Goal: Contribute content: Contribute content

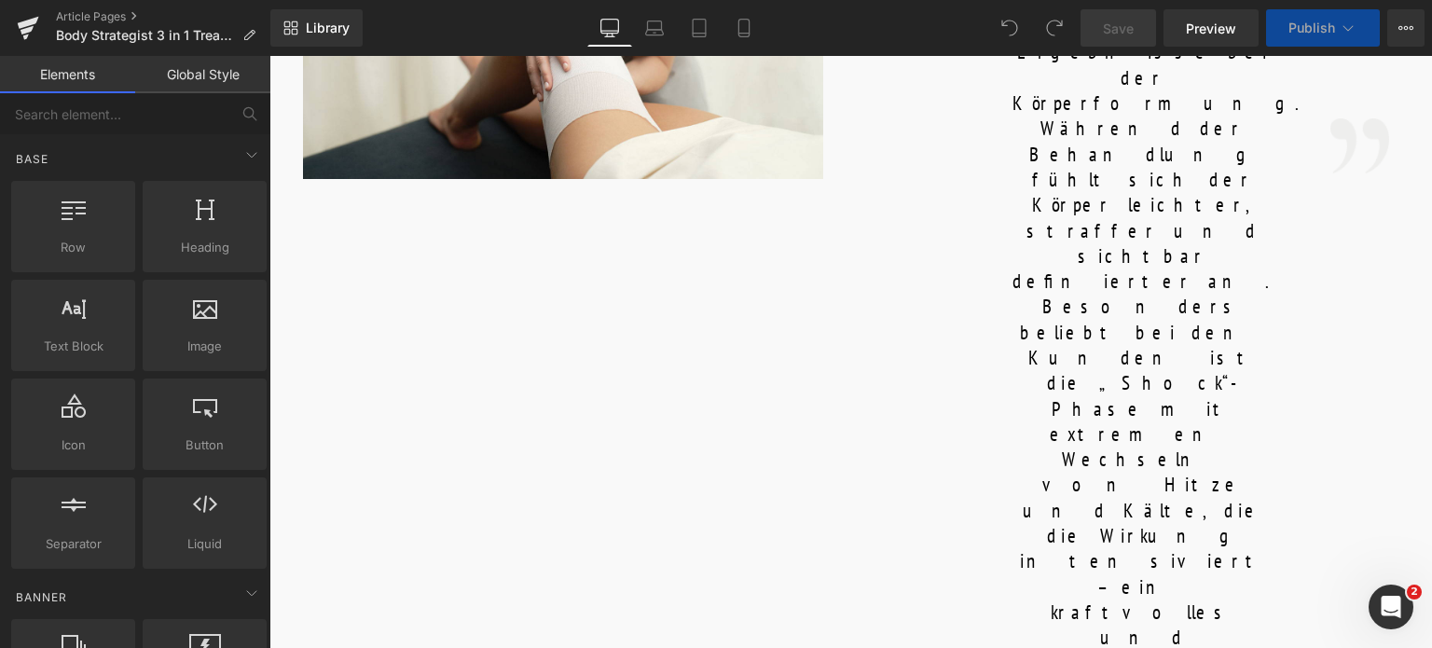
scroll to position [1305, 0]
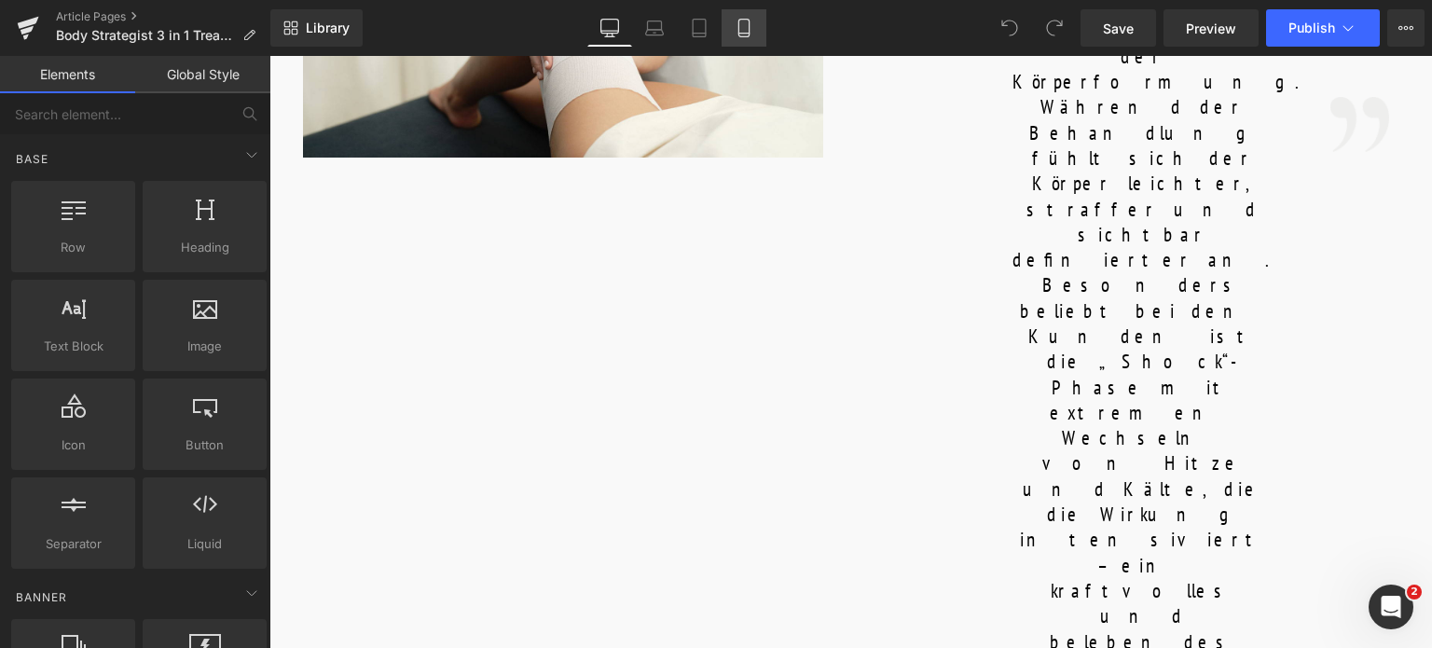
click at [742, 25] on icon at bounding box center [744, 28] width 19 height 19
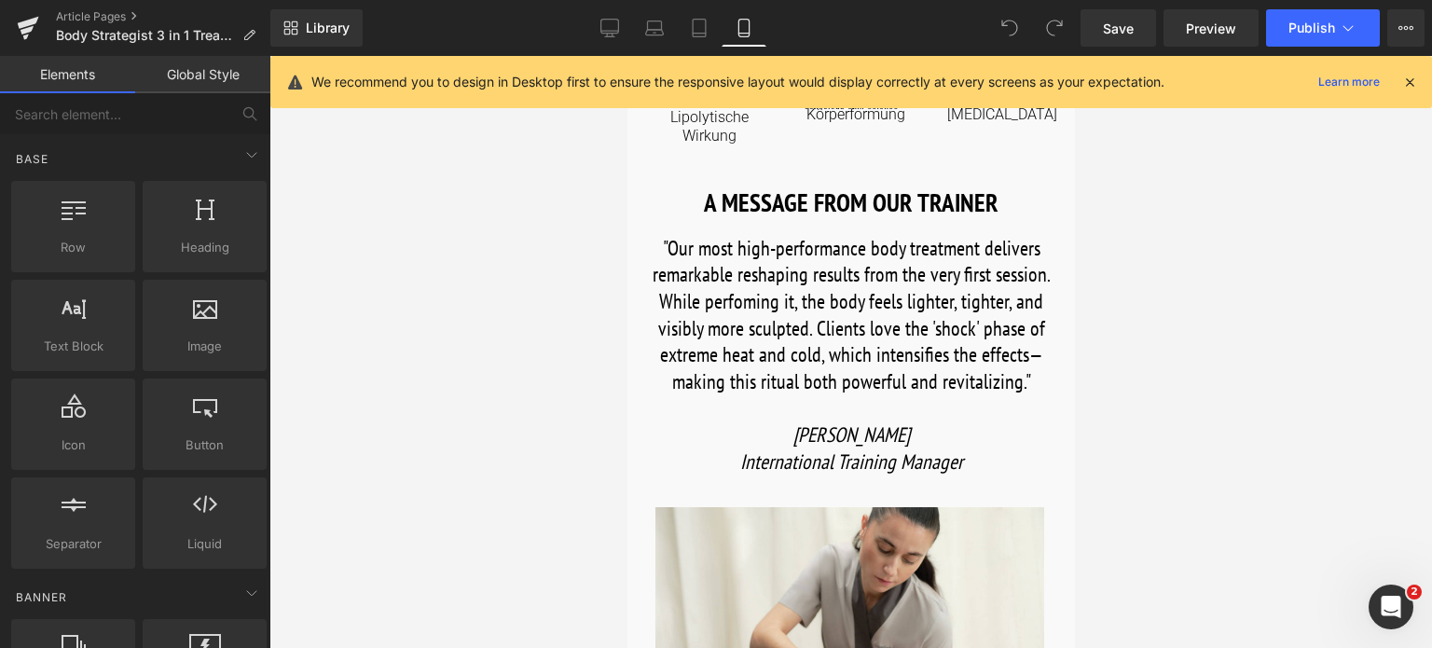
scroll to position [653, 0]
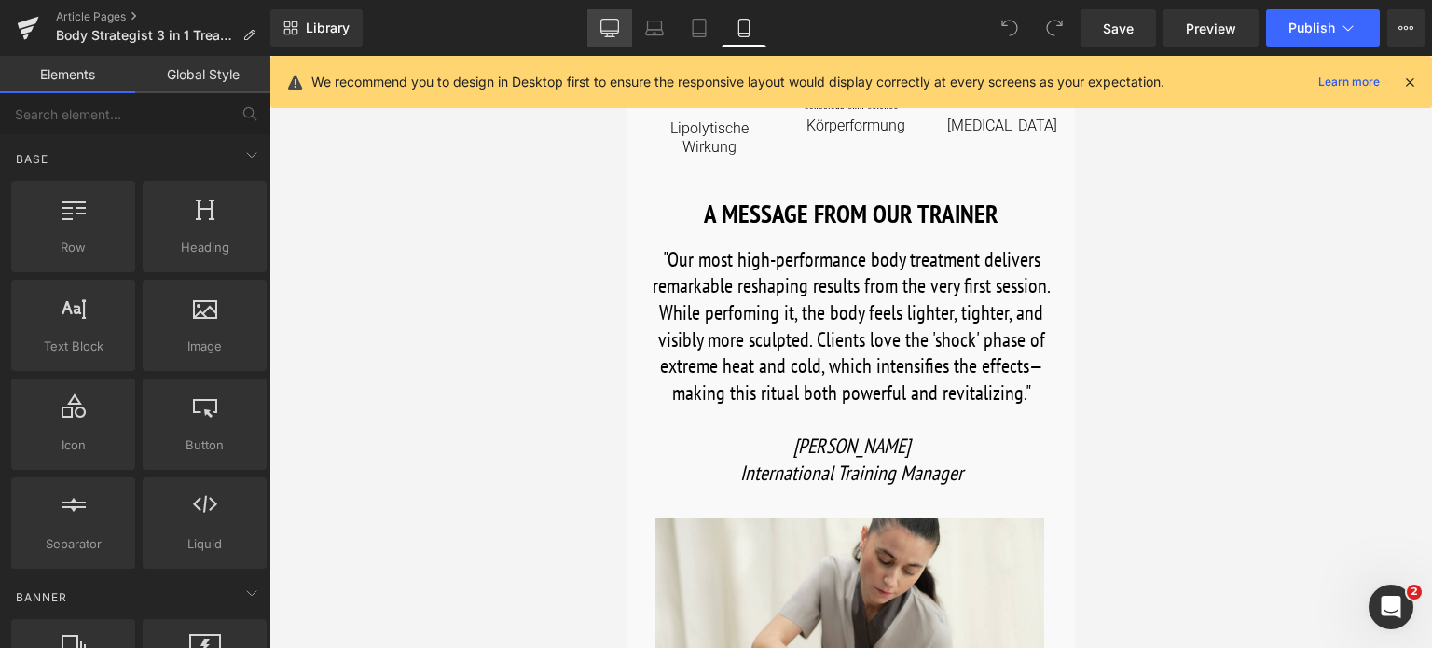
click at [617, 24] on icon at bounding box center [609, 28] width 19 height 19
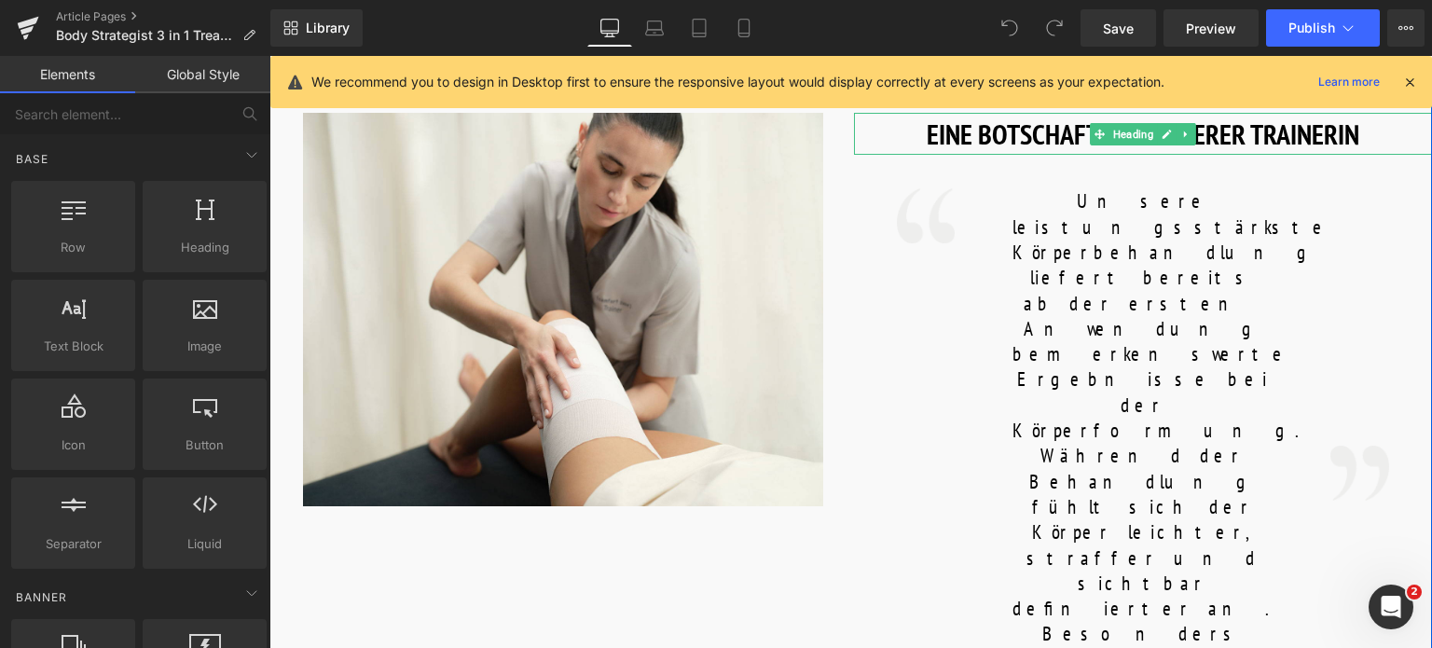
click at [1367, 140] on h1 "EINE BOTSCHAFT VON UNSERER TRAINERIN" at bounding box center [1143, 134] width 579 height 42
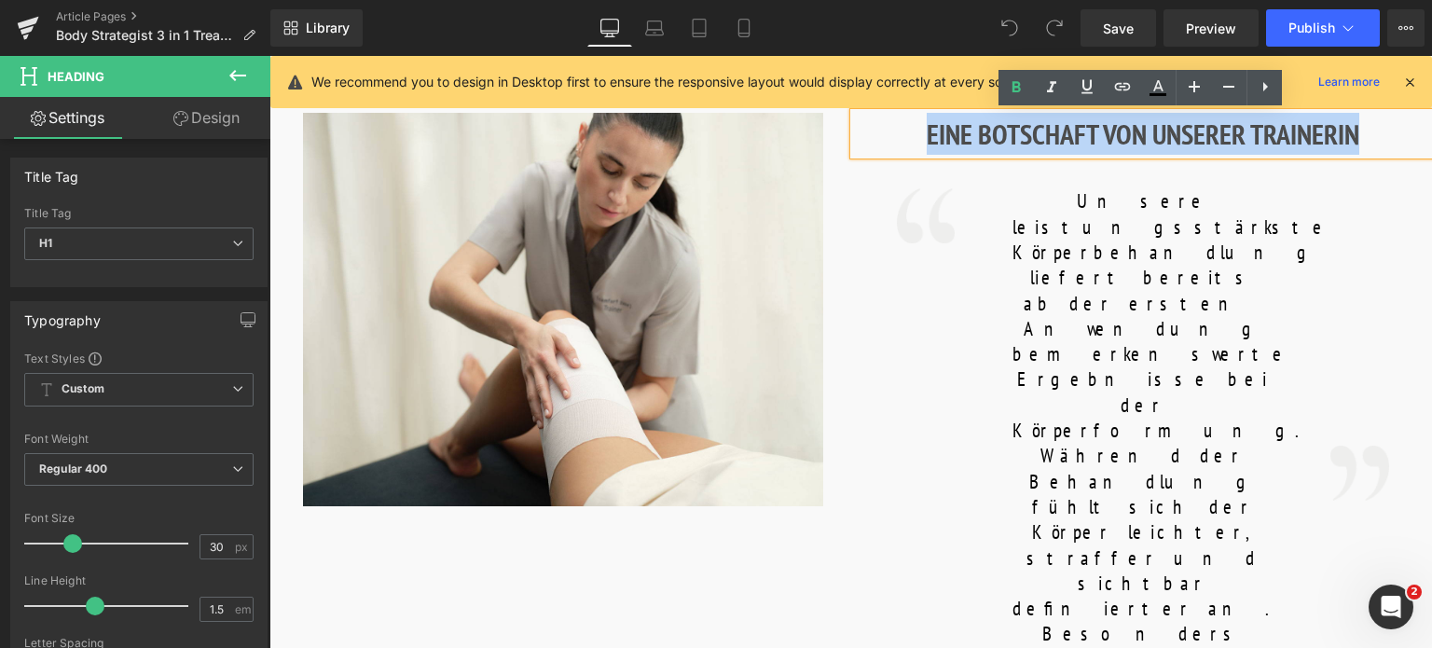
drag, startPoint x: 1367, startPoint y: 140, endPoint x: 920, endPoint y: 140, distance: 446.5
click at [920, 140] on h1 "EINE BOTSCHAFT VON UNSERER TRAINERIN" at bounding box center [1143, 134] width 579 height 42
copy h1 "EINE BOTSCHAFT VON UNSERER TRAINERIN"
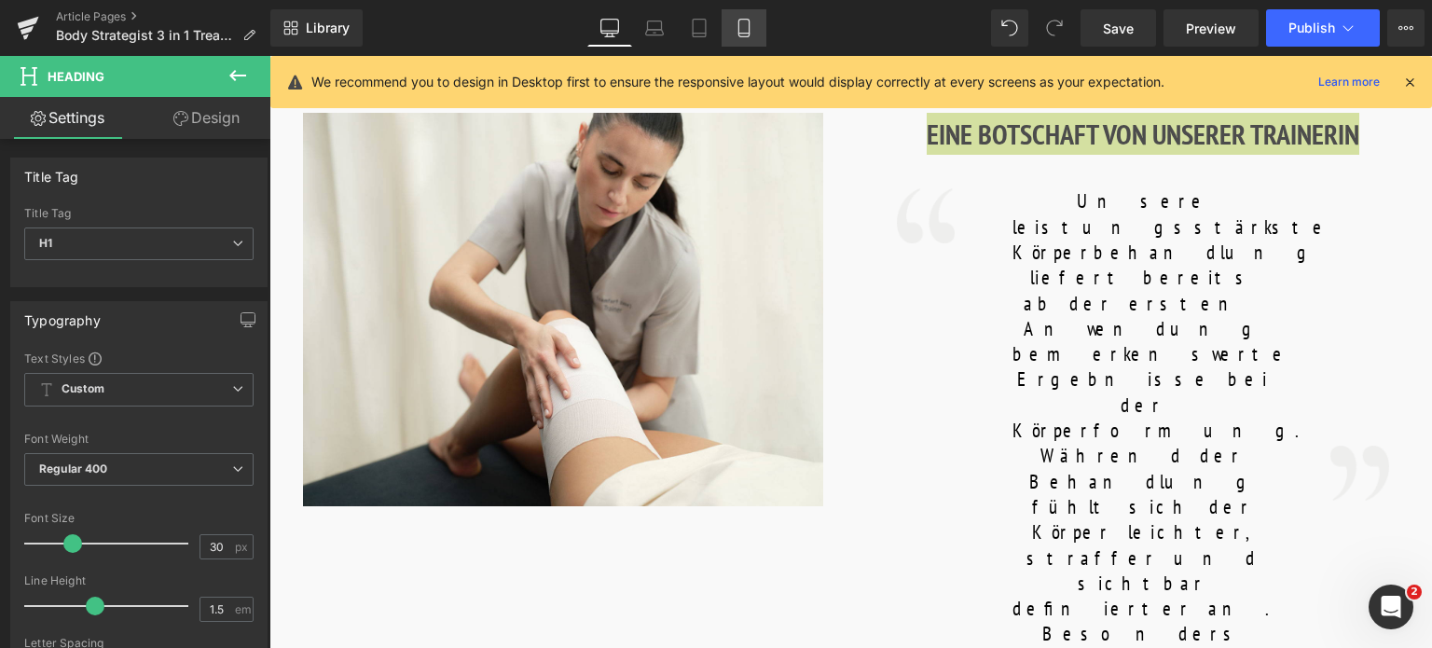
click at [744, 21] on icon at bounding box center [744, 28] width 19 height 19
type input "24"
type input "100"
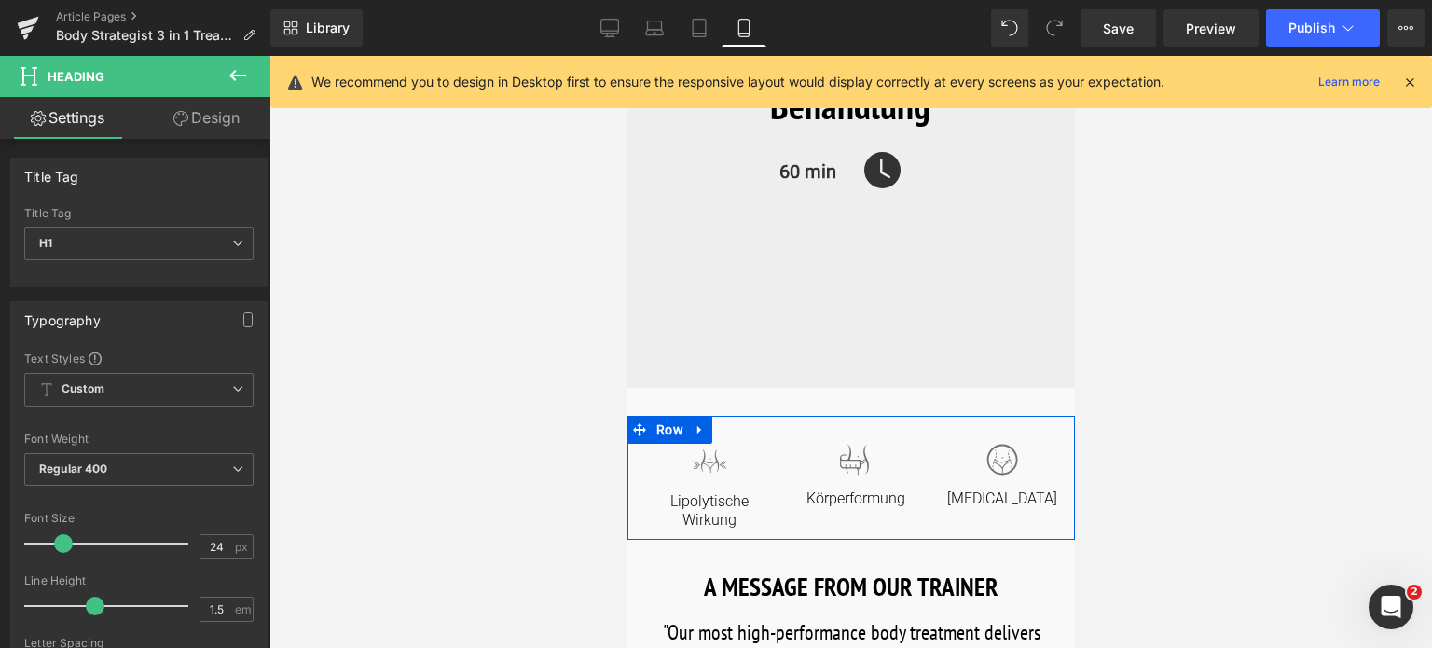
scroll to position [466, 0]
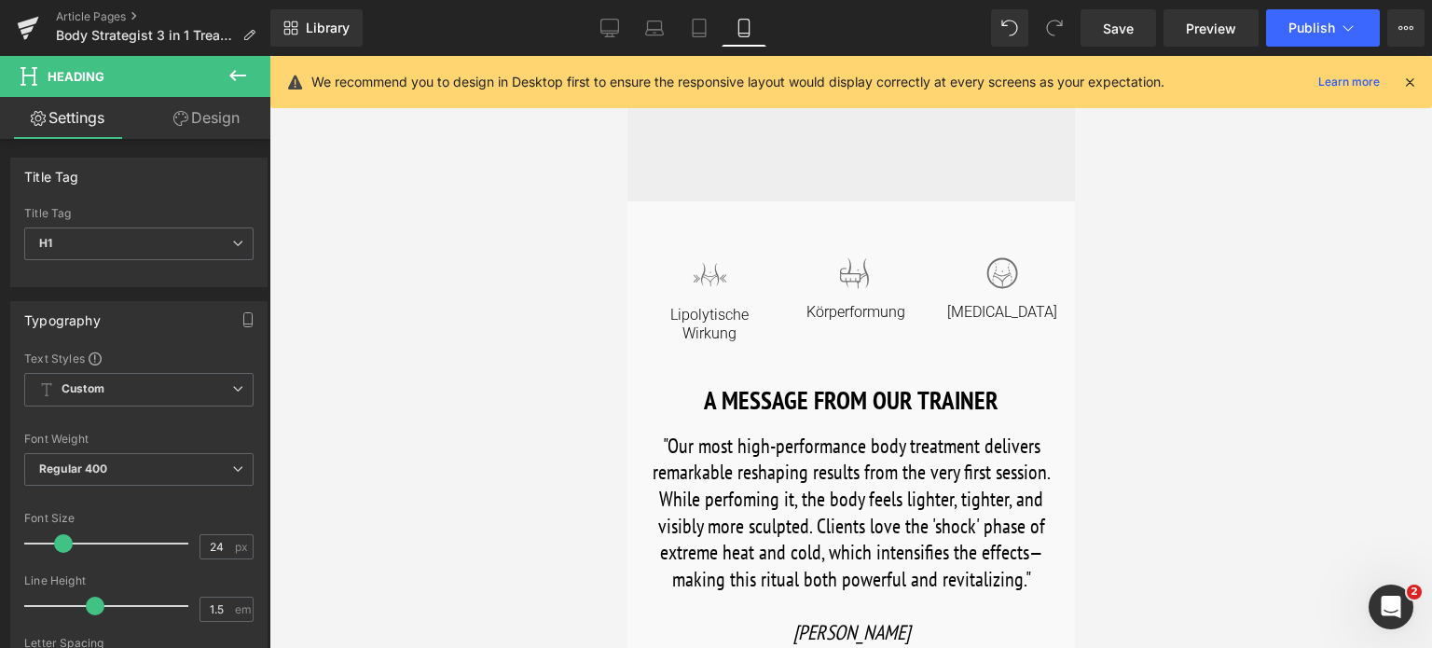
click at [932, 399] on h1 "A MESSAGE FROM OUR TRAINER" at bounding box center [849, 400] width 419 height 38
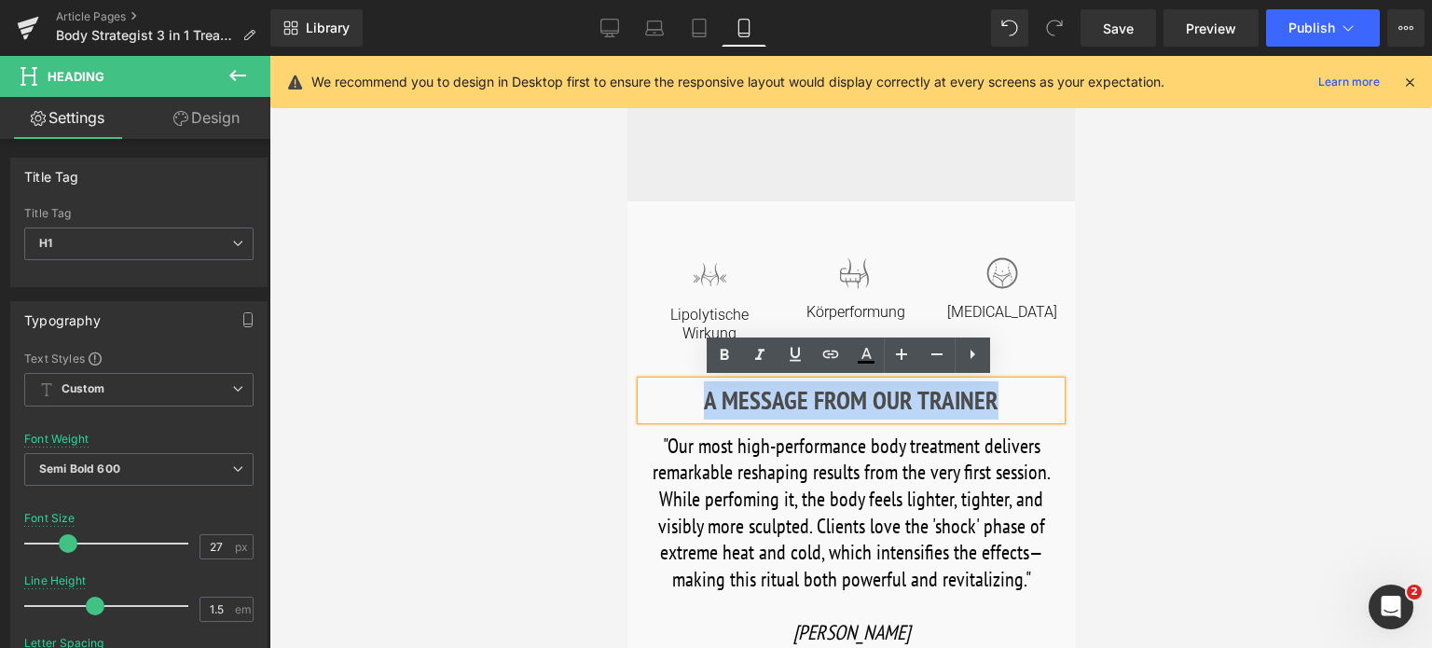
drag, startPoint x: 1017, startPoint y: 399, endPoint x: 622, endPoint y: 399, distance: 395.3
paste div
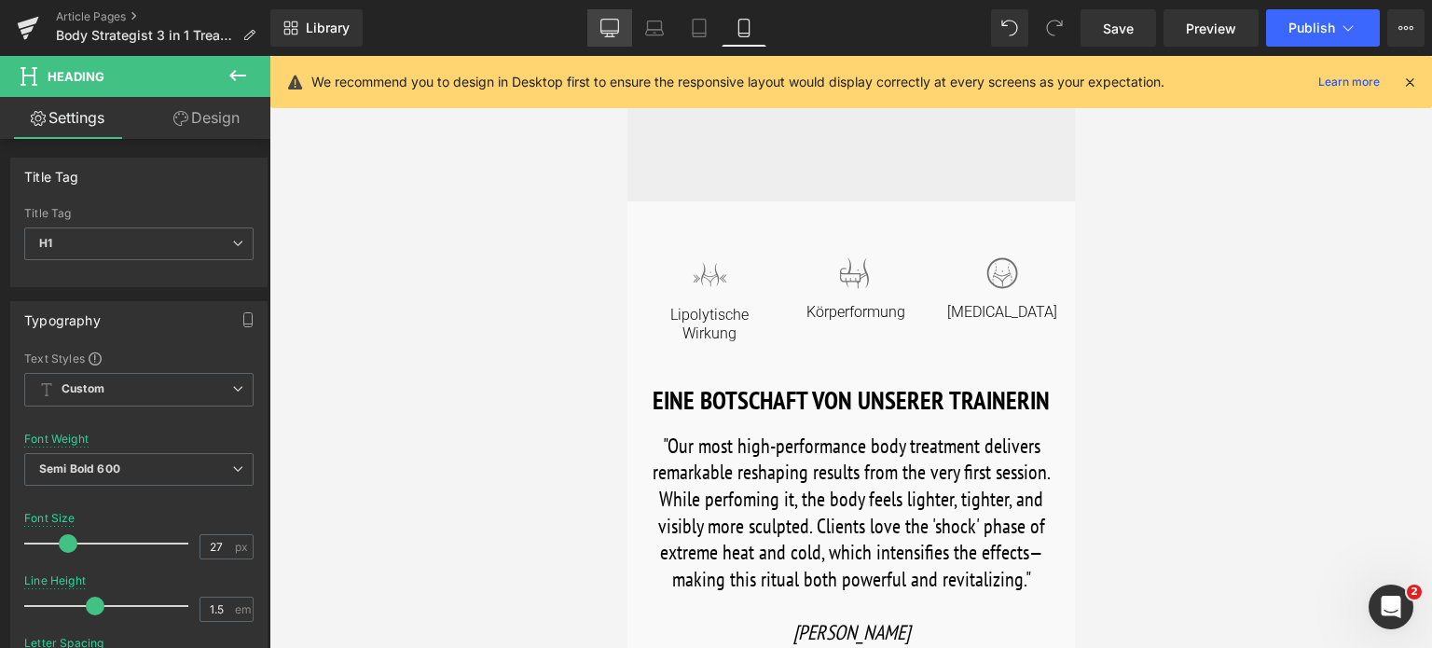
click at [610, 31] on icon at bounding box center [610, 31] width 18 height 0
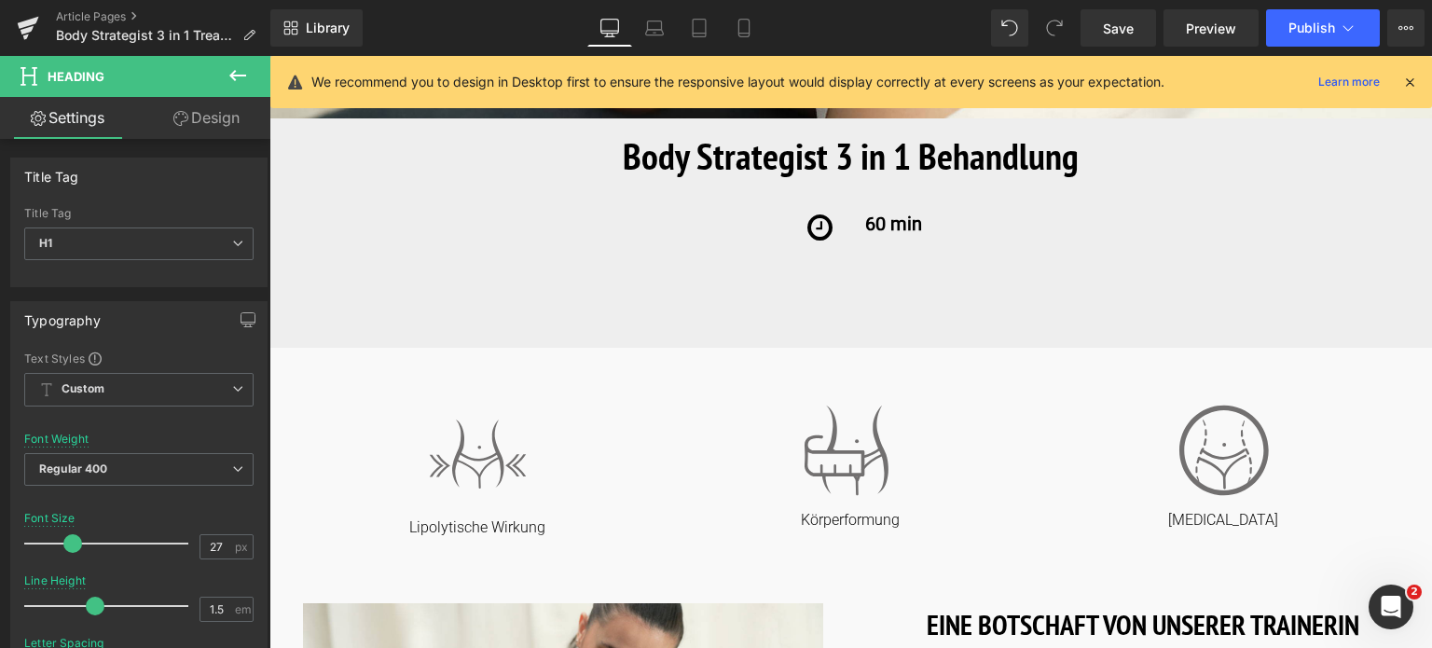
type input "30"
type input "100"
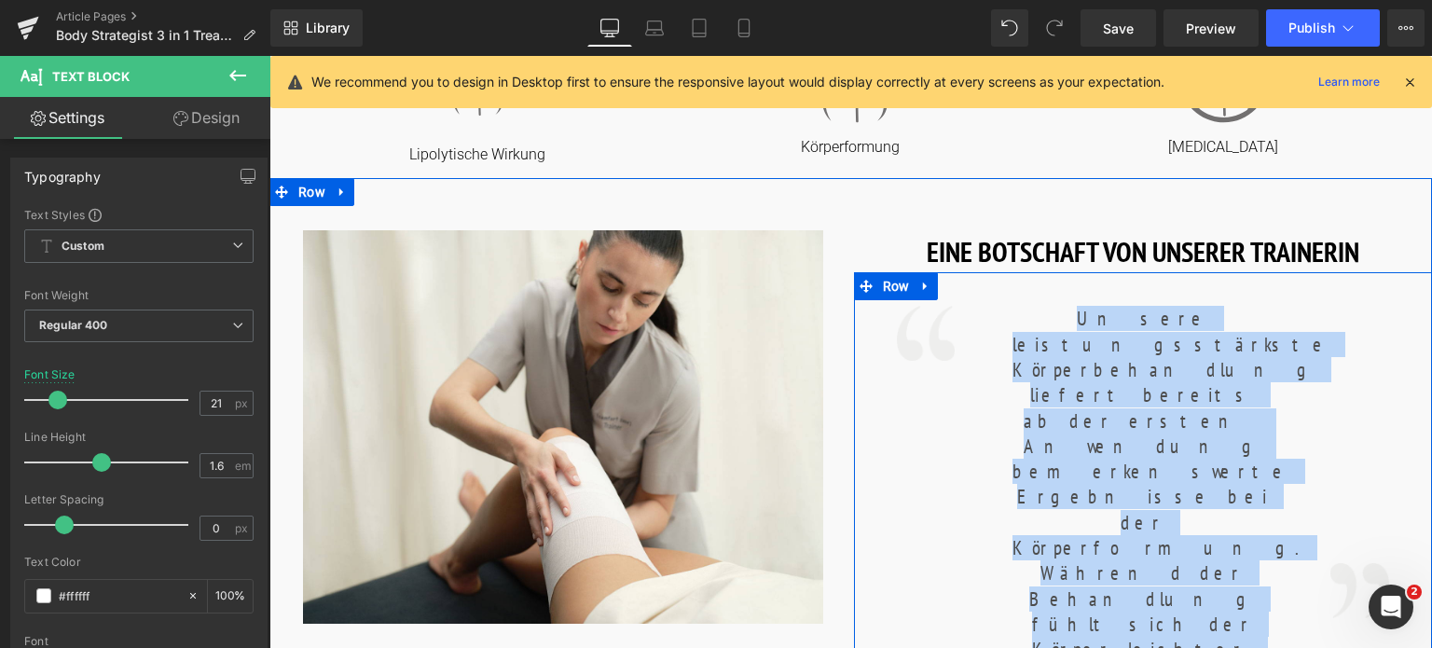
drag, startPoint x: 1058, startPoint y: 320, endPoint x: 1272, endPoint y: 598, distance: 350.4
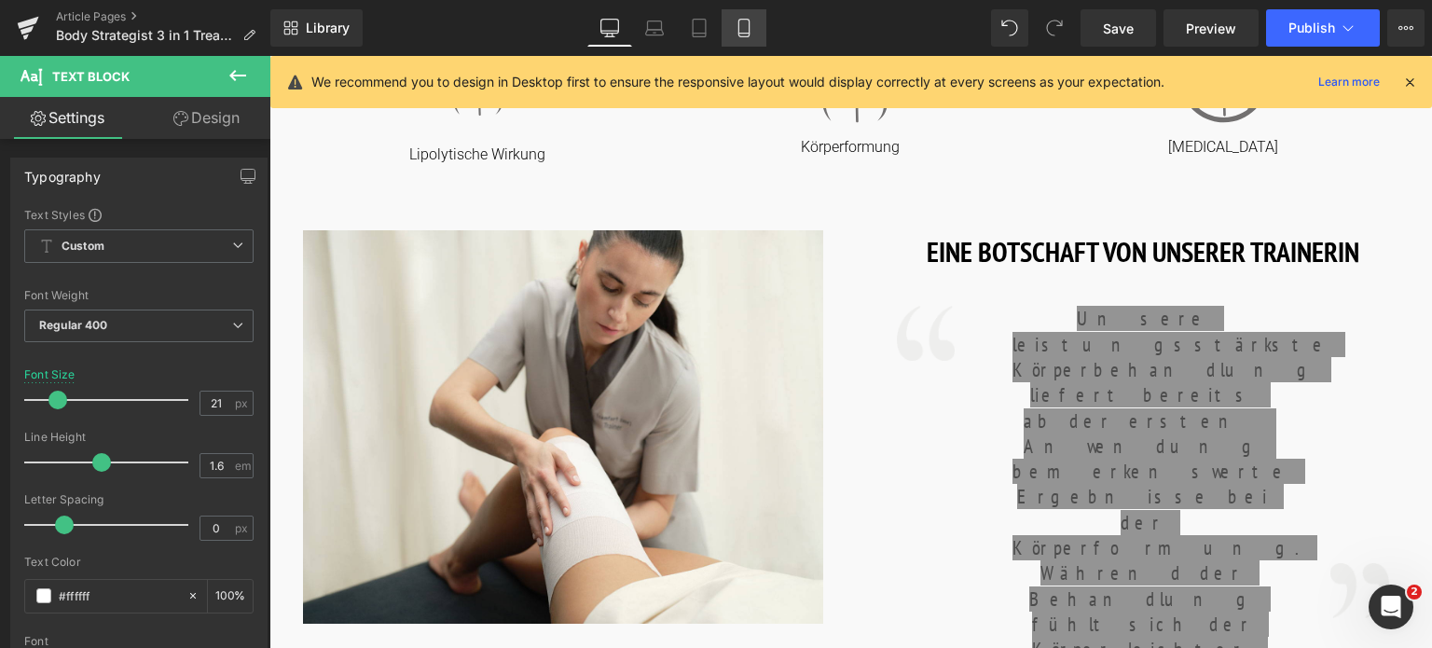
click at [746, 24] on icon at bounding box center [744, 28] width 19 height 19
type input "22"
type input "100"
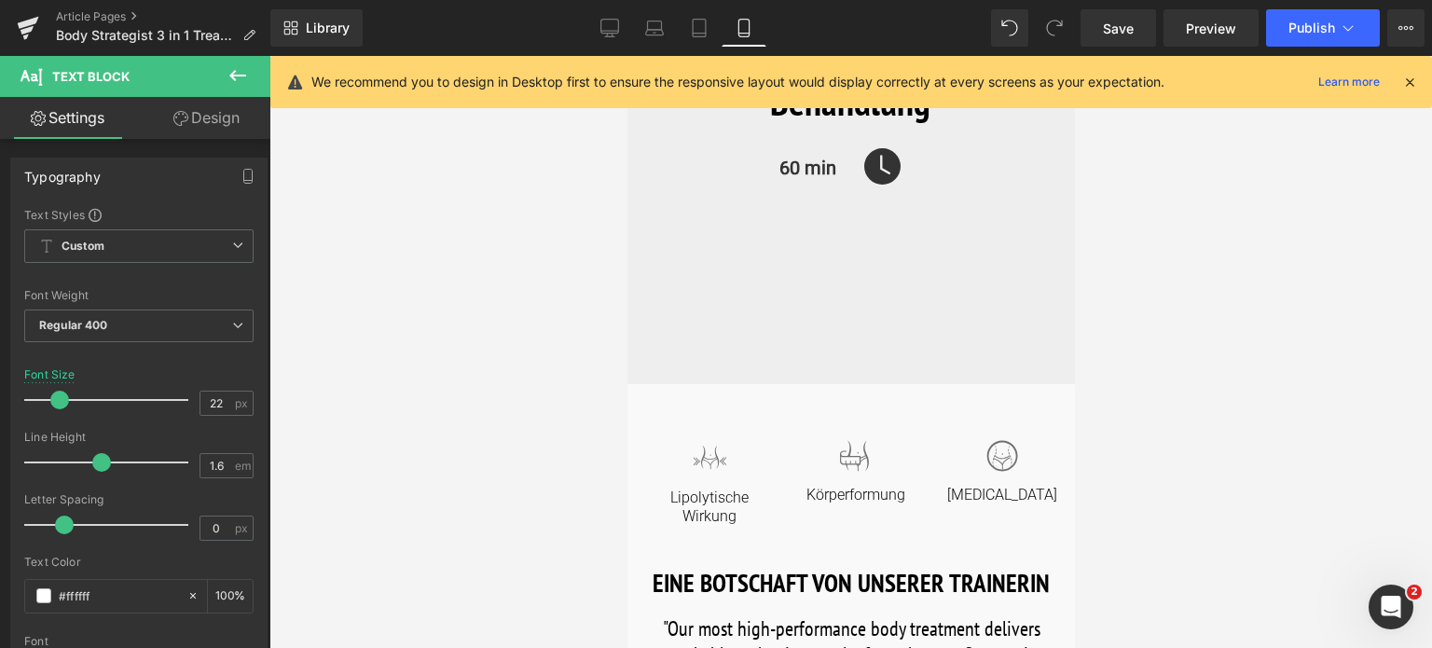
scroll to position [466, 0]
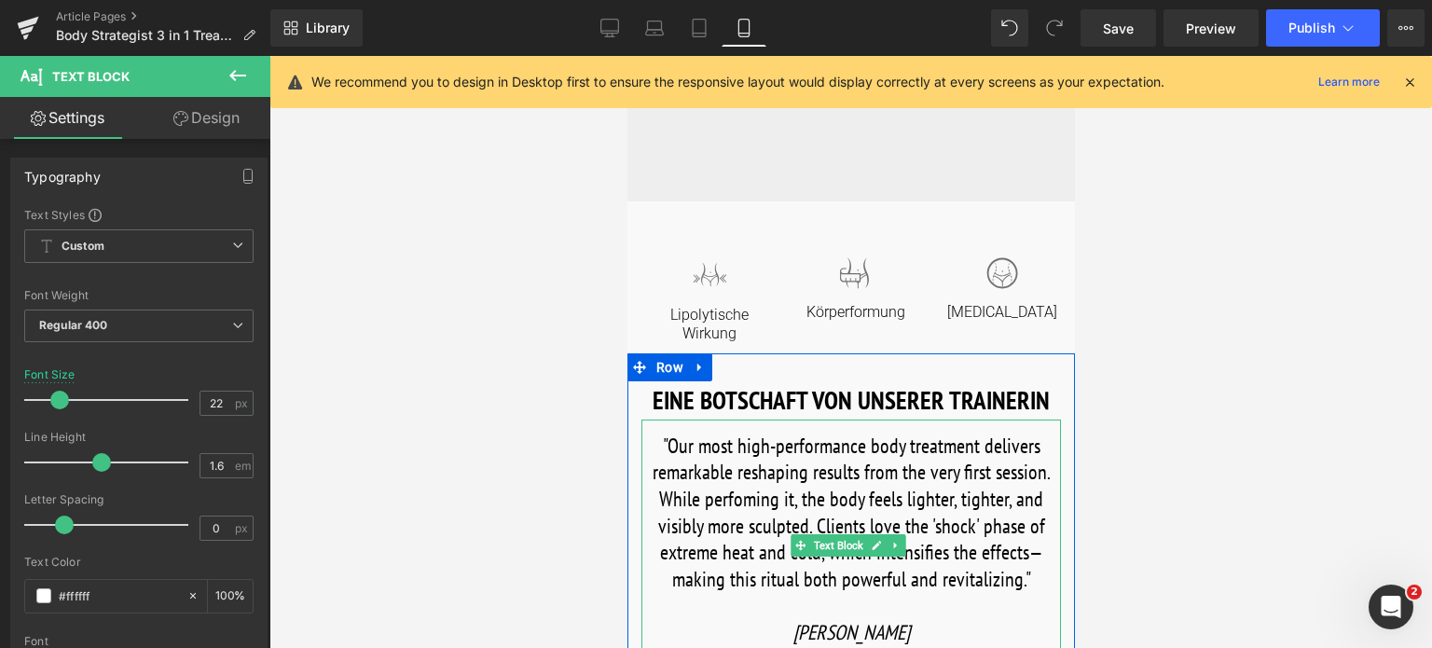
click at [696, 452] on font ""Our most high-performance body treatment delivers remarkable reshaping results…" at bounding box center [851, 512] width 398 height 159
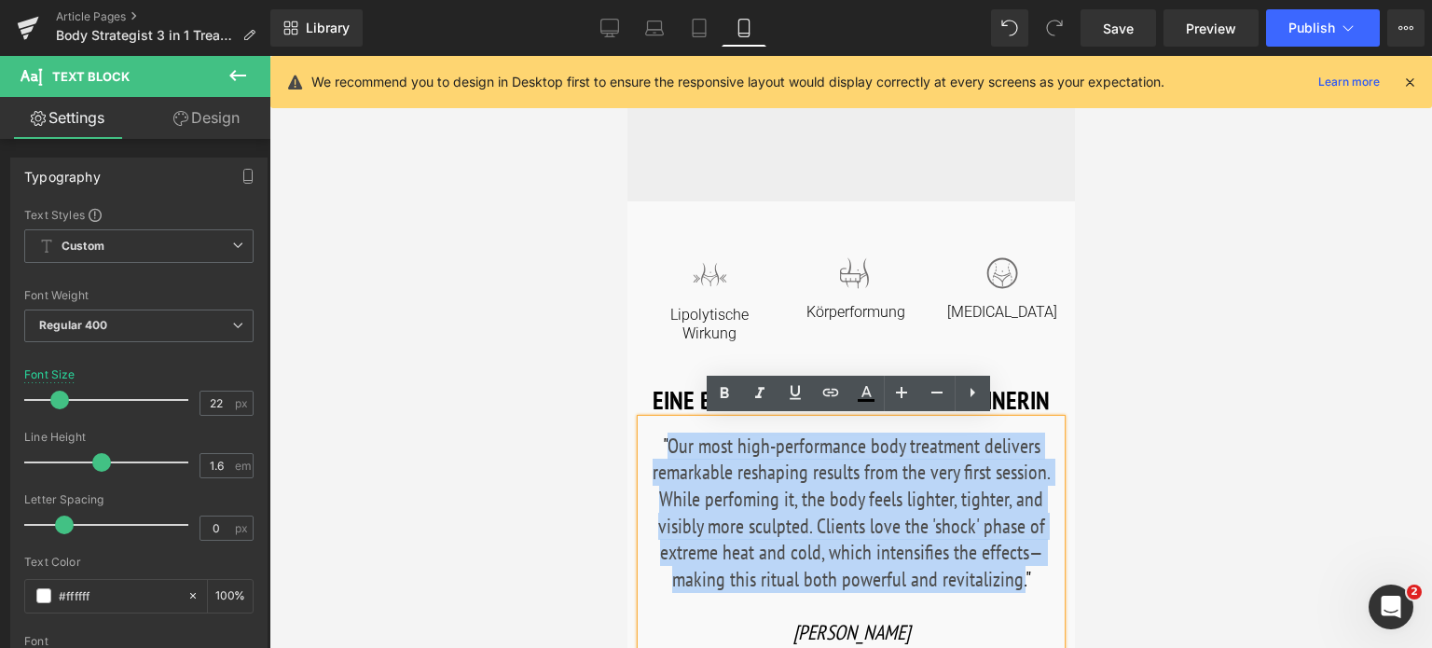
drag, startPoint x: 667, startPoint y: 442, endPoint x: 1017, endPoint y: 574, distance: 373.8
click at [1017, 574] on font ""Our most high-performance body treatment delivers remarkable reshaping results…" at bounding box center [851, 512] width 398 height 159
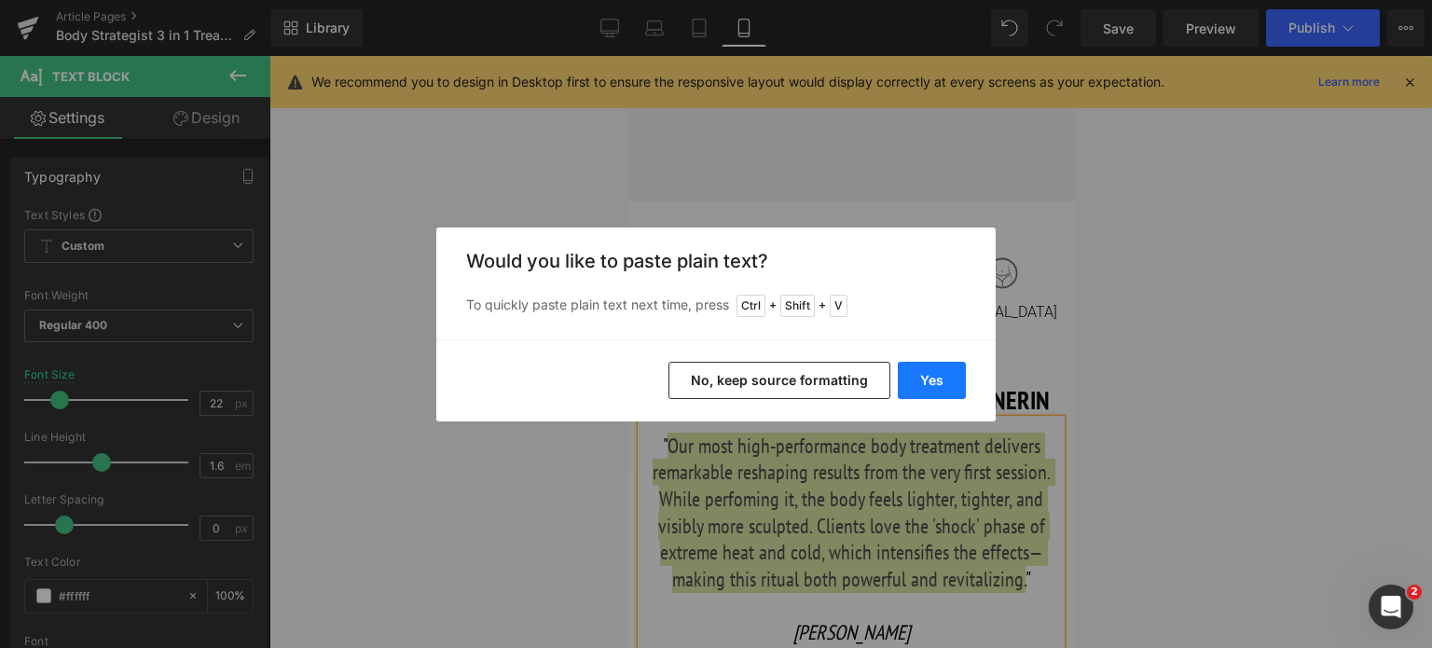
click at [919, 379] on button "Yes" at bounding box center [932, 380] width 68 height 37
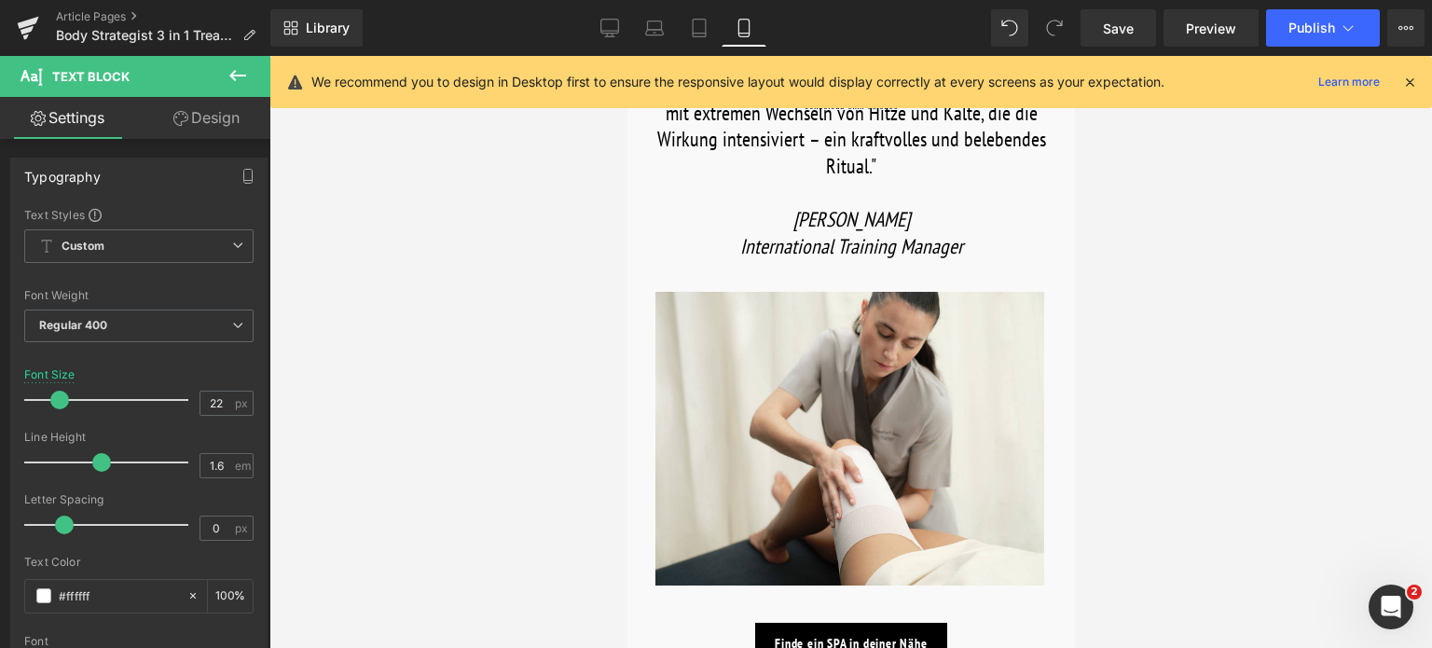
scroll to position [1119, 0]
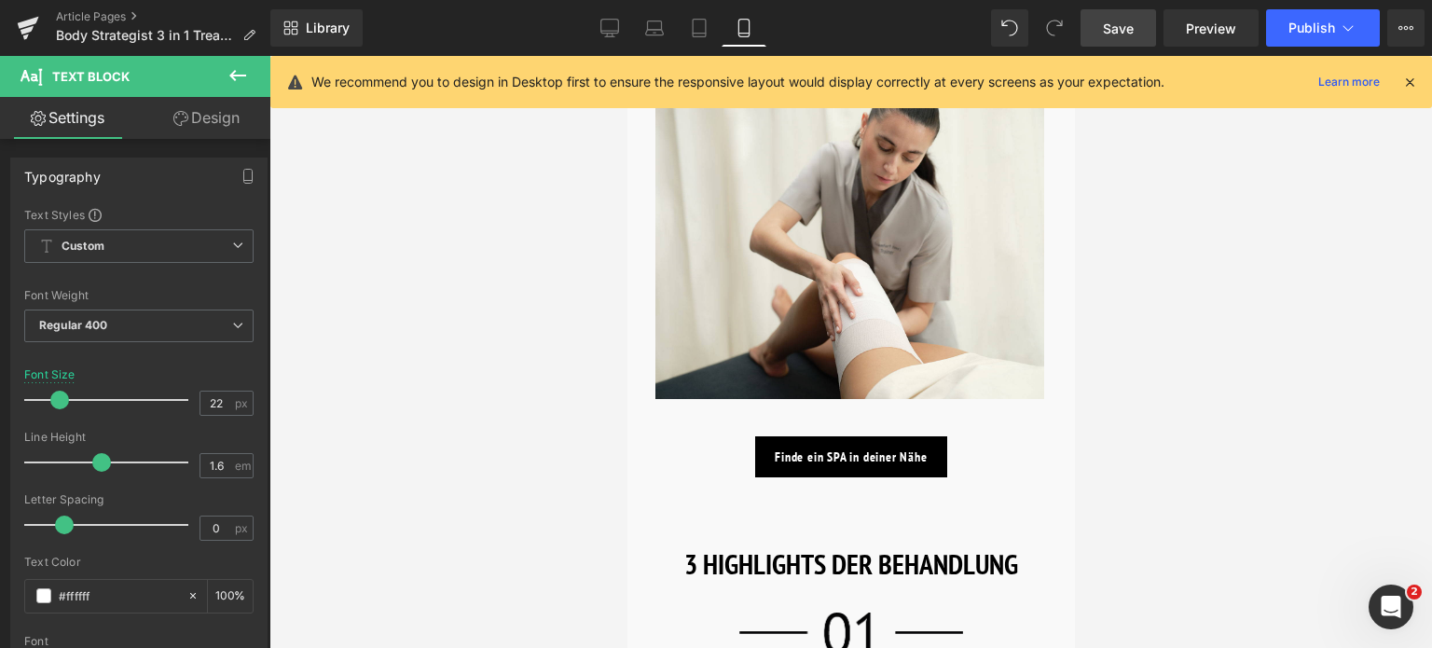
drag, startPoint x: 1122, startPoint y: 42, endPoint x: 217, endPoint y: 296, distance: 940.0
click at [1122, 42] on link "Save" at bounding box center [1118, 27] width 76 height 37
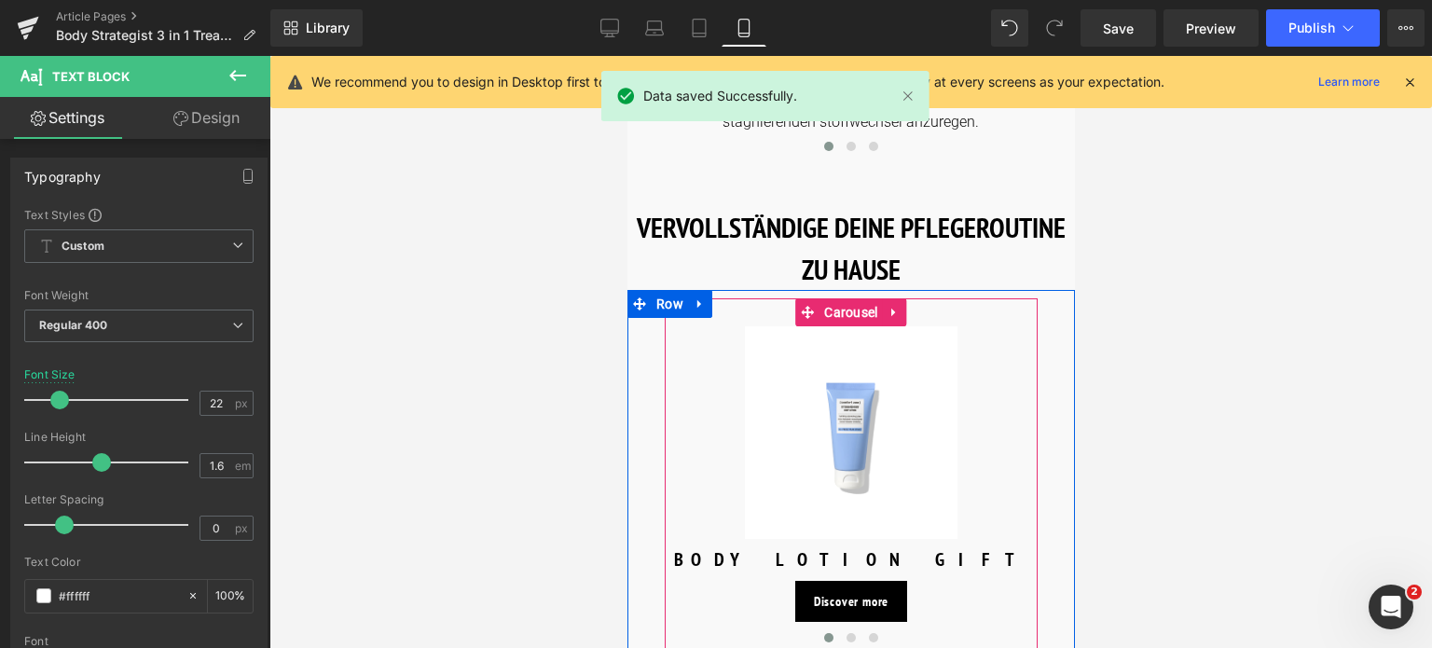
scroll to position [1864, 0]
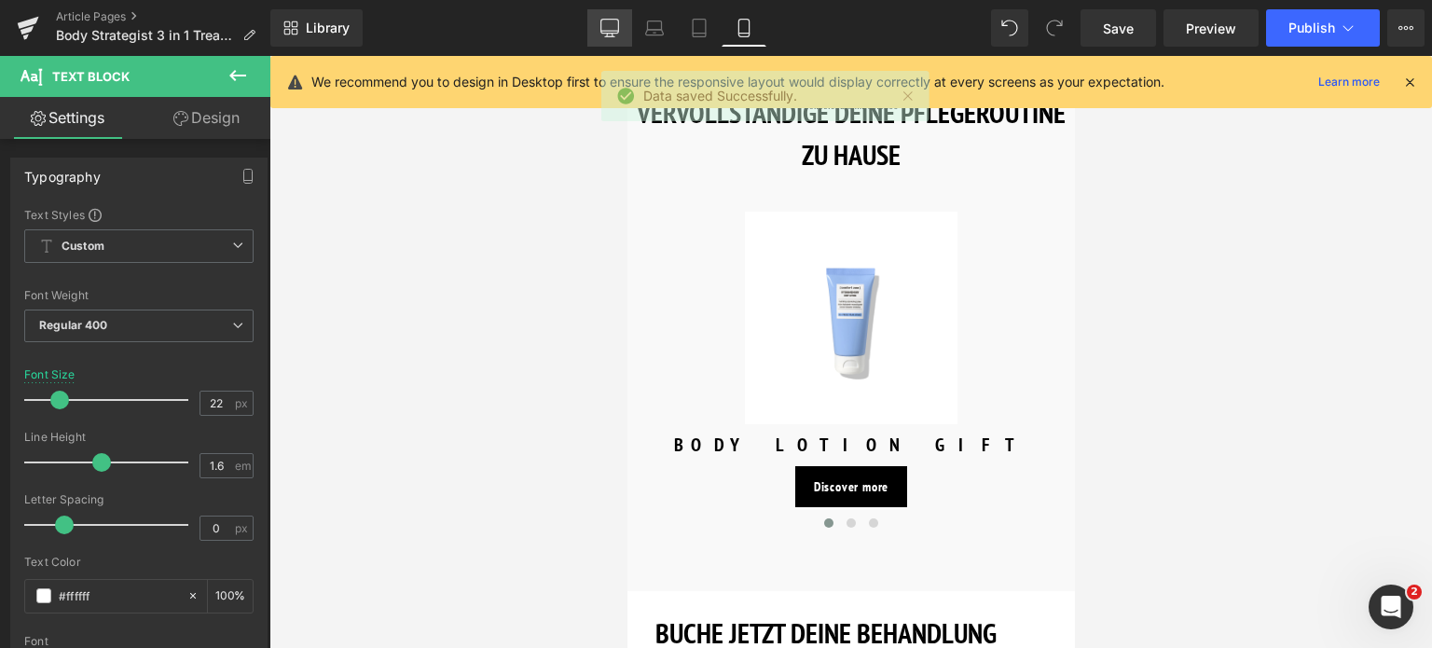
click at [608, 25] on icon at bounding box center [609, 28] width 19 height 19
type input "25"
type input "100"
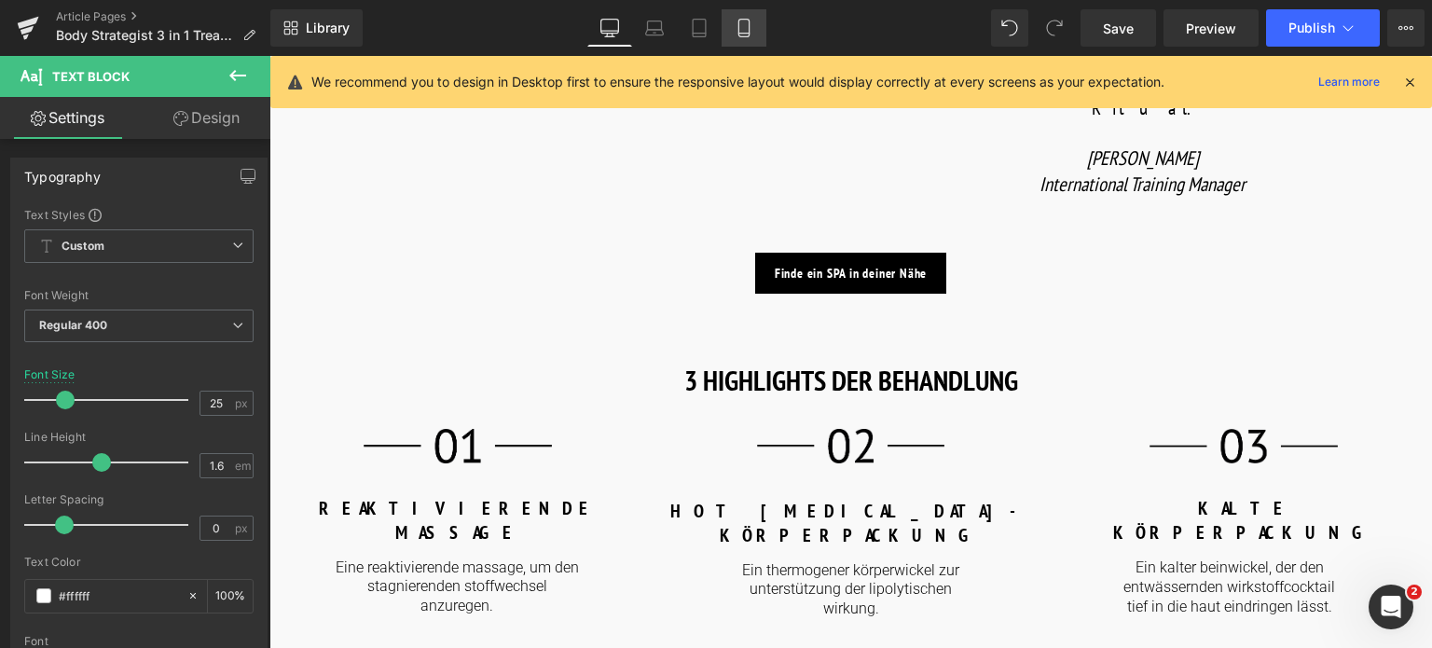
click at [741, 29] on icon at bounding box center [744, 28] width 19 height 19
type input "22"
type input "100"
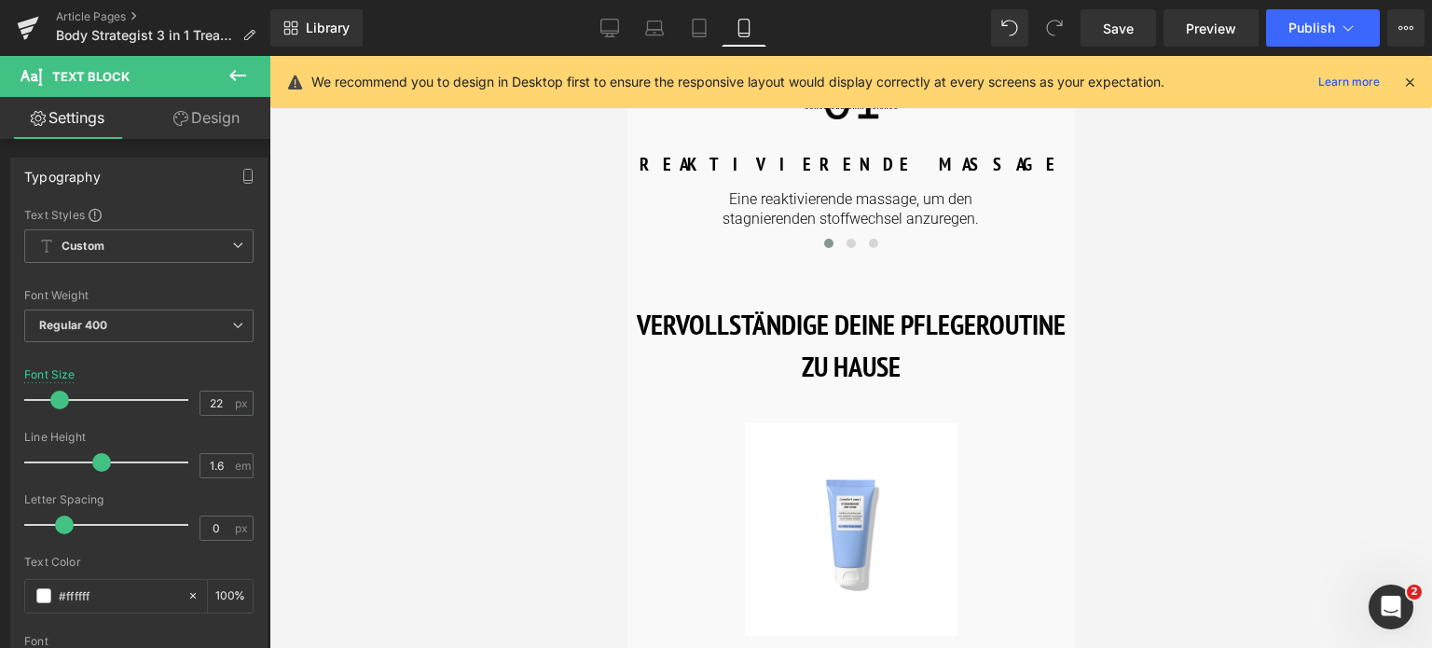
scroll to position [1932, 0]
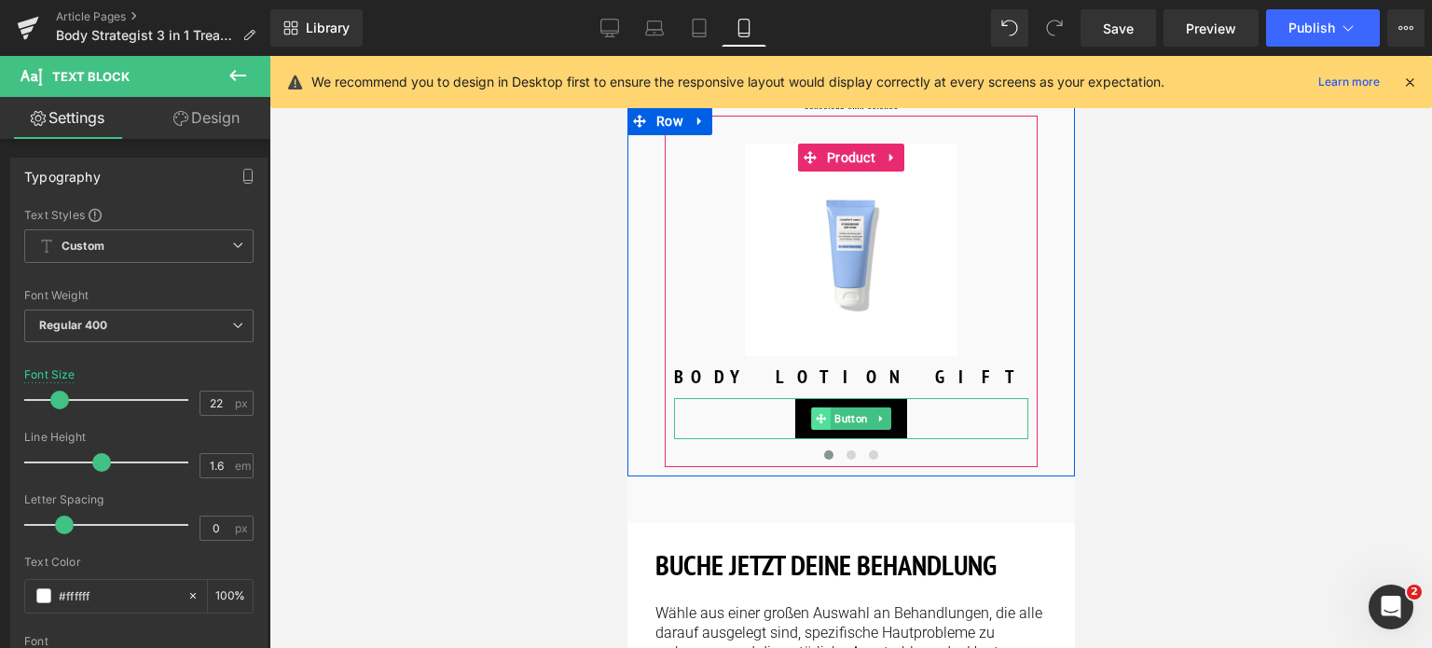
click at [825, 408] on span at bounding box center [820, 418] width 20 height 22
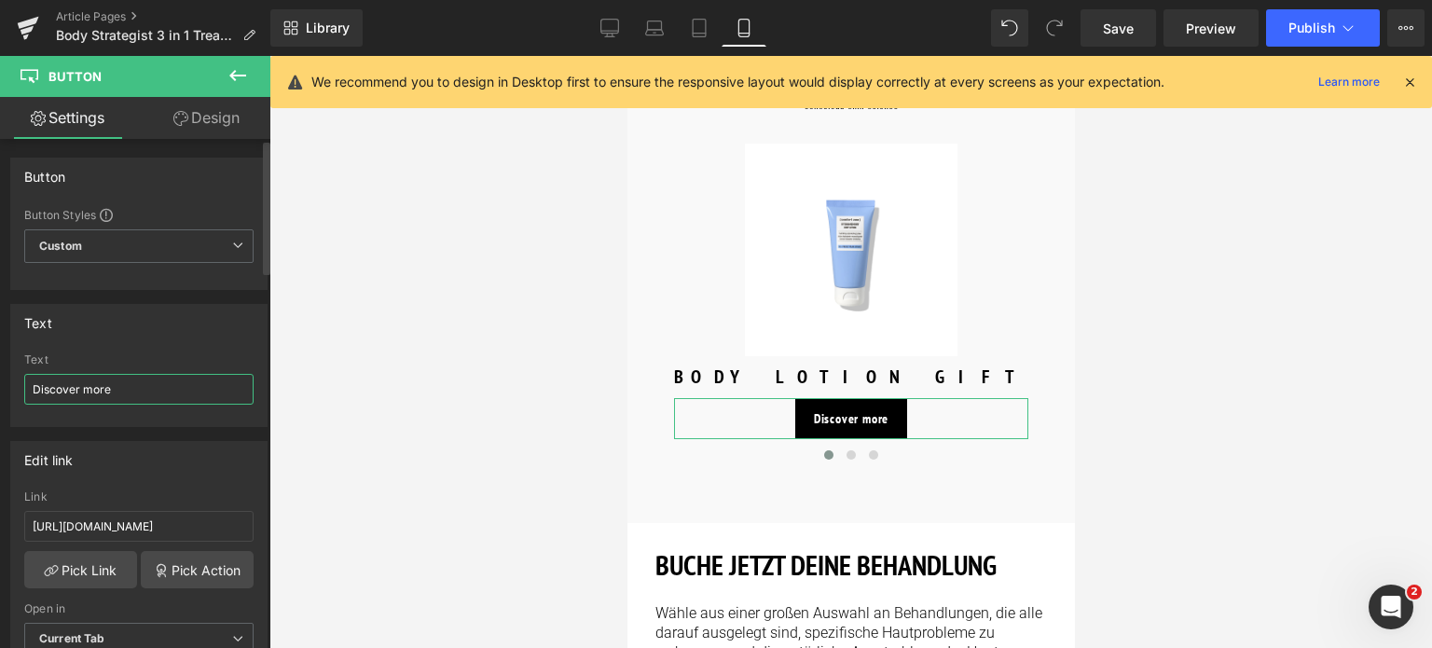
drag, startPoint x: 131, startPoint y: 391, endPoint x: 27, endPoint y: 309, distance: 131.5
click at [1, 355] on div "Text Discover more Text Discover more" at bounding box center [139, 358] width 279 height 137
type input "Mehr entdecken"
drag, startPoint x: 215, startPoint y: 527, endPoint x: 0, endPoint y: 521, distance: 215.4
click at [0, 521] on div "Edit link [URL][DOMAIN_NAME] Link [URL][DOMAIN_NAME] Pick Link Pick Action Curr…" at bounding box center [139, 554] width 279 height 255
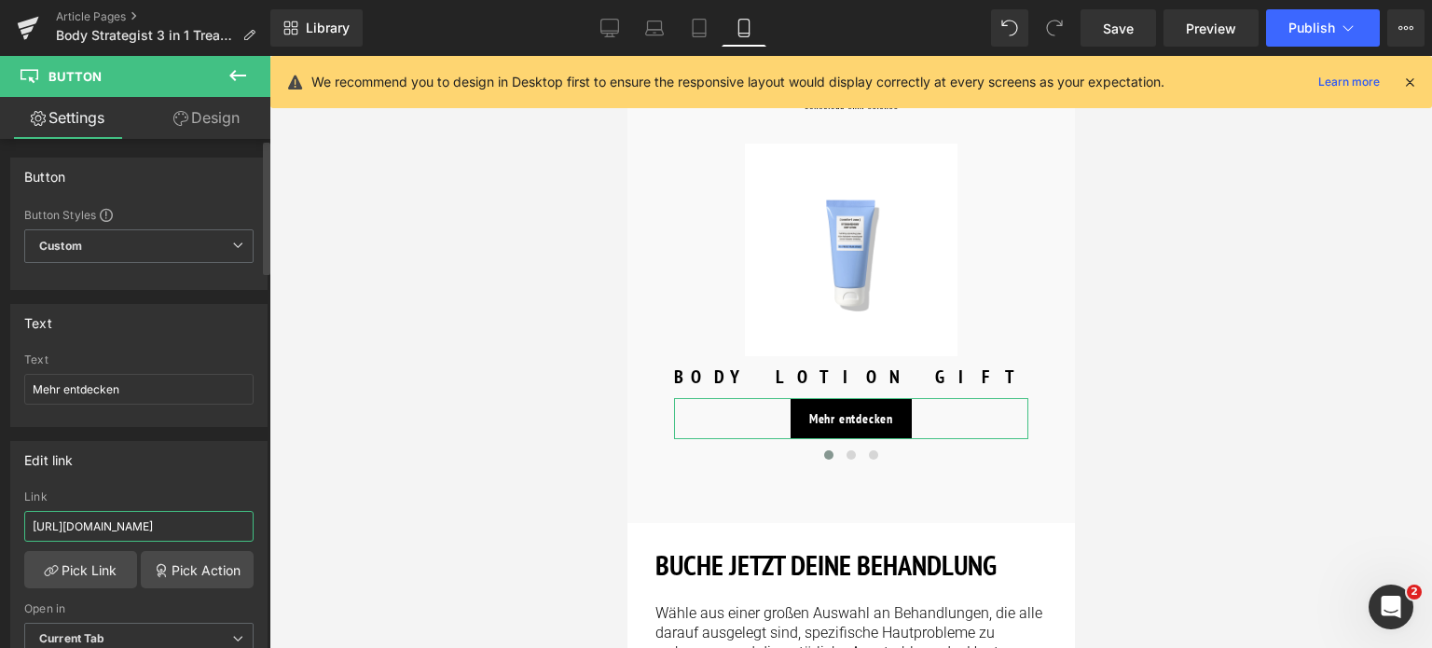
type input "/products/body-strategist-thermo-cream"
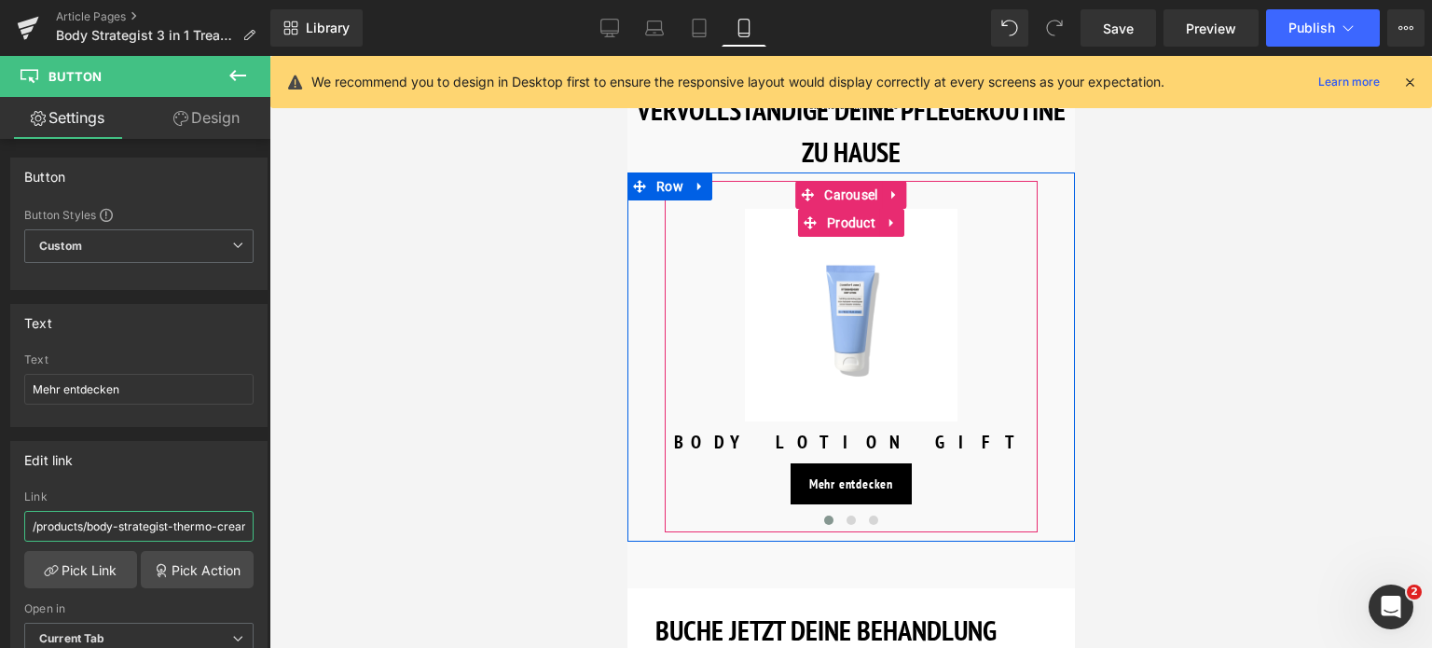
scroll to position [1839, 0]
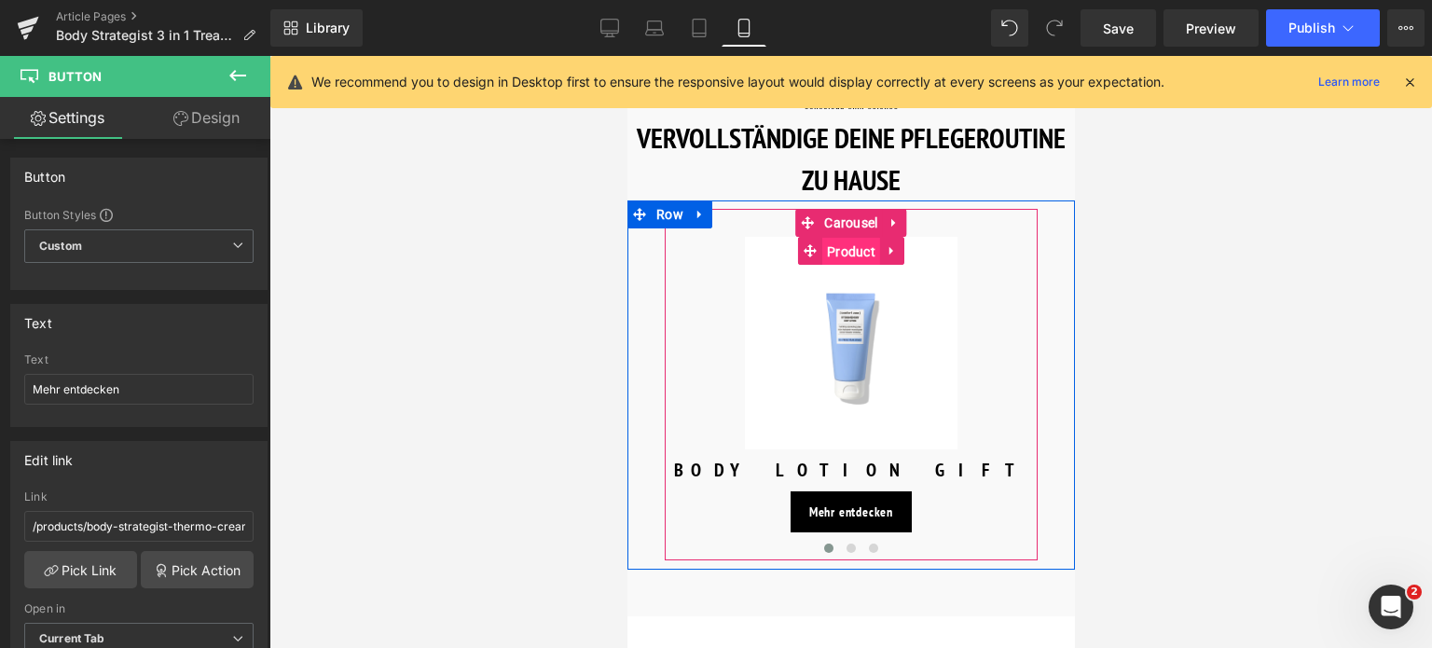
click at [858, 238] on span "Product" at bounding box center [850, 252] width 58 height 28
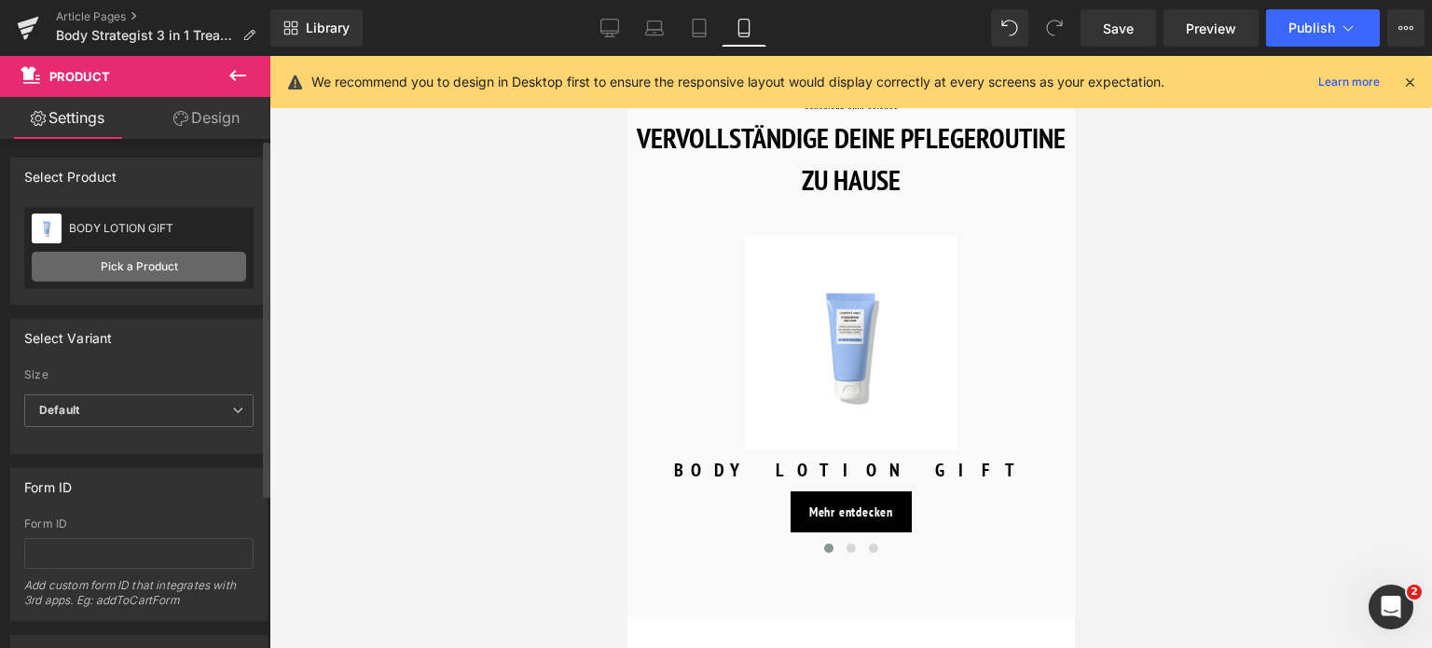
click at [153, 274] on link "Pick a Product" at bounding box center [139, 267] width 214 height 30
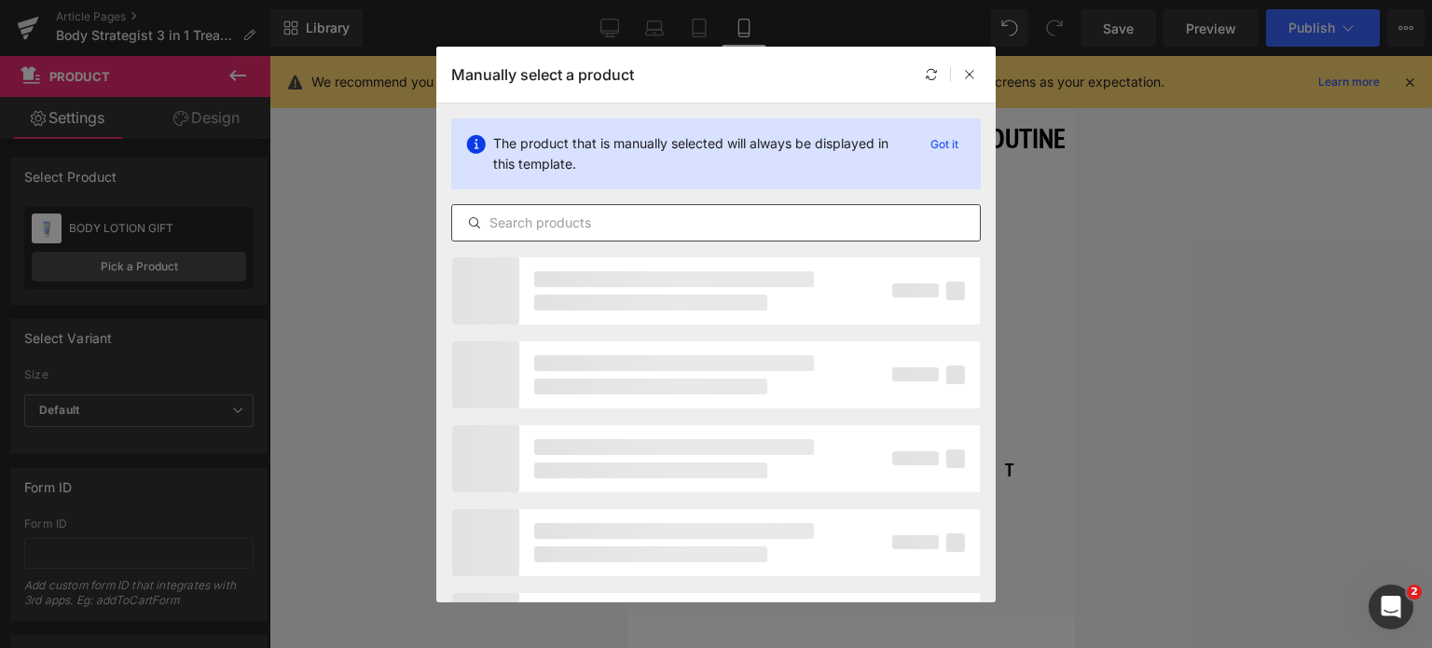
click at [571, 228] on input "text" at bounding box center [716, 223] width 528 height 22
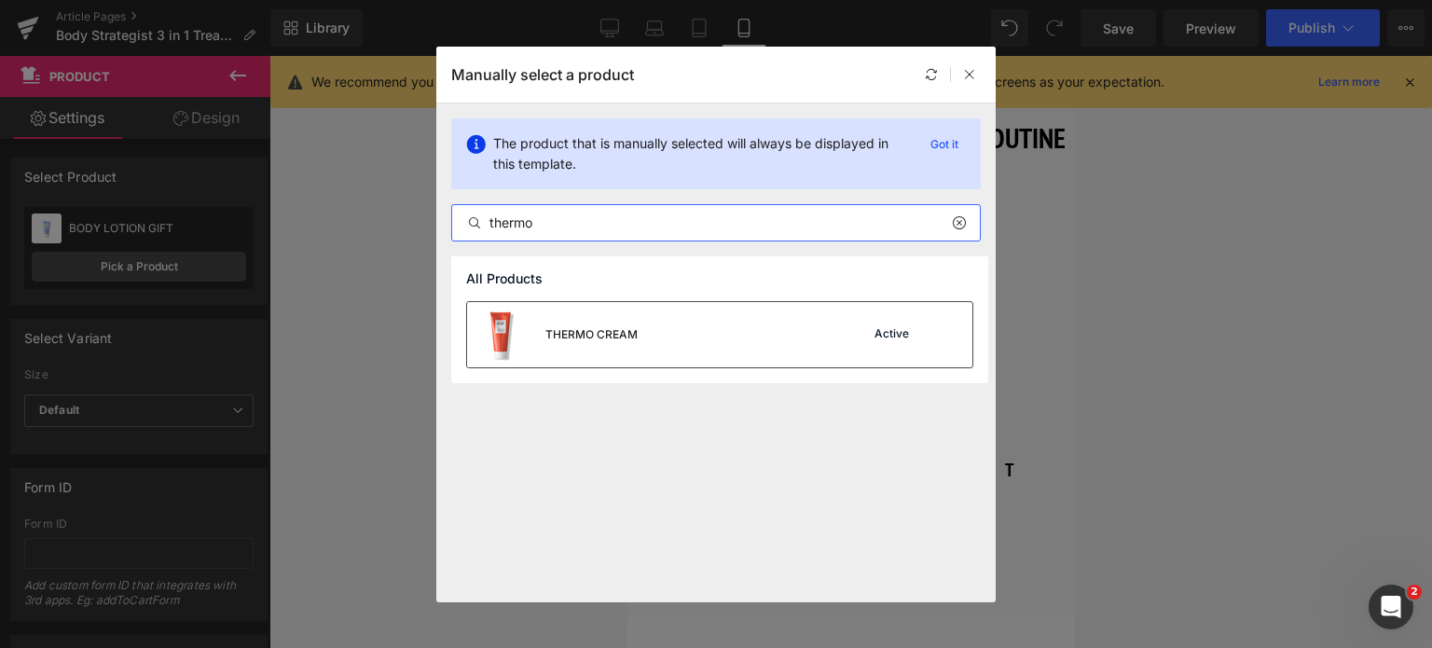
type input "thermo"
click at [592, 335] on div "THERMO CREAM" at bounding box center [591, 334] width 92 height 17
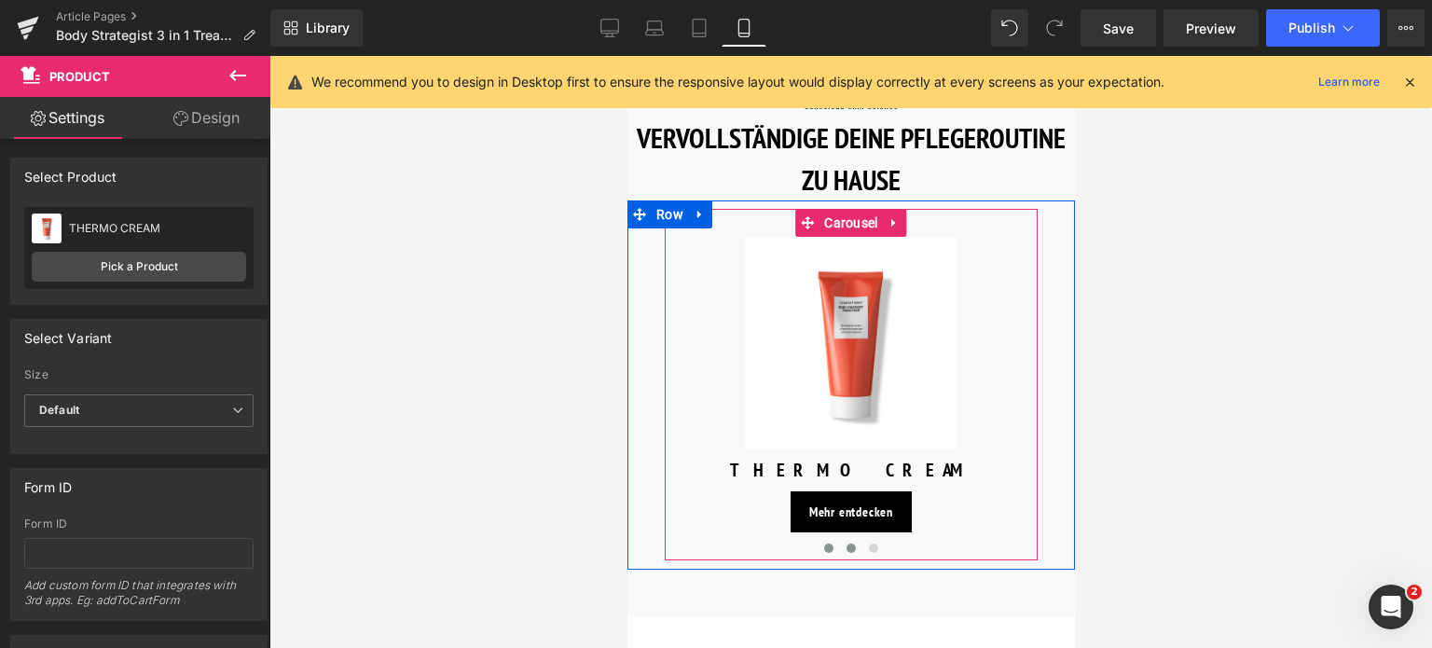
click at [846, 543] on span at bounding box center [850, 547] width 9 height 9
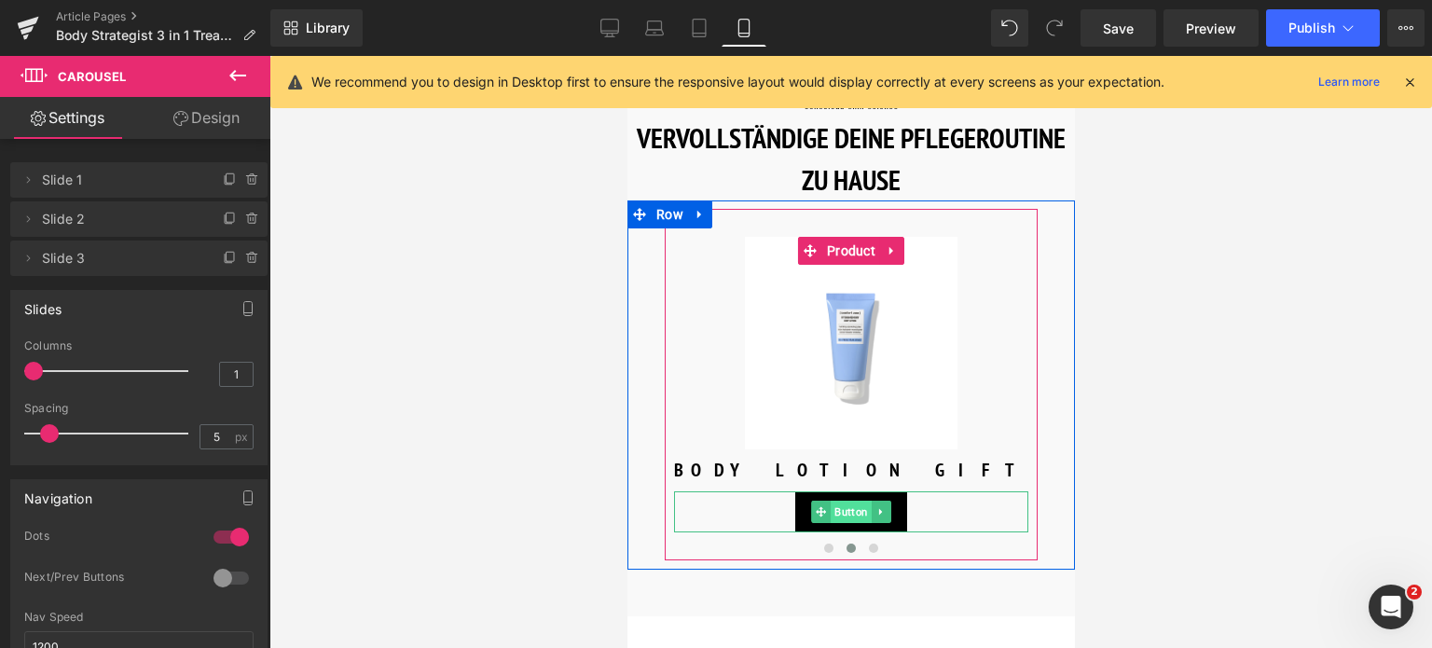
click at [843, 502] on span "Button" at bounding box center [850, 512] width 41 height 22
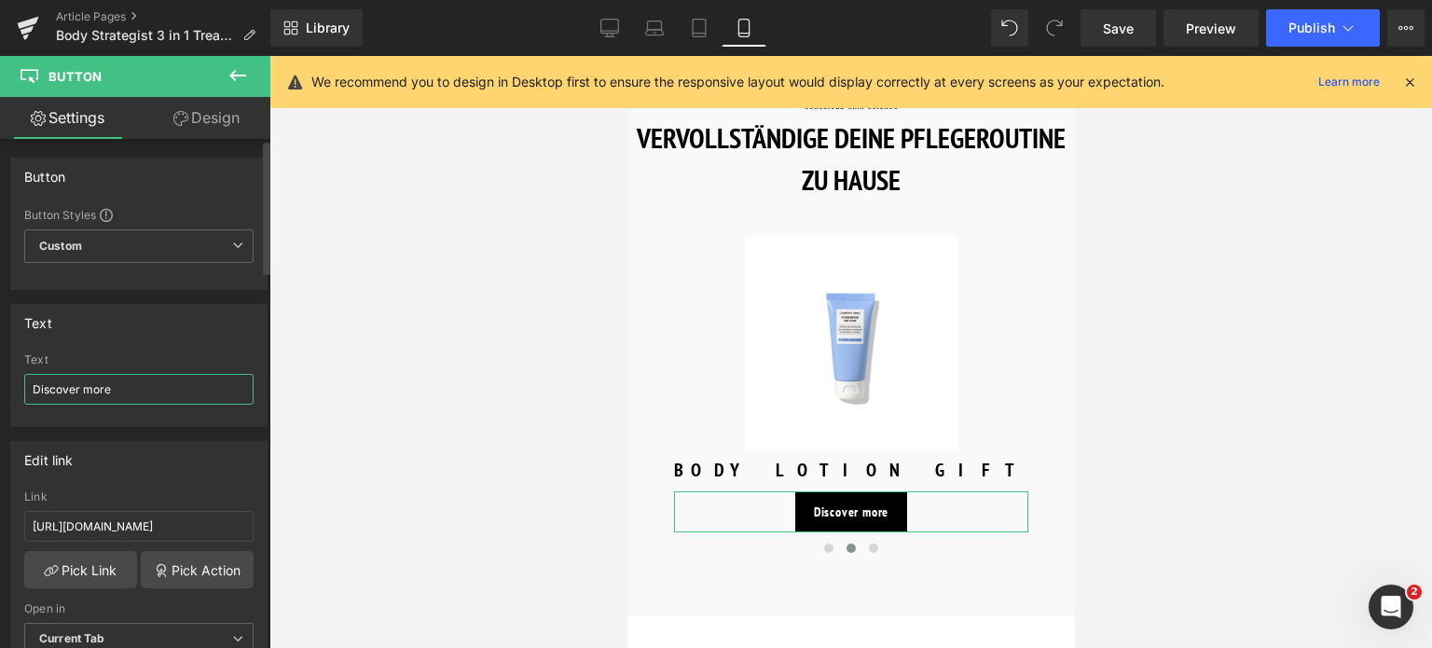
drag, startPoint x: 145, startPoint y: 389, endPoint x: 0, endPoint y: 384, distance: 145.5
click at [0, 384] on div "Text Discover more Text Discover more" at bounding box center [139, 358] width 279 height 137
type input "Mehr entdecken"
drag, startPoint x: 218, startPoint y: 525, endPoint x: 0, endPoint y: 552, distance: 219.8
click at [0, 552] on div "Edit link [URL][DOMAIN_NAME] Link [URL][DOMAIN_NAME] Pick Link Pick Action Curr…" at bounding box center [139, 554] width 279 height 255
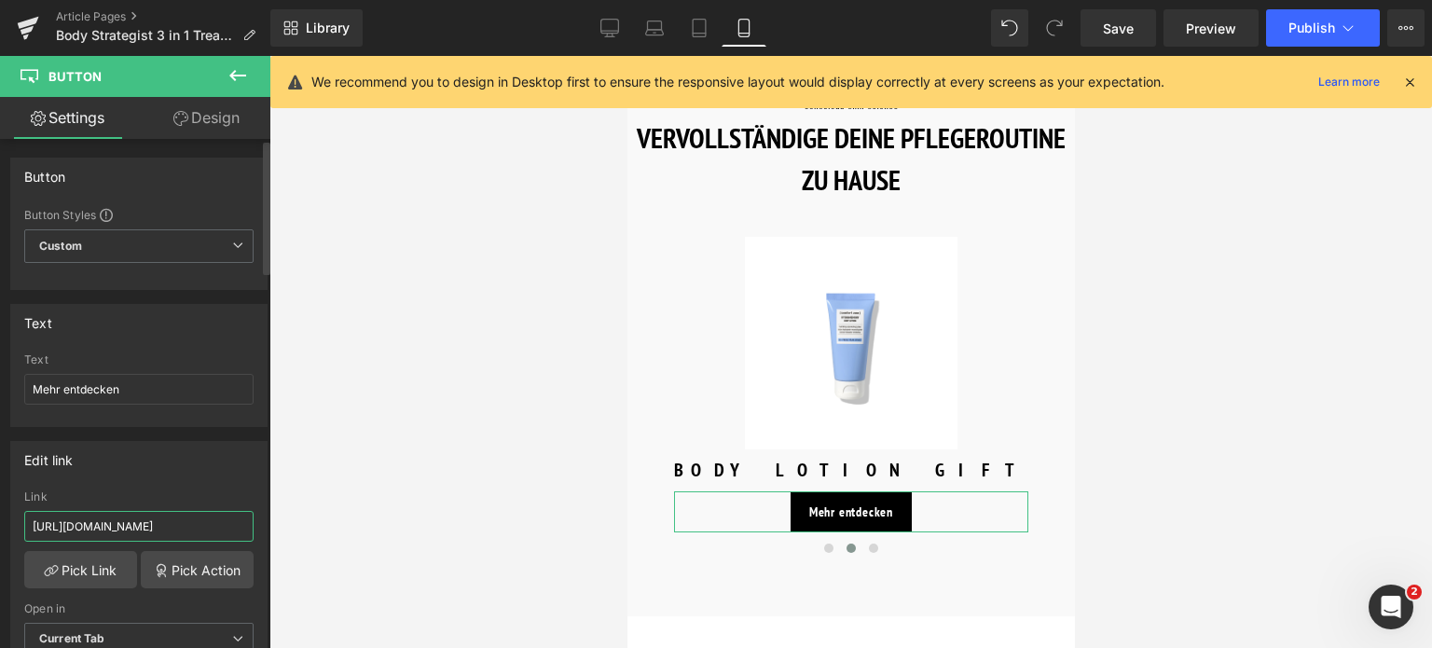
type input "/products/body-strategist-cream-gel"
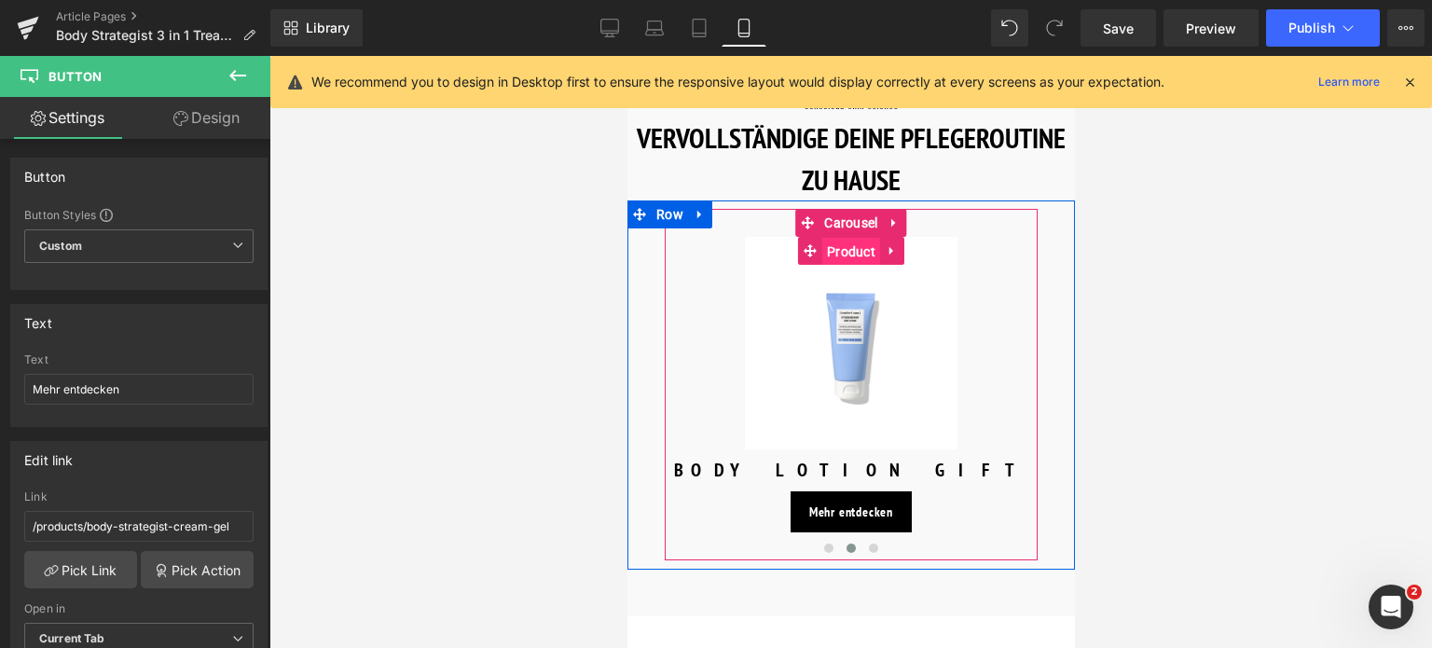
click at [851, 240] on span "Product" at bounding box center [850, 252] width 58 height 28
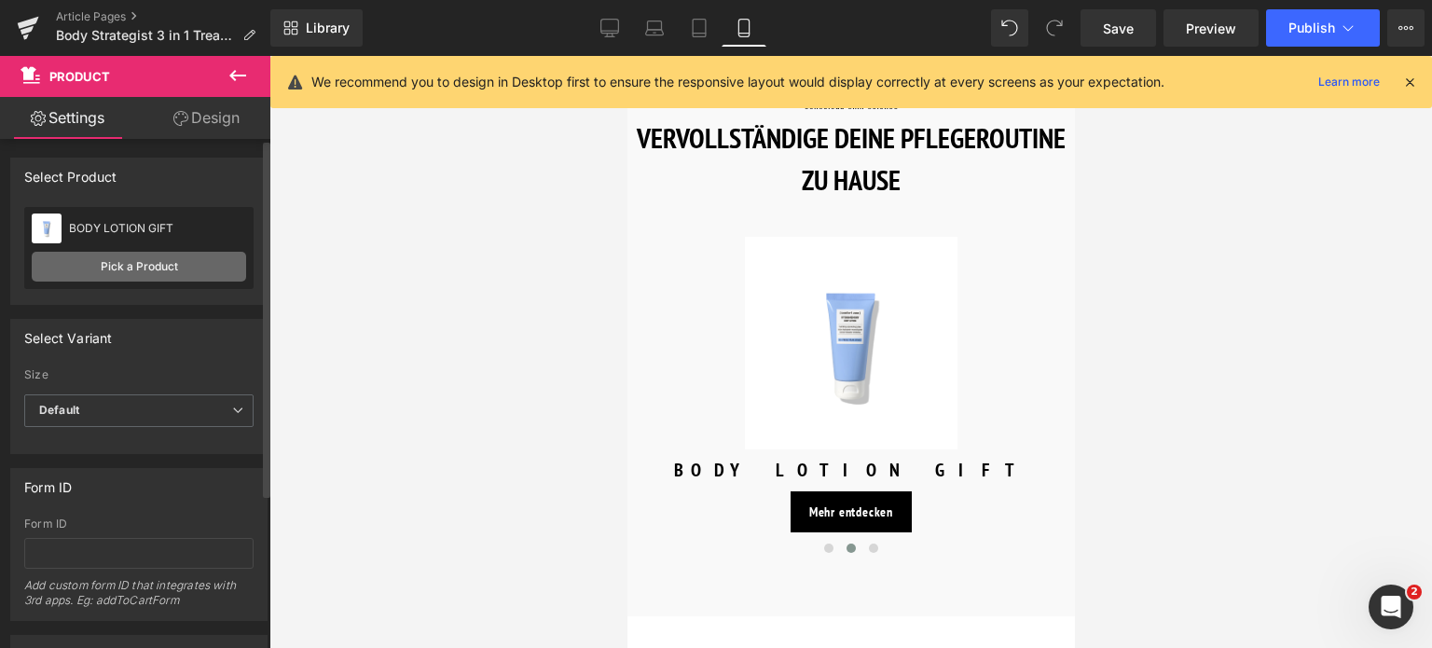
click at [131, 274] on link "Pick a Product" at bounding box center [139, 267] width 214 height 30
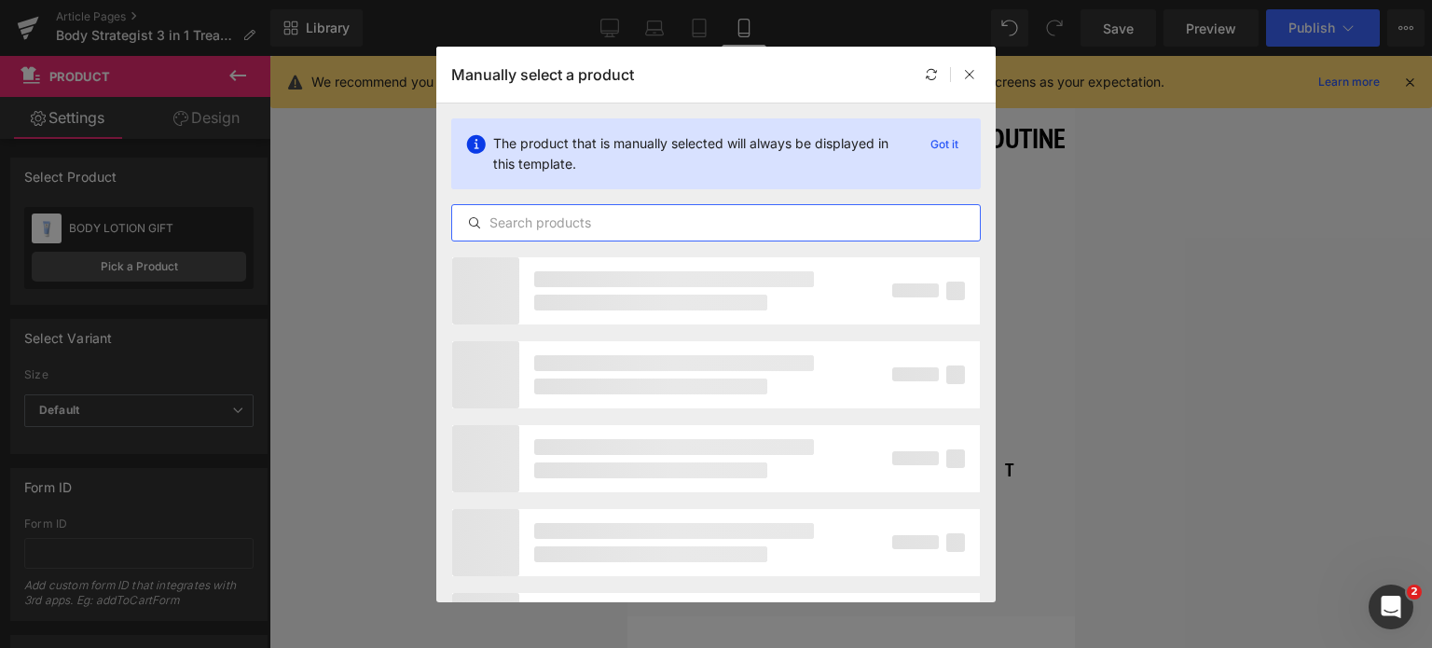
click at [568, 227] on input "text" at bounding box center [716, 223] width 528 height 22
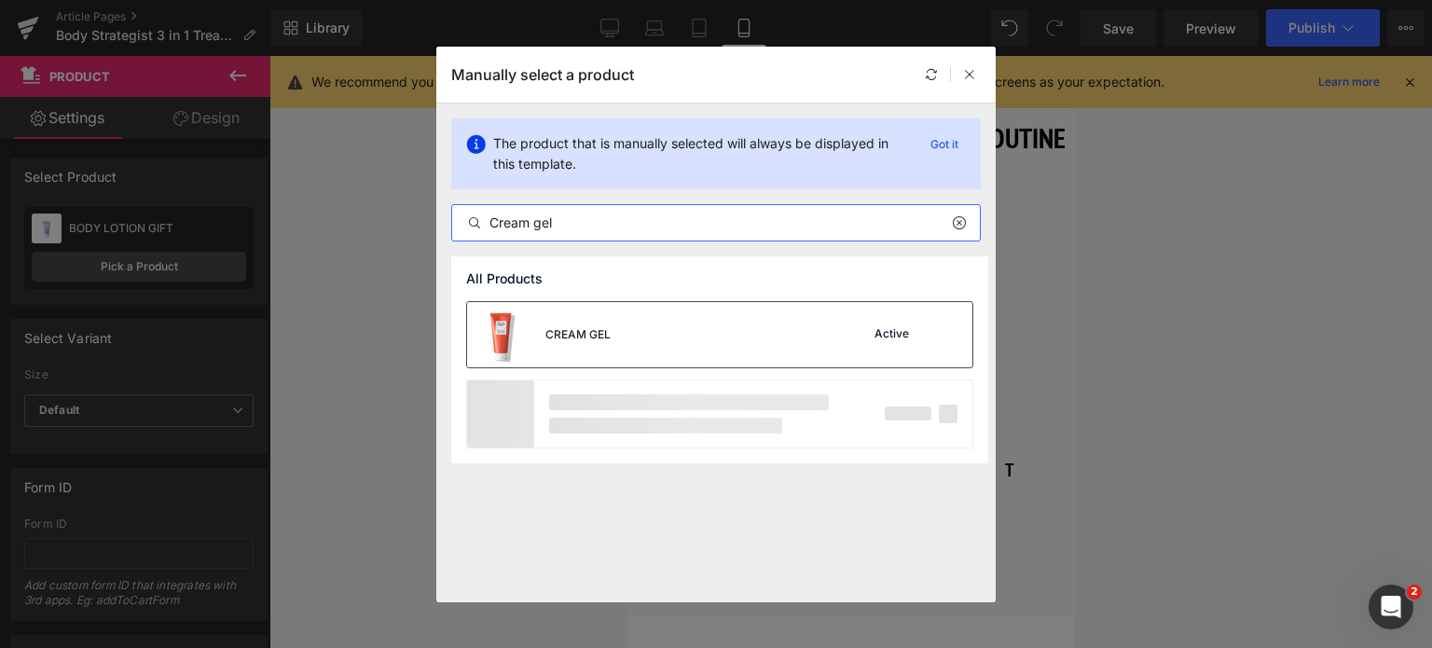
type input "Cream gel"
click at [579, 337] on div "CREAM GEL" at bounding box center [577, 334] width 65 height 17
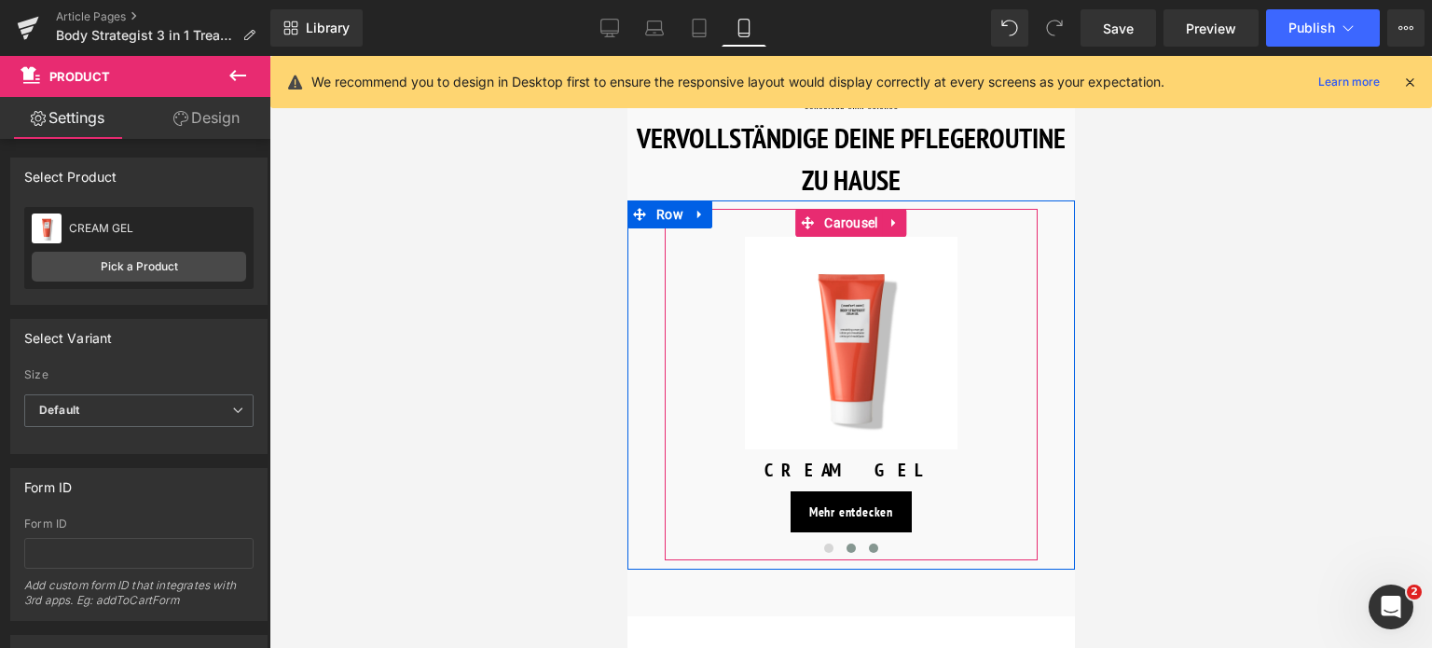
click at [869, 543] on span at bounding box center [872, 547] width 9 height 9
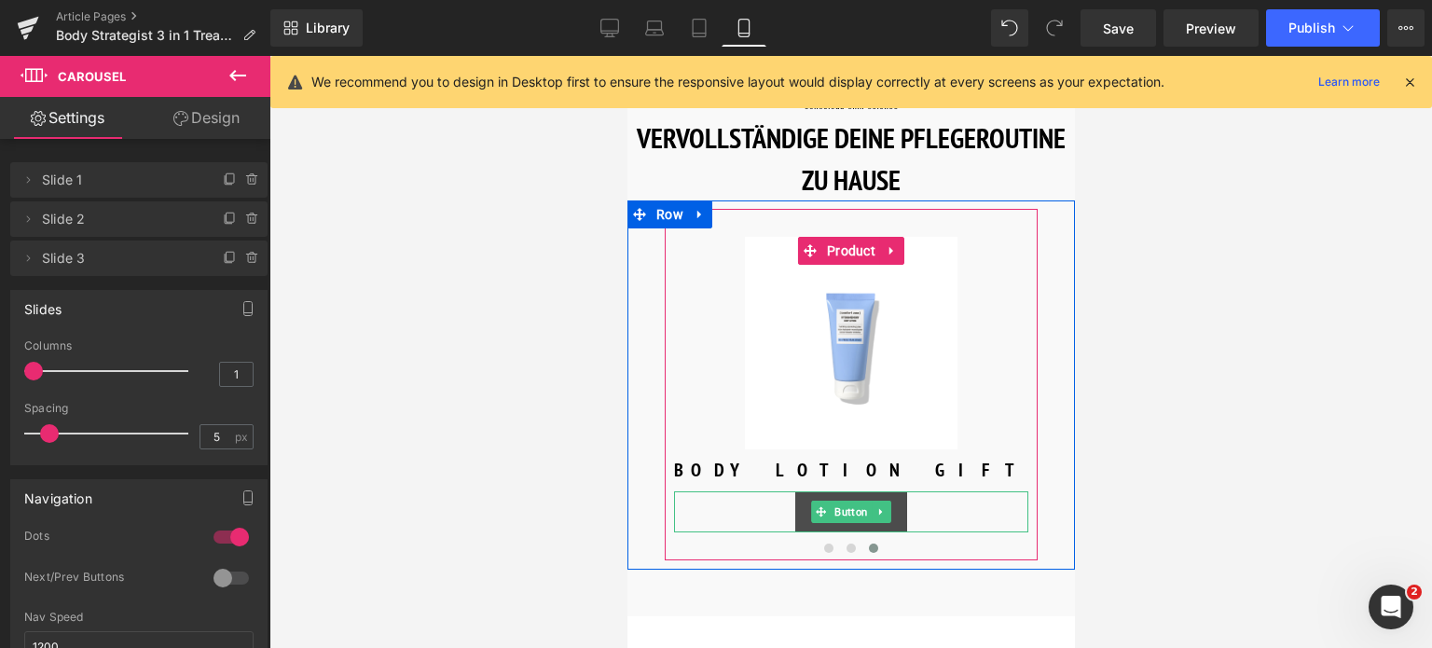
drag, startPoint x: 850, startPoint y: 501, endPoint x: 936, endPoint y: 536, distance: 92.8
click at [850, 501] on span "Button" at bounding box center [850, 512] width 41 height 22
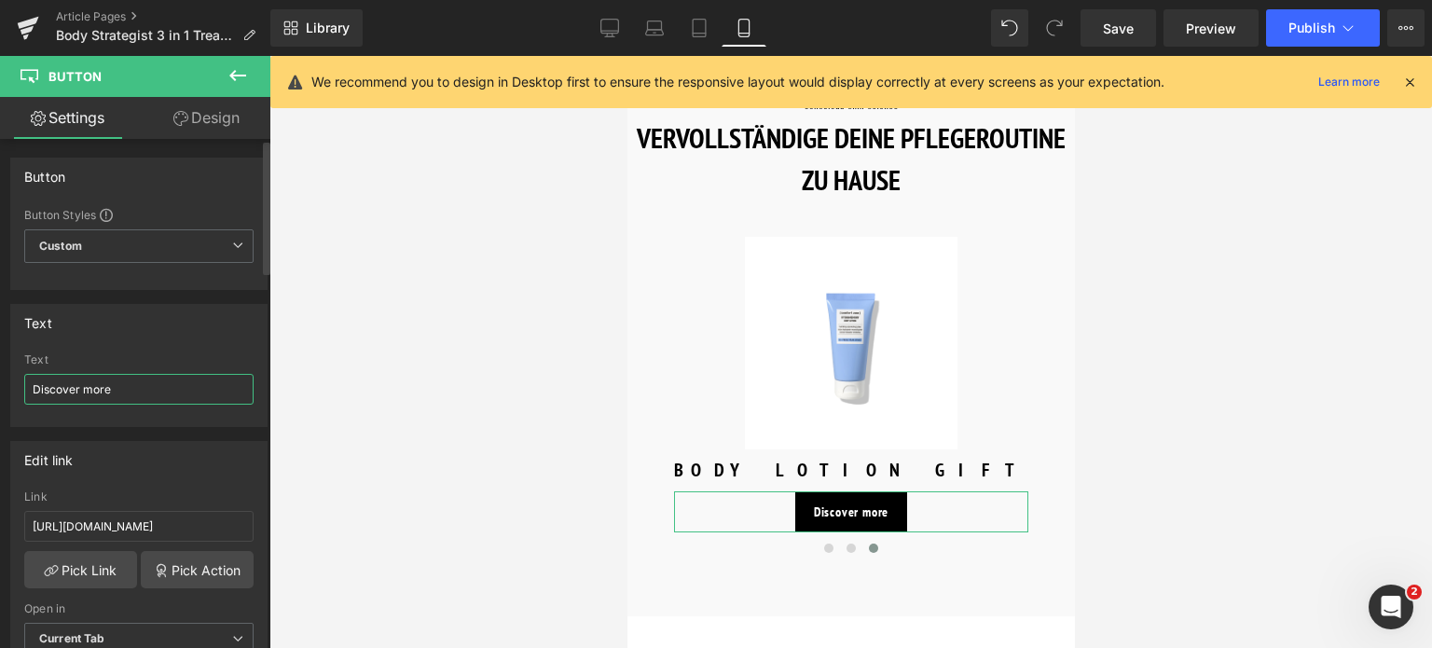
drag, startPoint x: 158, startPoint y: 399, endPoint x: 0, endPoint y: 357, distance: 163.9
click at [0, 357] on div "Text Discover more Text Discover more" at bounding box center [139, 358] width 279 height 137
type input "Mehr entdecken"
drag, startPoint x: 215, startPoint y: 521, endPoint x: 0, endPoint y: 539, distance: 216.1
click at [0, 539] on div "Edit link [URL][DOMAIN_NAME] Link [URL][DOMAIN_NAME] Pick Link Pick Action Curr…" at bounding box center [139, 554] width 279 height 255
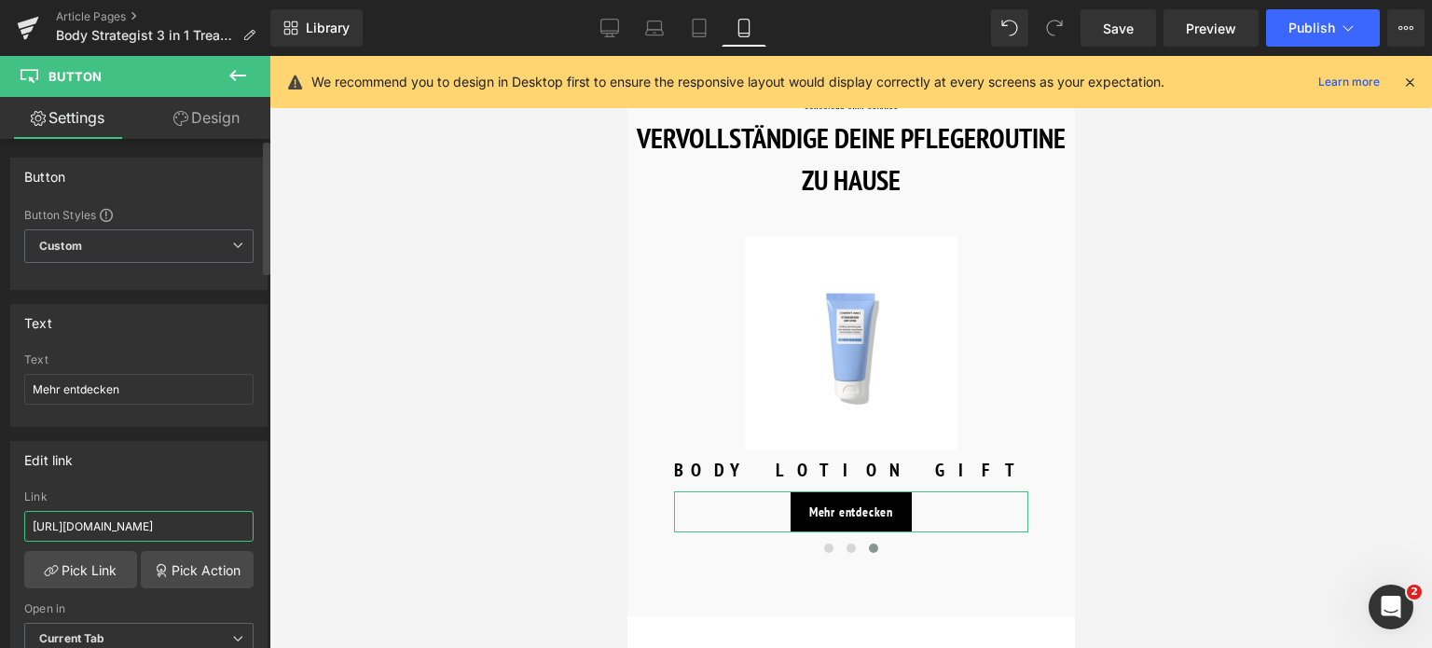
type input "/products/body-strategist-cryo-leg-gel"
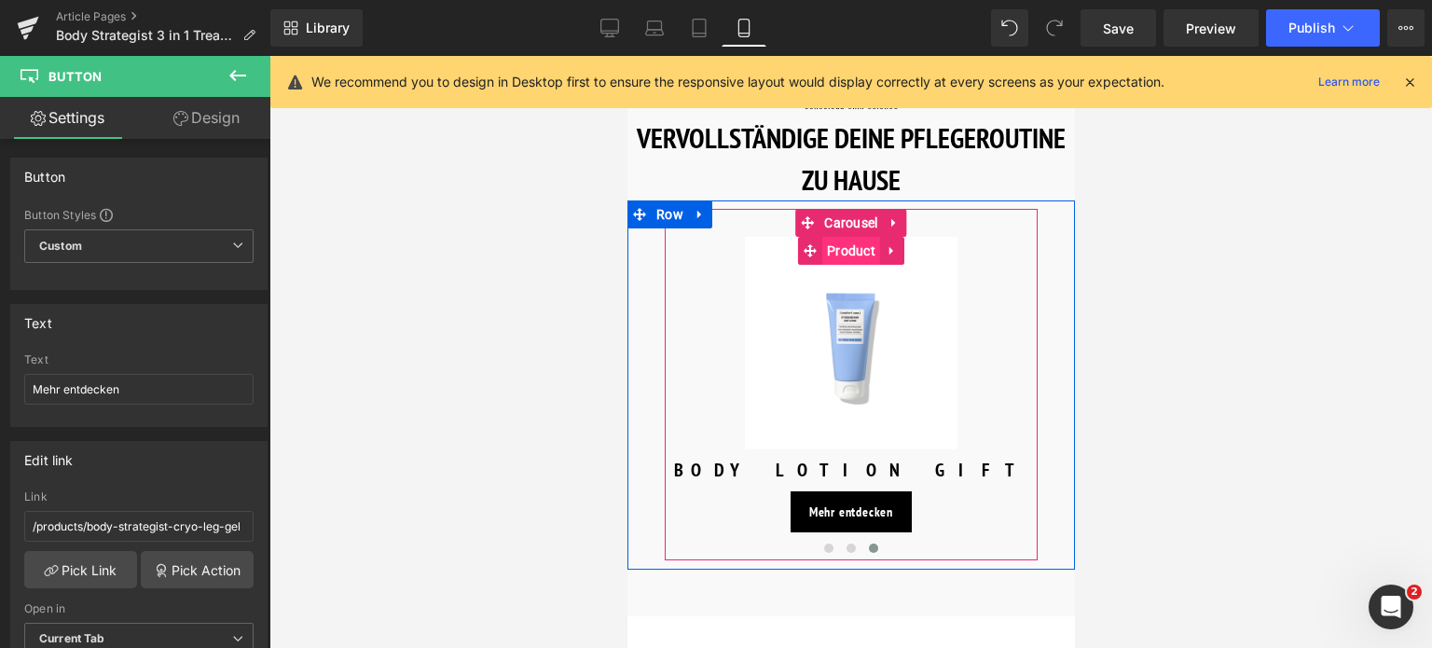
click at [838, 241] on span "Product" at bounding box center [850, 251] width 58 height 28
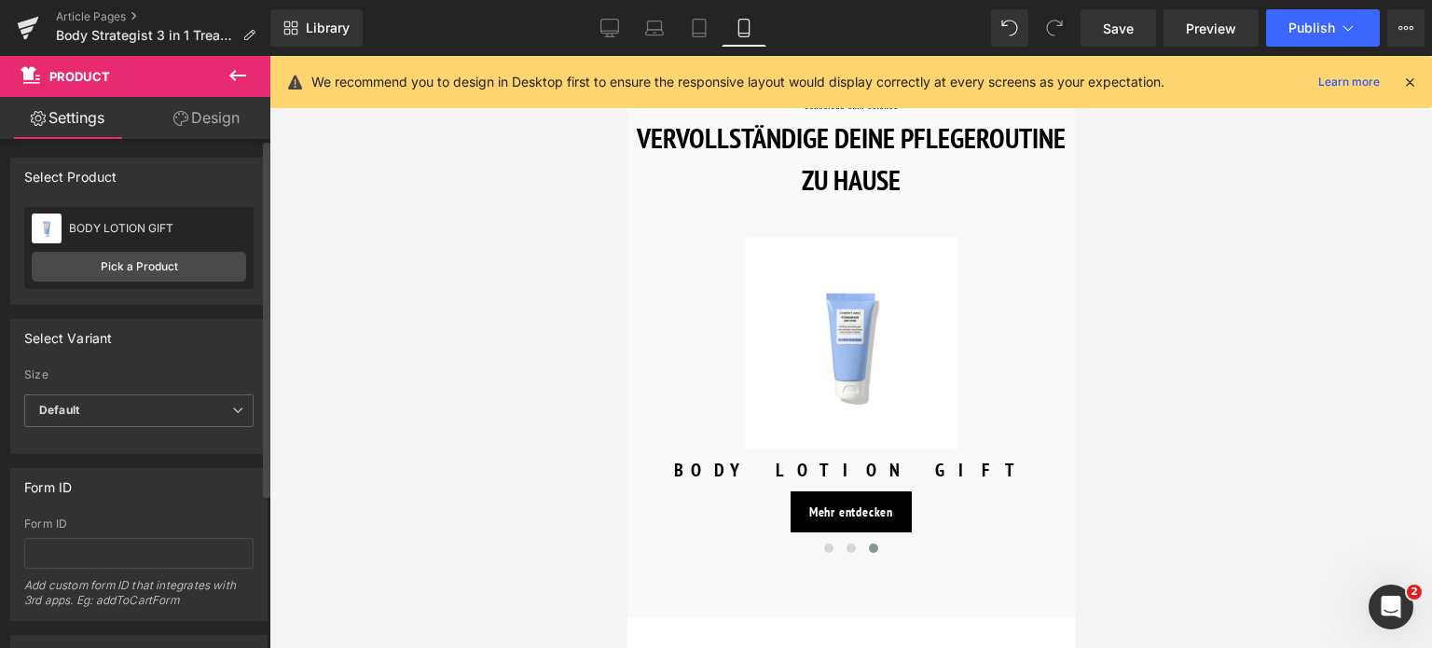
click at [196, 282] on div "BODY LOTION GIFT BODY LOTION GIFT Pick a Product" at bounding box center [138, 248] width 229 height 82
click at [199, 267] on link "Pick a Product" at bounding box center [139, 267] width 214 height 30
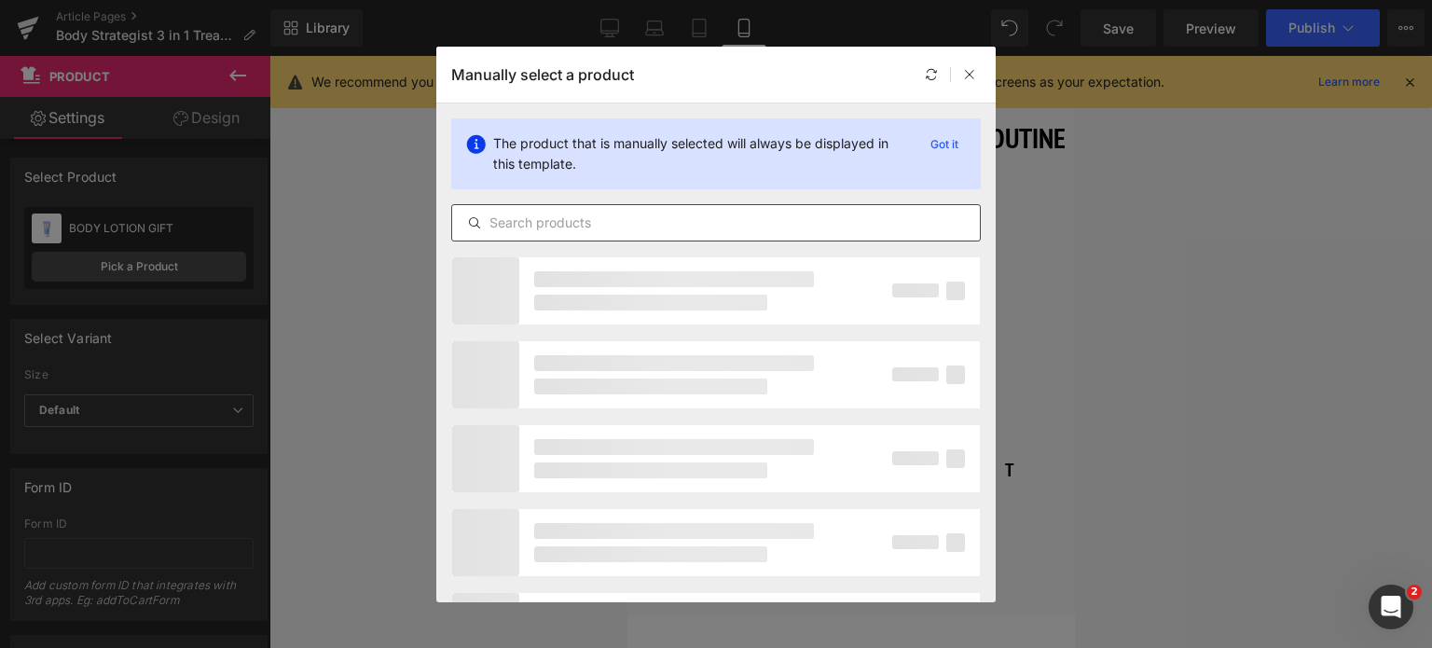
click at [697, 223] on input "text" at bounding box center [716, 223] width 528 height 22
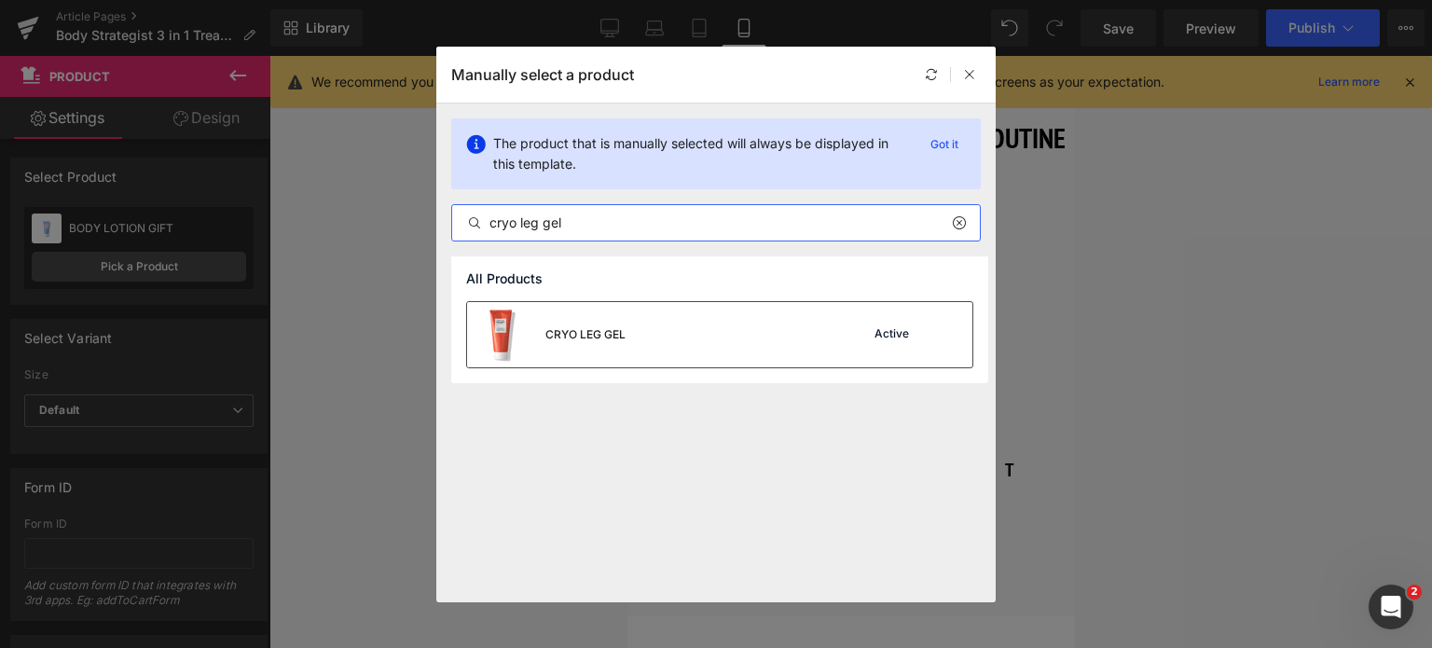
type input "cryo leg gel"
click at [660, 316] on div "CRYO LEG GEL Active" at bounding box center [719, 334] width 505 height 65
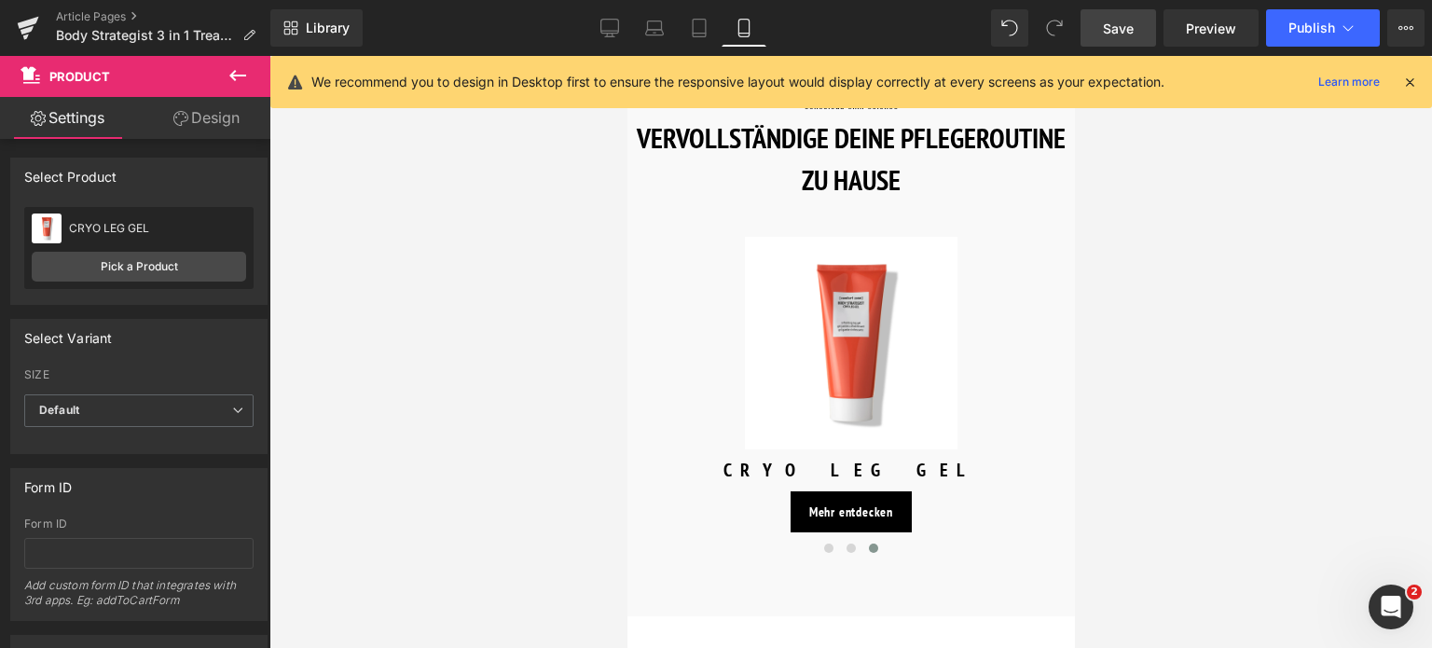
click at [1121, 29] on span "Save" at bounding box center [1118, 29] width 31 height 20
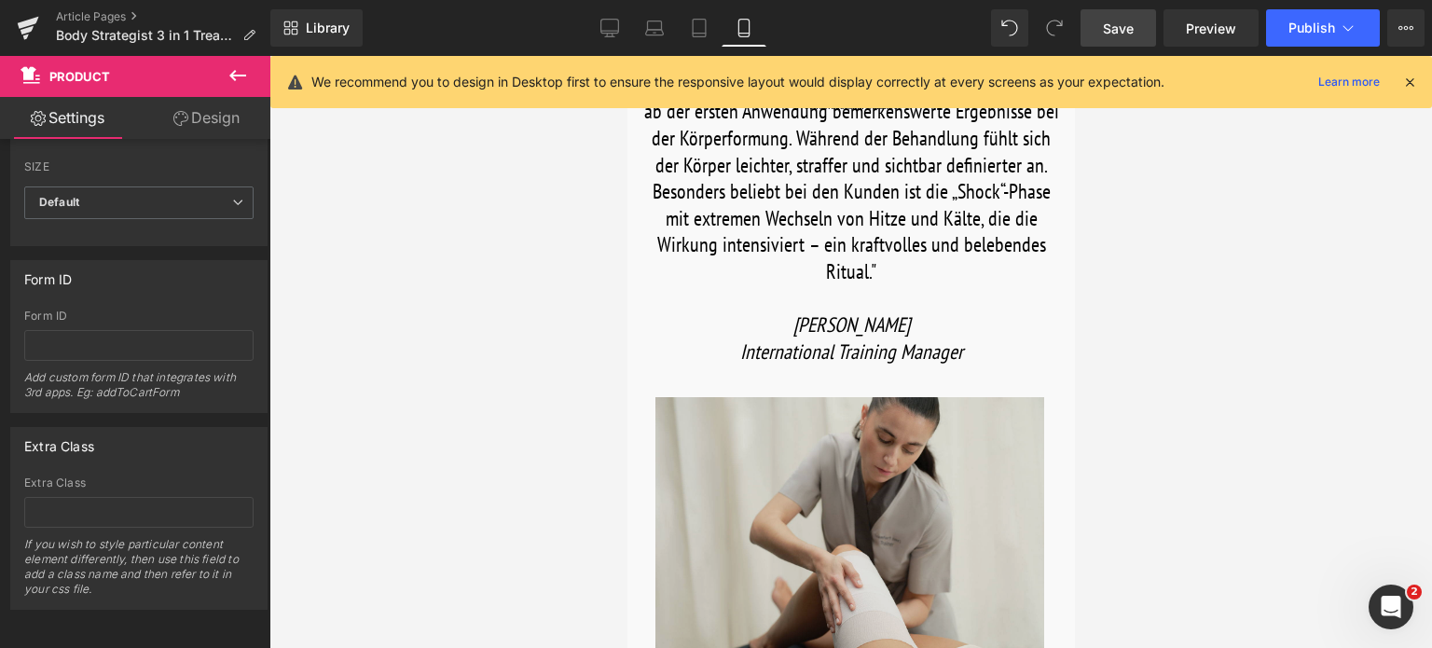
scroll to position [1187, 0]
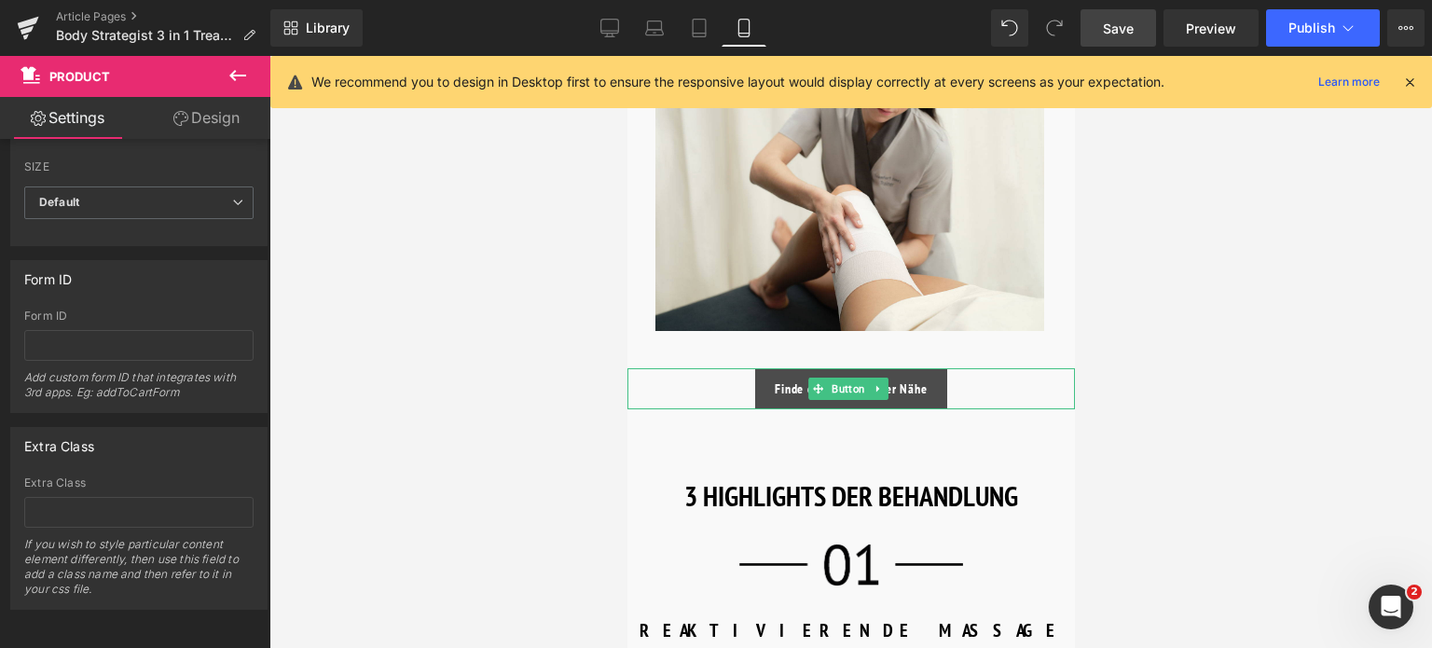
click at [791, 391] on span "Finde ein SPA in deiner Nähe" at bounding box center [850, 389] width 152 height 16
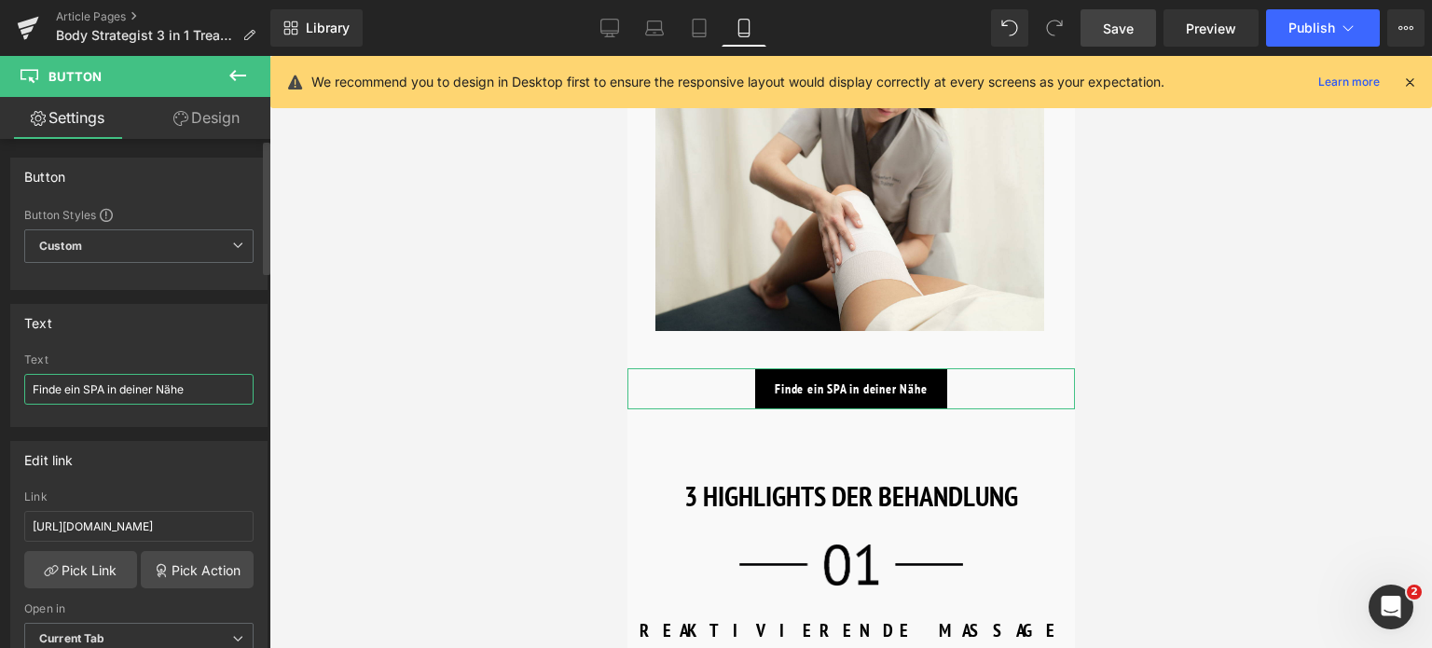
drag, startPoint x: 212, startPoint y: 388, endPoint x: 0, endPoint y: 375, distance: 212.0
click at [0, 375] on div "Text Finde ein SPA in deiner Nähe Text Finde ein SPA in deiner Nähe" at bounding box center [139, 358] width 279 height 137
drag, startPoint x: 216, startPoint y: 524, endPoint x: 0, endPoint y: 517, distance: 216.4
click at [0, 517] on div "Edit link [URL][DOMAIN_NAME] Link [URL][DOMAIN_NAME] Pick Link Pick Action Curr…" at bounding box center [139, 554] width 279 height 255
type input "/pages/spa-locator?_gl=1*17ps2ce*_up*MQ..&gclid=CjwKCAjwxNW2BhAkEiwA24Cm9Ew9Tuk…"
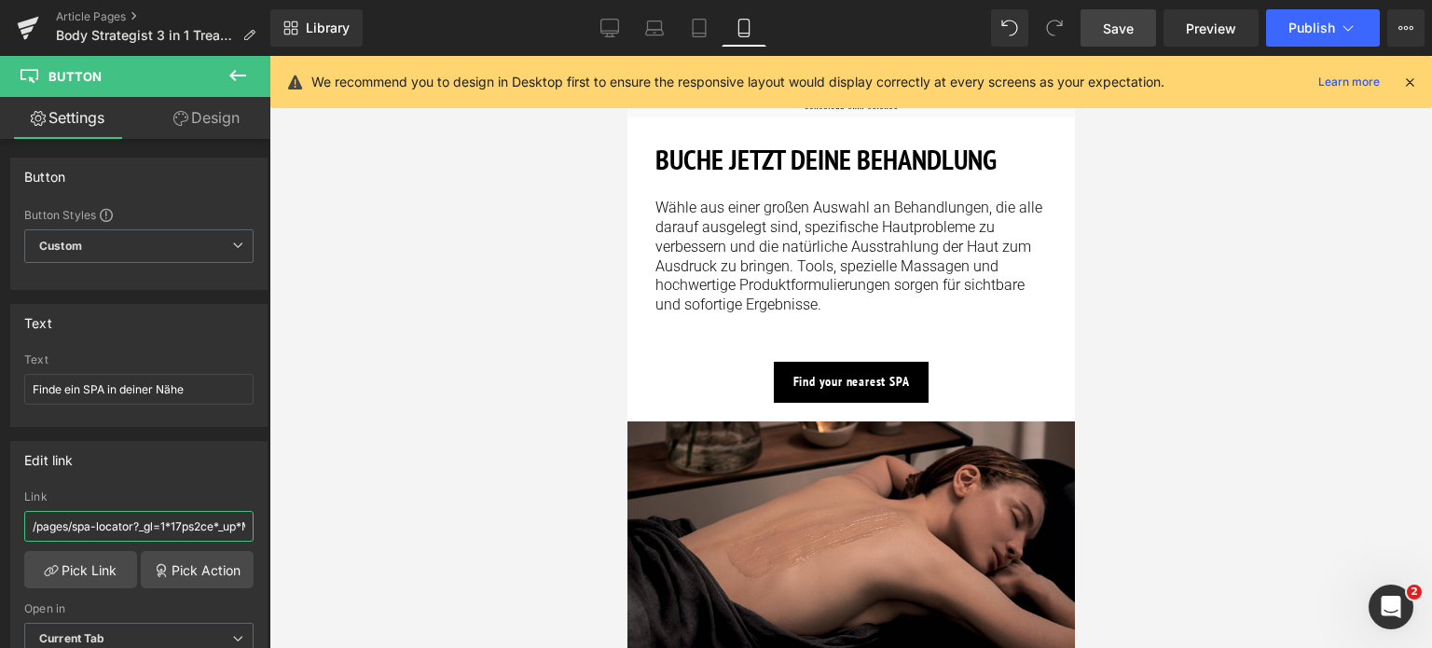
scroll to position [2492, 0]
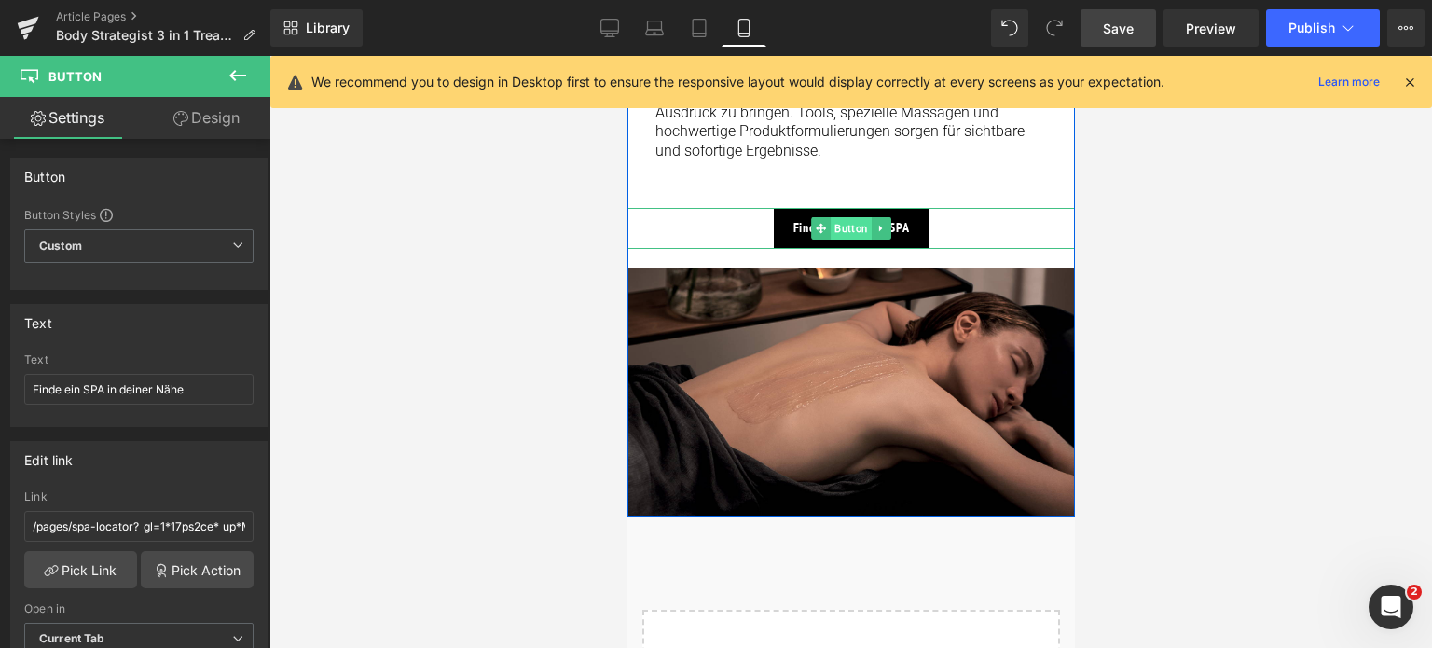
click at [840, 217] on span "Button" at bounding box center [850, 228] width 41 height 22
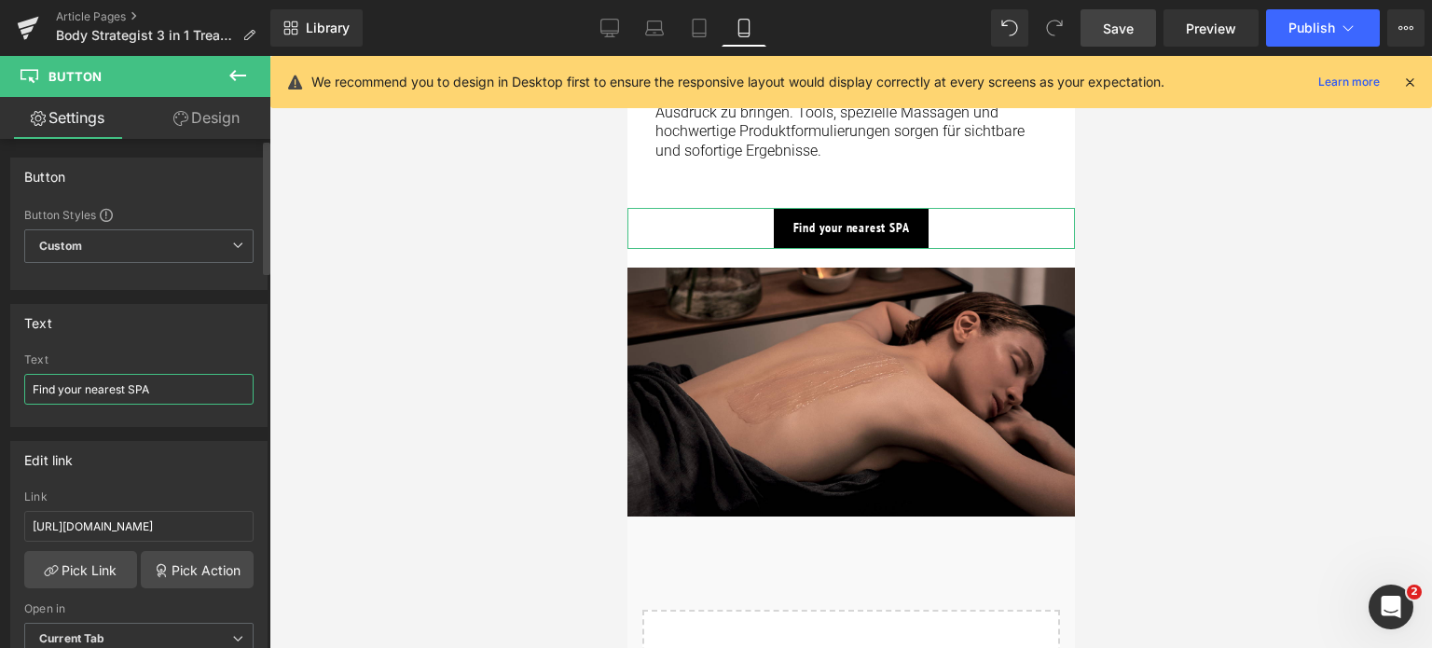
drag, startPoint x: 163, startPoint y: 389, endPoint x: 0, endPoint y: 373, distance: 163.9
click at [0, 373] on div "Text Find your nearest SPA Text Find your nearest SPA" at bounding box center [139, 358] width 279 height 137
paste input "e ein SPA in deiner Nähe"
type input "Finde ein SPA in deiner Nähe"
drag, startPoint x: 219, startPoint y: 518, endPoint x: 0, endPoint y: 510, distance: 219.2
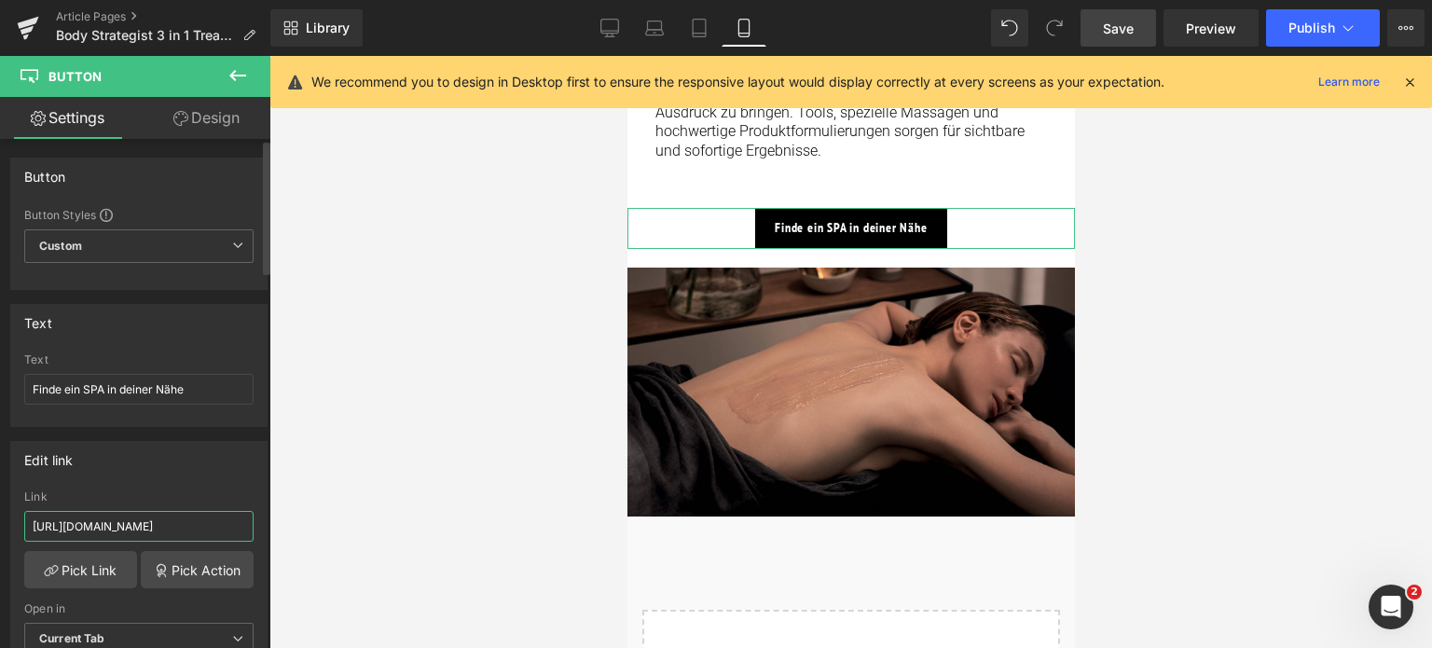
click at [0, 510] on div "Edit link [URL][DOMAIN_NAME] Link [URL][DOMAIN_NAME] Pick Link Pick Action Curr…" at bounding box center [139, 554] width 279 height 255
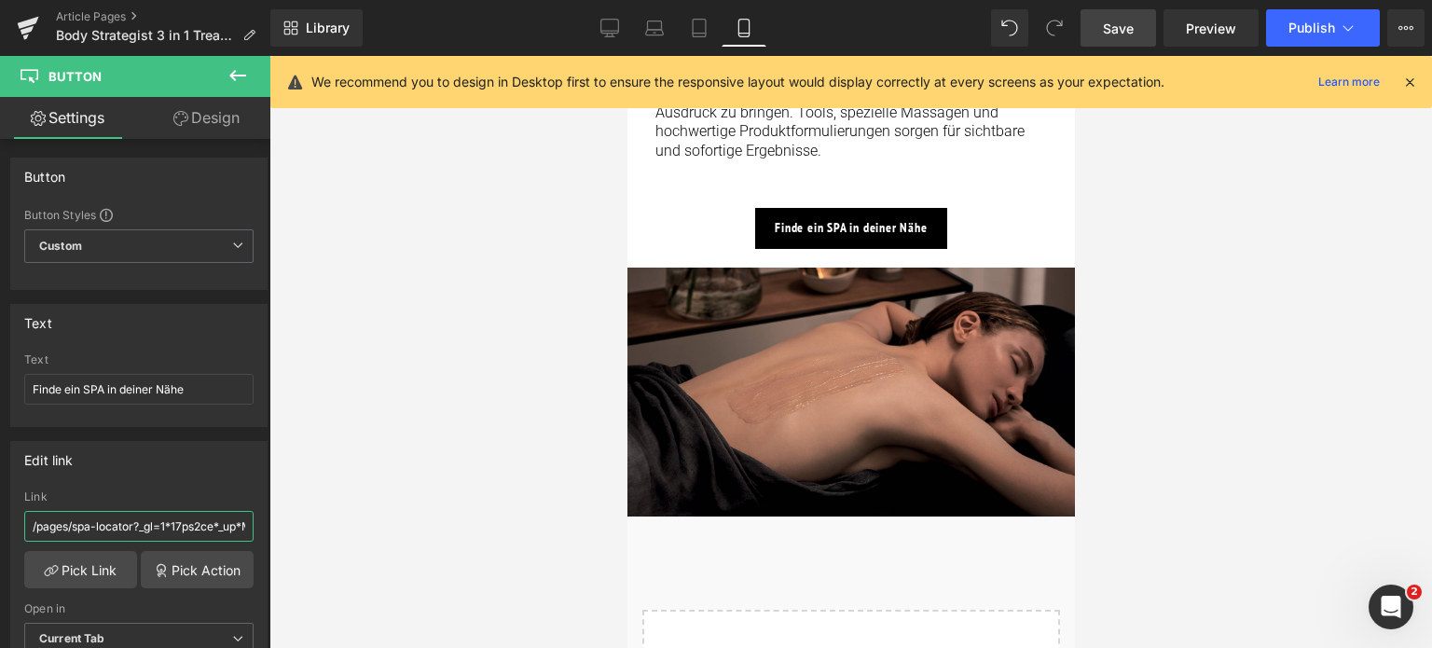
type input "/pages/spa-locator?_gl=1*17ps2ce*_up*MQ..&gclid=CjwKCAjwxNW2BhAkEiwA24Cm9Ew9Tuk…"
click at [1111, 32] on span "Save" at bounding box center [1118, 29] width 31 height 20
click at [1349, 27] on icon at bounding box center [1348, 28] width 19 height 19
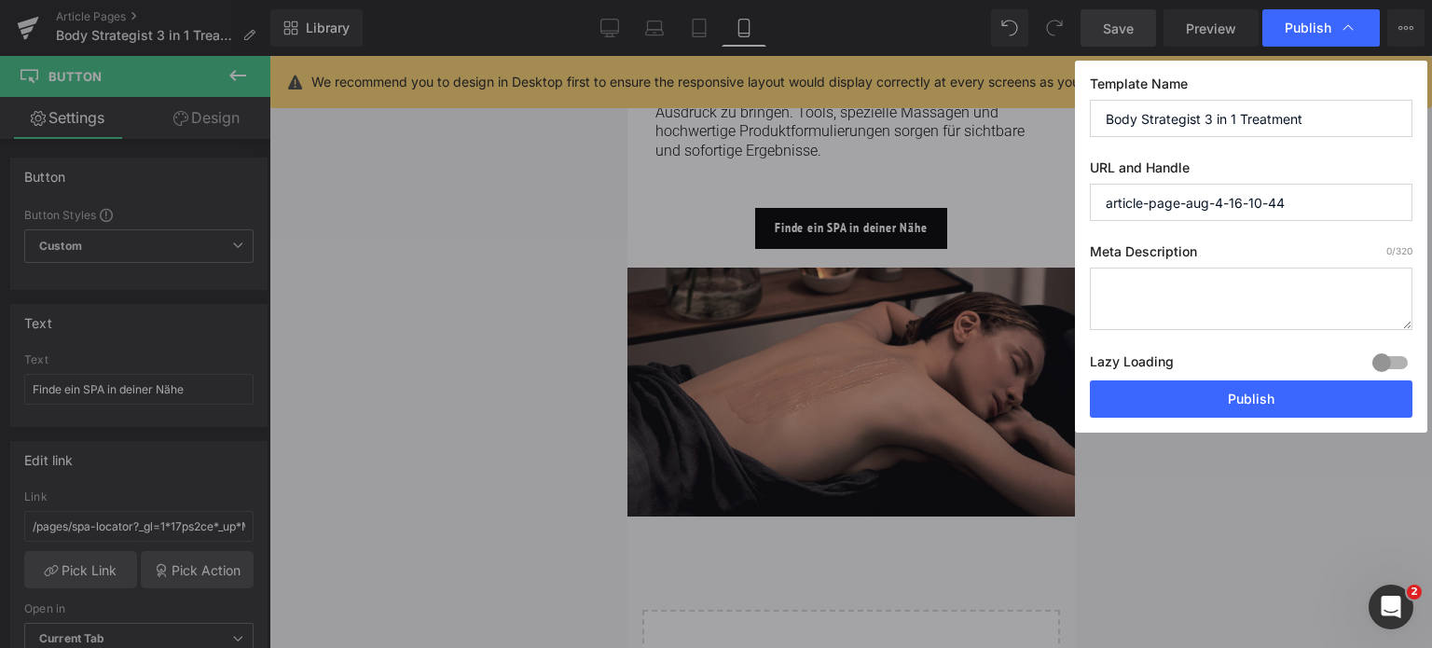
drag, startPoint x: 1339, startPoint y: 129, endPoint x: 634, endPoint y: 129, distance: 704.8
click at [634, 129] on div "Publish Template Name Body Strategist 3 in 1 Treatment URL and Handle article-p…" at bounding box center [716, 324] width 1432 height 648
drag, startPoint x: 1300, startPoint y: 199, endPoint x: 968, endPoint y: 190, distance: 332.9
click at [968, 190] on div "Publish Template Name Body Strategist 3 in 1 Treatment URL and Handle article-p…" at bounding box center [716, 324] width 1432 height 648
paste input "Body Strategist 3 in 1 Treatment"
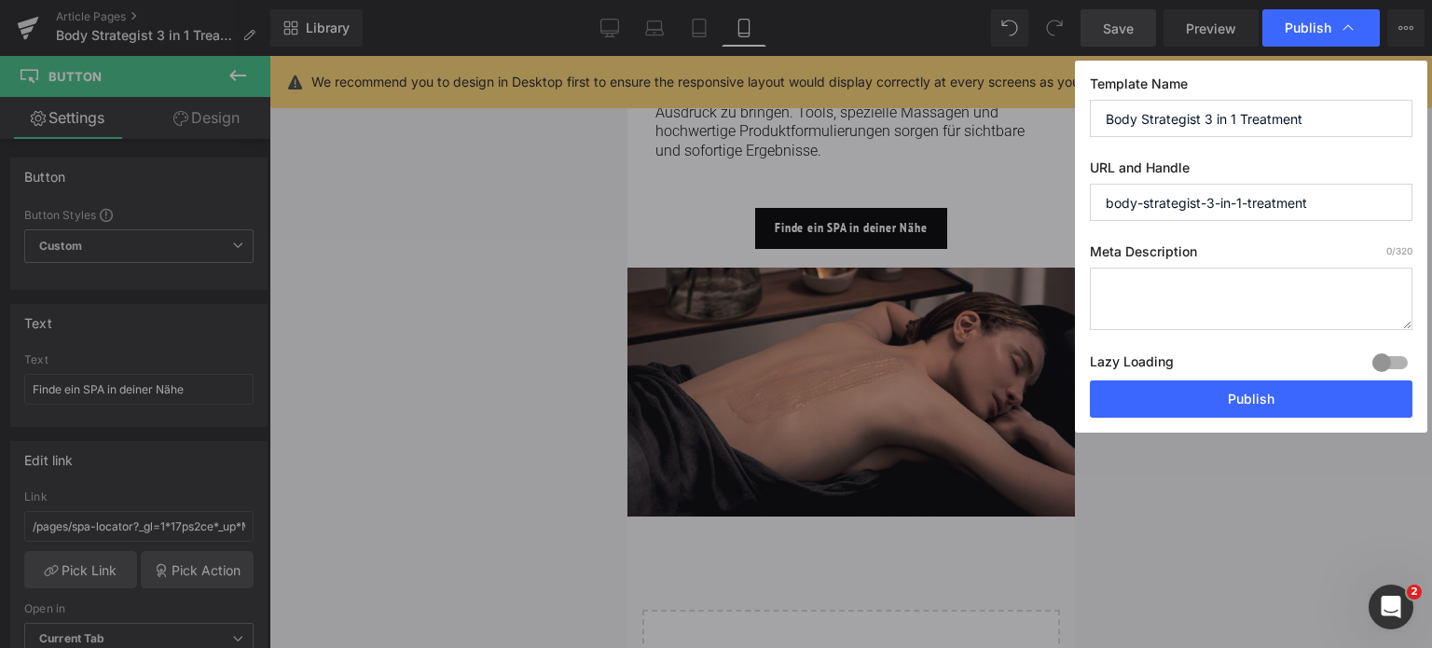
type input "body-strategist-3-in-1-treatment"
click at [1184, 281] on textarea at bounding box center [1251, 299] width 323 height 62
paste textarea "Intensive 3-Phasen-Körperbehandlung mit Wärmeeffekt zur Fettverbrennung, Förder…"
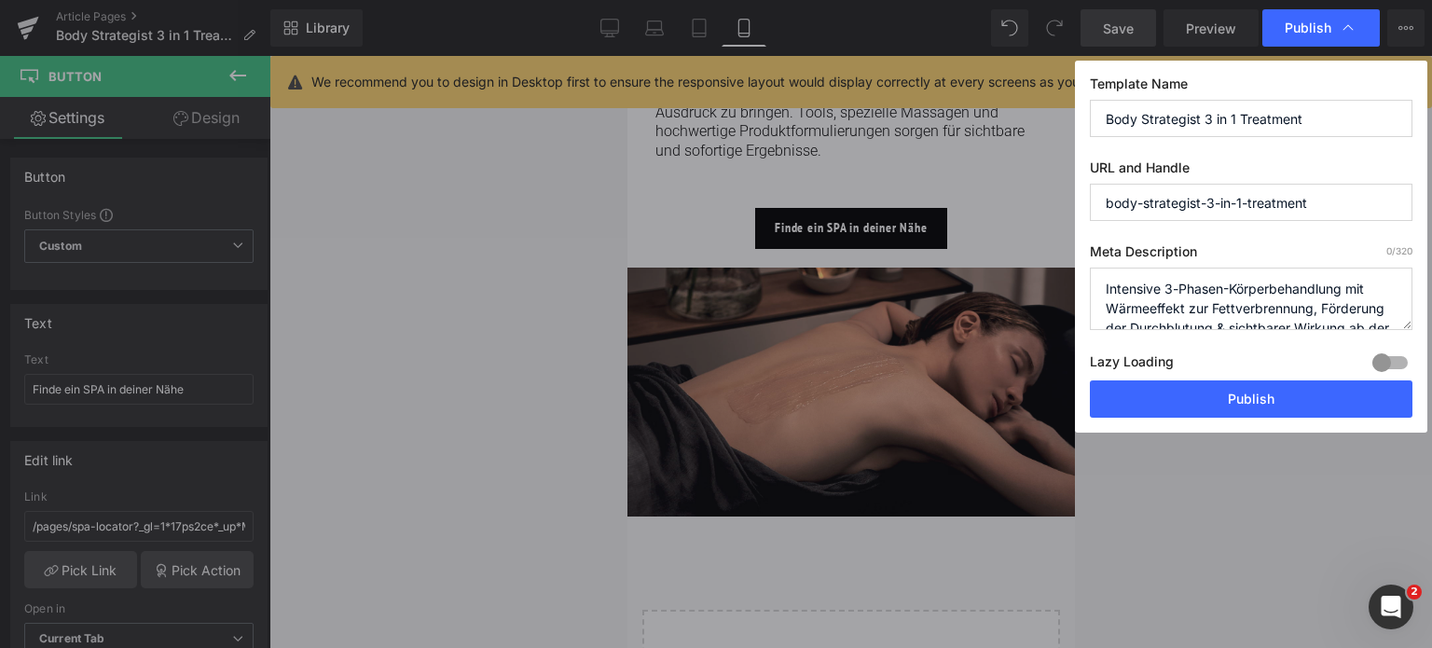
scroll to position [26, 0]
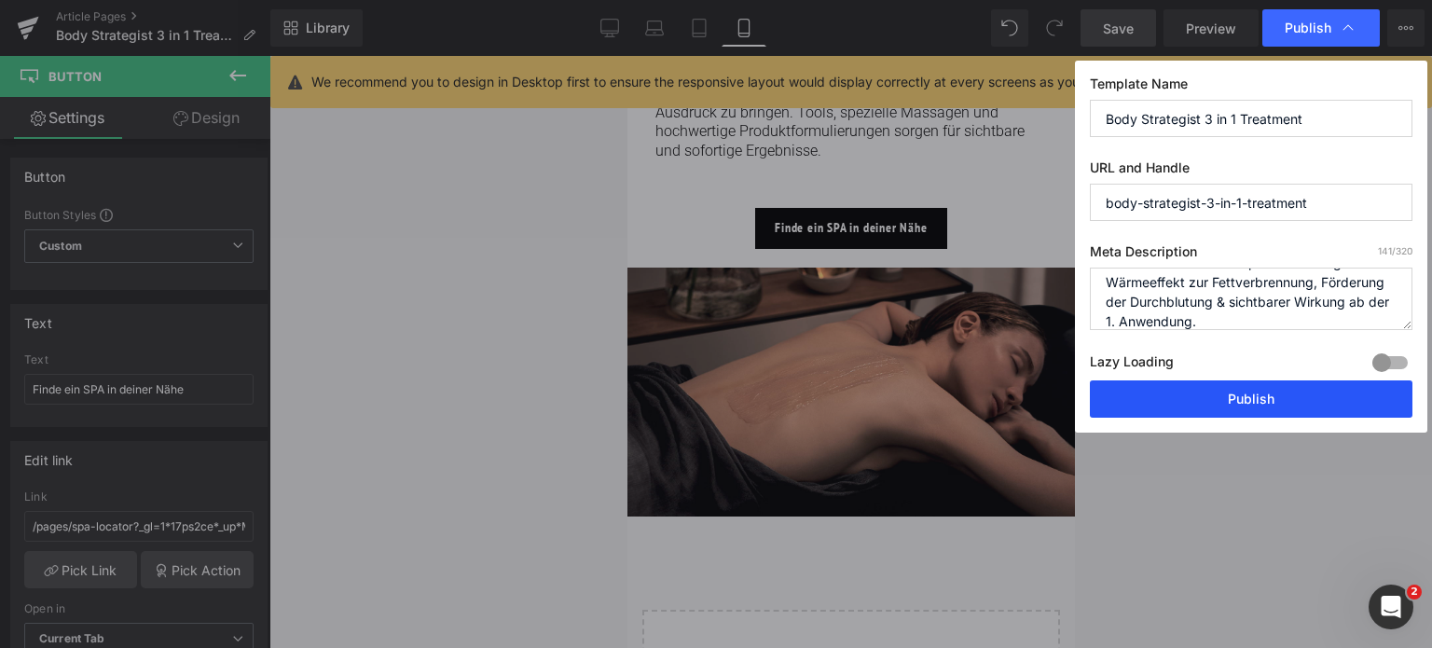
type textarea "Intensive 3-Phasen-Körperbehandlung mit Wärmeeffekt zur Fettverbrennung, Förder…"
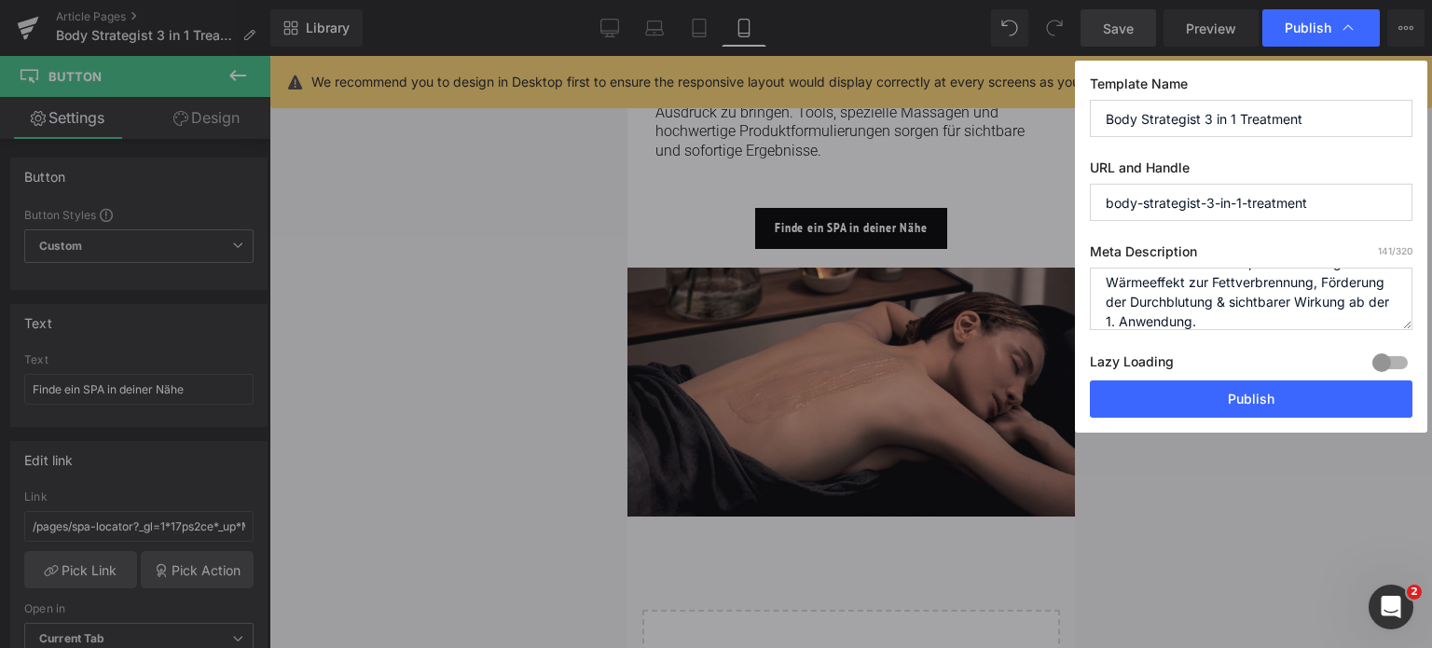
click at [1203, 405] on button "Publish" at bounding box center [1251, 398] width 323 height 37
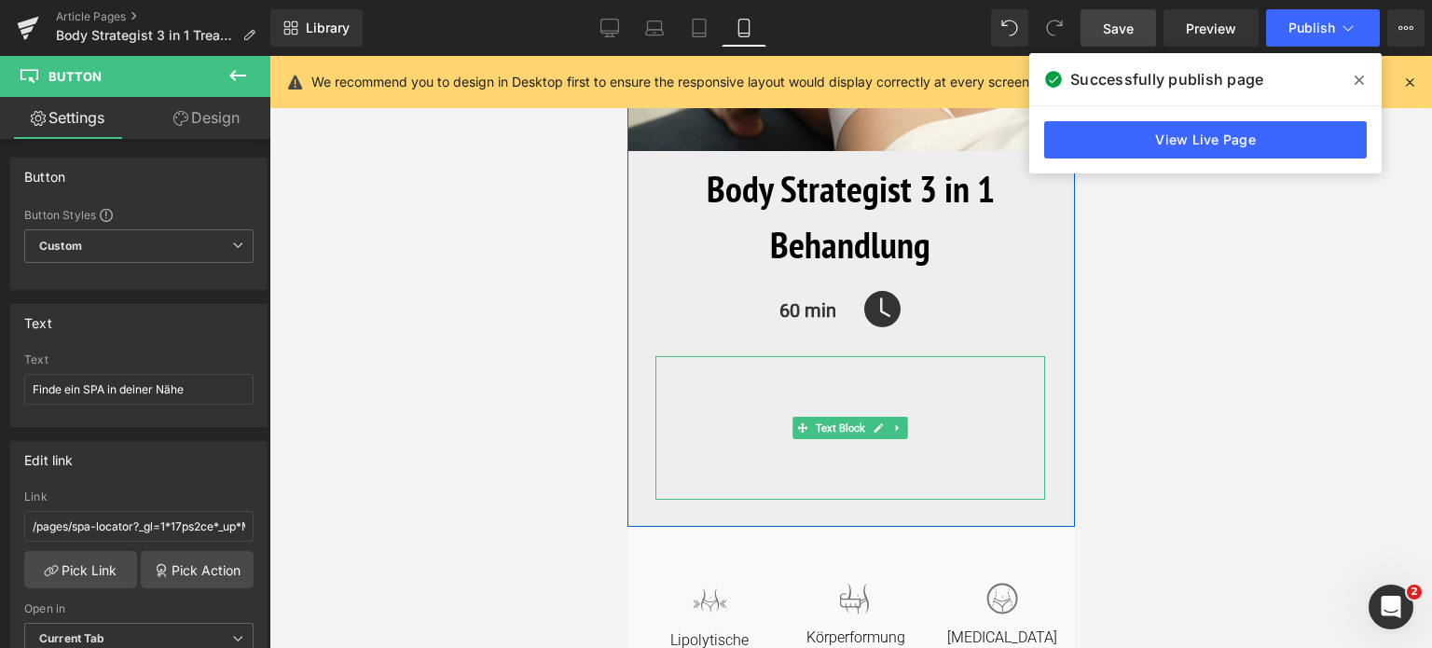
scroll to position [186, 0]
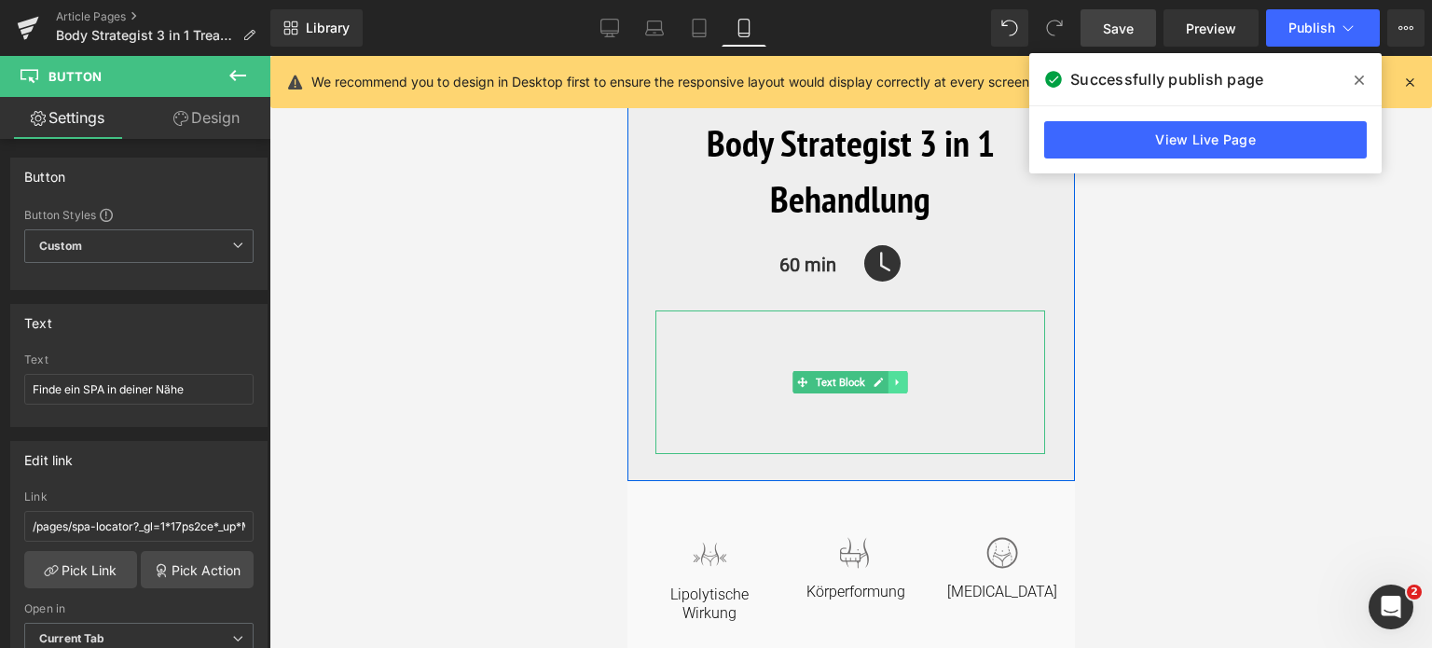
click at [896, 381] on icon at bounding box center [897, 382] width 10 height 11
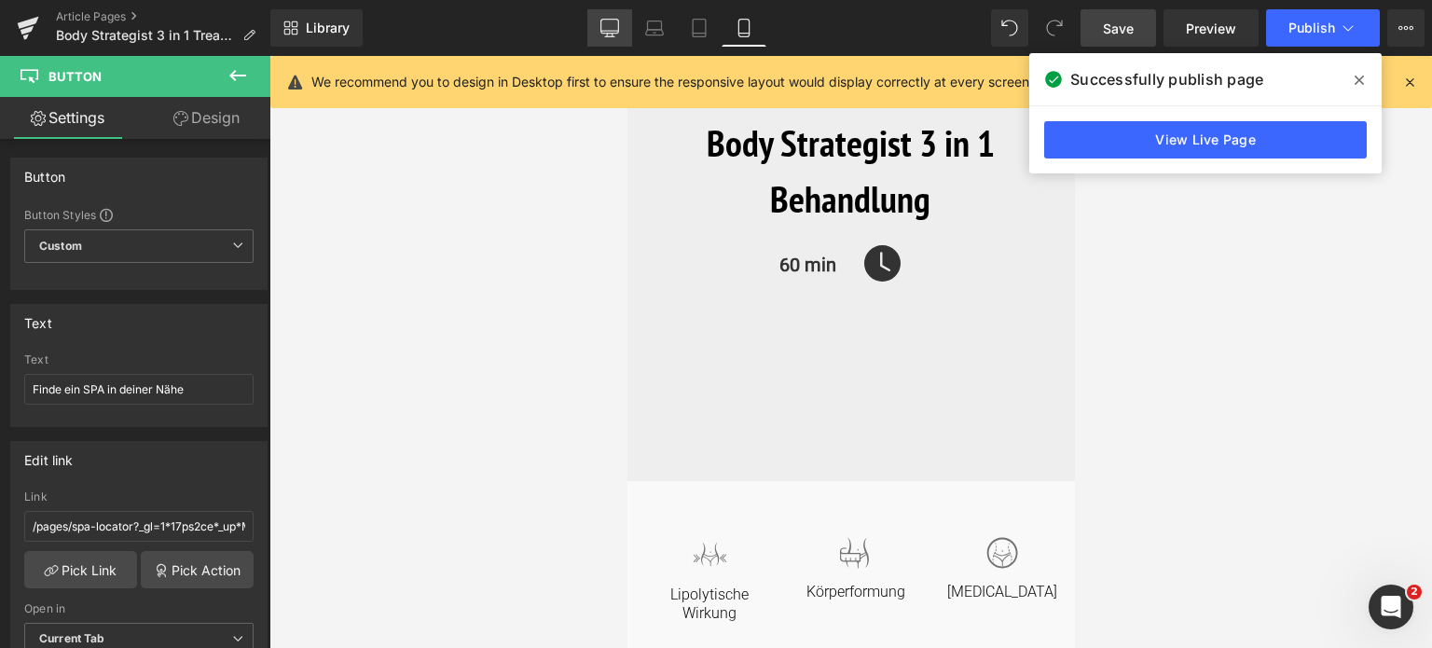
click at [608, 34] on icon at bounding box center [609, 28] width 19 height 19
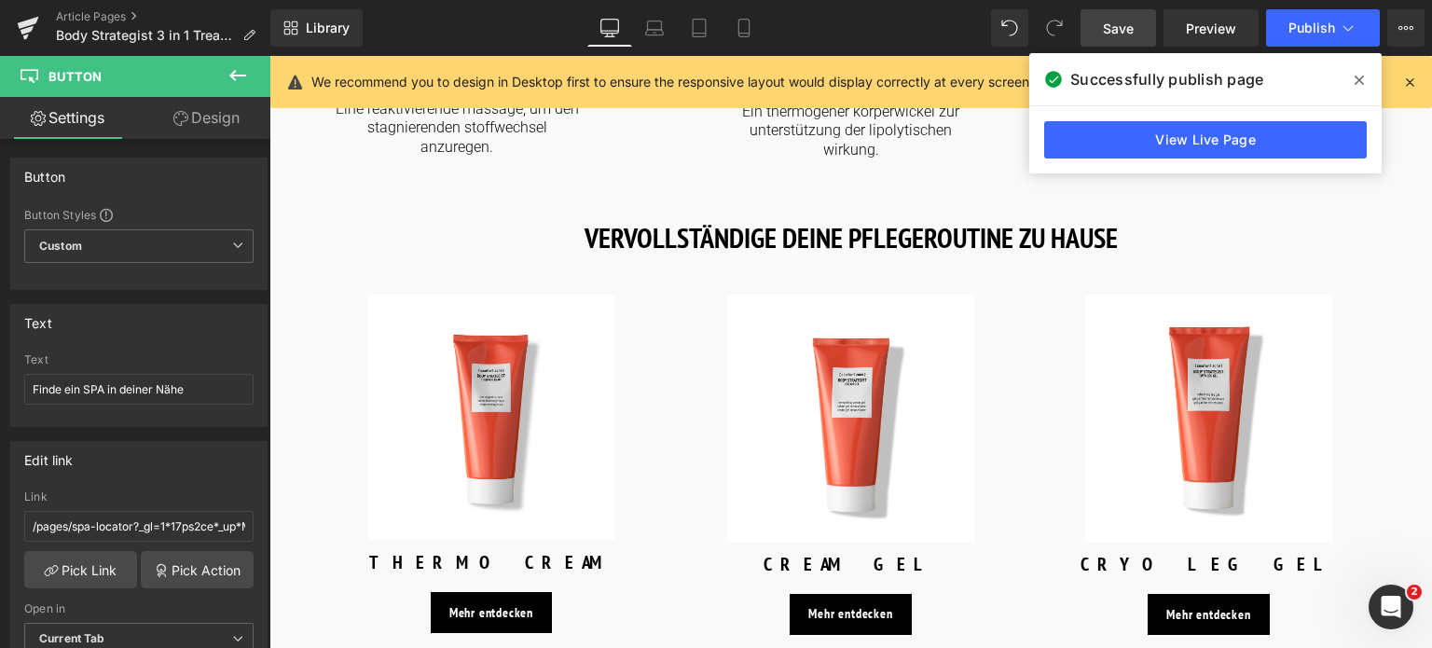
scroll to position [2331, 0]
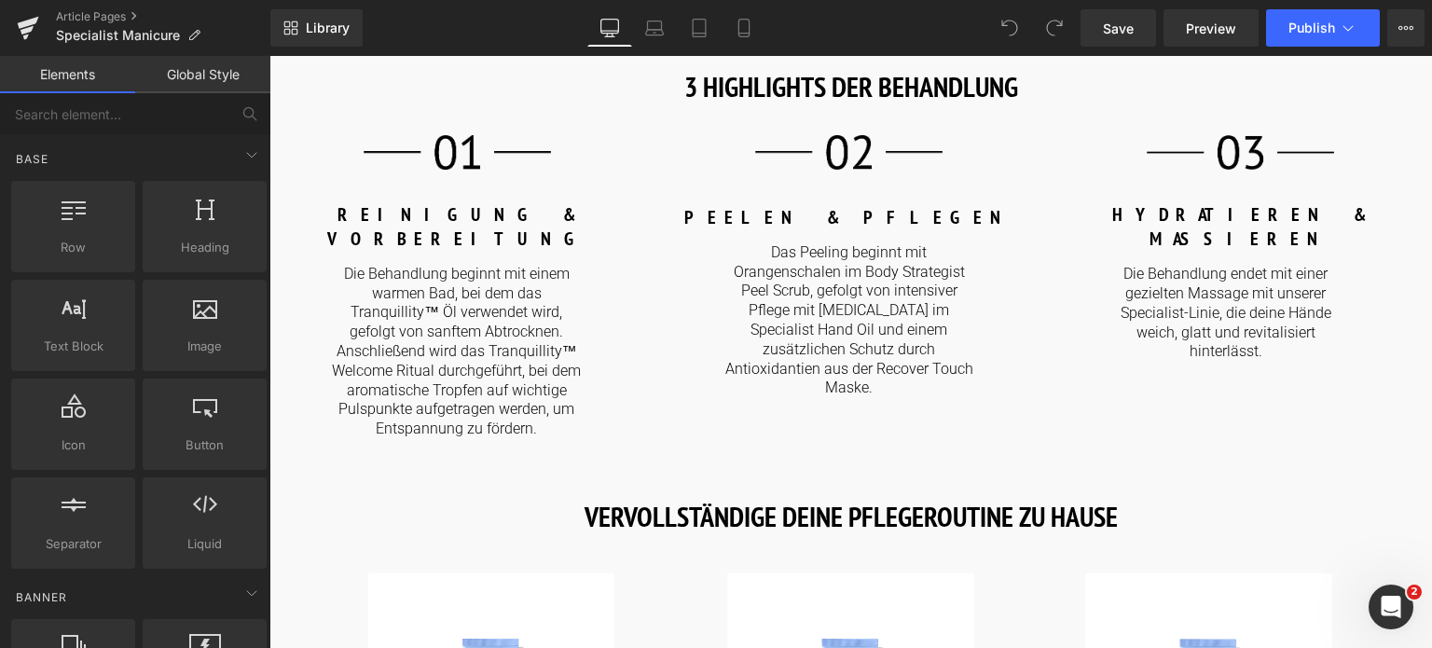
scroll to position [1864, 0]
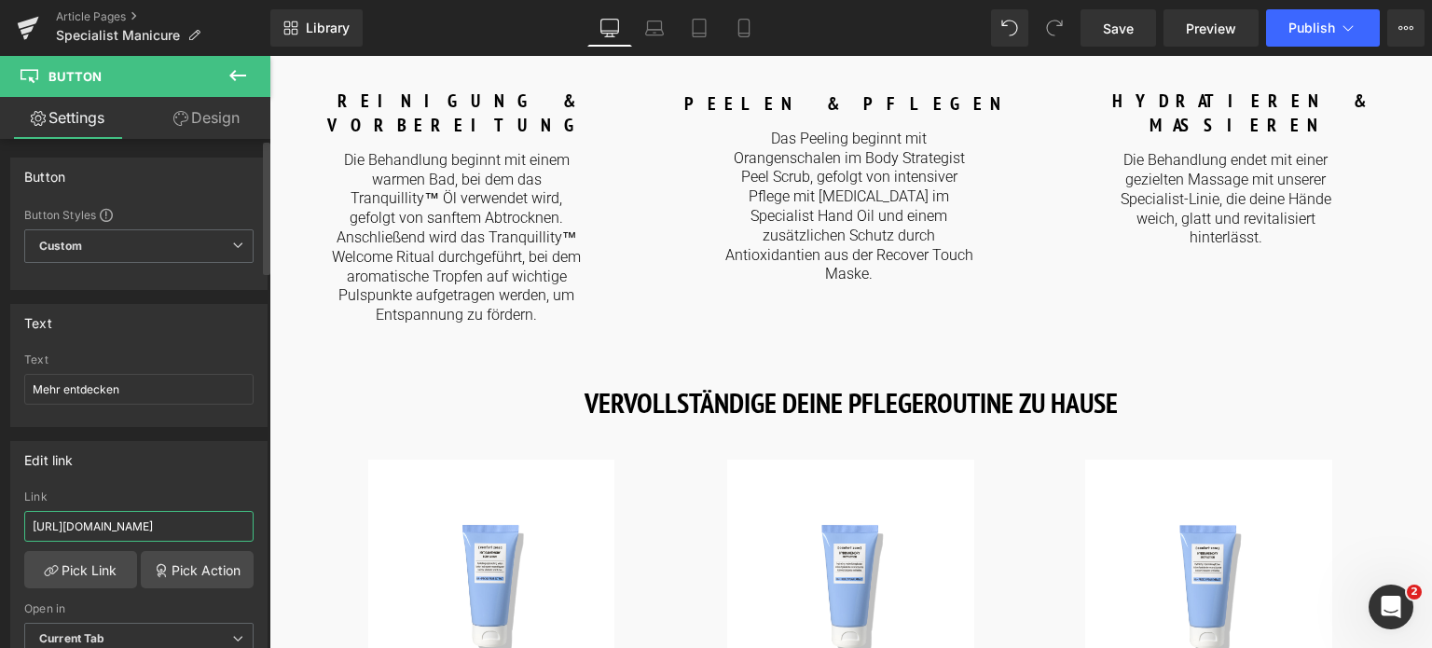
drag, startPoint x: 218, startPoint y: 521, endPoint x: 0, endPoint y: 509, distance: 218.5
click at [0, 509] on div "Edit link https://world.comfortzoneskin.com/products/body-strategist-peel-scrub…" at bounding box center [139, 554] width 279 height 255
type input "/products/body-strategist-peel-scrub"
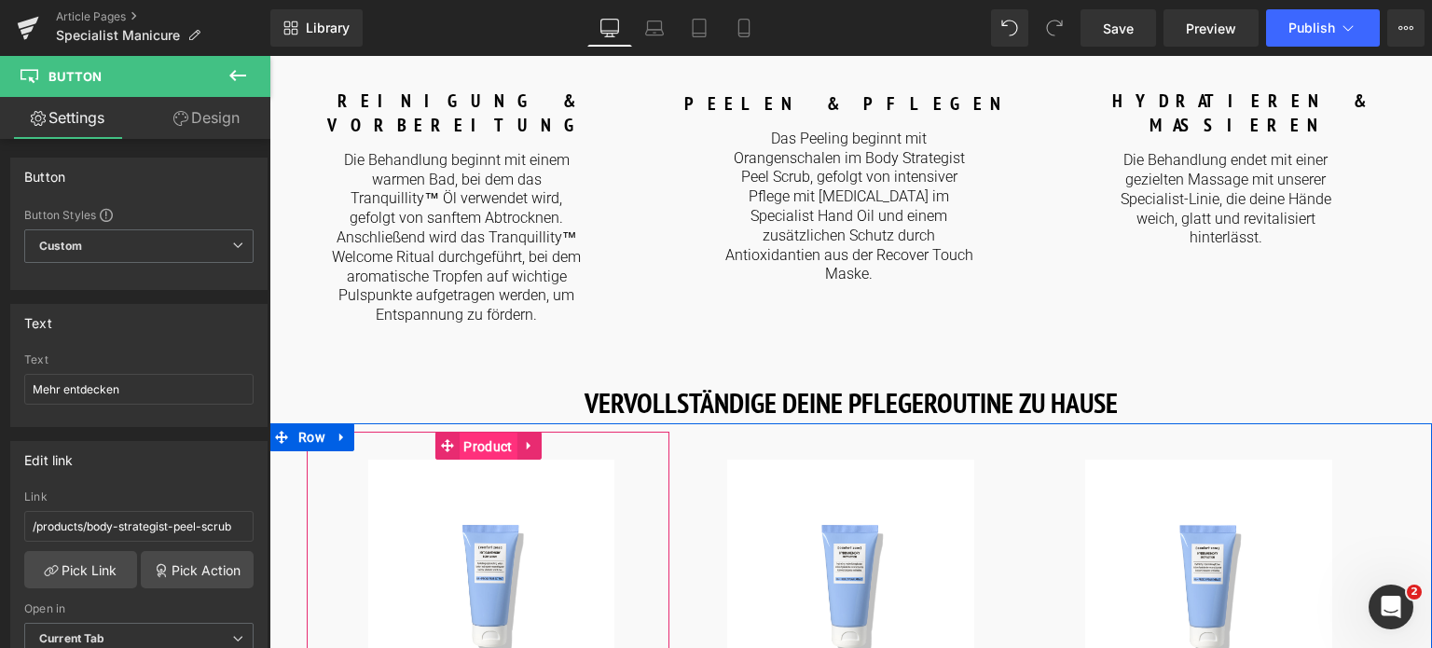
click at [477, 433] on span "Product" at bounding box center [488, 447] width 58 height 28
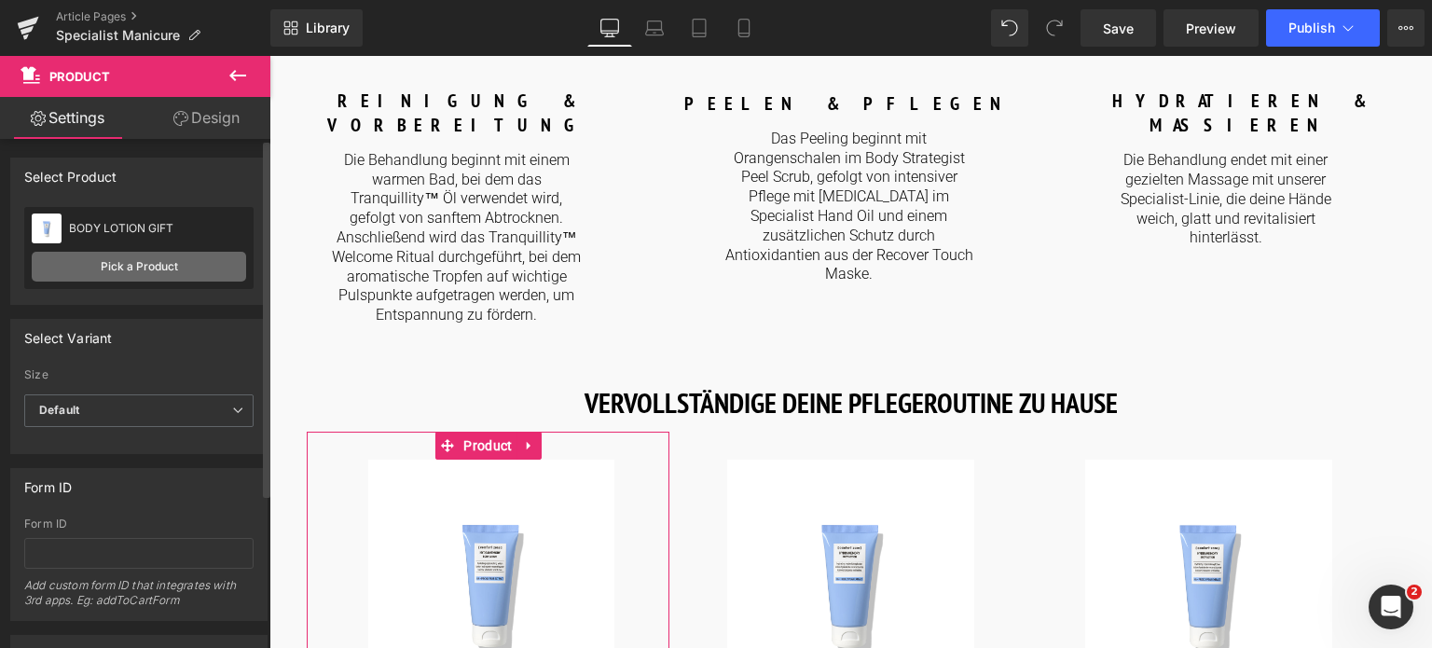
click at [89, 280] on link "Pick a Product" at bounding box center [139, 267] width 214 height 30
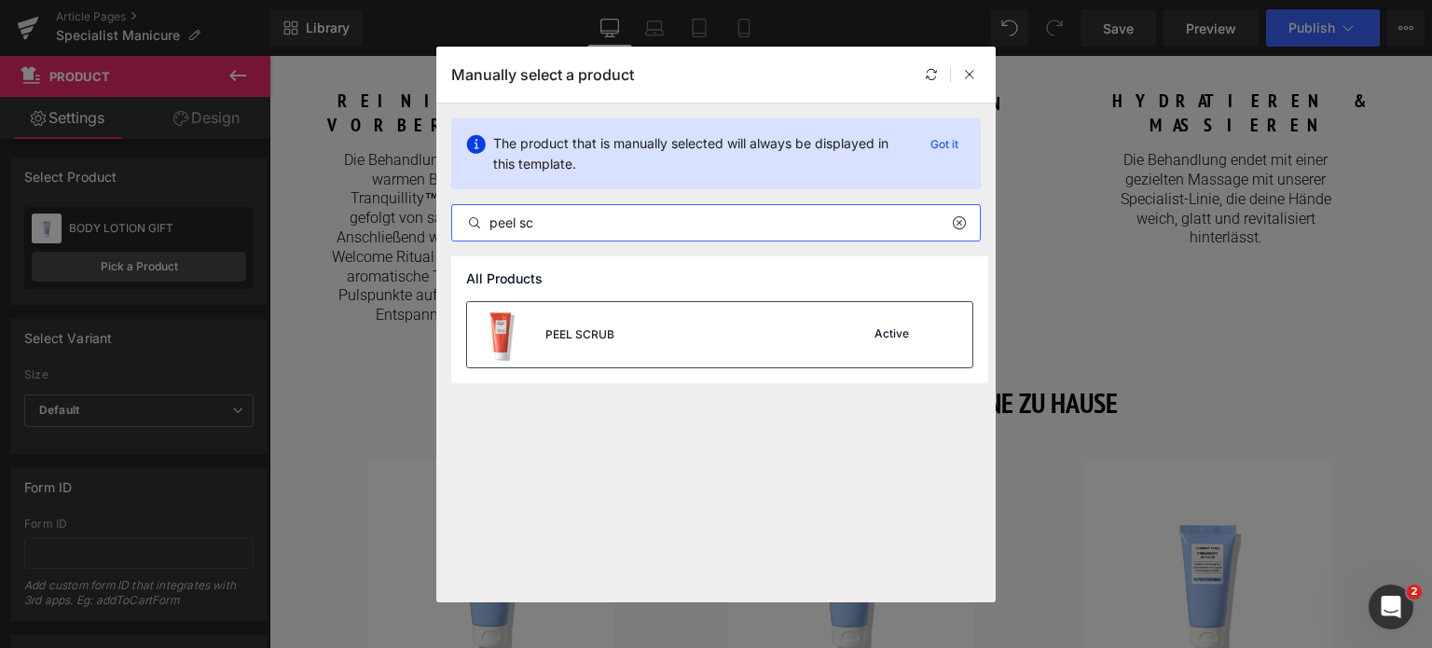
type input "peel sc"
click at [682, 323] on div "PEEL SCRUB Active" at bounding box center [719, 334] width 505 height 65
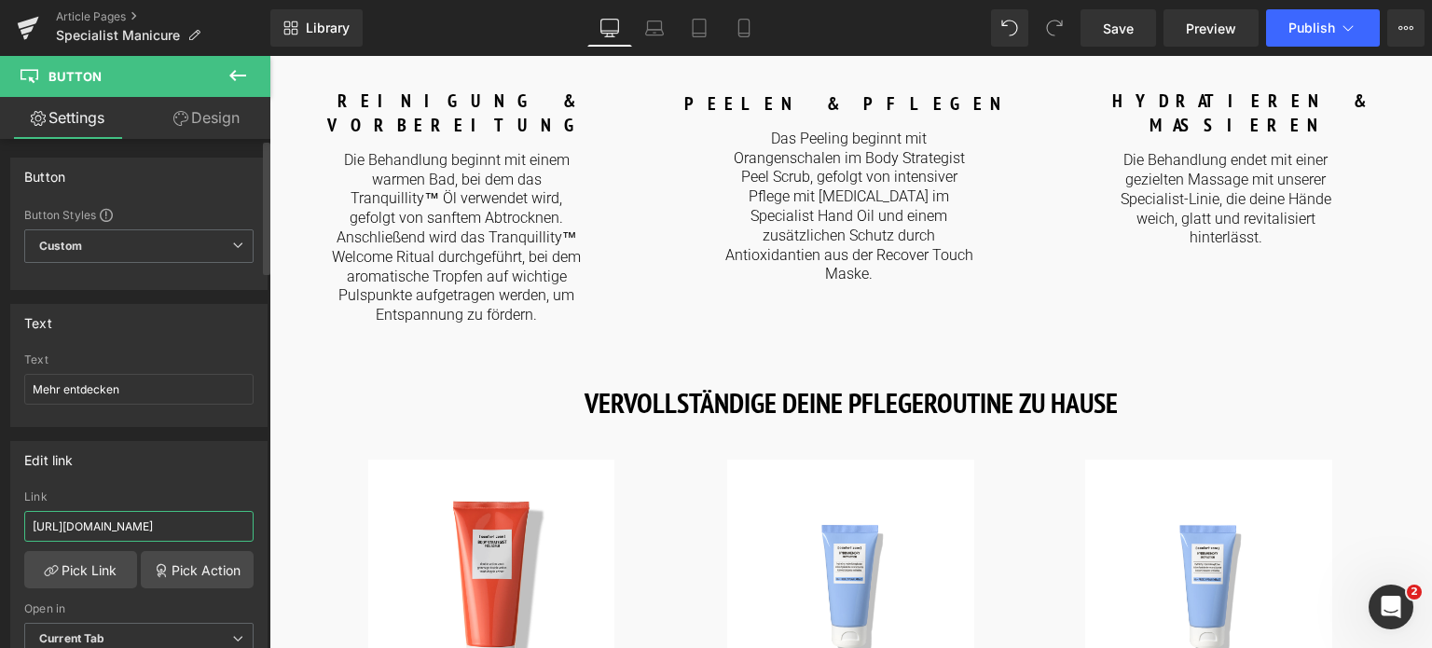
drag, startPoint x: 216, startPoint y: 528, endPoint x: 0, endPoint y: 541, distance: 216.7
click at [0, 541] on div "Edit link https://world.comfortzoneskin.com/products/specialist-hand-cream Link…" at bounding box center [139, 554] width 279 height 255
type input "/products/specialist-hand-cream"
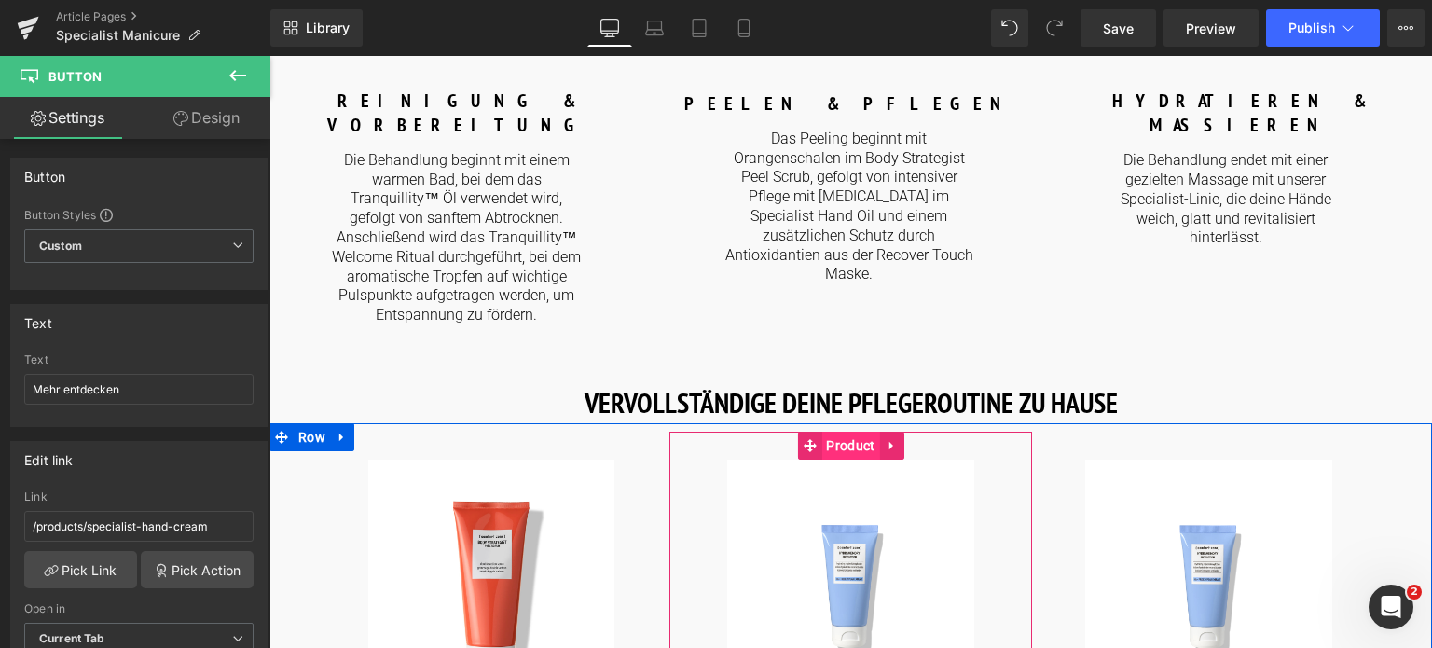
click at [858, 432] on span "Product" at bounding box center [850, 446] width 58 height 28
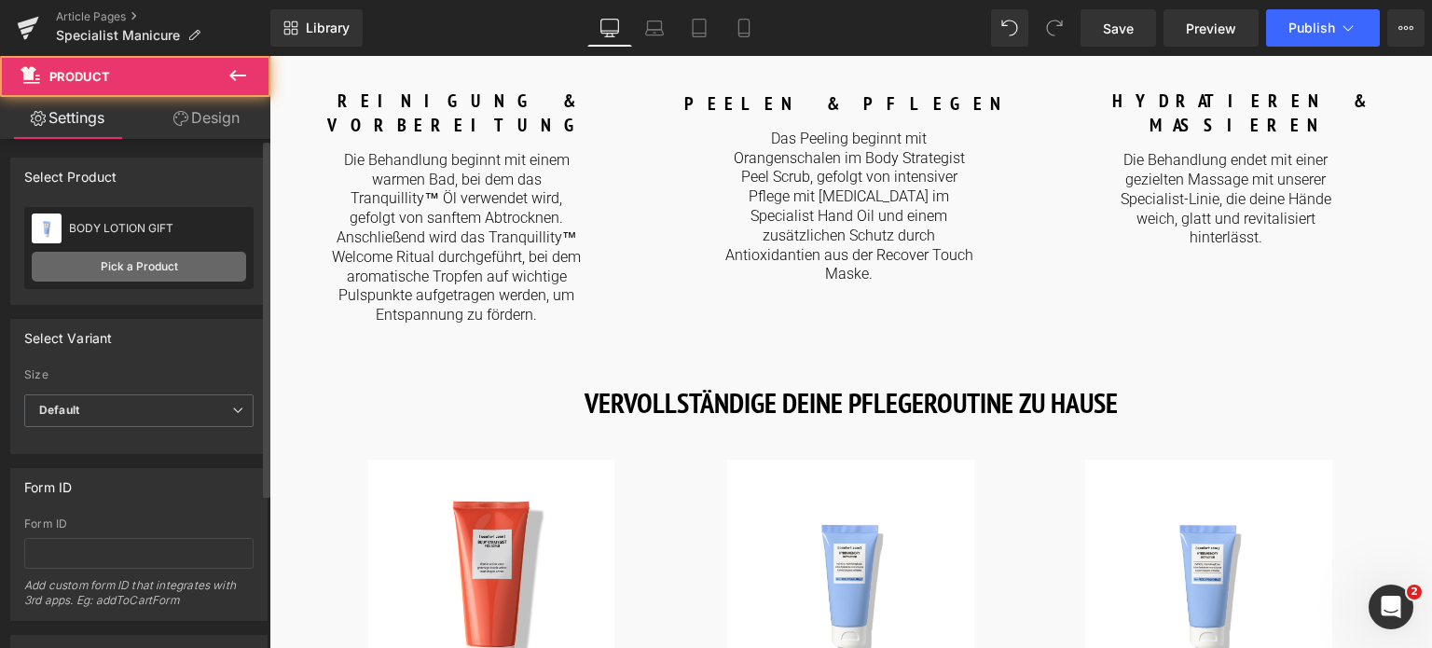
click at [109, 274] on link "Pick a Product" at bounding box center [139, 267] width 214 height 30
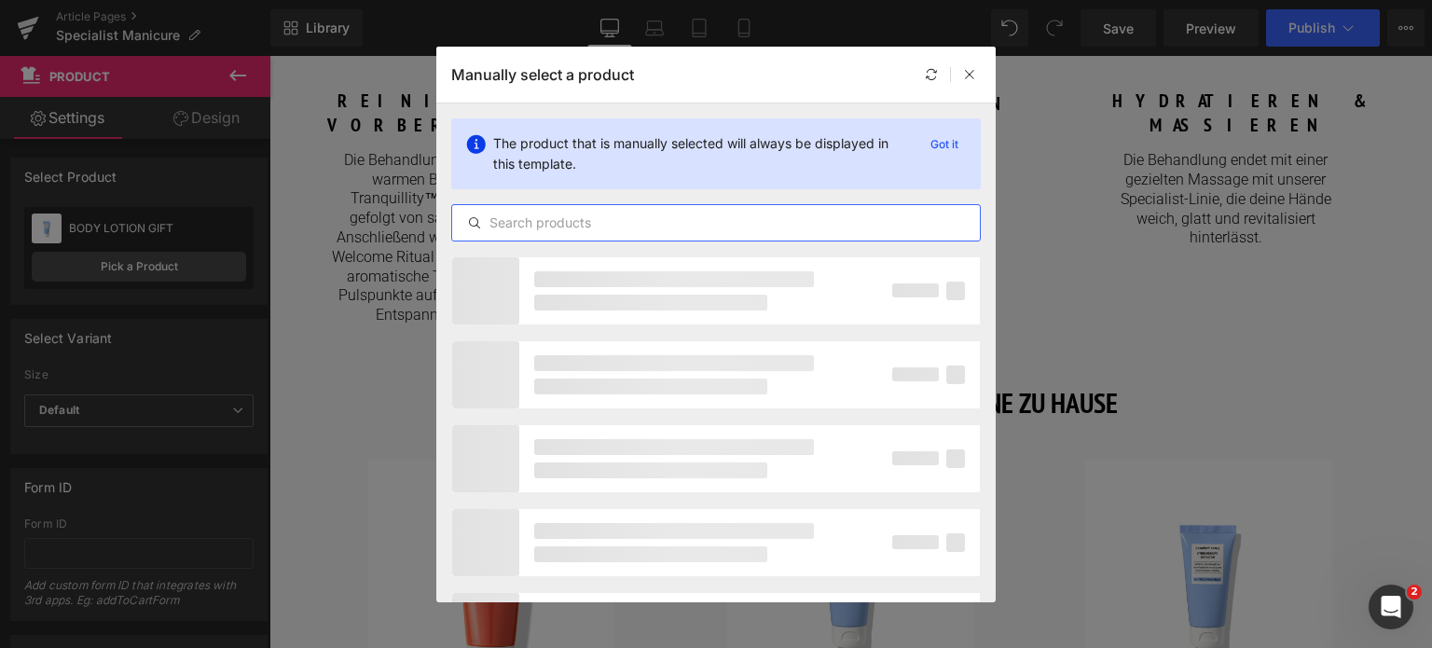
click at [0, 0] on input "text" at bounding box center [0, 0] width 0 height 0
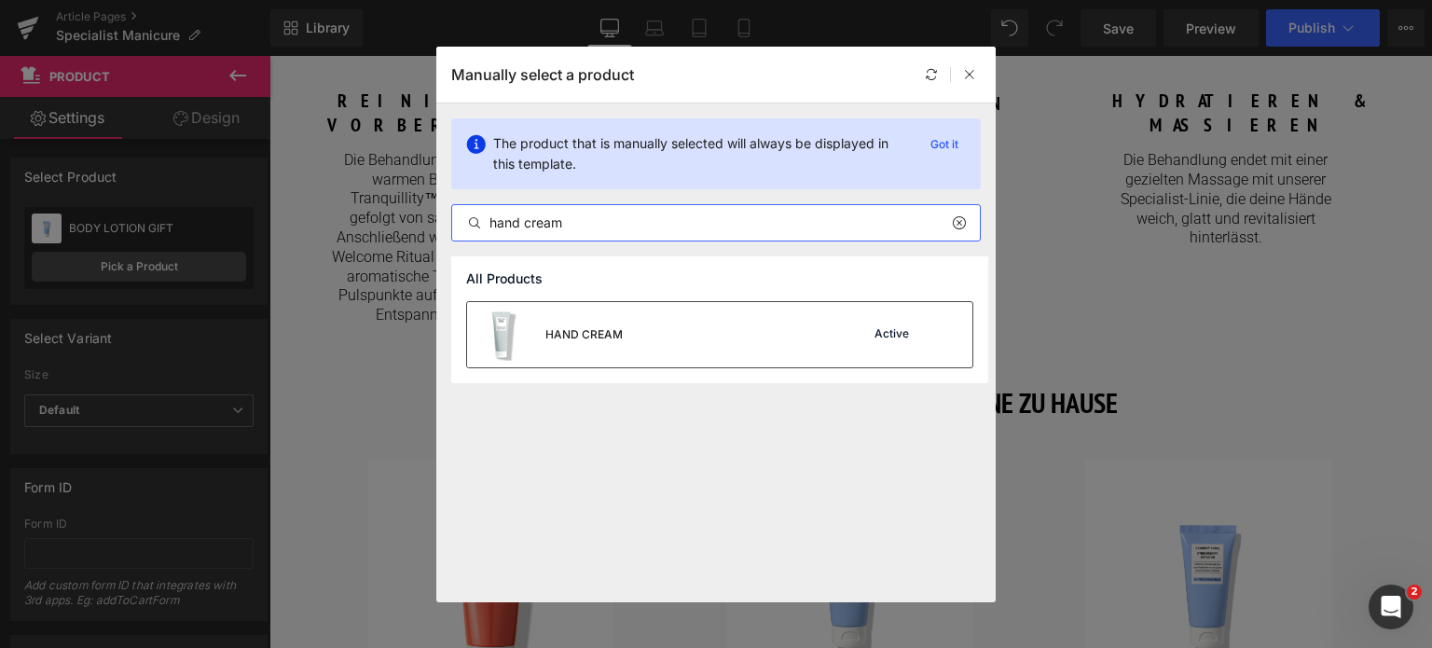
type input "hand cream"
click at [0, 0] on div "HAND CREAM Active" at bounding box center [0, 0] width 0 height 0
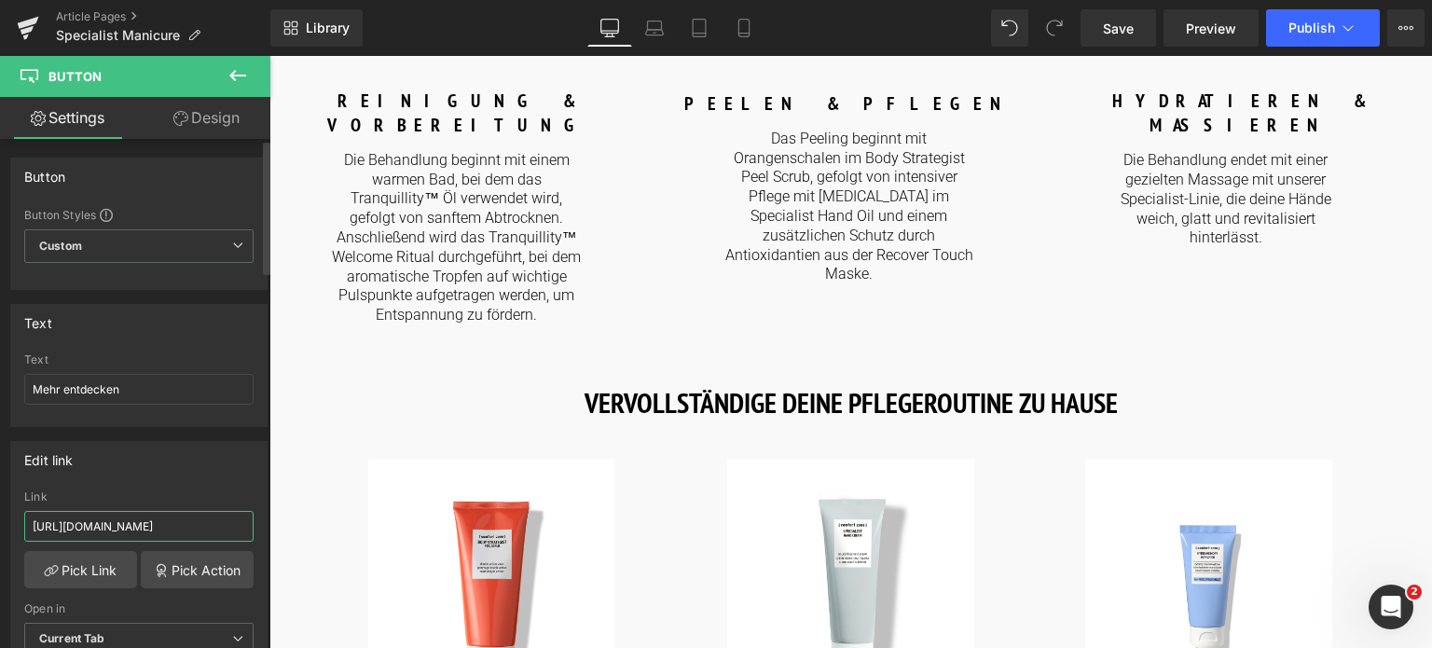
drag, startPoint x: 219, startPoint y: 525, endPoint x: 0, endPoint y: 493, distance: 221.4
click at [0, 493] on div "Edit link https://world.comfortzoneskin.com/products/specialist-hand-oil Link h…" at bounding box center [139, 554] width 279 height 255
type input "/products/specialist-hand-oil"
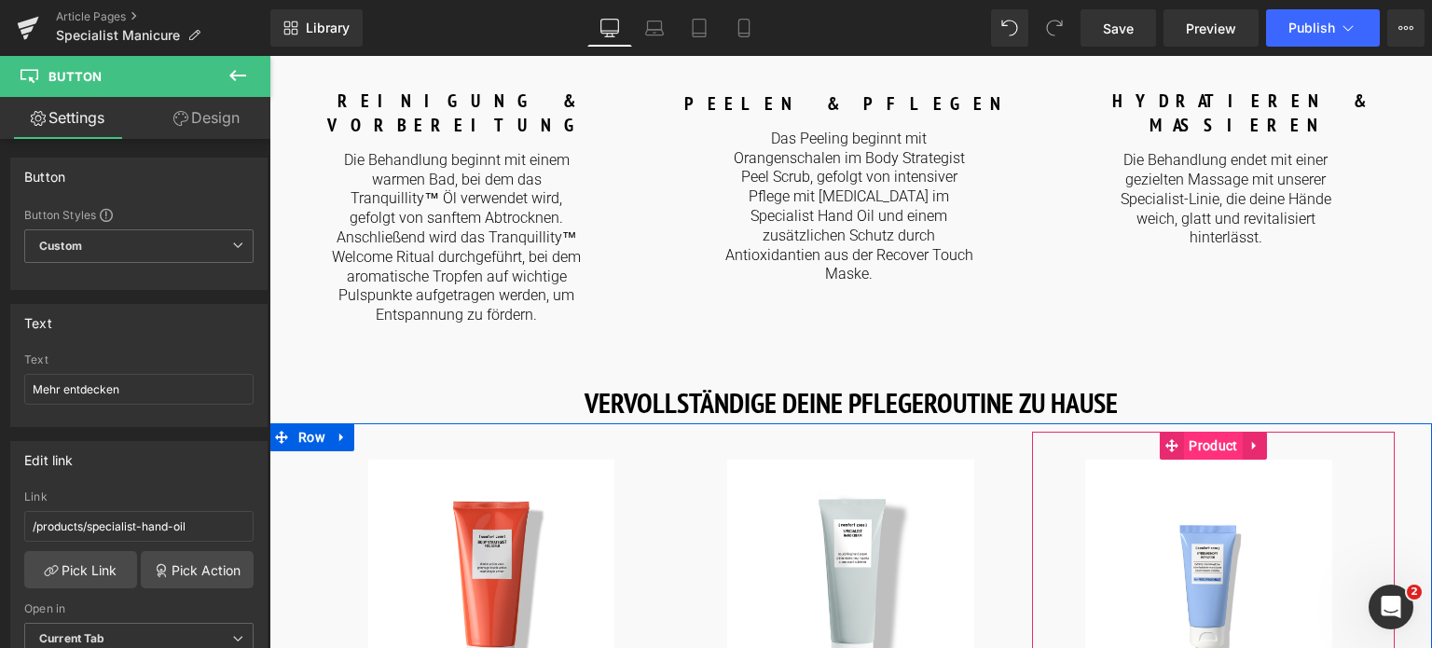
click at [1219, 432] on span "Product" at bounding box center [1213, 446] width 58 height 28
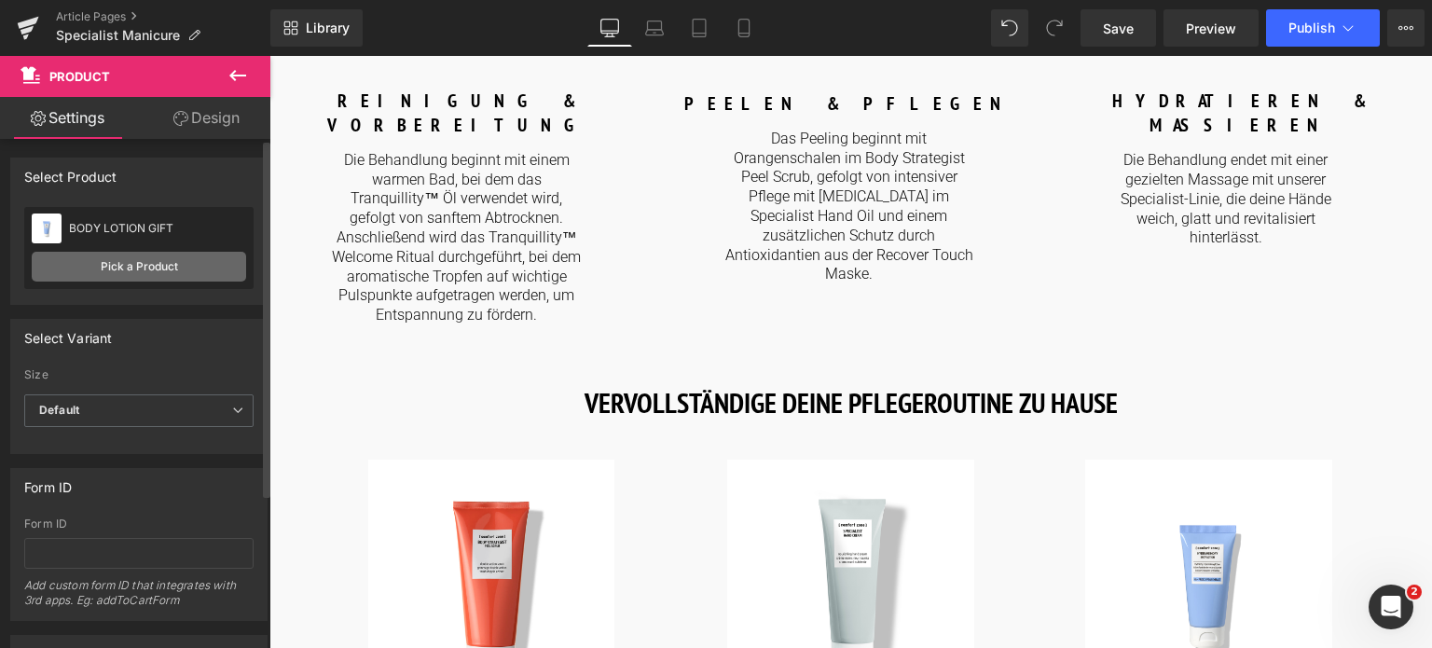
click at [127, 268] on link "Pick a Product" at bounding box center [139, 267] width 214 height 30
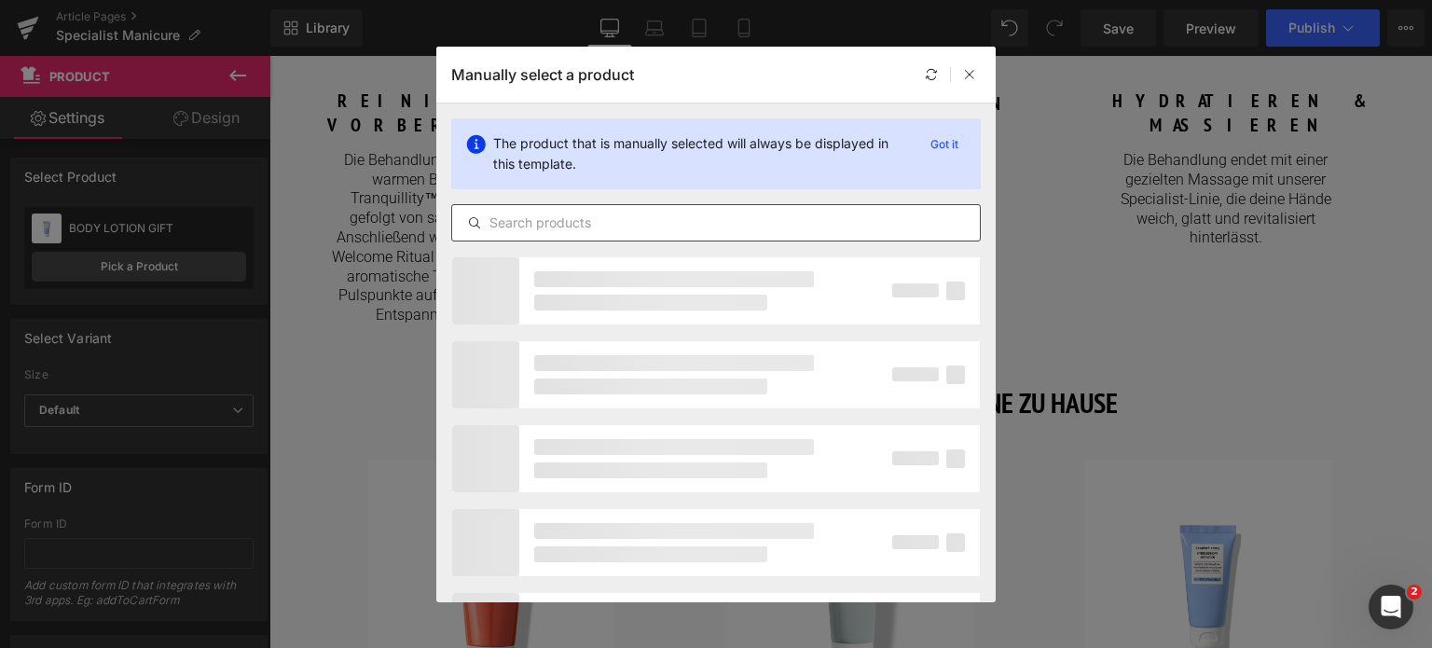
click at [665, 227] on input "text" at bounding box center [716, 223] width 528 height 22
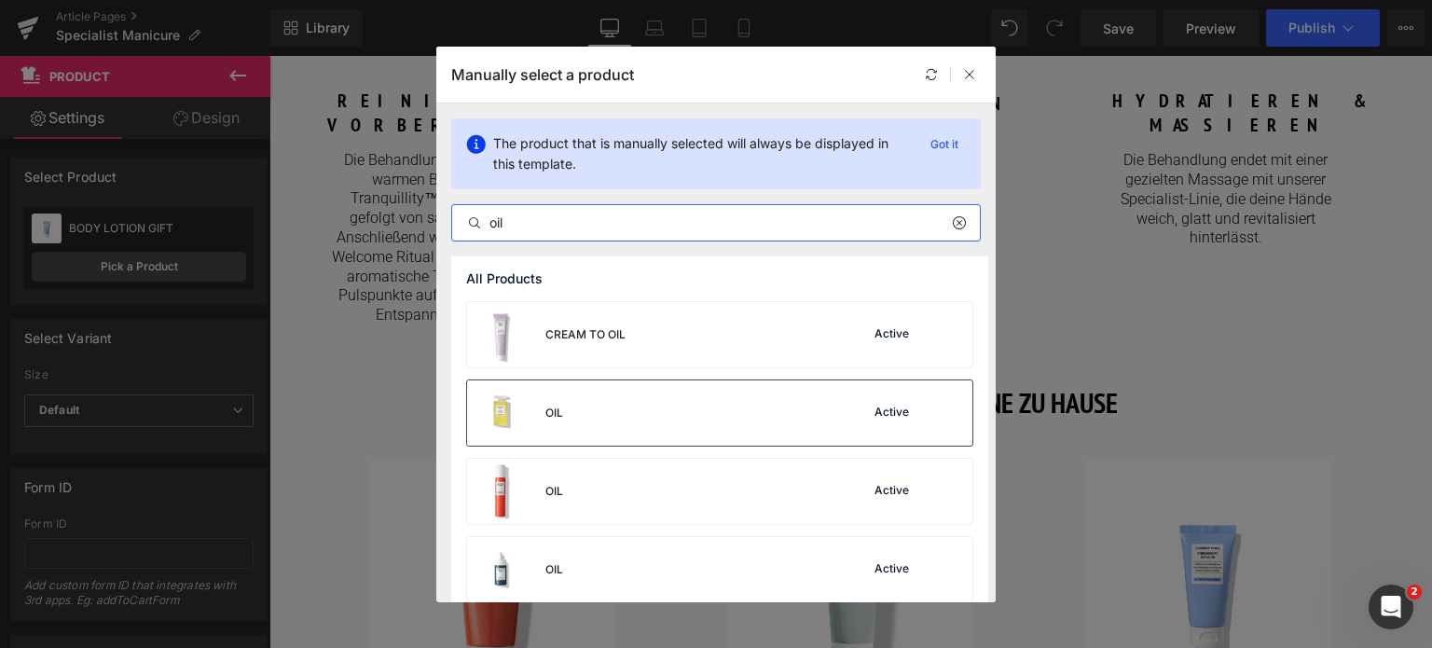
type input "oil"
drag, startPoint x: 600, startPoint y: 415, endPoint x: 334, endPoint y: 358, distance: 272.6
click at [603, 414] on div "OIL Active" at bounding box center [719, 412] width 505 height 65
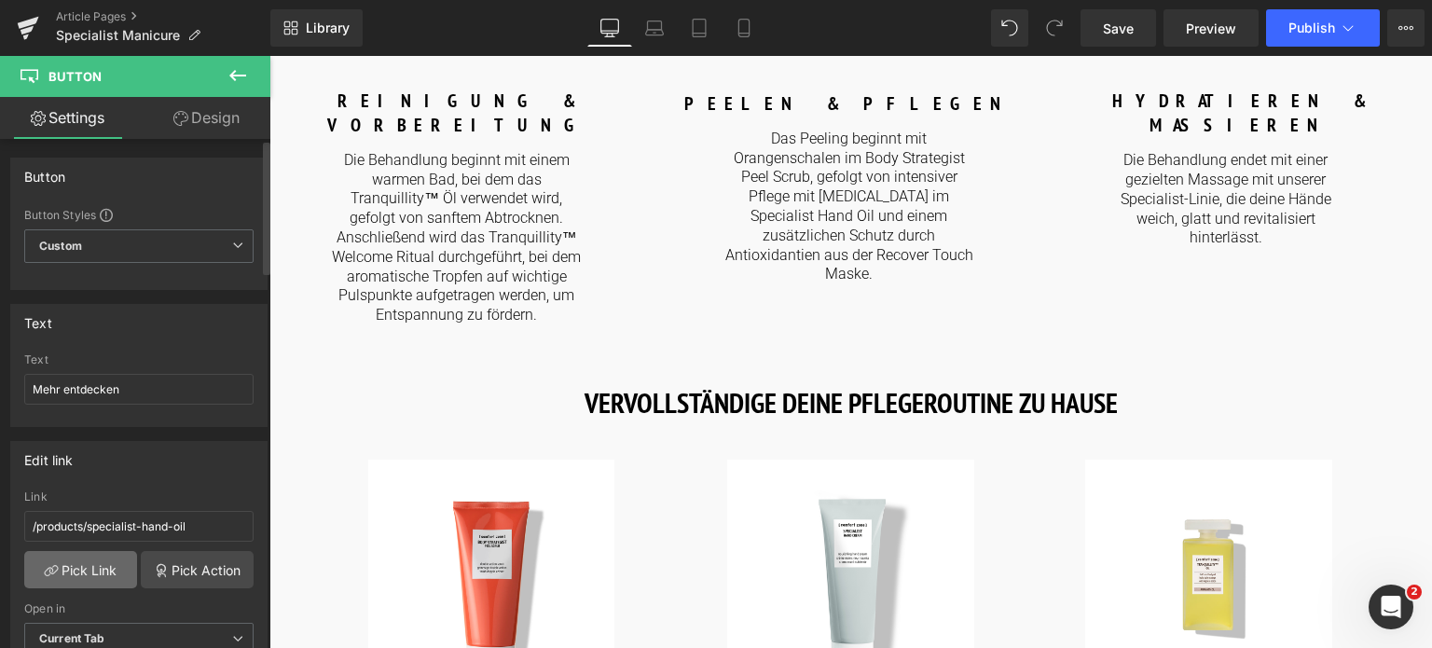
click at [98, 570] on link "Pick Link" at bounding box center [80, 569] width 113 height 37
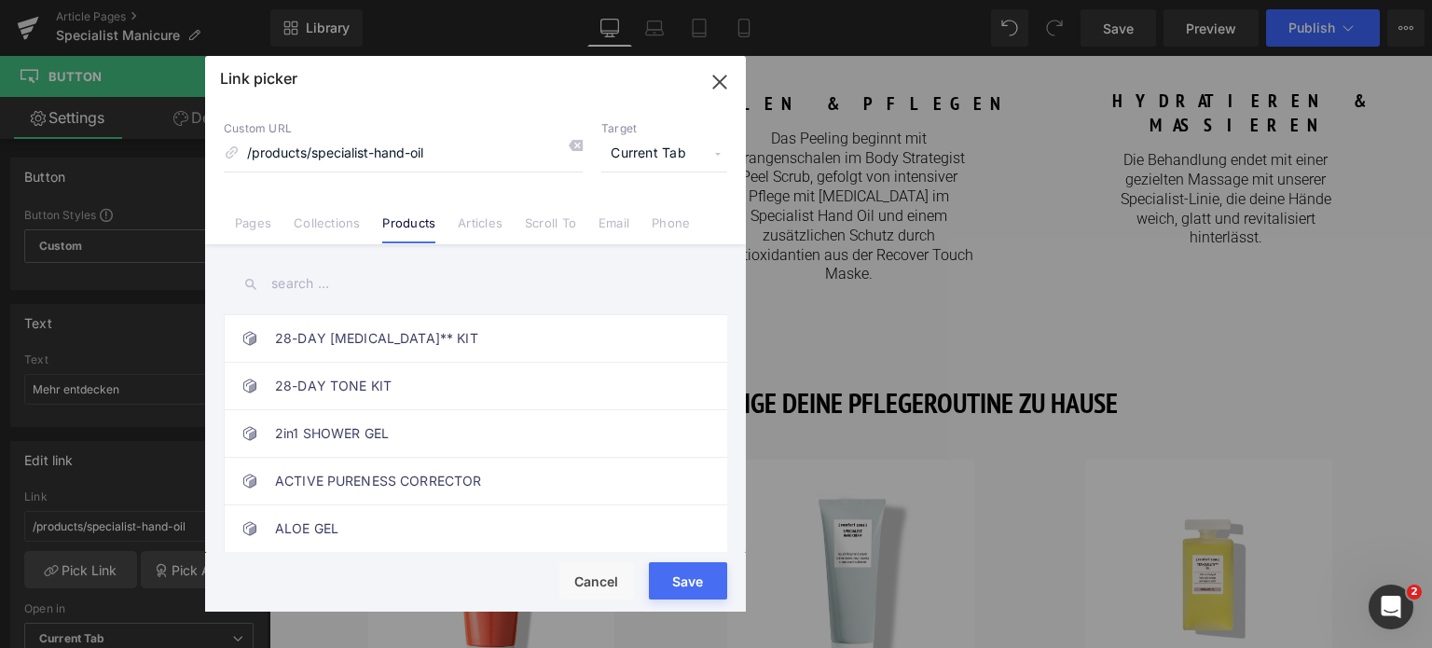
click at [393, 294] on input "text" at bounding box center [475, 284] width 503 height 42
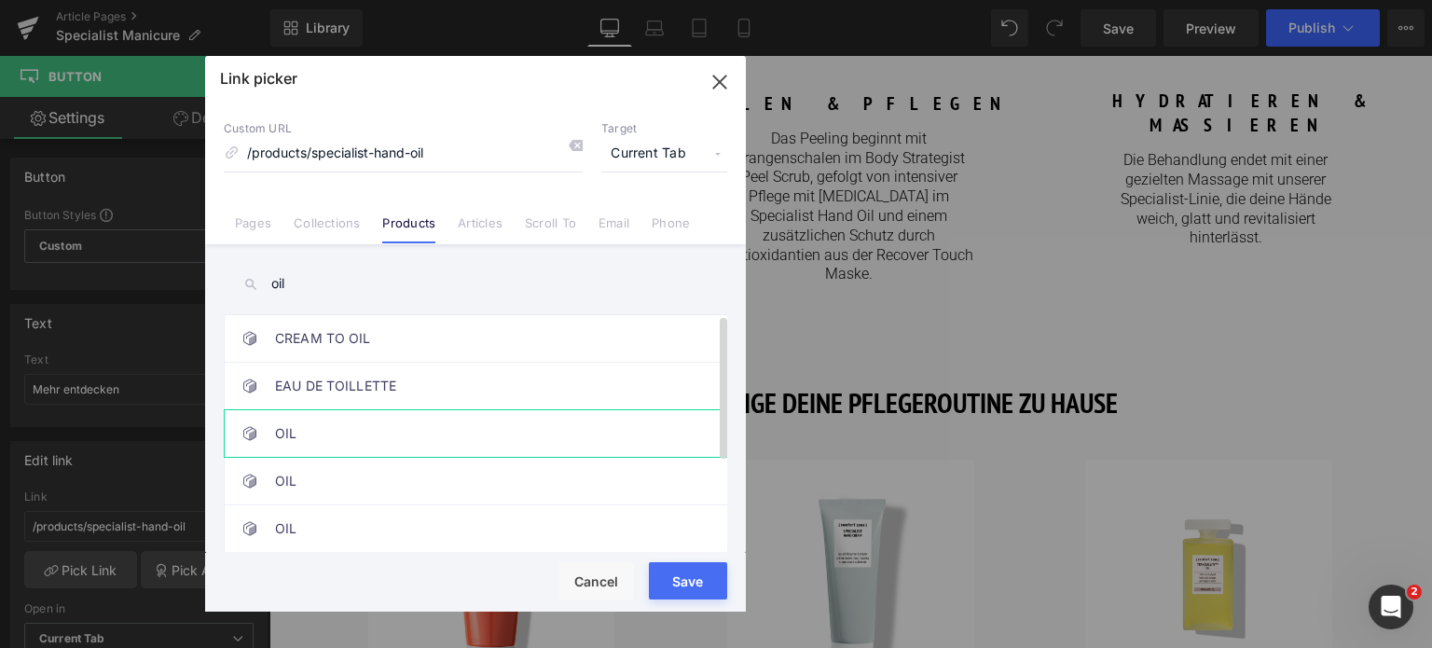
type input "oil"
click at [383, 429] on link "OIL" at bounding box center [480, 433] width 410 height 47
type input "/products/tranquillity-oil"
click at [666, 573] on div "Loading Product" at bounding box center [717, 574] width 102 height 21
click at [688, 589] on button "Save" at bounding box center [688, 580] width 78 height 37
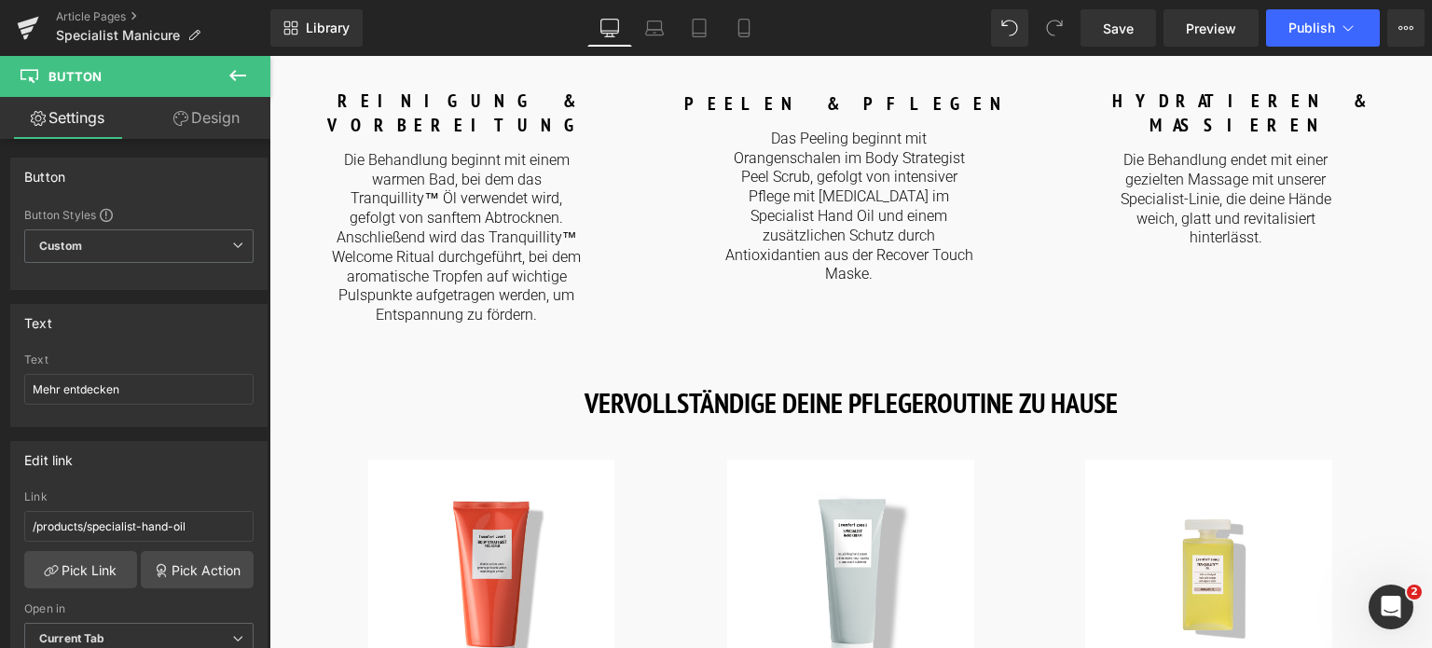
type input "/products/tranquillity-oil"
click at [1122, 26] on span "Save" at bounding box center [1118, 29] width 31 height 20
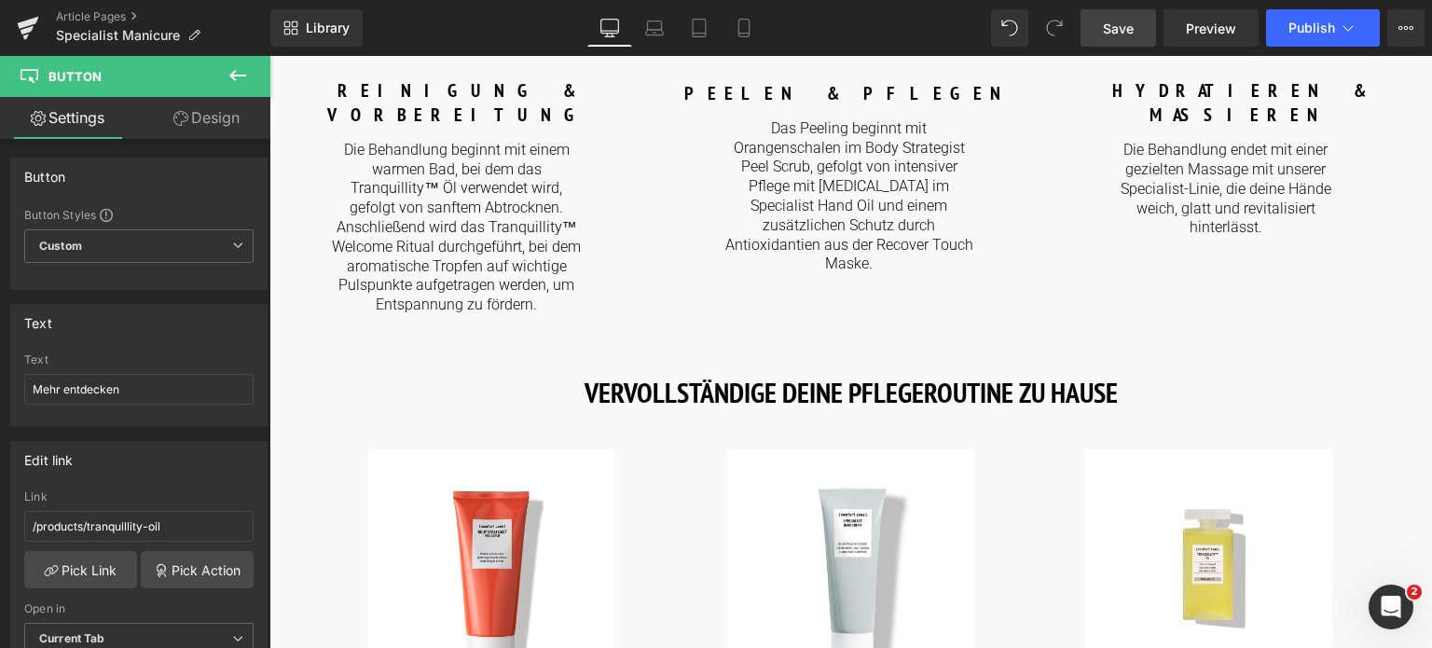
scroll to position [1864, 0]
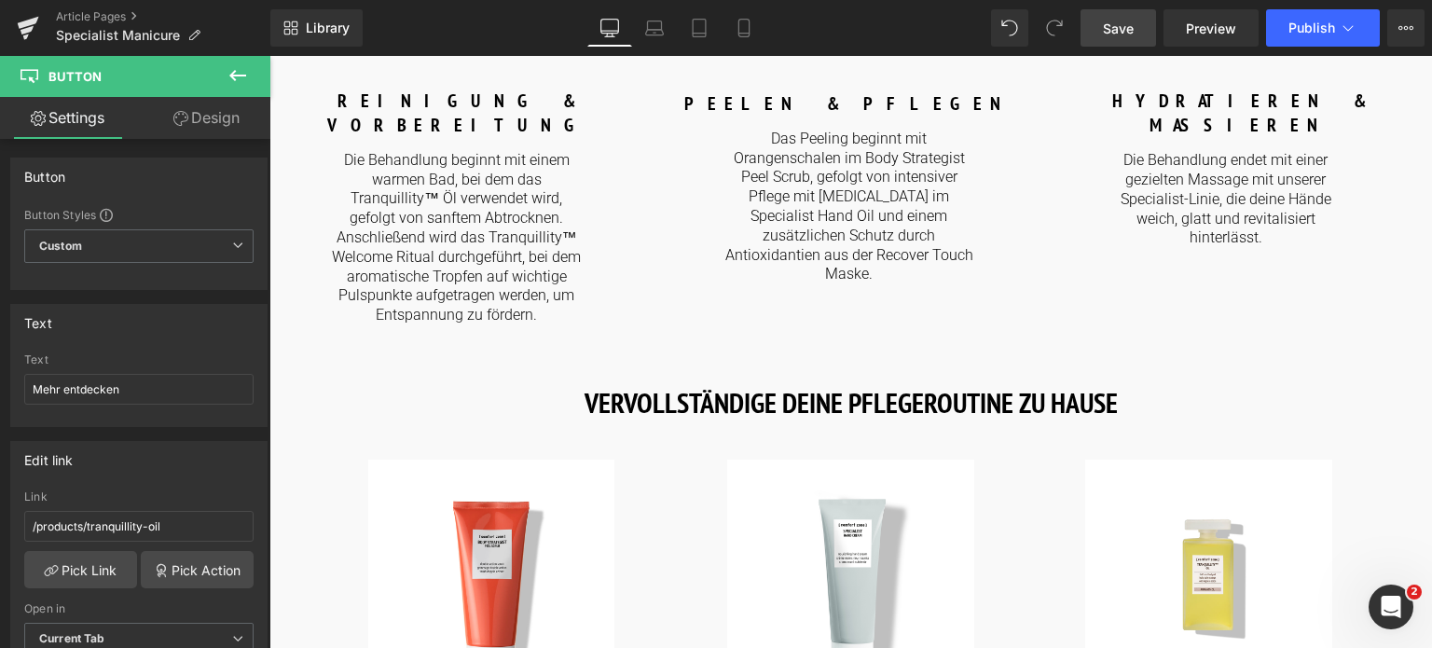
click at [1114, 33] on span "Save" at bounding box center [1118, 29] width 31 height 20
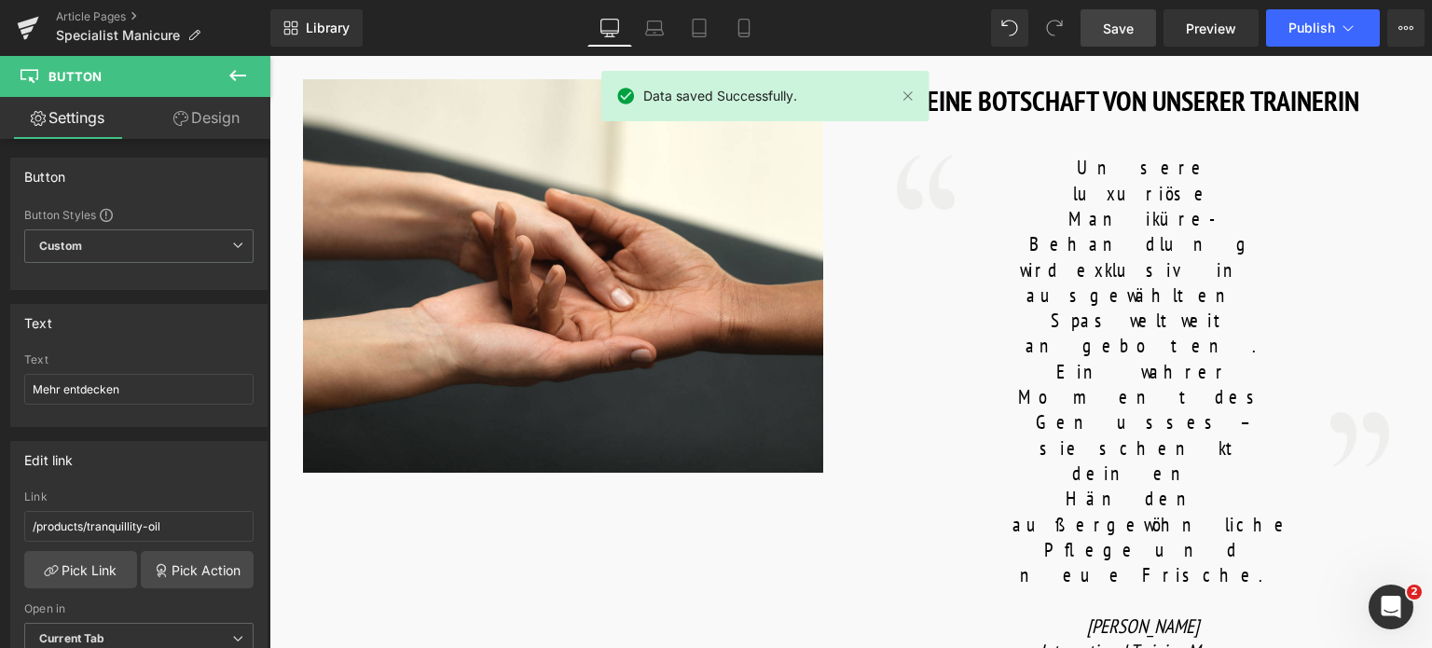
scroll to position [932, 0]
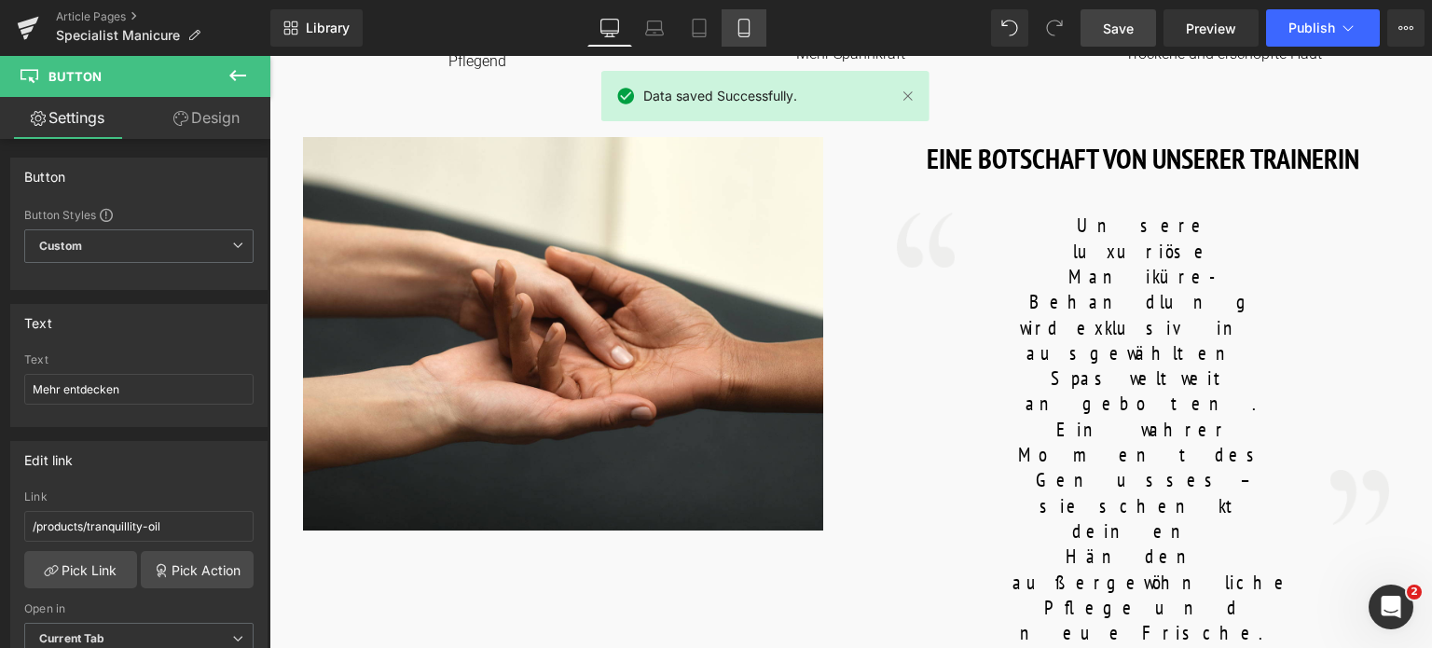
click at [746, 34] on icon at bounding box center [744, 28] width 19 height 19
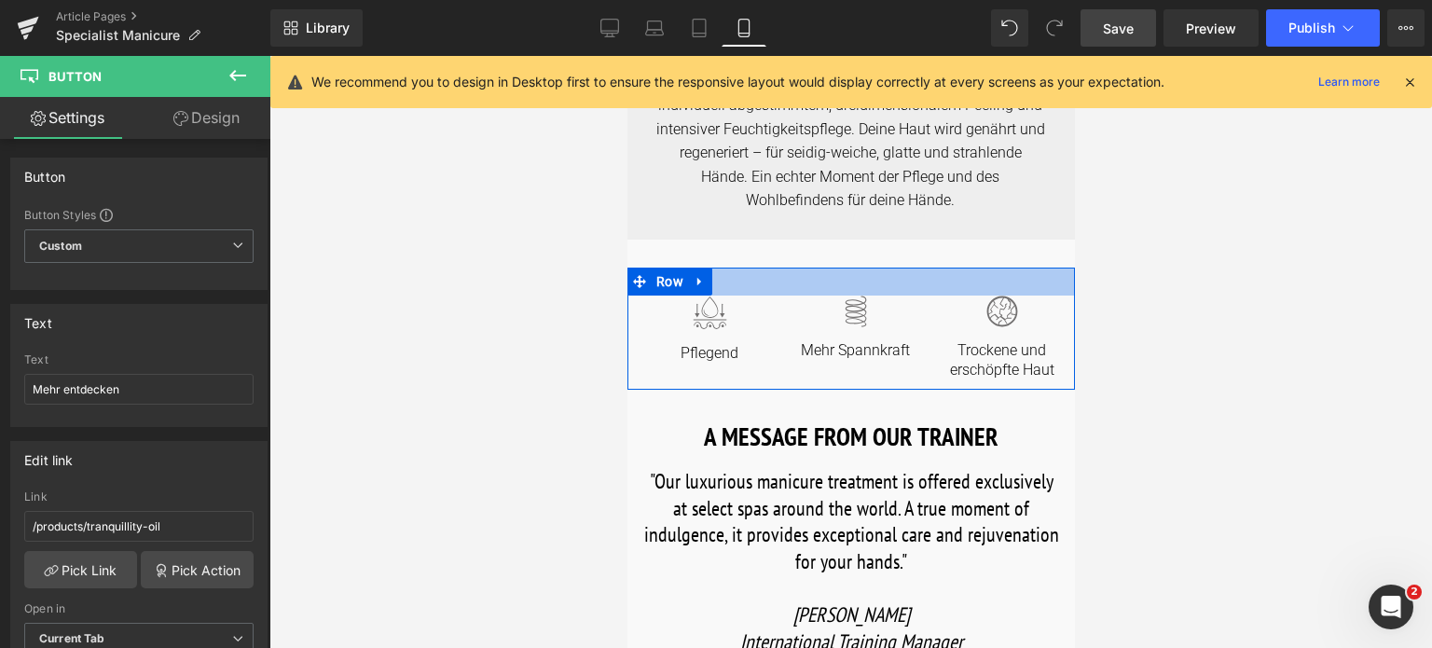
scroll to position [466, 0]
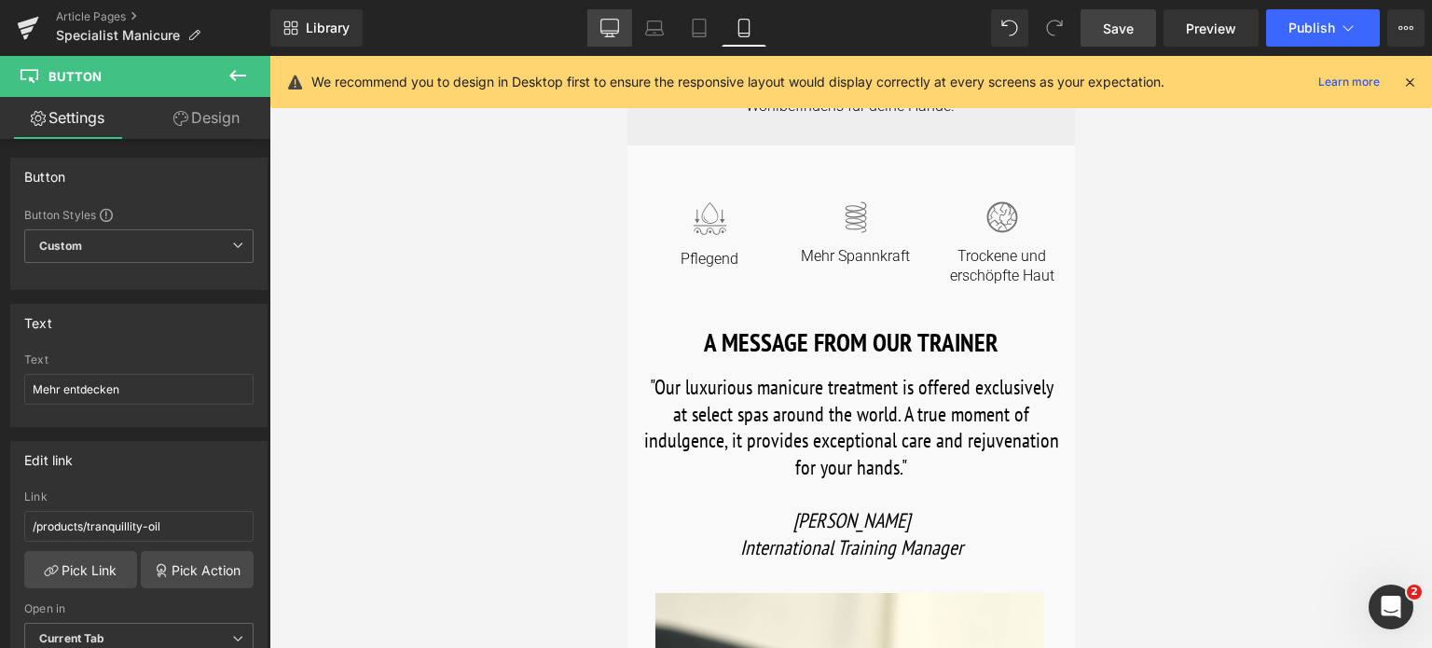
click at [613, 26] on icon at bounding box center [609, 28] width 19 height 19
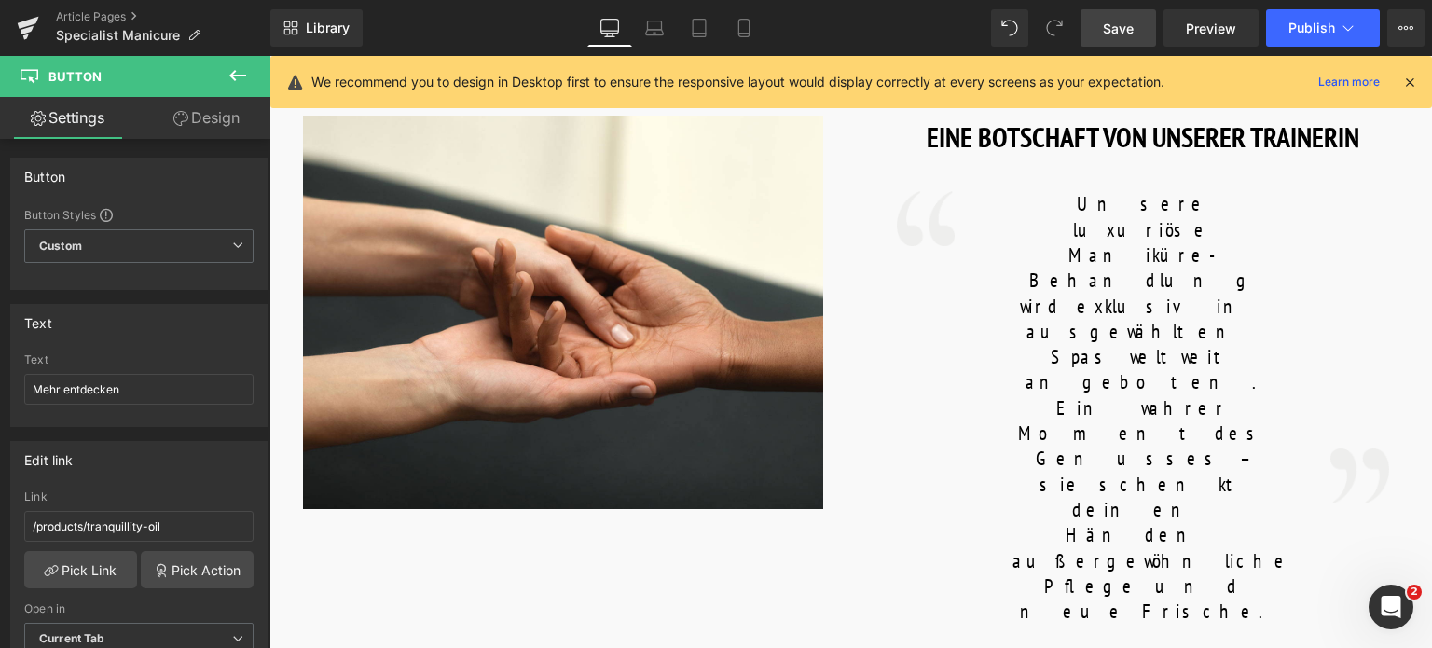
scroll to position [841, 0]
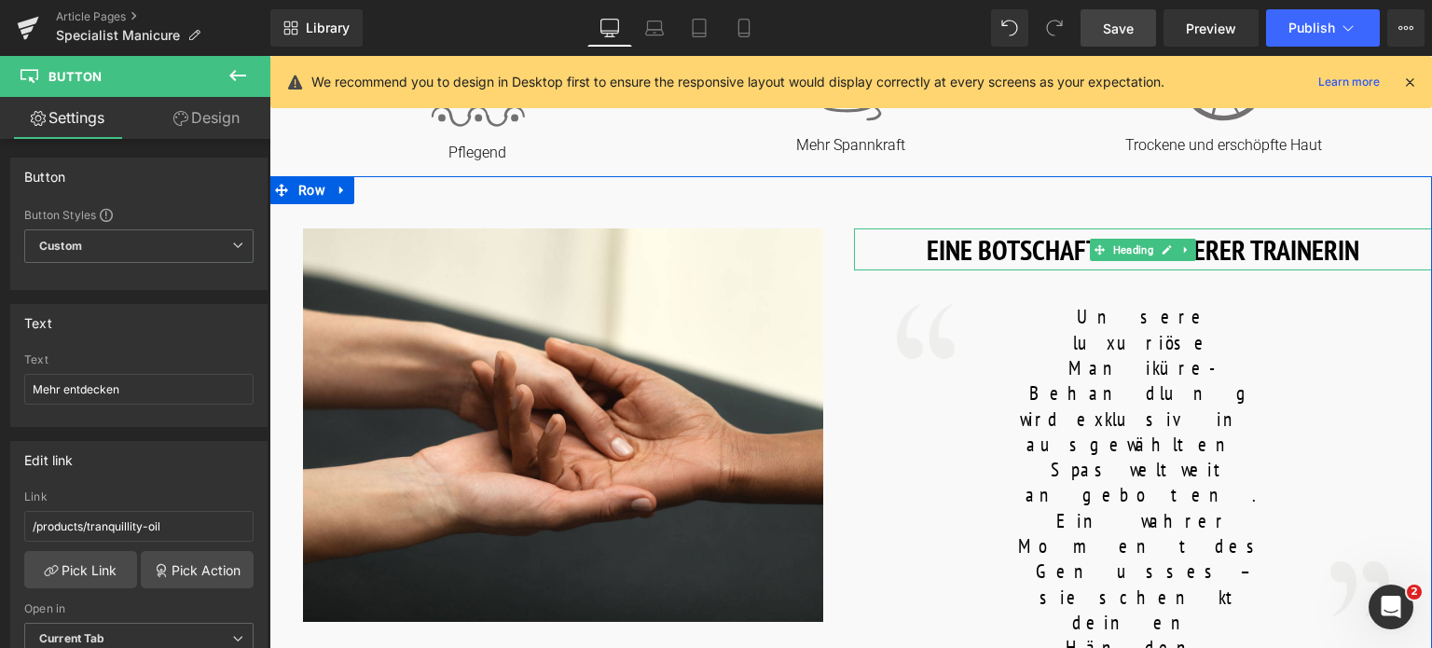
click at [924, 254] on h1 "EINE BOTSCHAFT VON UNSERER TRAINERIN" at bounding box center [1143, 249] width 579 height 42
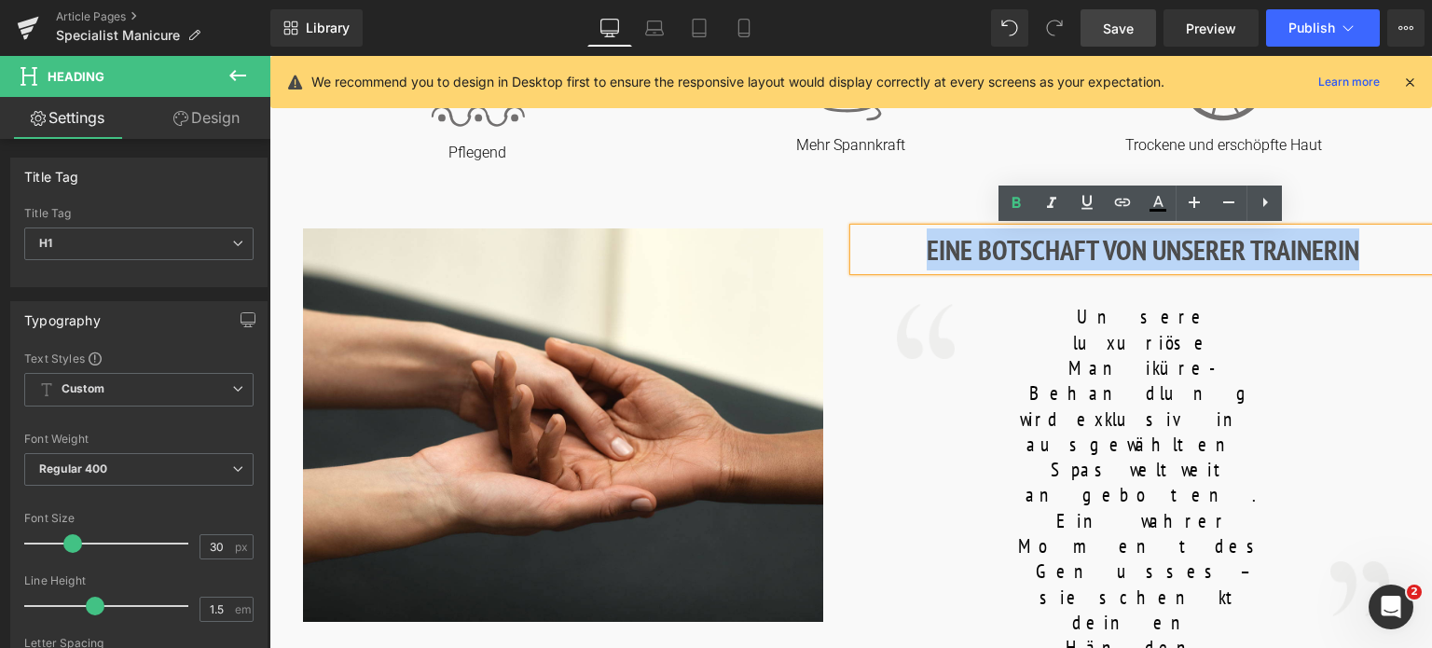
drag, startPoint x: 921, startPoint y: 254, endPoint x: 1365, endPoint y: 268, distance: 444.0
click at [1365, 268] on h1 "EINE BOTSCHAFT VON UNSERER TRAINERIN" at bounding box center [1143, 249] width 579 height 42
copy h1 "EINE BOTSCHAFT VON UNSERER TRAINERIN"
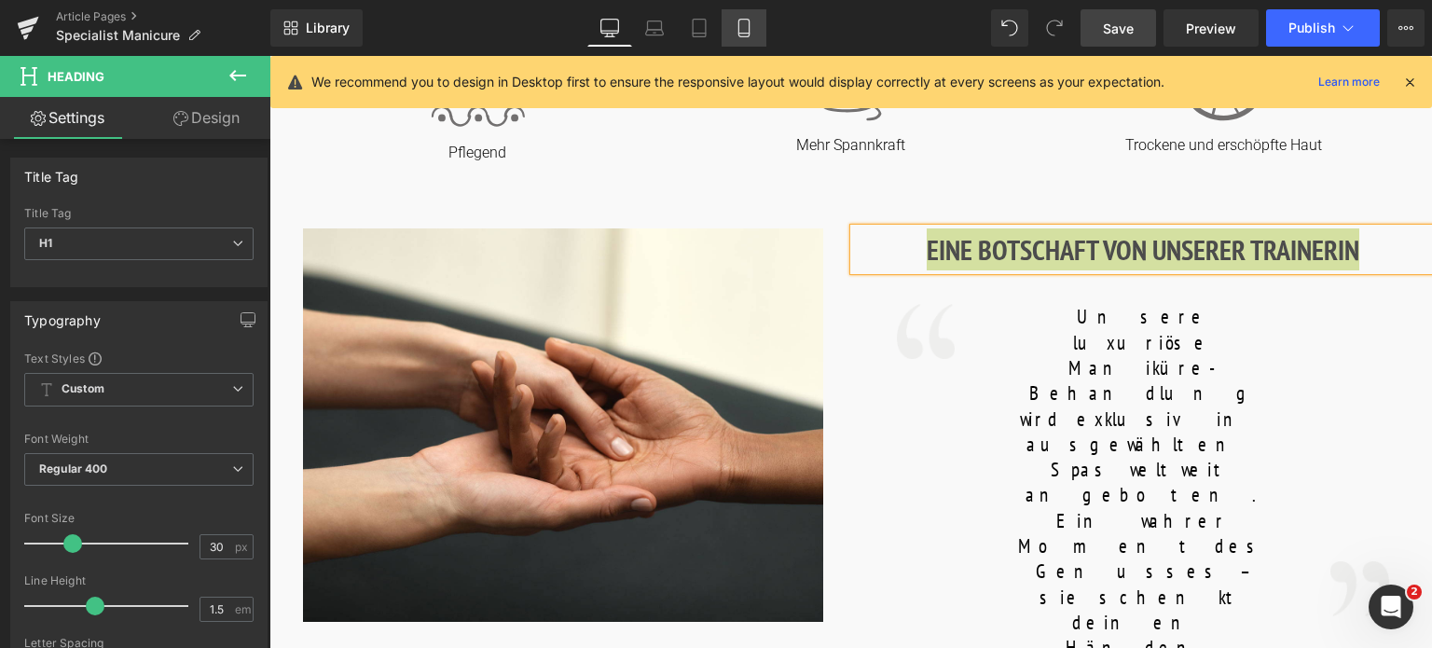
click at [728, 29] on link "Mobile" at bounding box center [744, 27] width 45 height 37
type input "24"
type input "100"
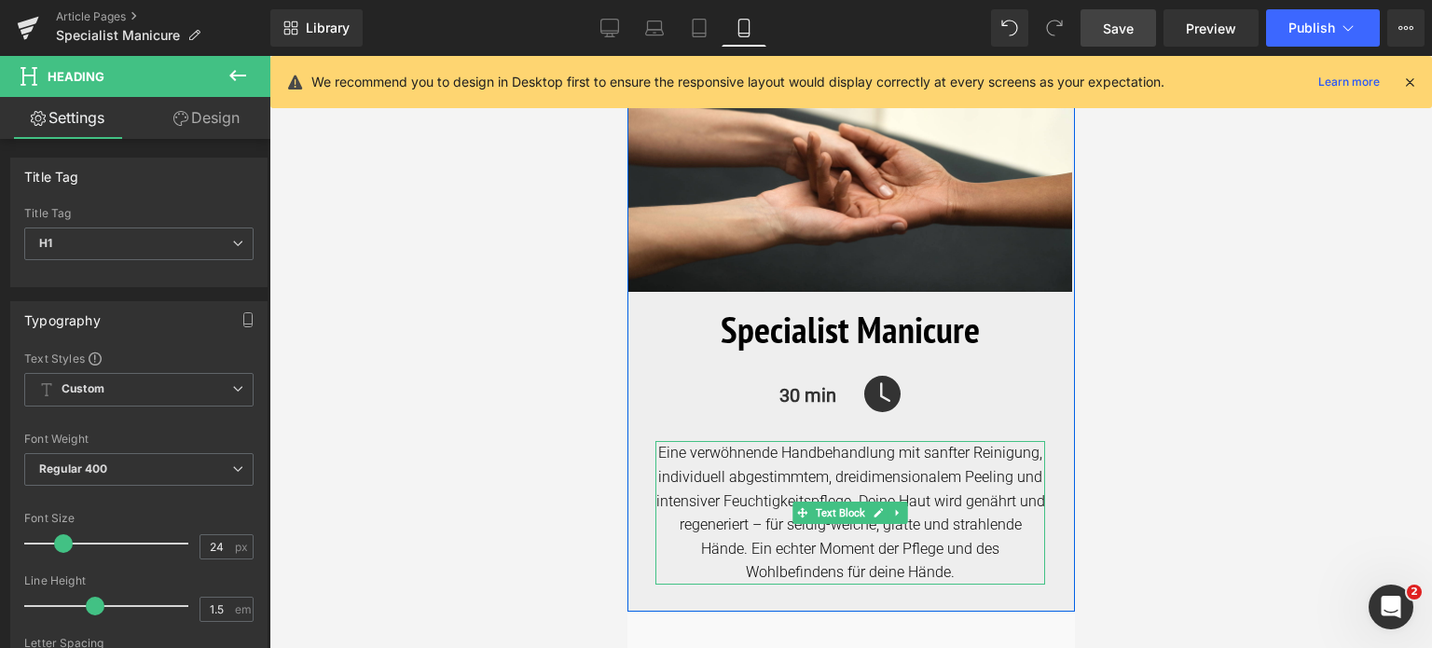
scroll to position [373, 0]
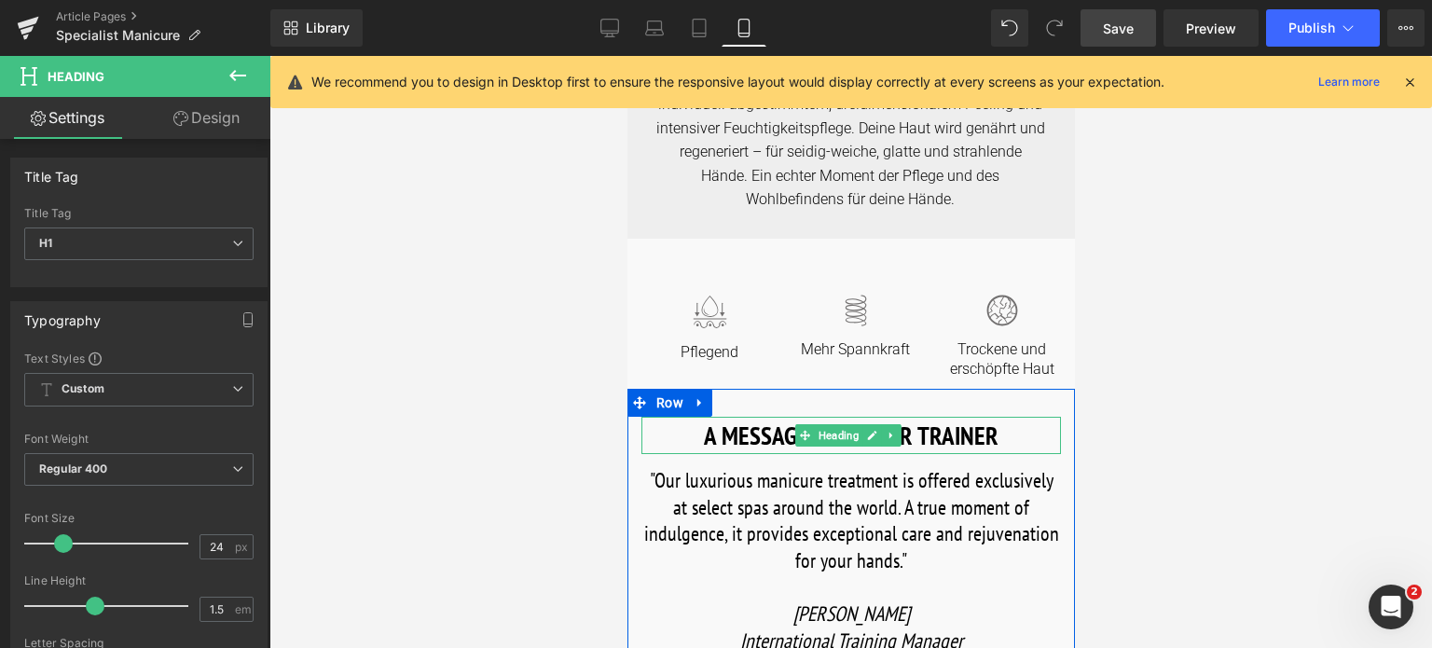
click at [721, 440] on h1 "A MESSAGE FROM OUR TRAINER" at bounding box center [849, 436] width 419 height 38
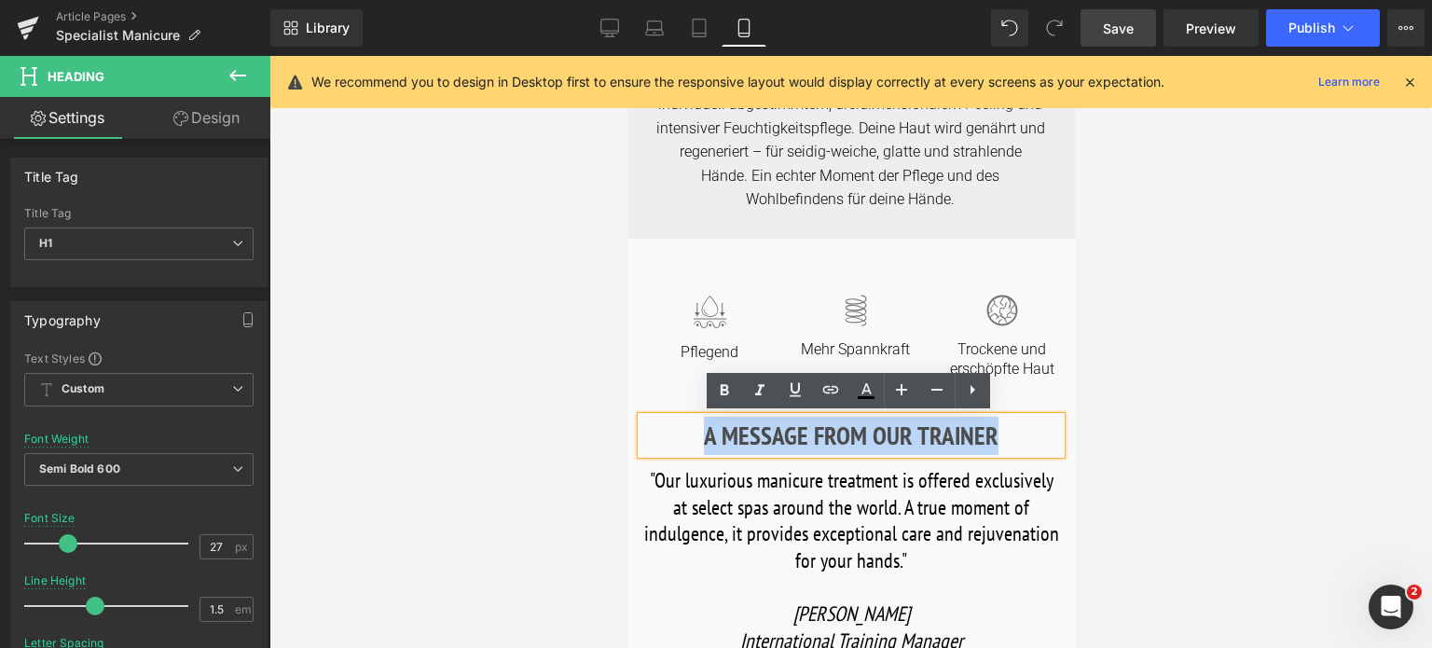
drag, startPoint x: 701, startPoint y: 438, endPoint x: 1009, endPoint y: 432, distance: 307.7
click at [1009, 432] on h1 "A MESSAGE FROM OUR TRAINER" at bounding box center [849, 436] width 419 height 38
paste div
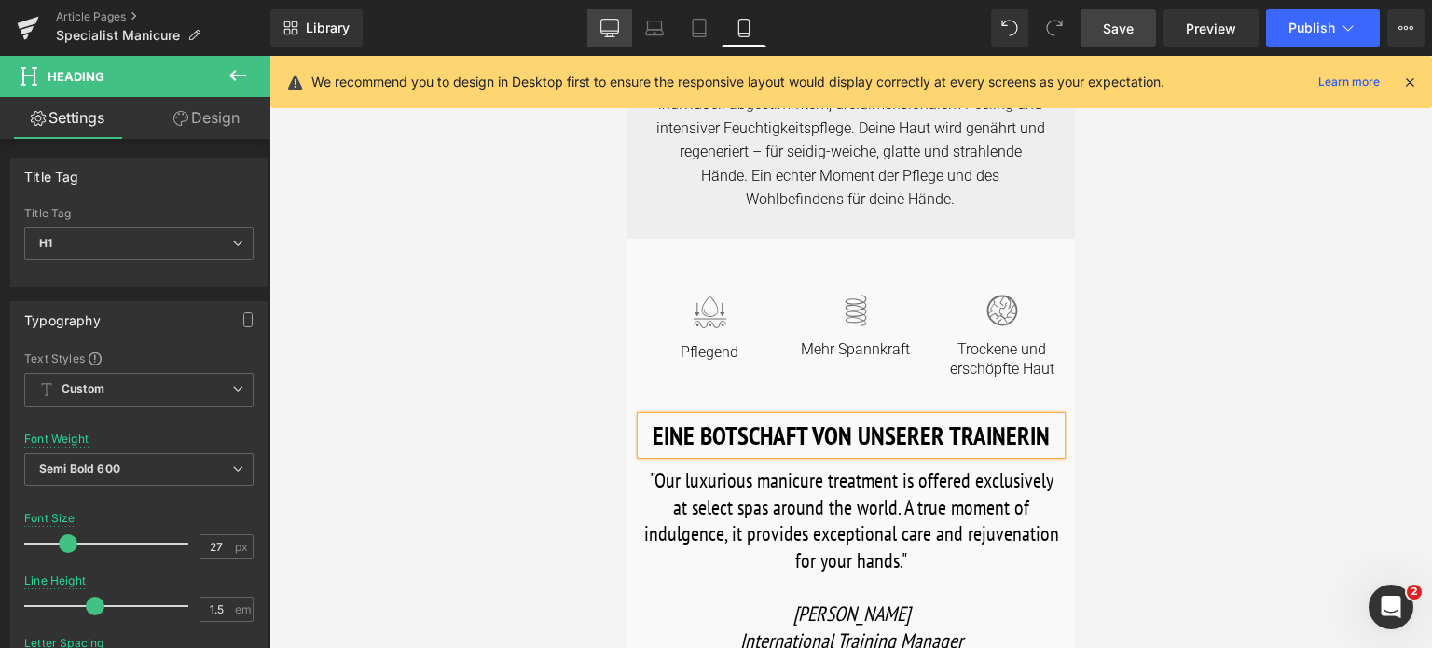
click at [608, 27] on icon at bounding box center [609, 28] width 19 height 19
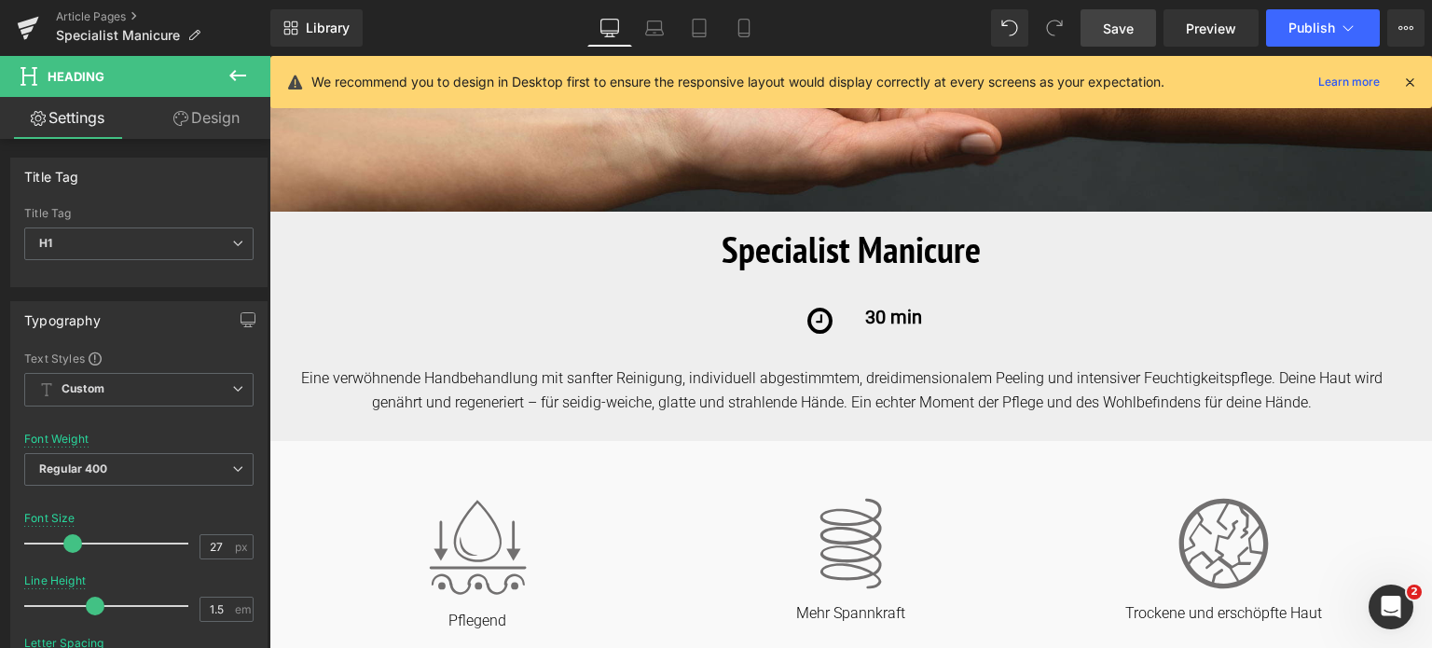
type input "30"
type input "100"
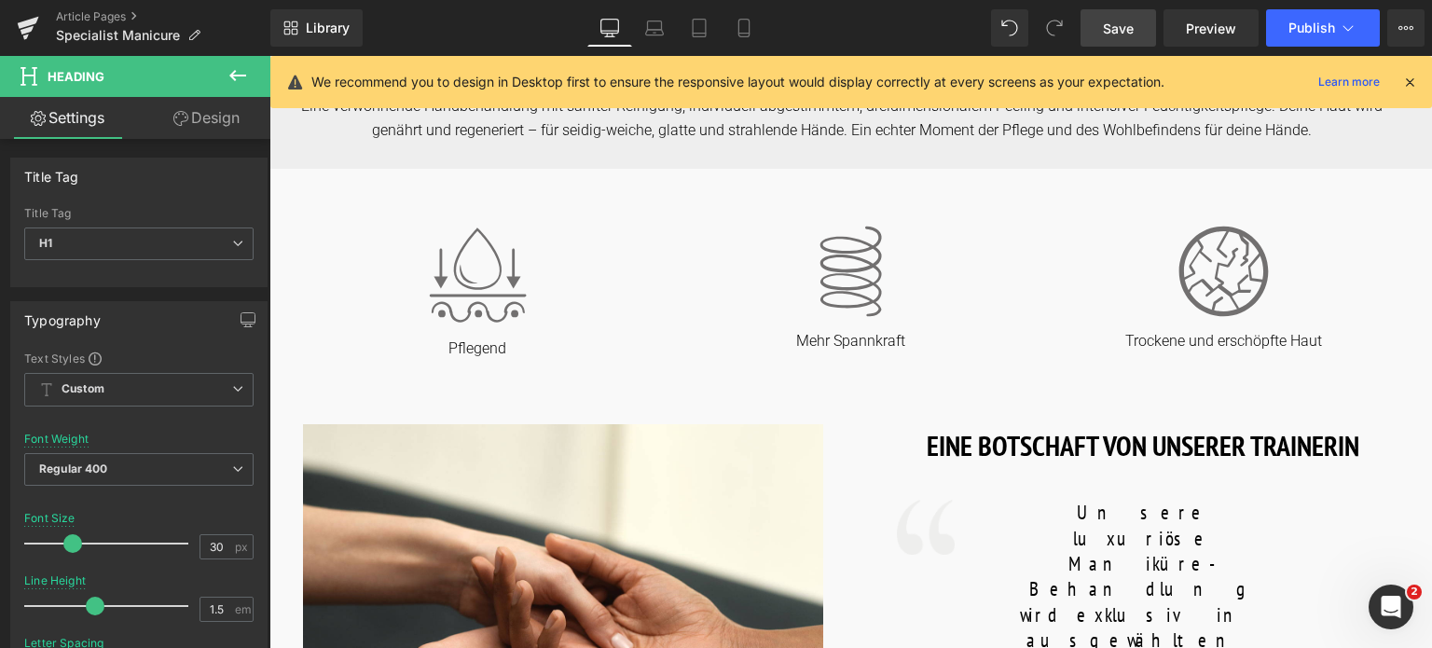
scroll to position [932, 0]
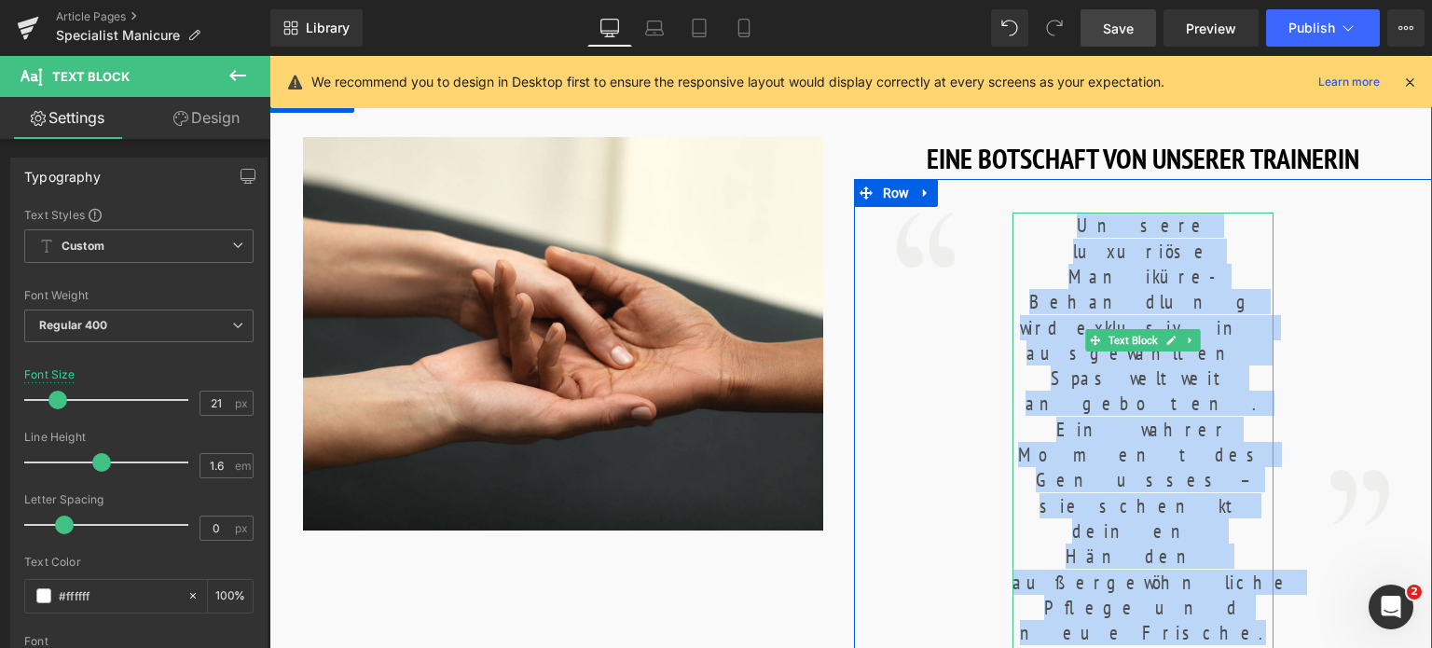
drag, startPoint x: 1047, startPoint y: 219, endPoint x: 1206, endPoint y: 376, distance: 223.5
click at [1206, 376] on p "Unsere luxuriöse Maniküre-Behandlung wird exklusiv in ausgewählten Spas weltwei…" at bounding box center [1142, 429] width 261 height 433
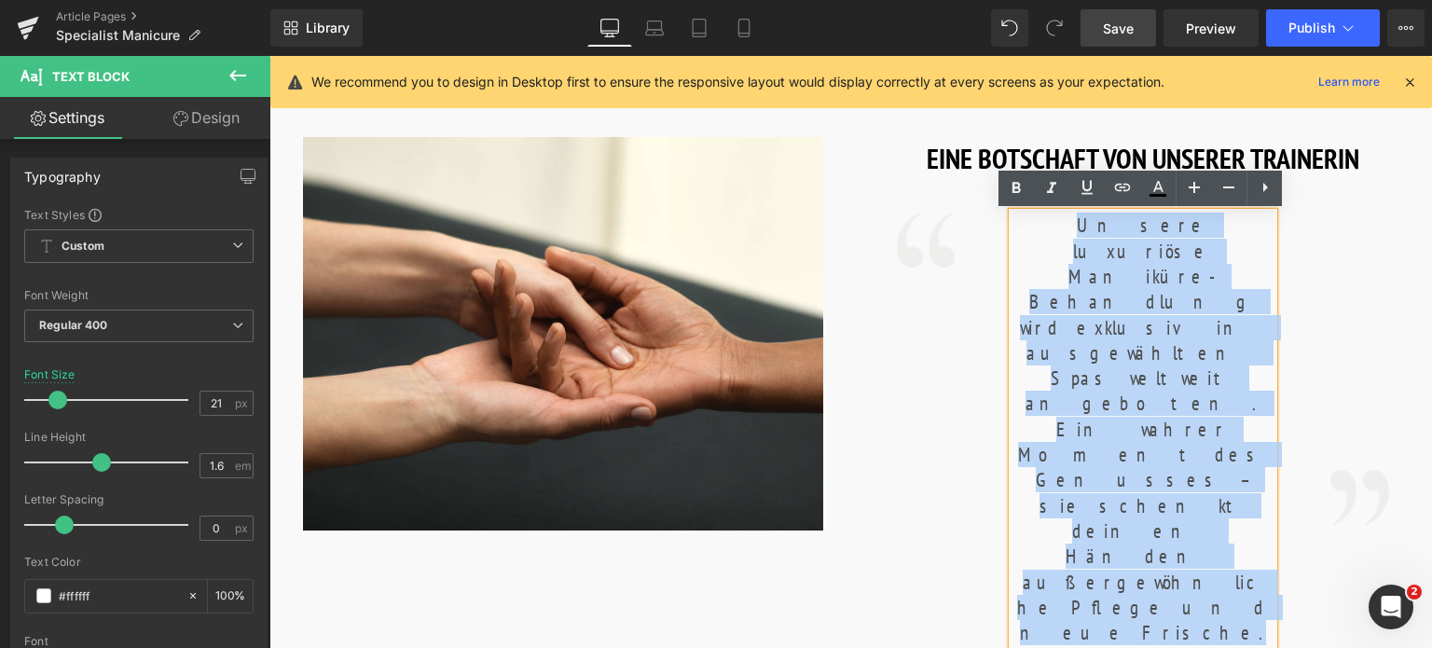
copy font "Unsere luxuriöse Maniküre-Behandlung wird exklusiv in ausgewählten Spas weltwei…"
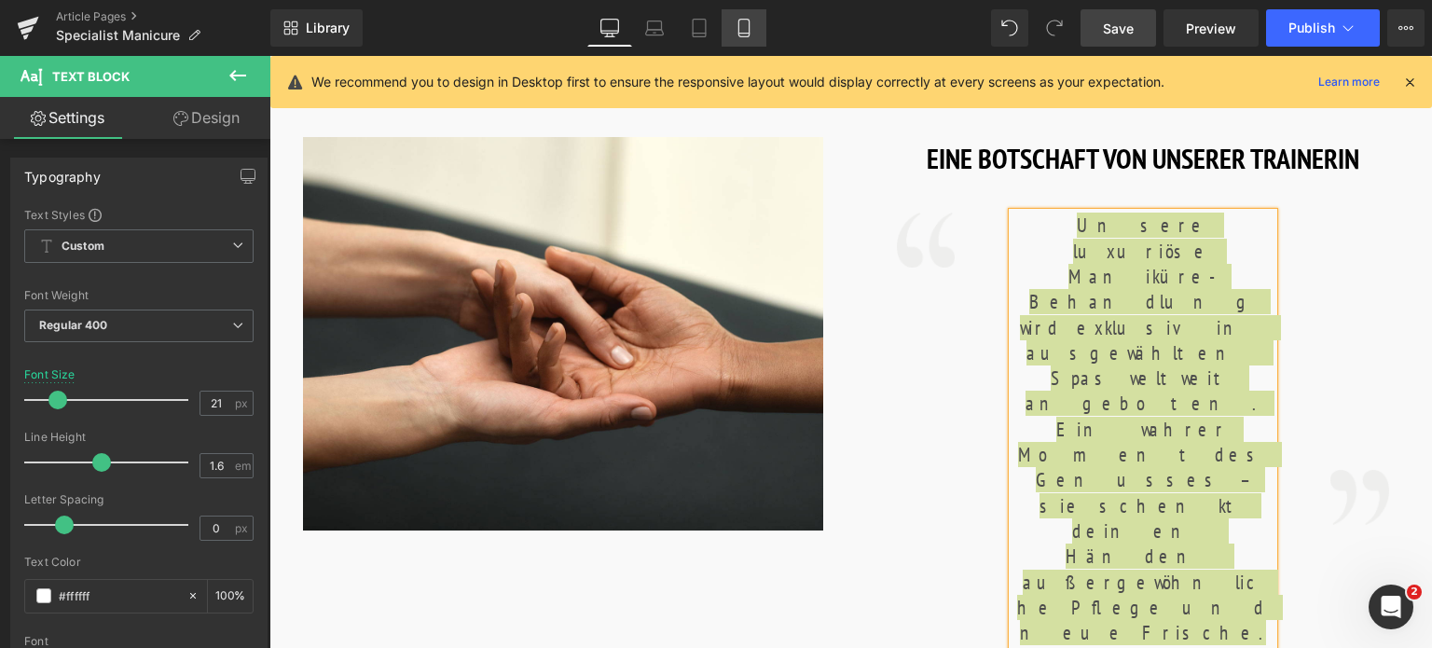
click at [749, 32] on icon at bounding box center [743, 29] width 10 height 18
type input "22"
type input "100"
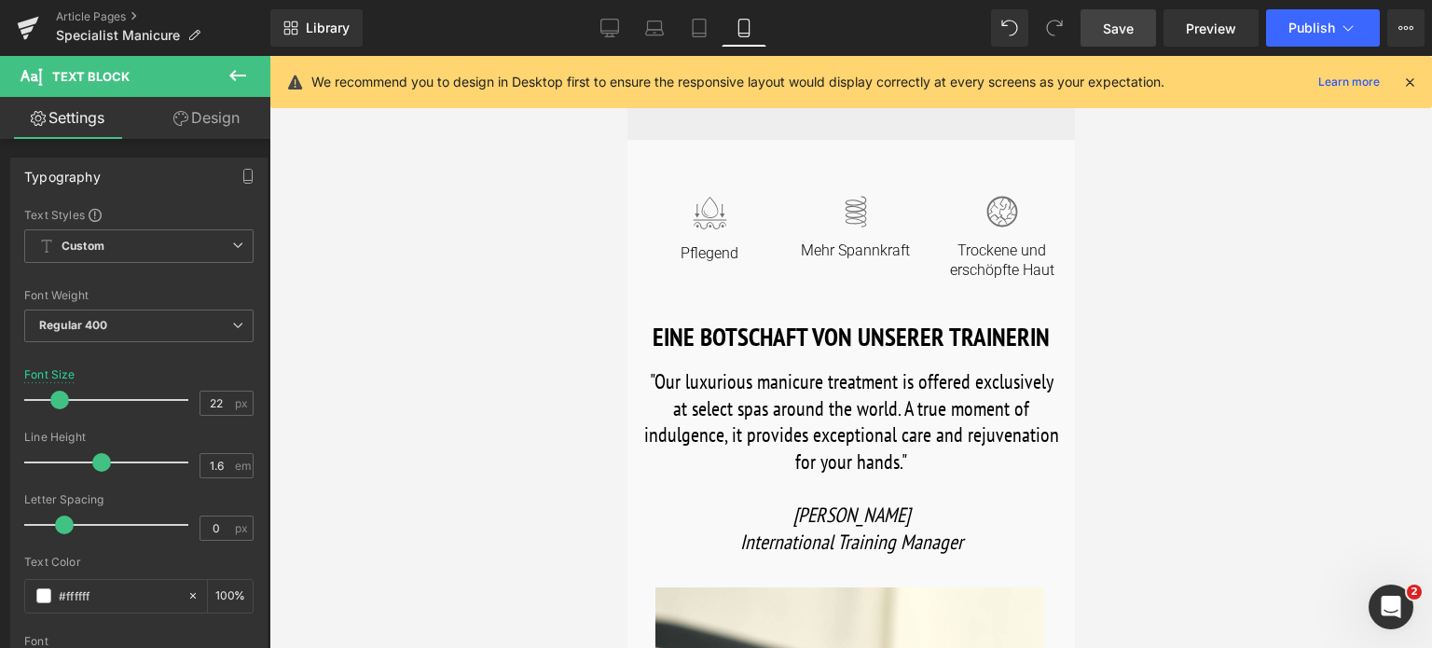
scroll to position [466, 0]
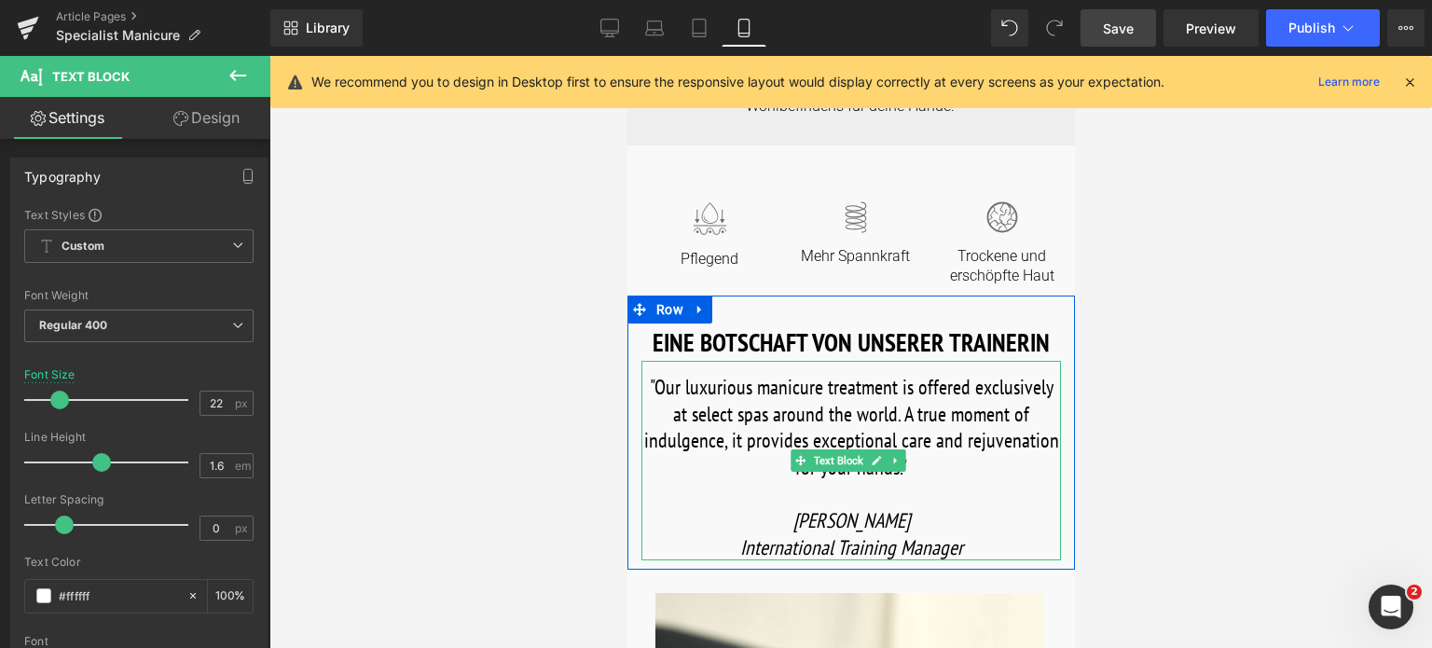
click at [656, 379] on font ""Our luxurious manicure treatment is offered exclusively at select spas around …" at bounding box center [850, 427] width 415 height 106
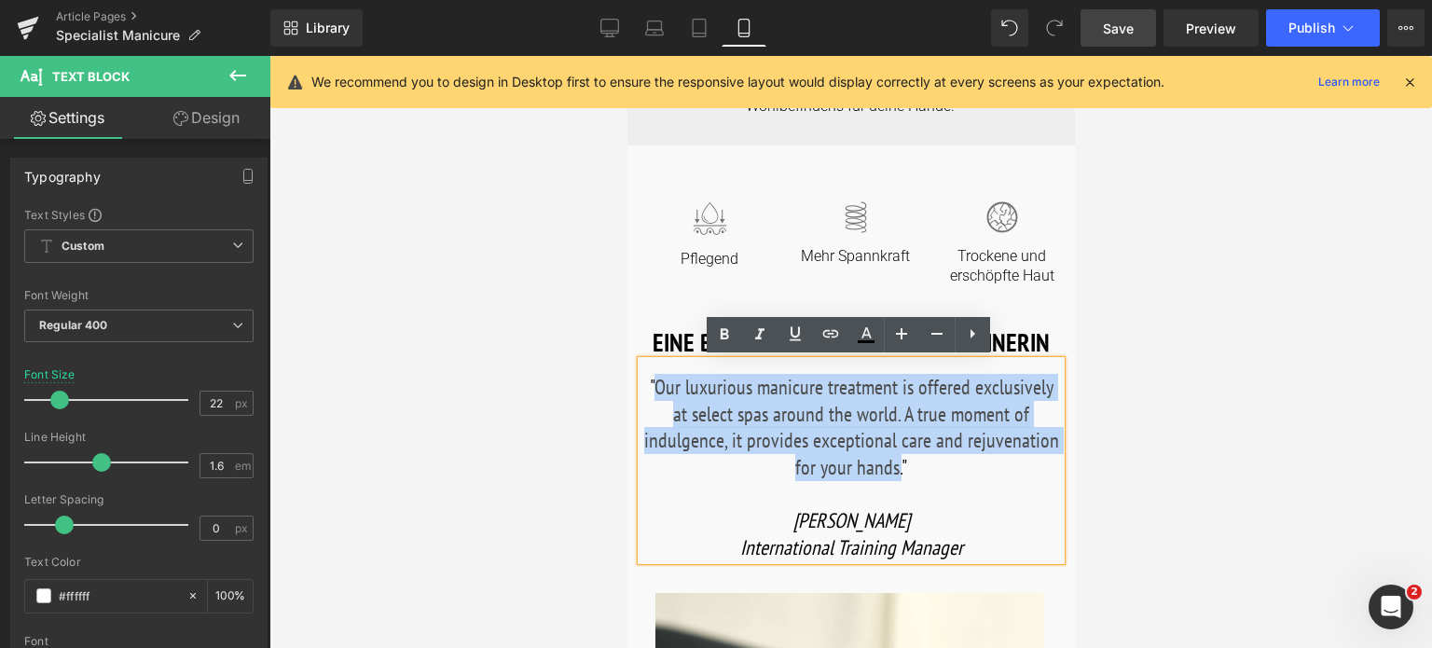
drag, startPoint x: 656, startPoint y: 379, endPoint x: 896, endPoint y: 461, distance: 253.2
click at [896, 461] on font ""Our luxurious manicure treatment is offered exclusively at select spas around …" at bounding box center [850, 427] width 415 height 106
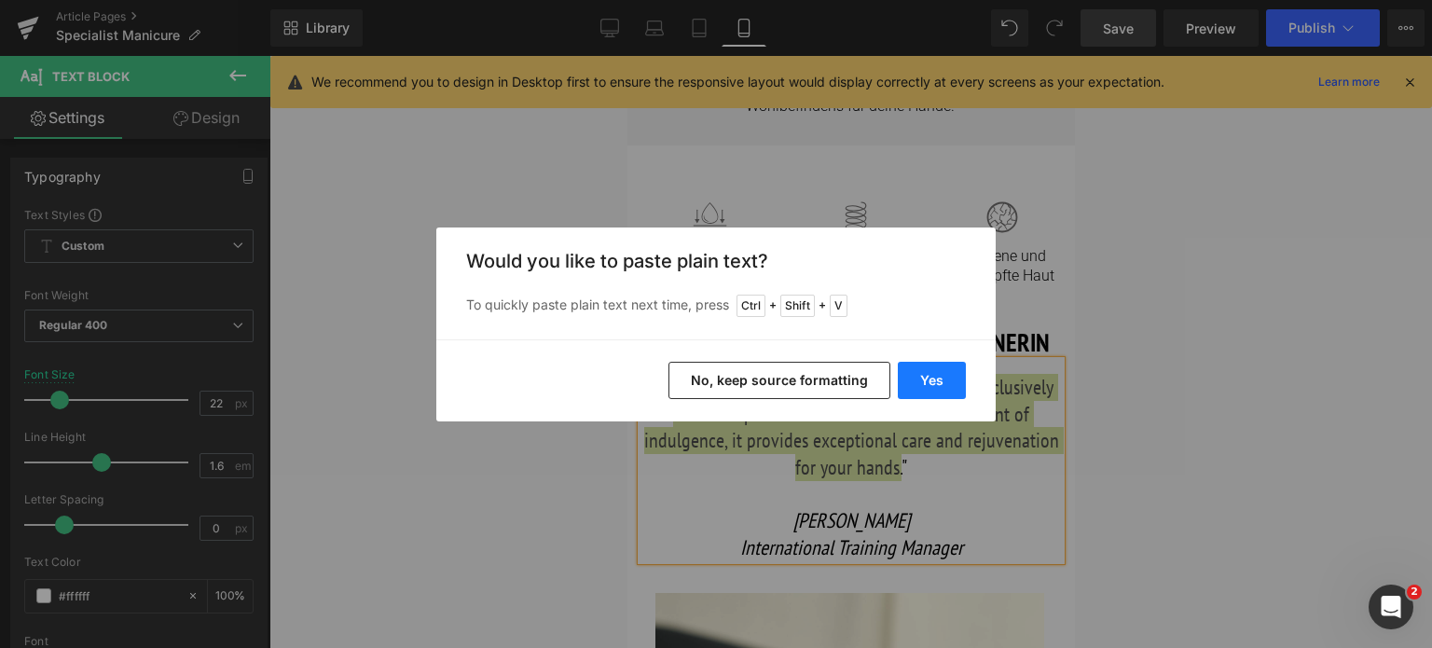
click at [924, 376] on button "Yes" at bounding box center [932, 380] width 68 height 37
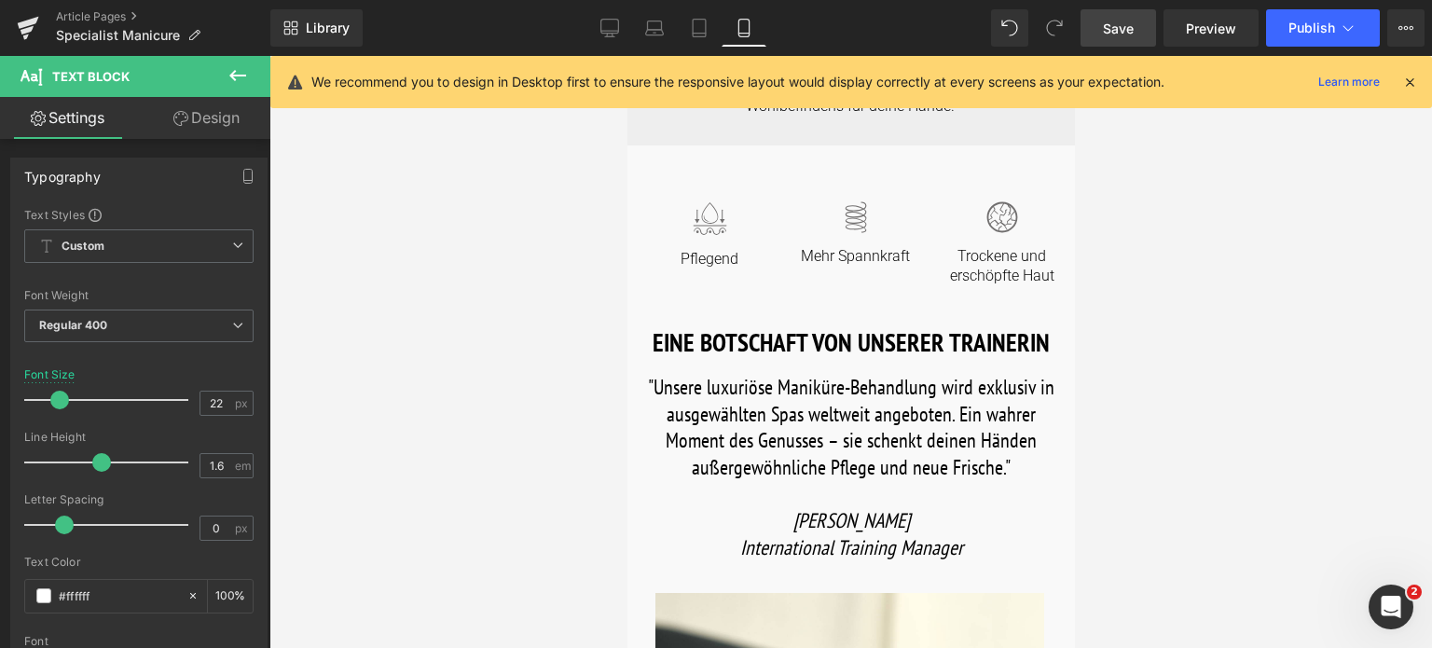
drag, startPoint x: 1113, startPoint y: 21, endPoint x: 351, endPoint y: 333, distance: 822.8
click at [1113, 21] on span "Save" at bounding box center [1118, 29] width 31 height 20
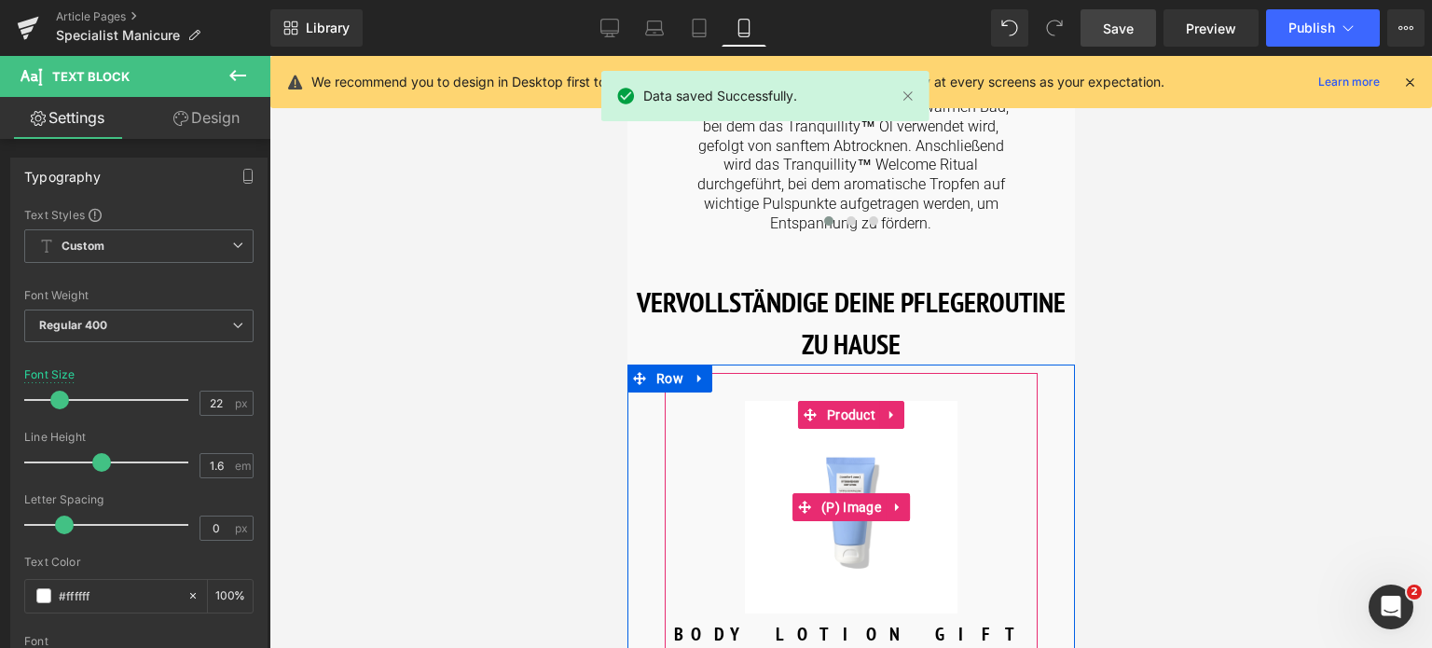
scroll to position [1771, 0]
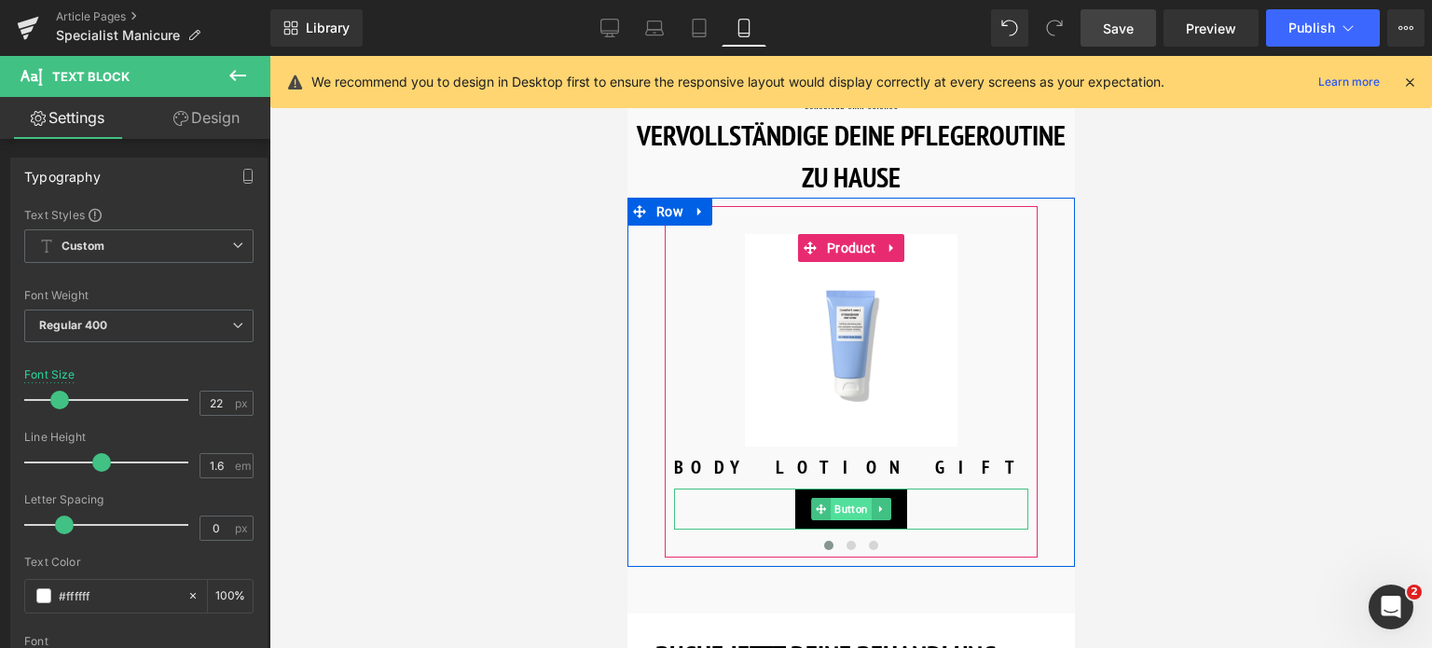
click at [850, 498] on span "Button" at bounding box center [850, 509] width 41 height 22
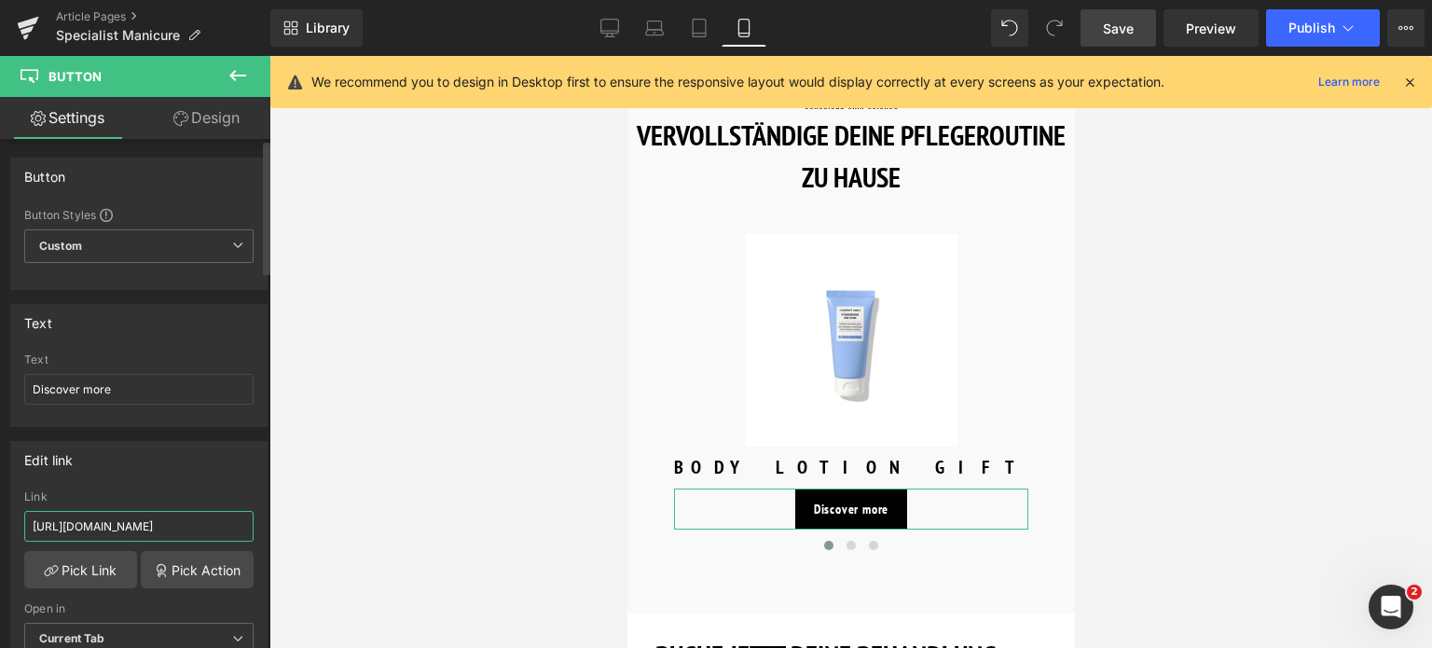
drag, startPoint x: 217, startPoint y: 523, endPoint x: 0, endPoint y: 459, distance: 226.5
click at [0, 459] on div "Edit link https://world.comfortzoneskin.com/products/body-strategist-peel-scrub…" at bounding box center [139, 554] width 279 height 255
type input "/products/body-strategist-peel-scrub"
drag, startPoint x: 127, startPoint y: 396, endPoint x: 4, endPoint y: 340, distance: 135.2
click at [0, 358] on div "Text Discover more Text Discover more" at bounding box center [139, 358] width 279 height 137
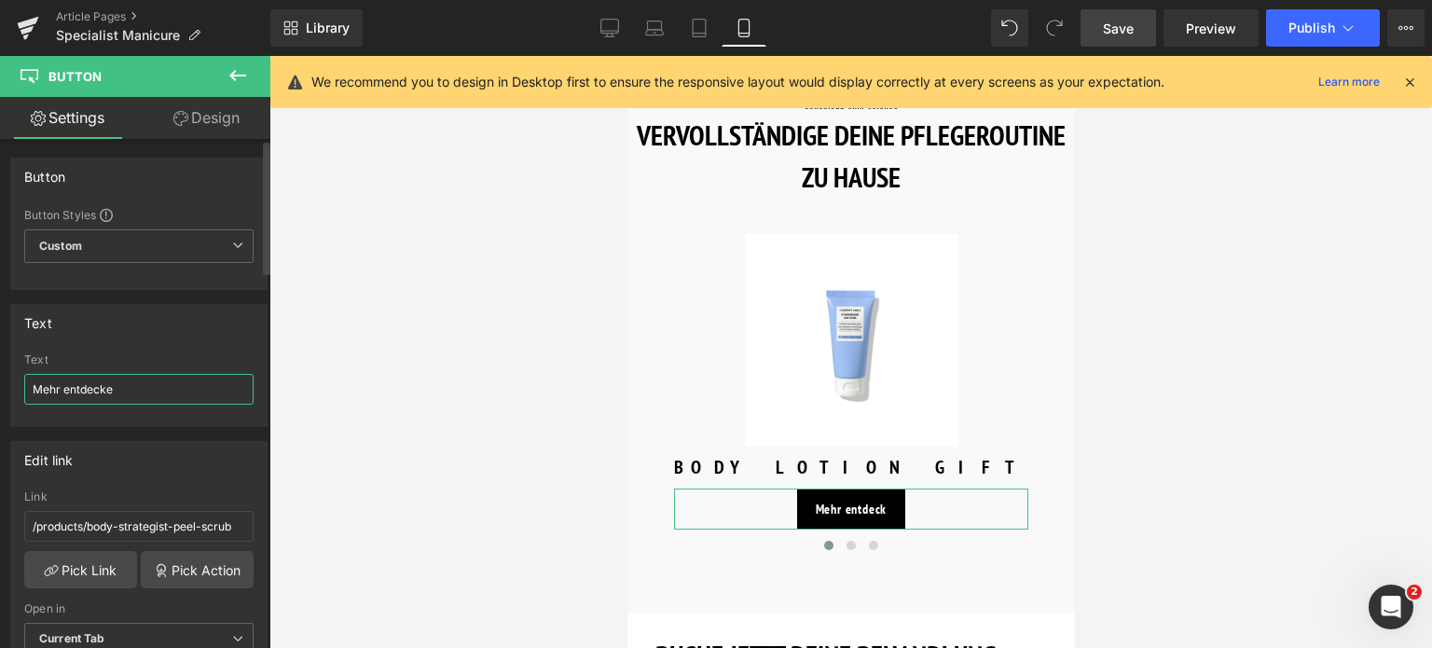
type input "Mehr entdecken"
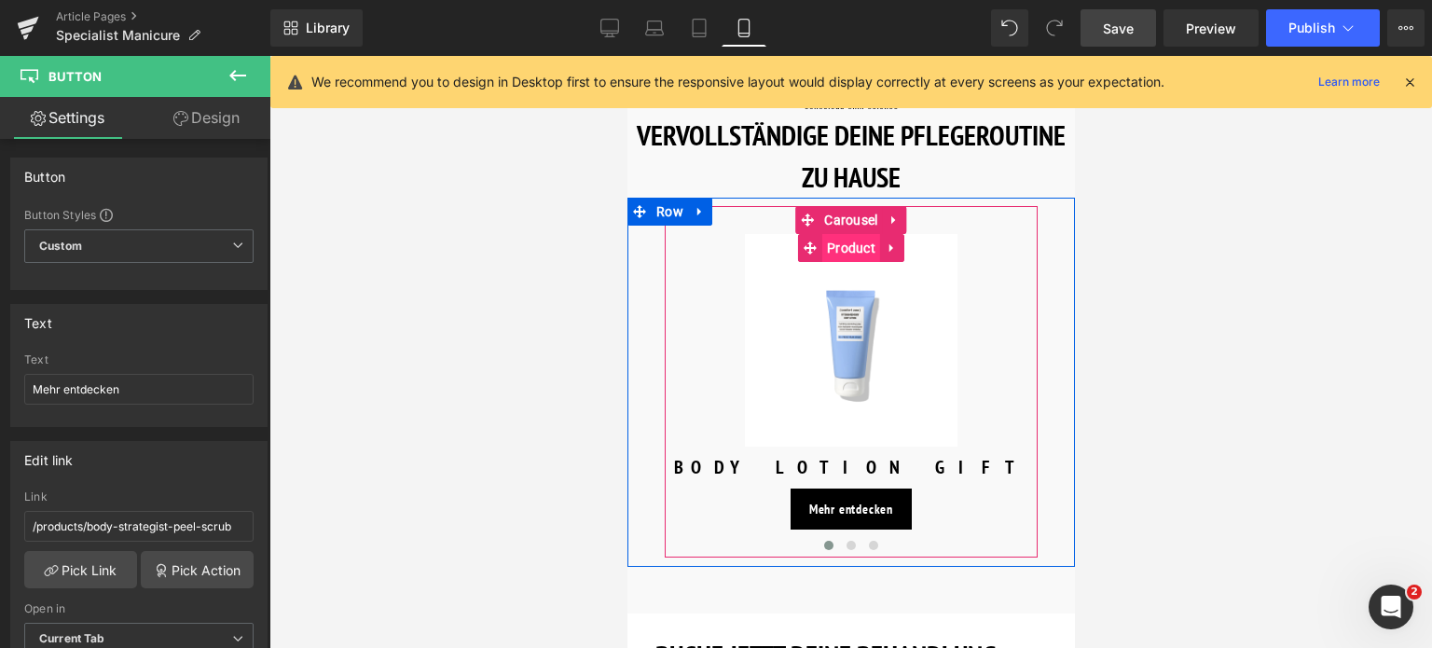
click at [840, 234] on span "Product" at bounding box center [850, 248] width 58 height 28
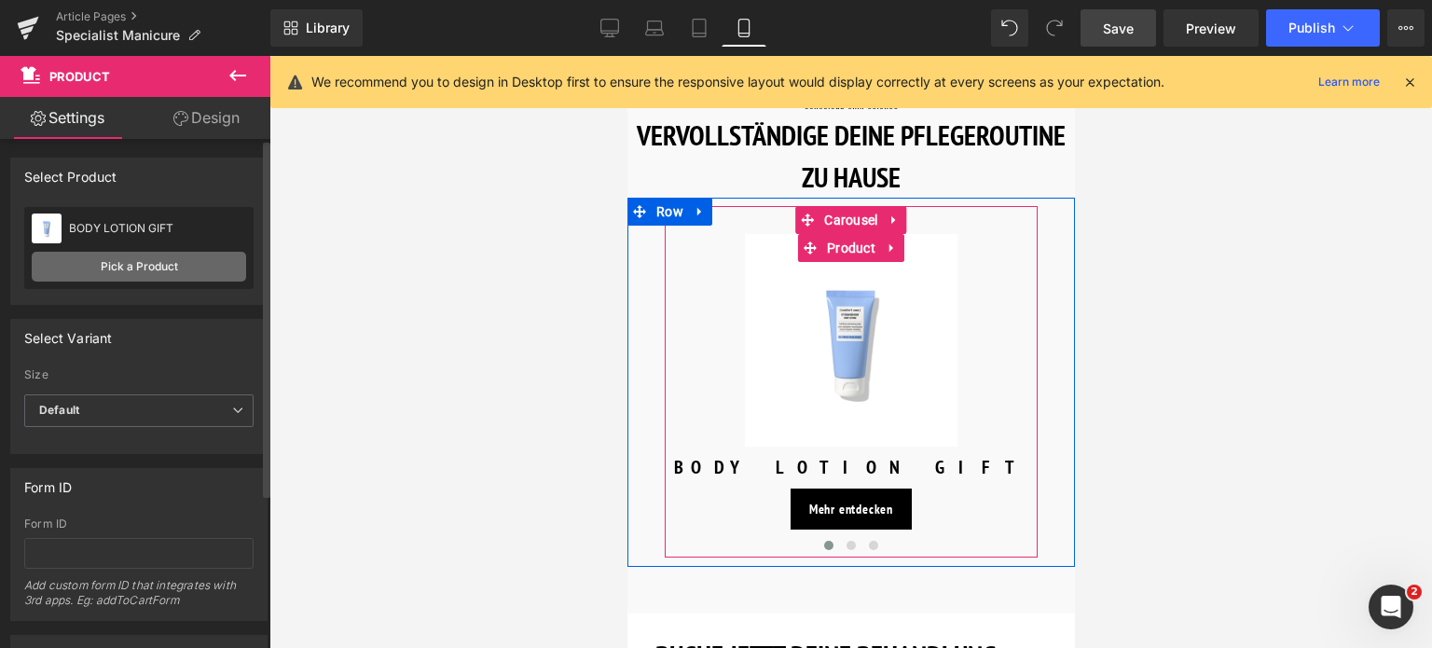
click at [134, 263] on link "Pick a Product" at bounding box center [139, 267] width 214 height 30
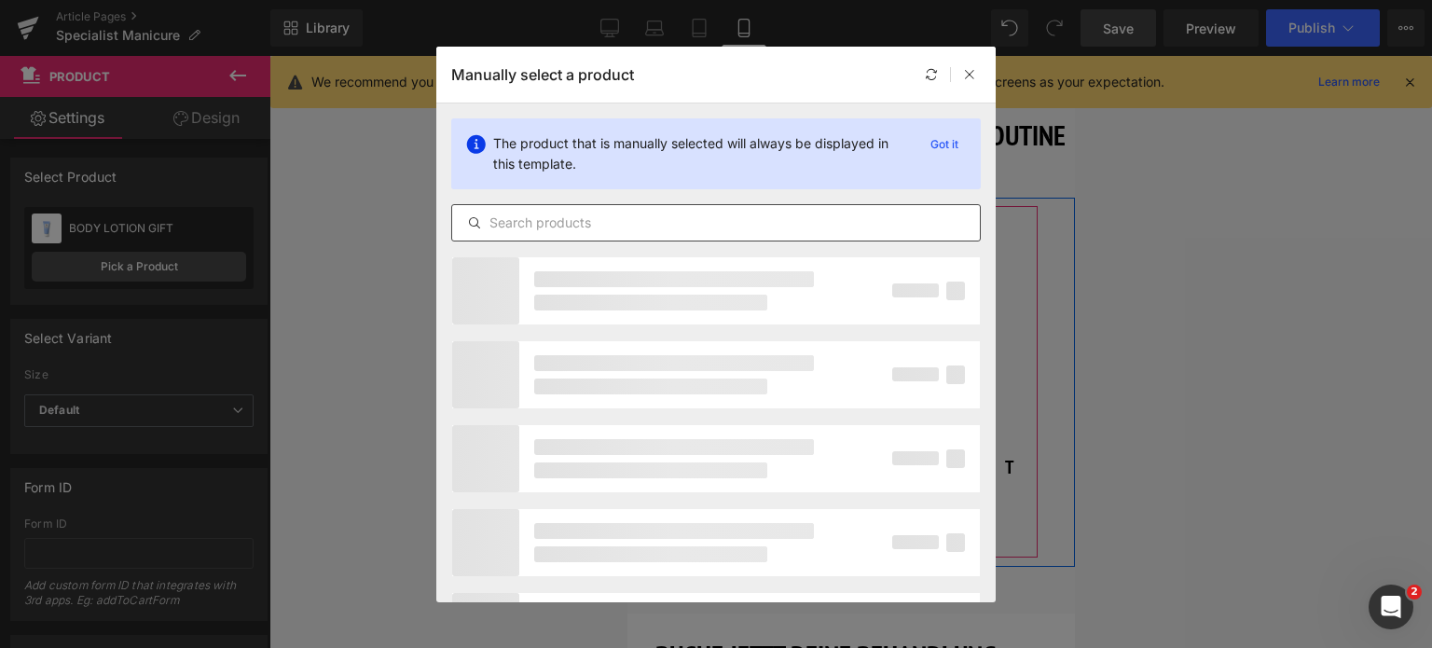
click at [772, 219] on input "text" at bounding box center [716, 223] width 528 height 22
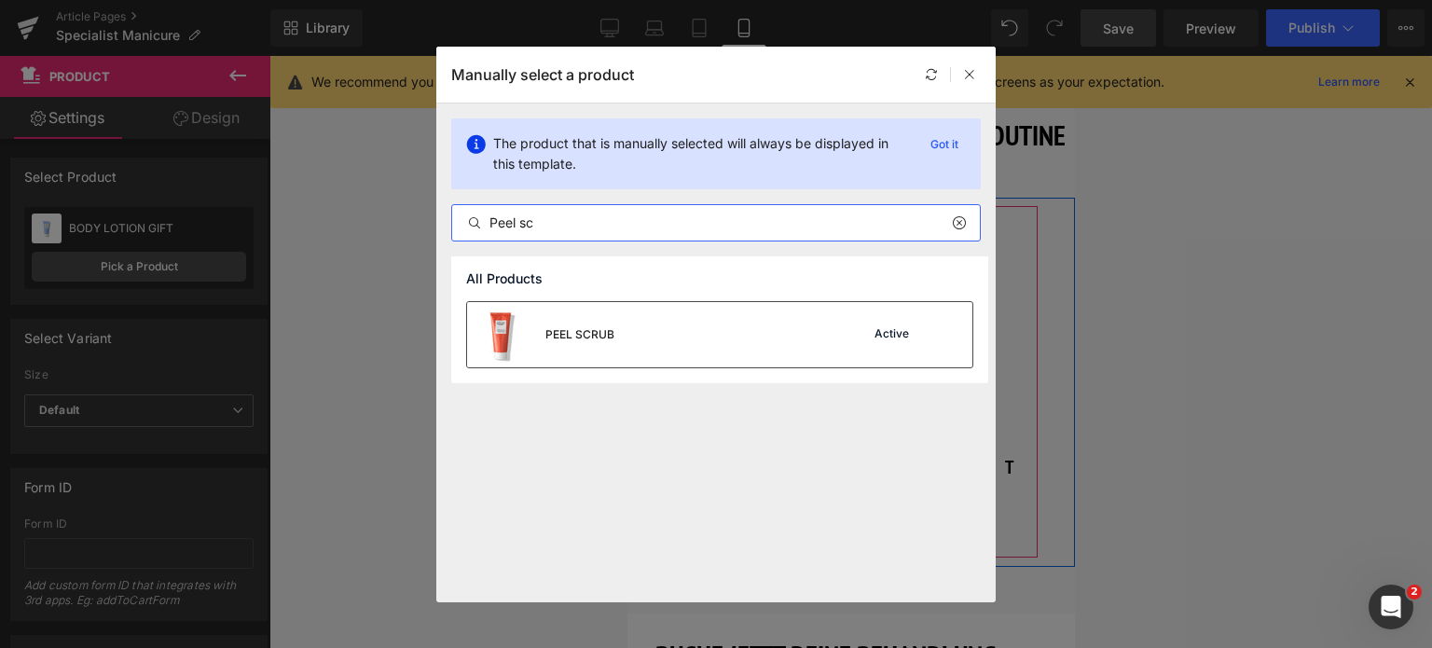
type input "Peel sc"
click at [745, 323] on div "PEEL SCRUB Active" at bounding box center [719, 334] width 505 height 65
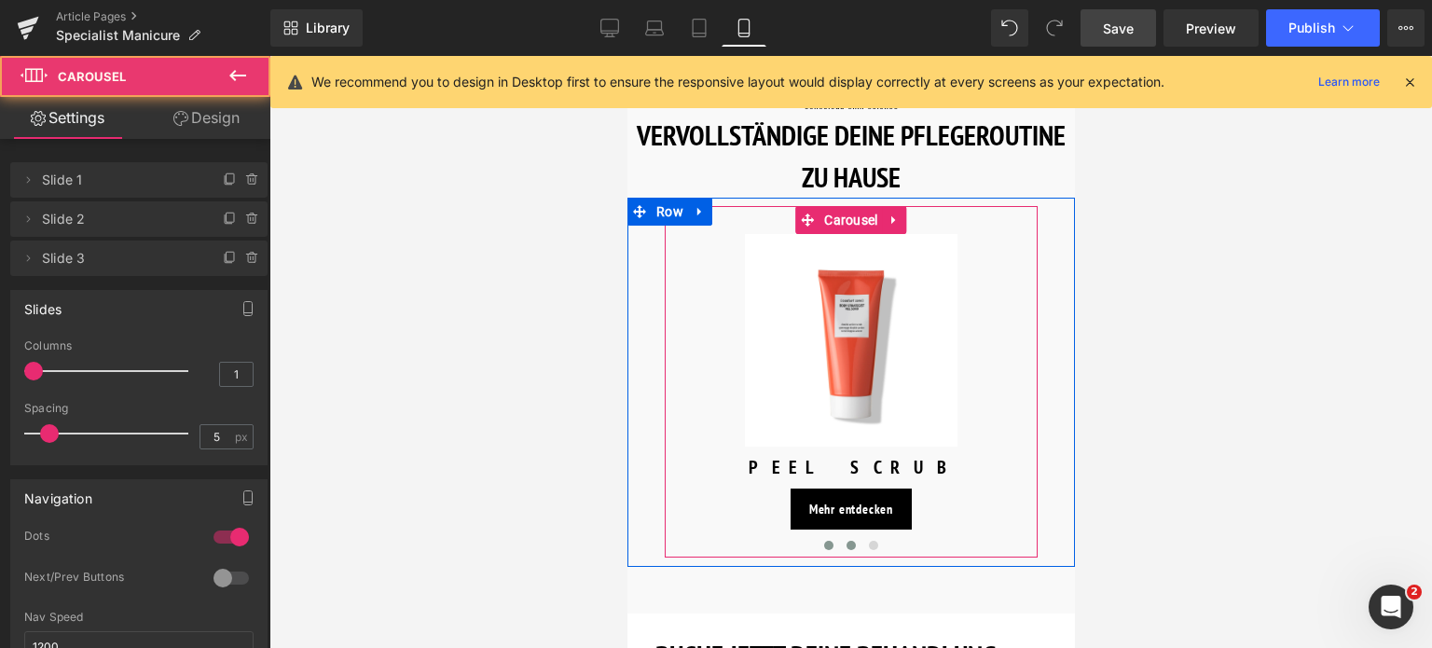
click at [846, 541] on span at bounding box center [850, 545] width 9 height 9
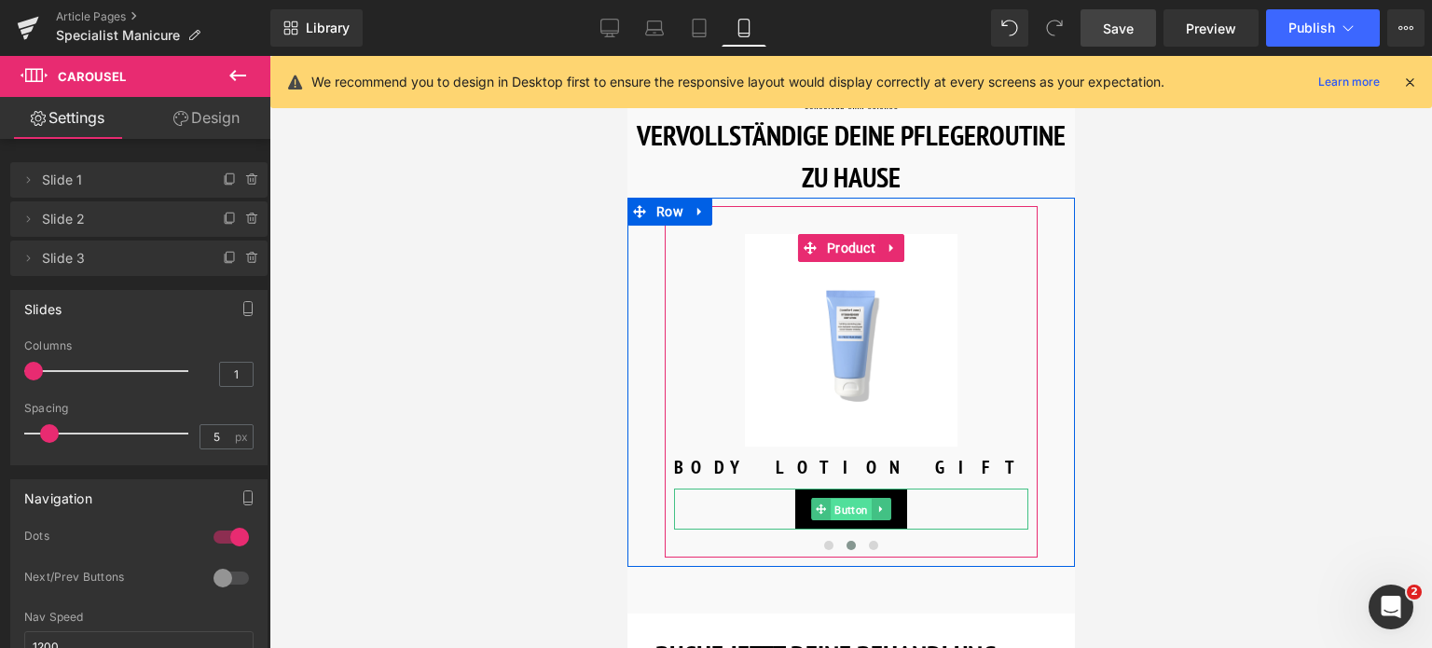
click at [848, 499] on span "Button" at bounding box center [850, 510] width 41 height 22
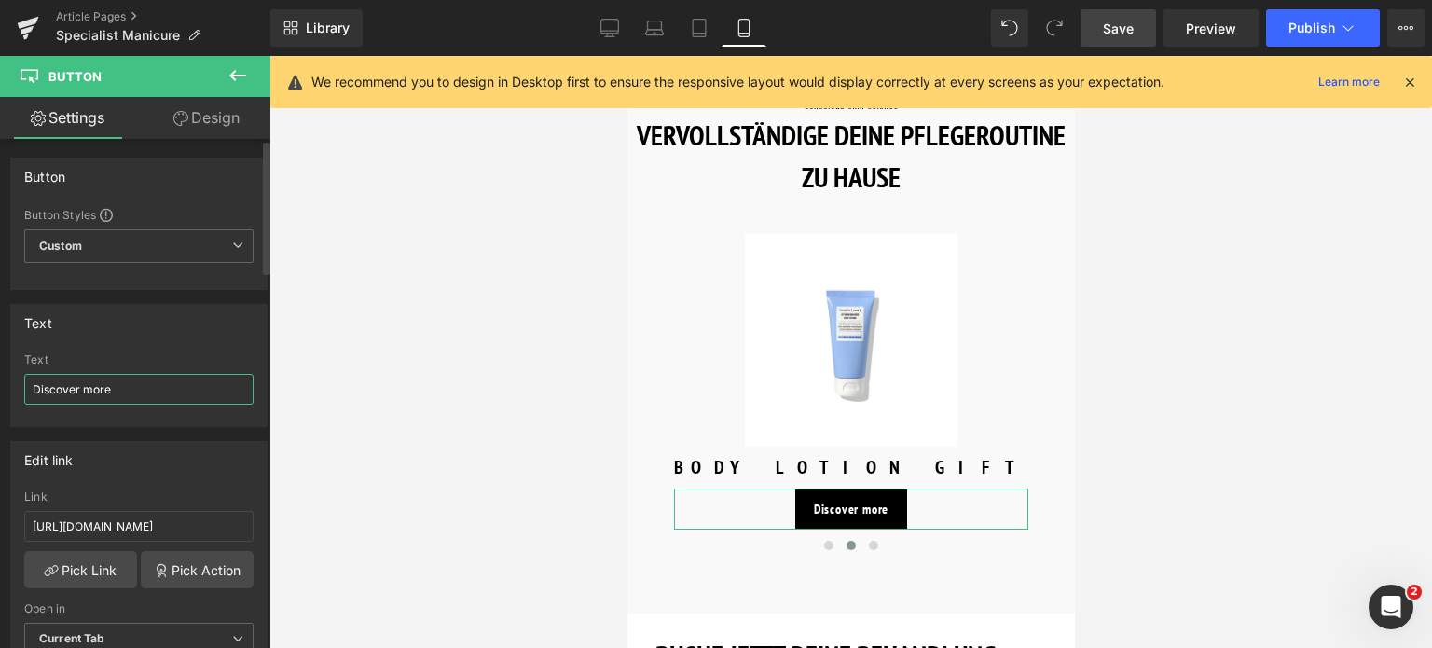
drag, startPoint x: 146, startPoint y: 398, endPoint x: 13, endPoint y: 350, distance: 141.8
click at [1, 360] on div "Text Discover more Text Discover more" at bounding box center [139, 358] width 279 height 137
type input "Mehr entdecken"
drag, startPoint x: 216, startPoint y: 526, endPoint x: 0, endPoint y: 515, distance: 216.6
click at [0, 515] on div "Edit link https://world.comfortzoneskin.com/products/specialist-hand-cream Link…" at bounding box center [139, 554] width 279 height 255
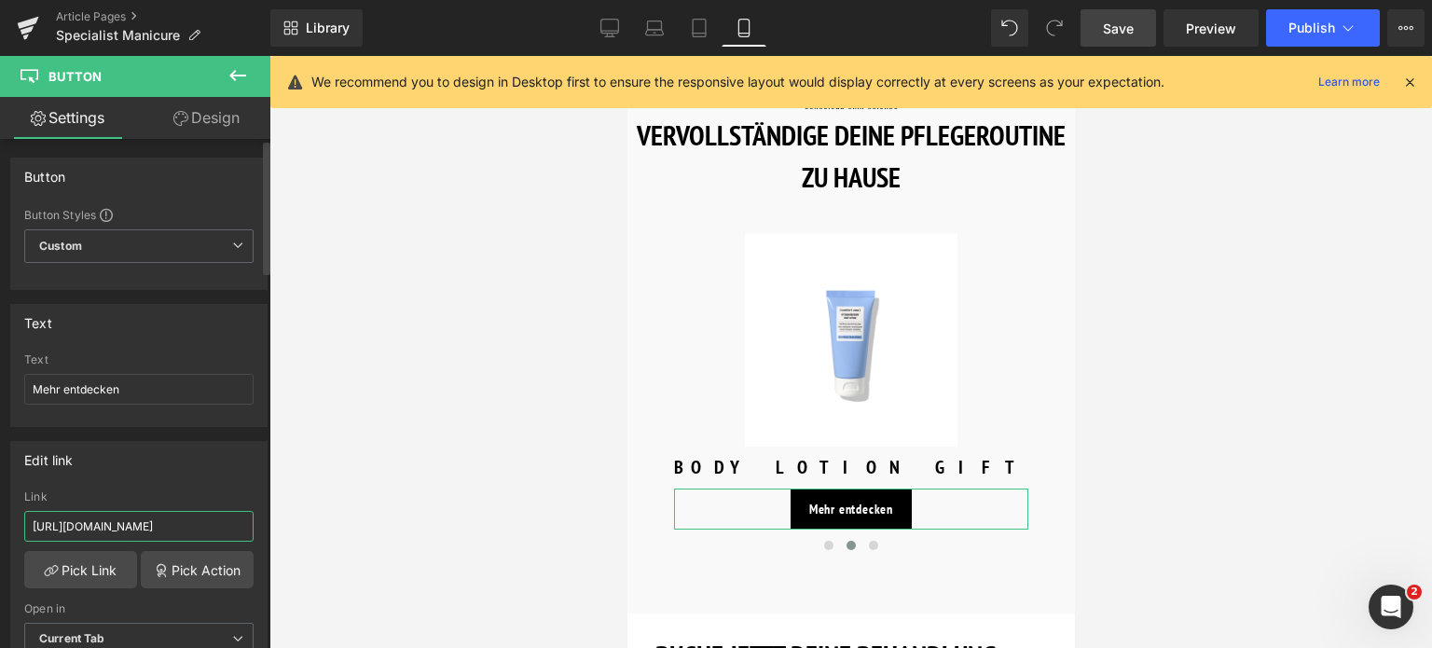
type input "/products/specialist-hand-cream"
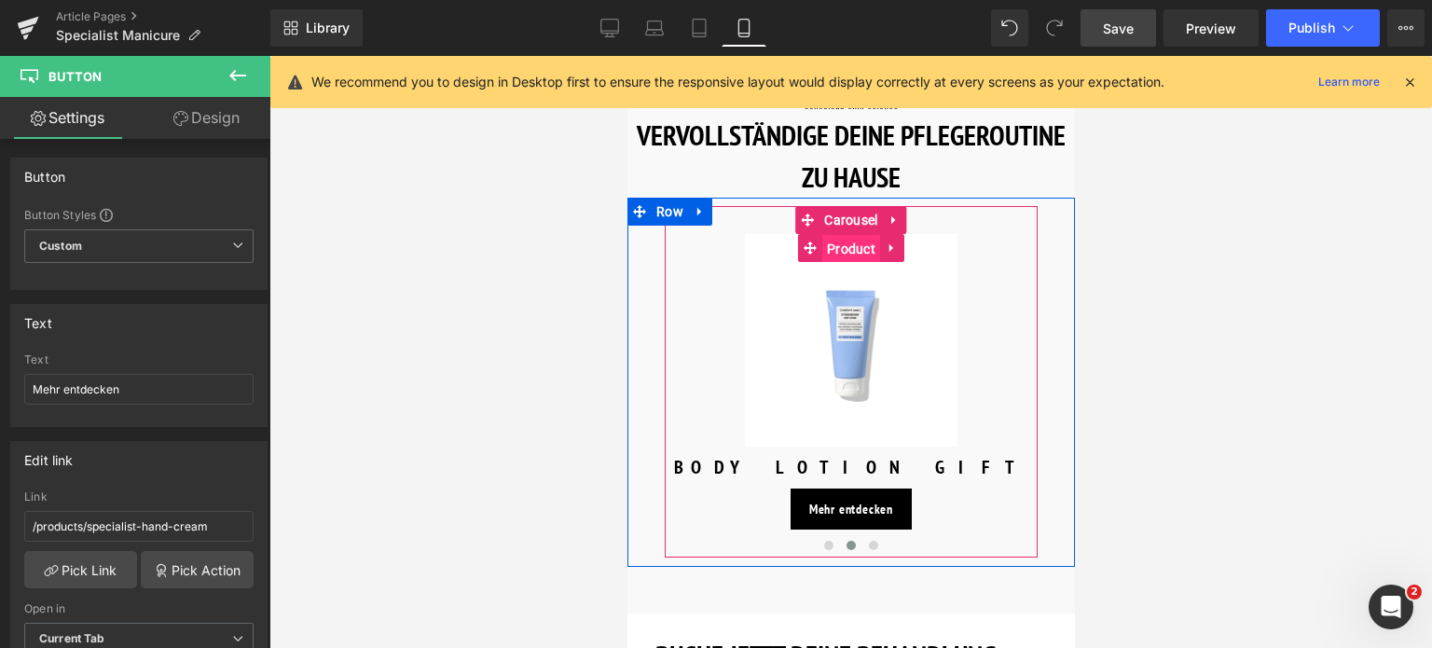
click at [836, 235] on span "Product" at bounding box center [850, 249] width 58 height 28
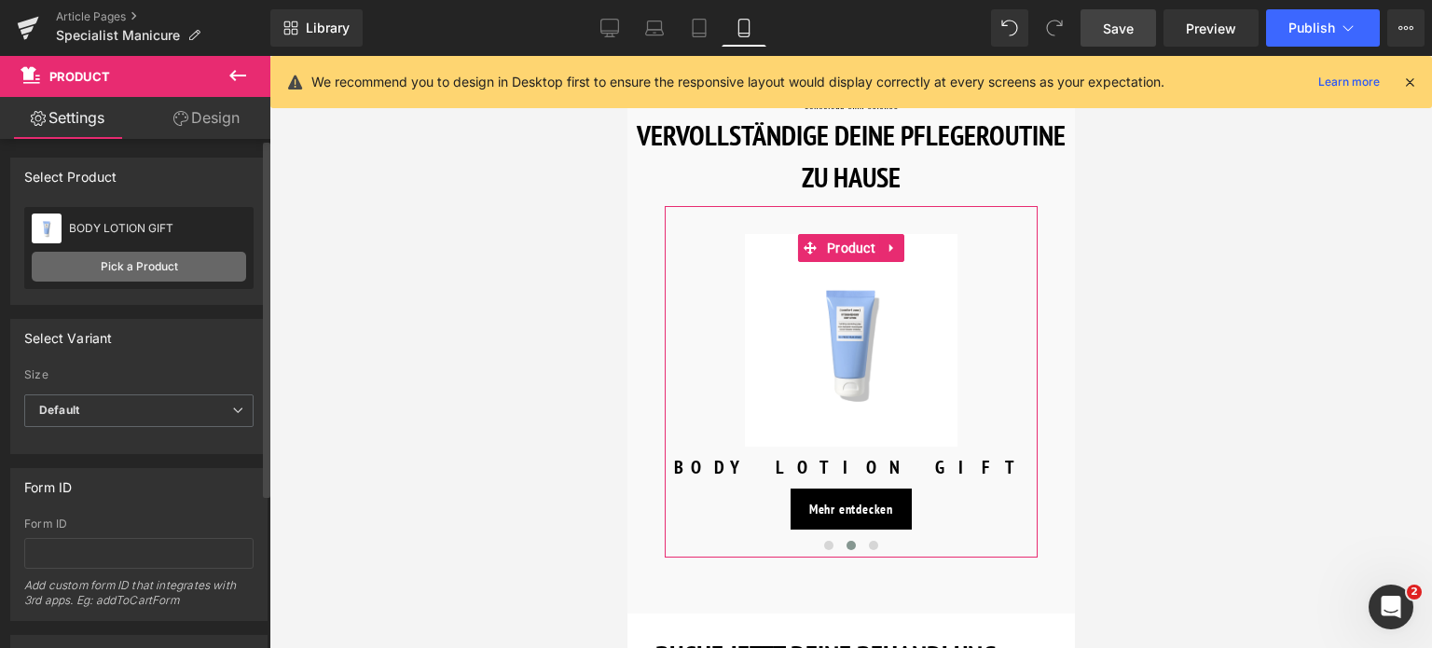
click at [126, 275] on link "Pick a Product" at bounding box center [139, 267] width 214 height 30
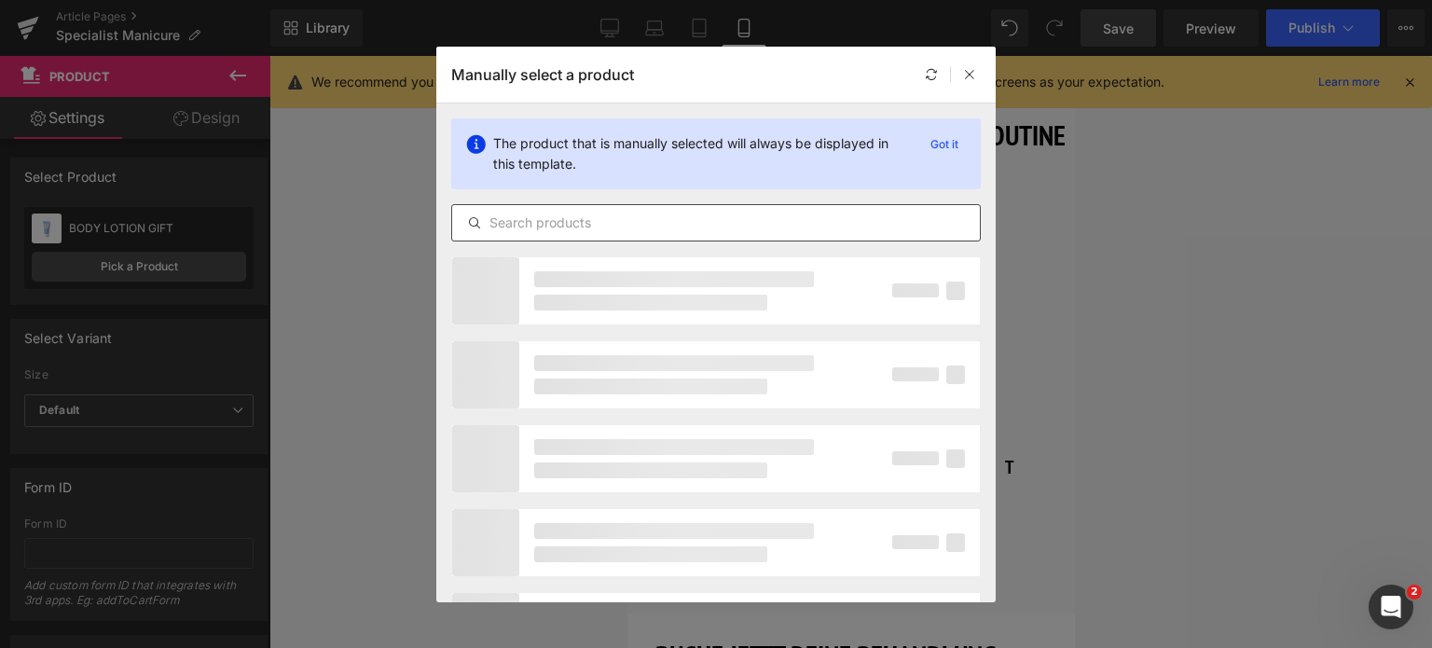
click at [647, 222] on input "text" at bounding box center [716, 223] width 528 height 22
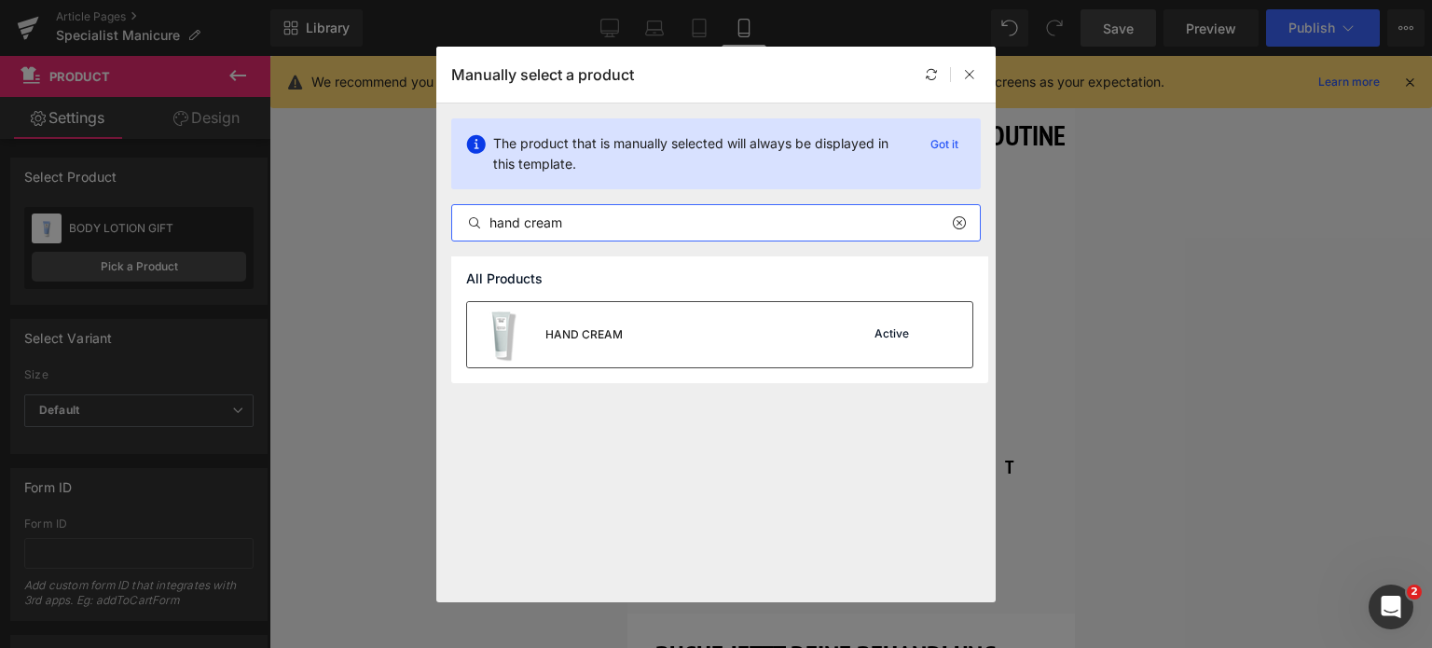
type input "hand cream"
click at [634, 351] on div "HAND CREAM Active" at bounding box center [719, 334] width 505 height 65
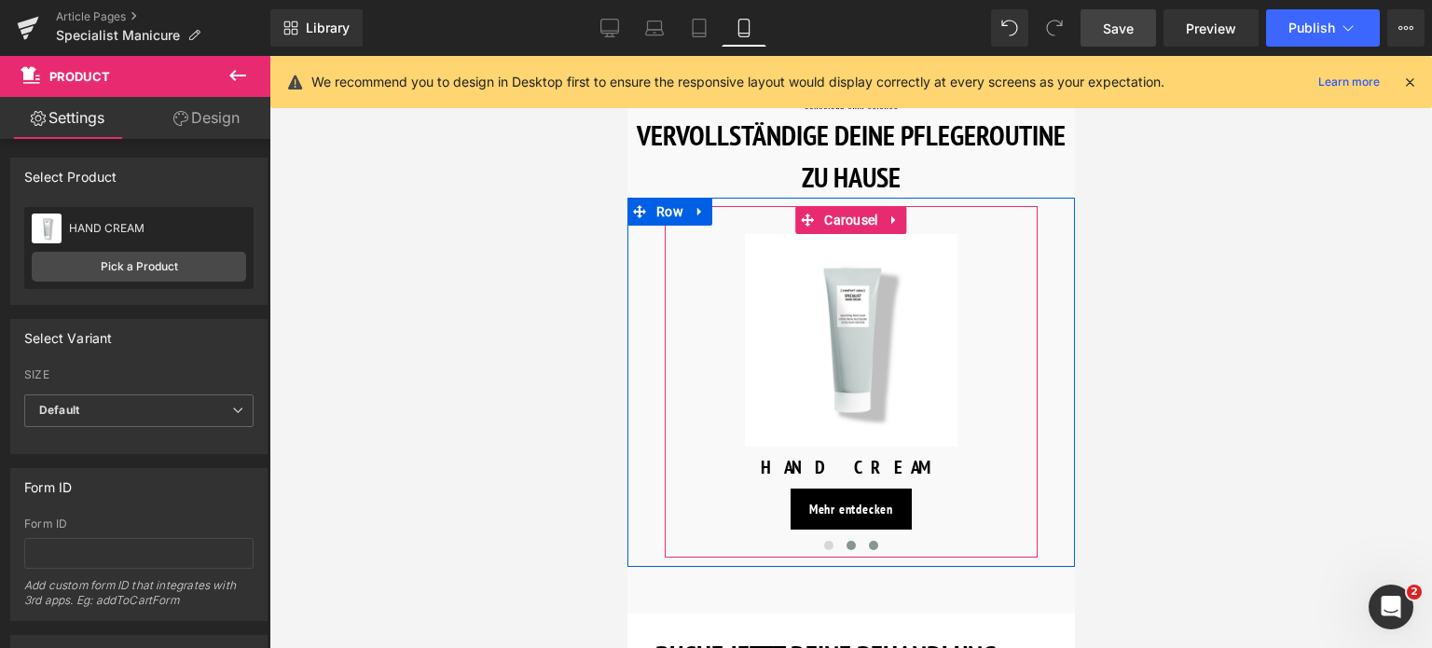
click at [872, 541] on span at bounding box center [872, 545] width 9 height 9
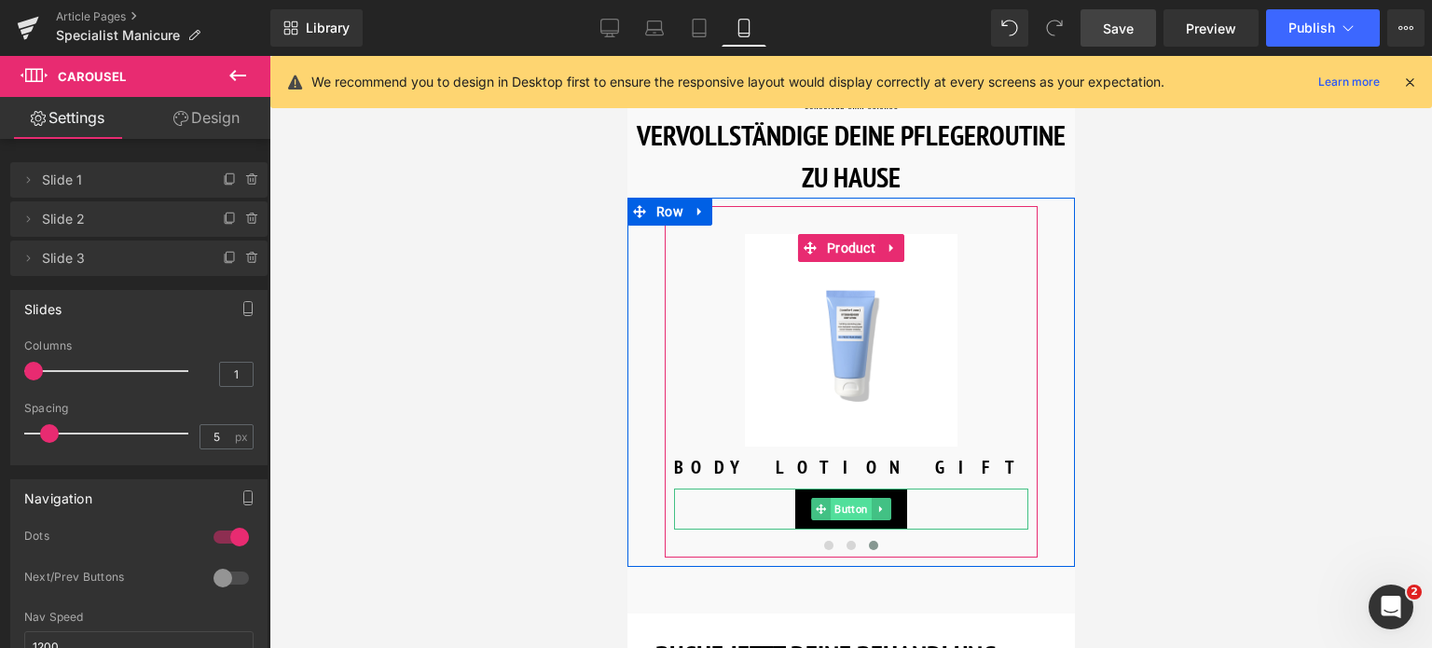
click at [855, 498] on span "Button" at bounding box center [850, 509] width 41 height 22
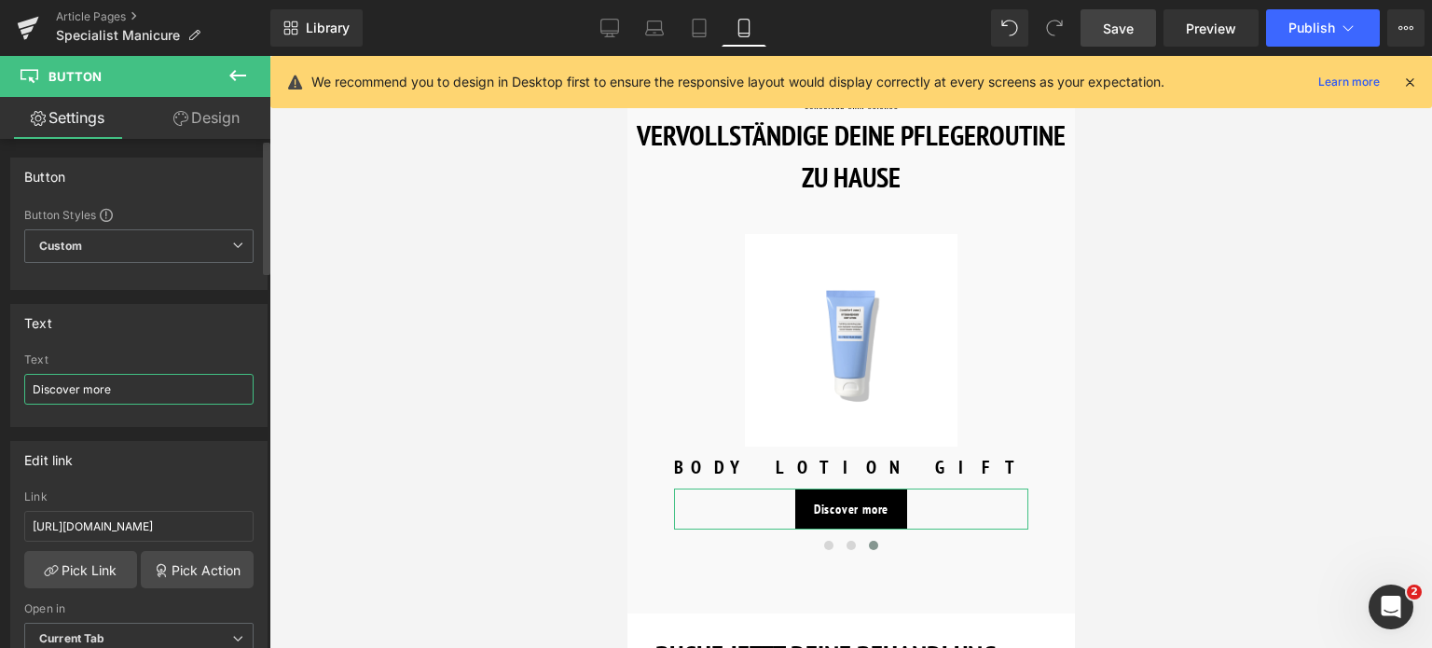
drag, startPoint x: 127, startPoint y: 380, endPoint x: 31, endPoint y: 336, distance: 105.9
click at [0, 375] on div "Text Discover more Text Discover more" at bounding box center [139, 358] width 279 height 137
type input "Mehr entdecken"
drag, startPoint x: 219, startPoint y: 521, endPoint x: 0, endPoint y: 501, distance: 220.0
click at [0, 501] on div "Edit link https://world.comfortzoneskin.com/products/specialist-hand-oil Link h…" at bounding box center [139, 554] width 279 height 255
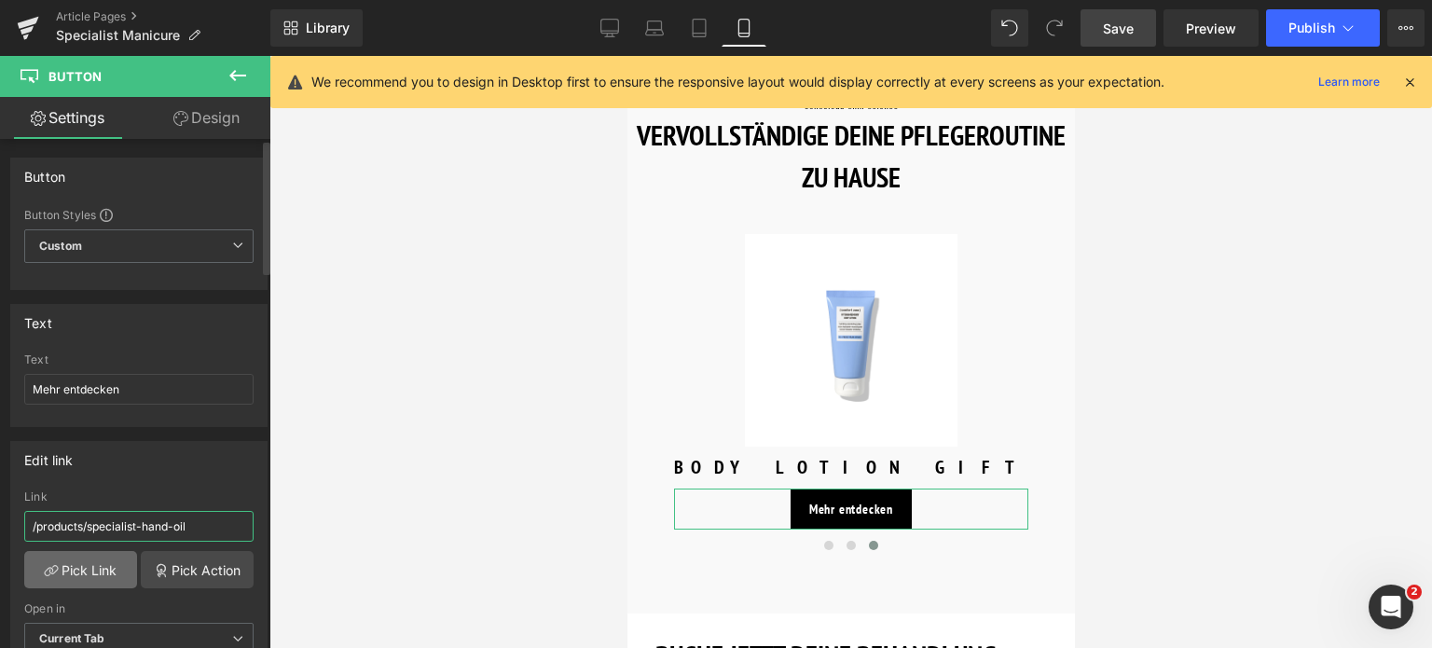
type input "/products/specialist-hand-oil"
click at [62, 568] on link "Pick Link" at bounding box center [80, 569] width 113 height 37
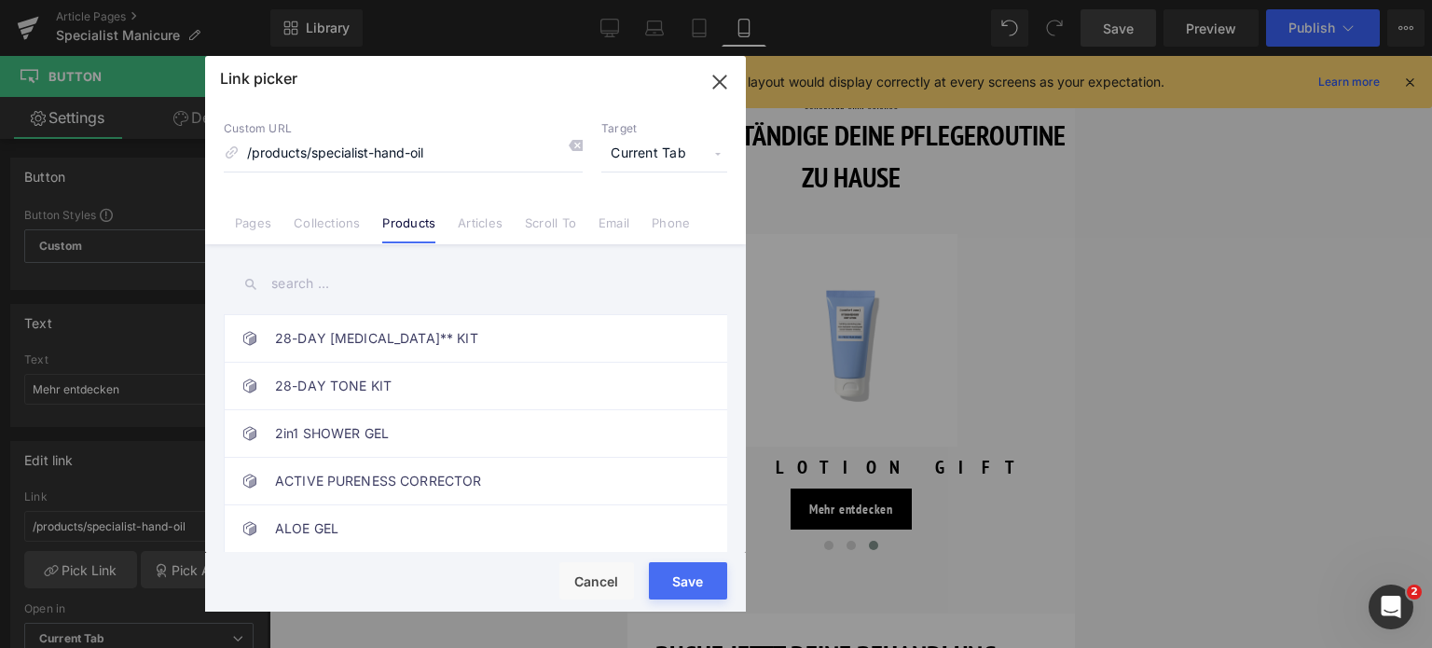
click at [418, 294] on input "text" at bounding box center [475, 284] width 503 height 42
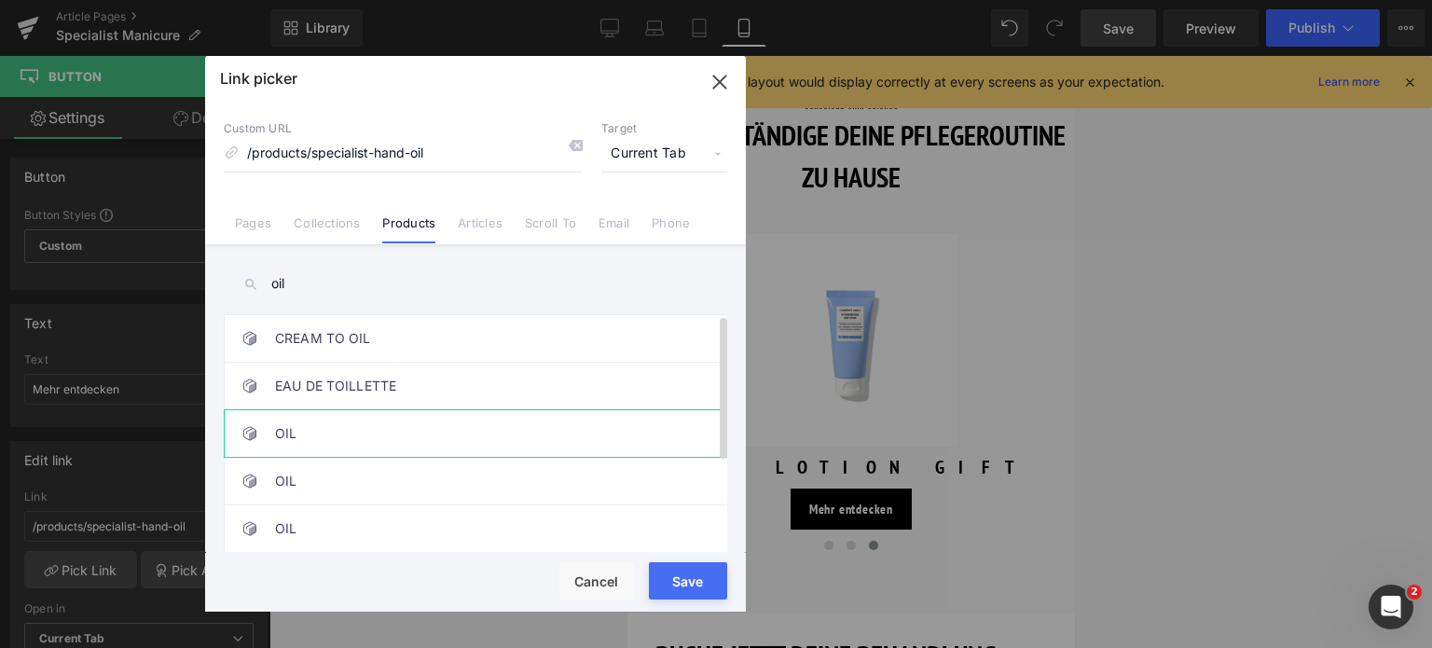
type input "oil"
click at [421, 425] on link "OIL" at bounding box center [480, 433] width 410 height 47
type input "/products/tranquillity-oil"
click at [669, 583] on div "Loading Product" at bounding box center [717, 574] width 102 height 21
click at [663, 584] on button "Save" at bounding box center [688, 580] width 78 height 37
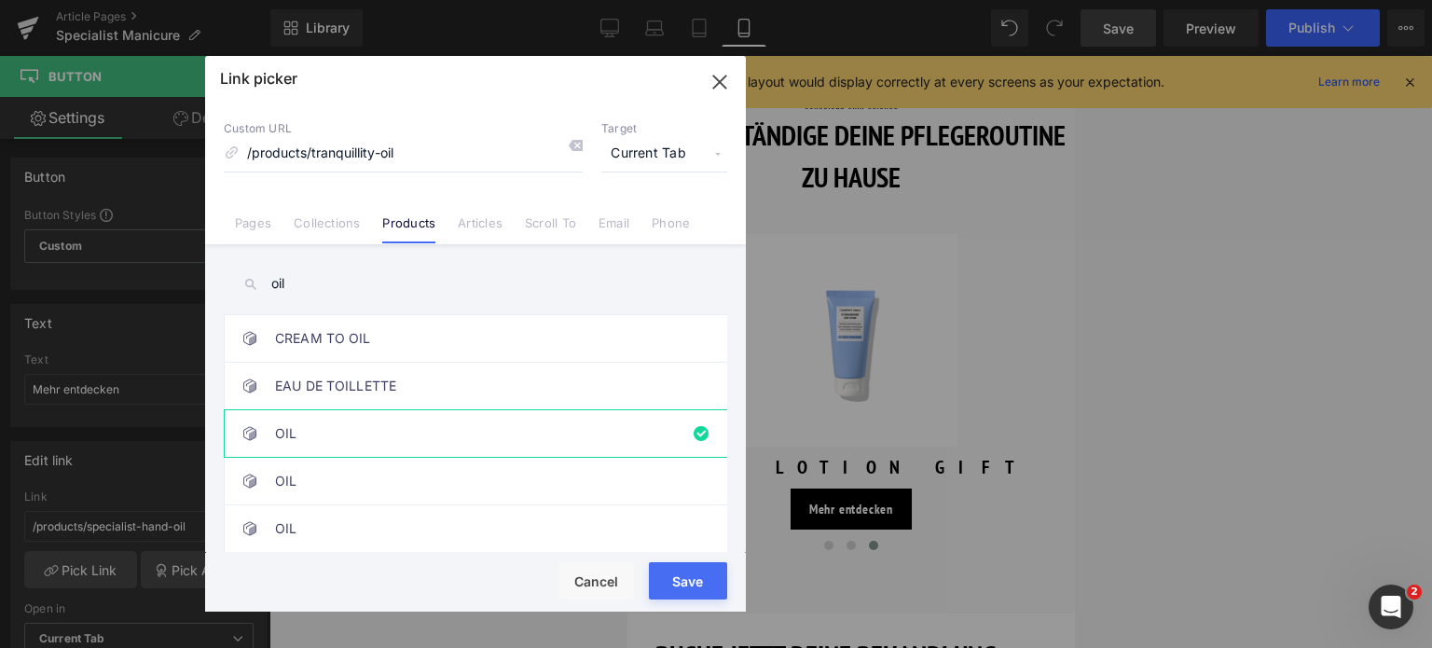
type input "/products/tranquillity-oil"
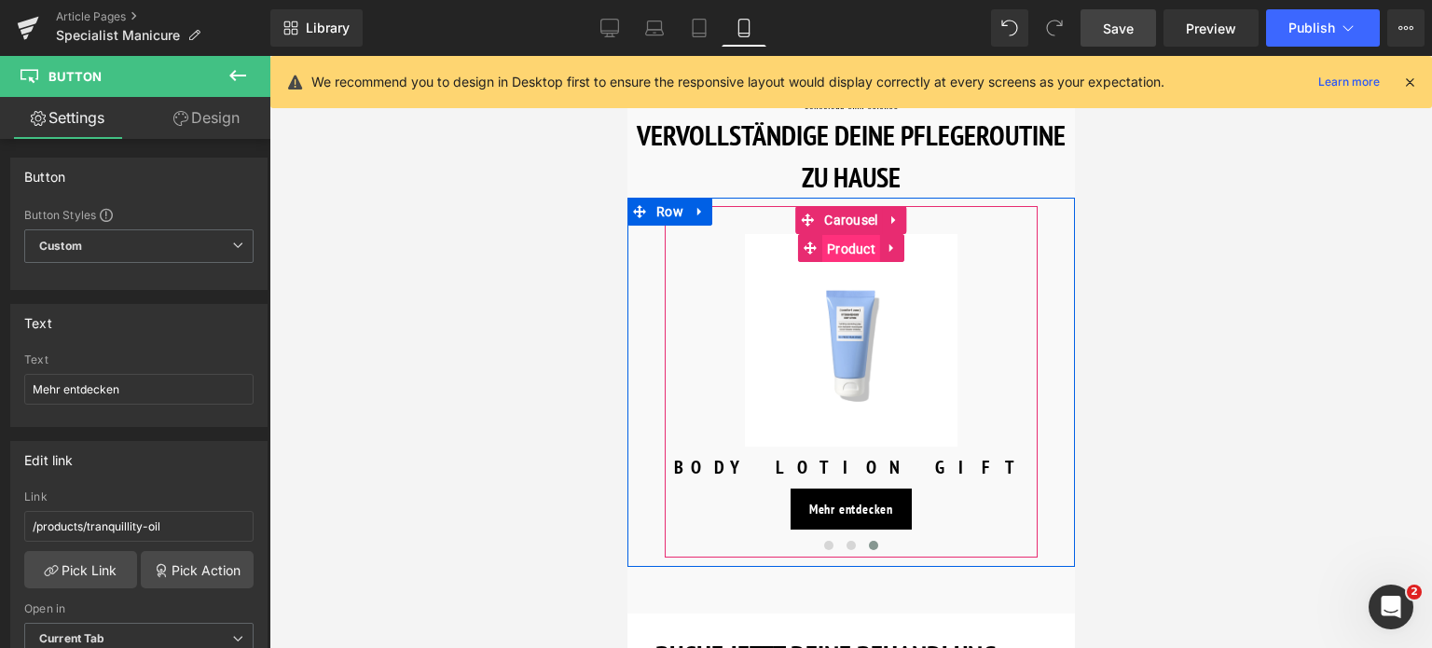
click at [845, 235] on span "Product" at bounding box center [850, 249] width 58 height 28
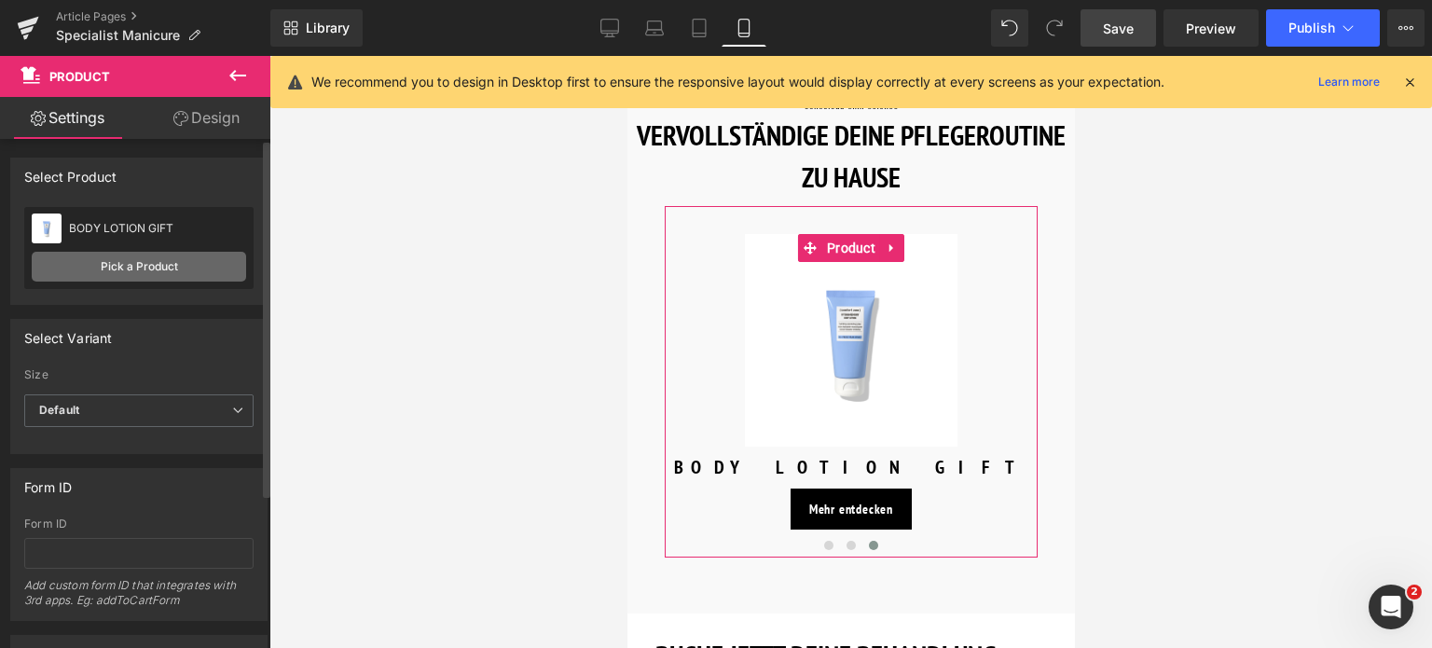
click at [164, 268] on link "Pick a Product" at bounding box center [139, 267] width 214 height 30
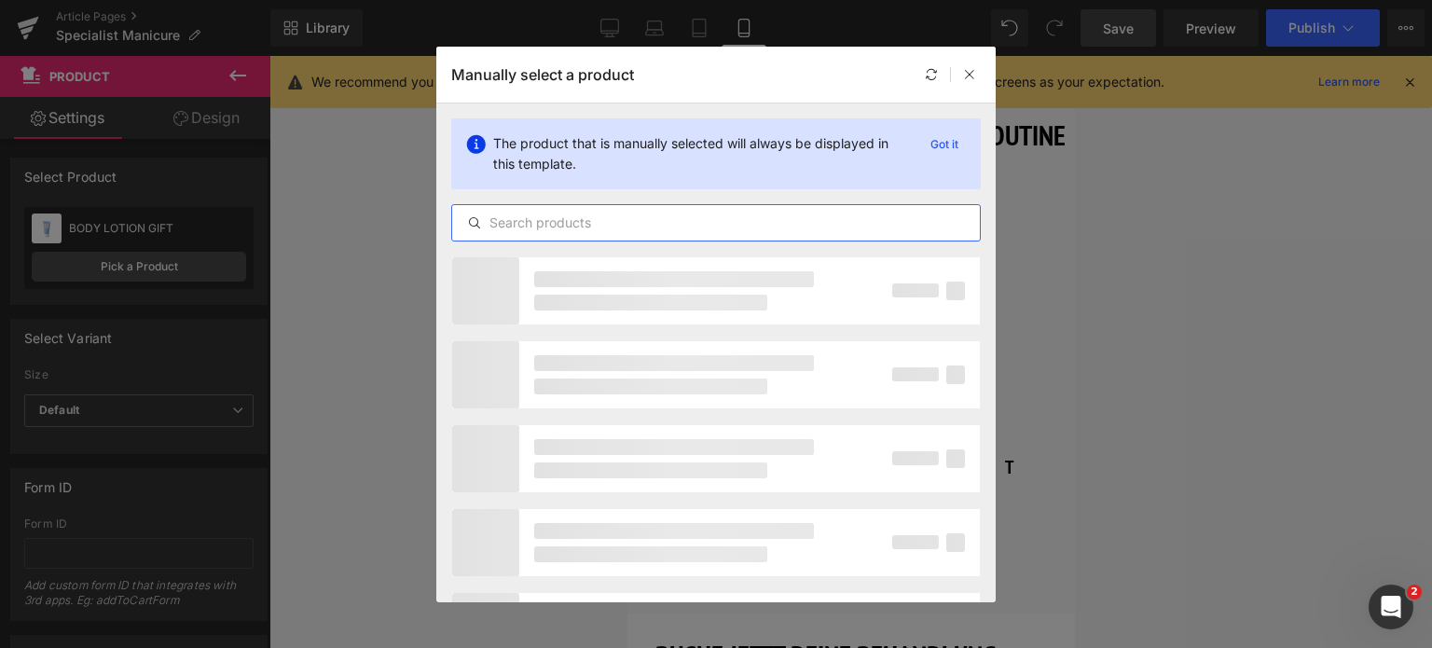
click at [646, 226] on input "text" at bounding box center [716, 223] width 528 height 22
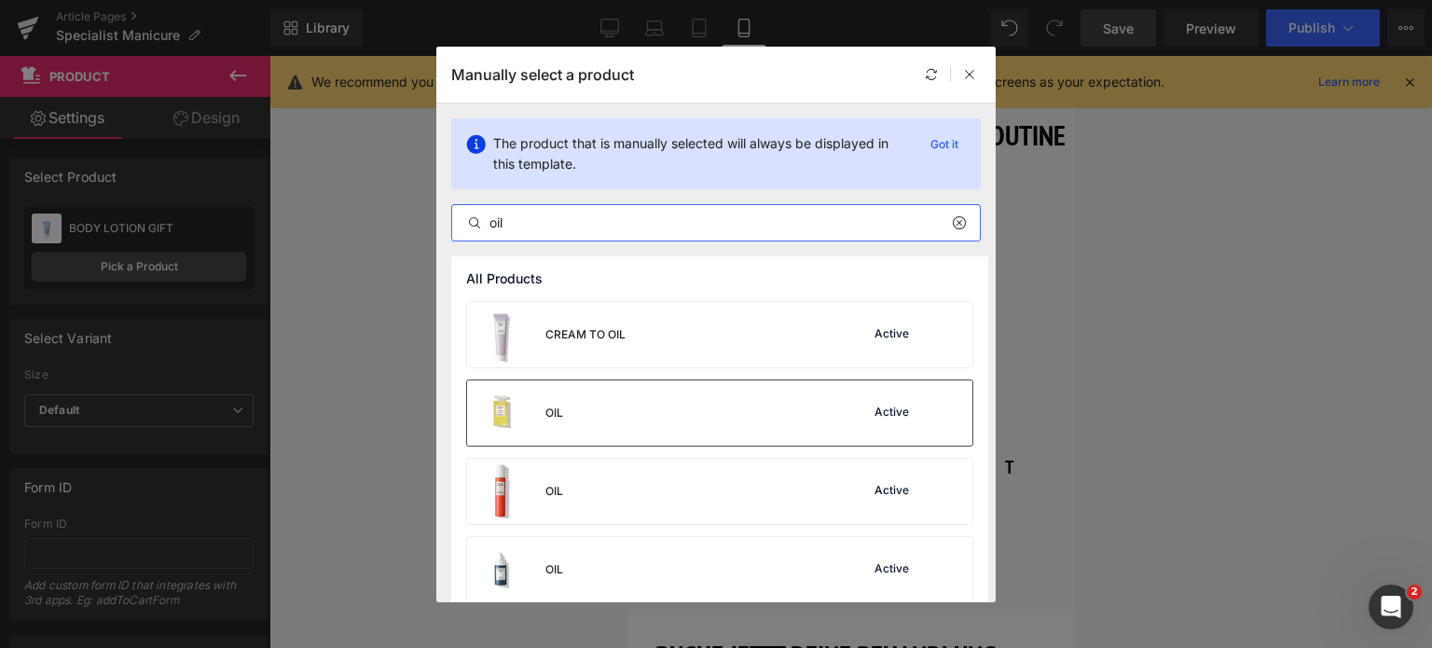
type input "oil"
click at [654, 406] on div "OIL Active" at bounding box center [719, 412] width 505 height 65
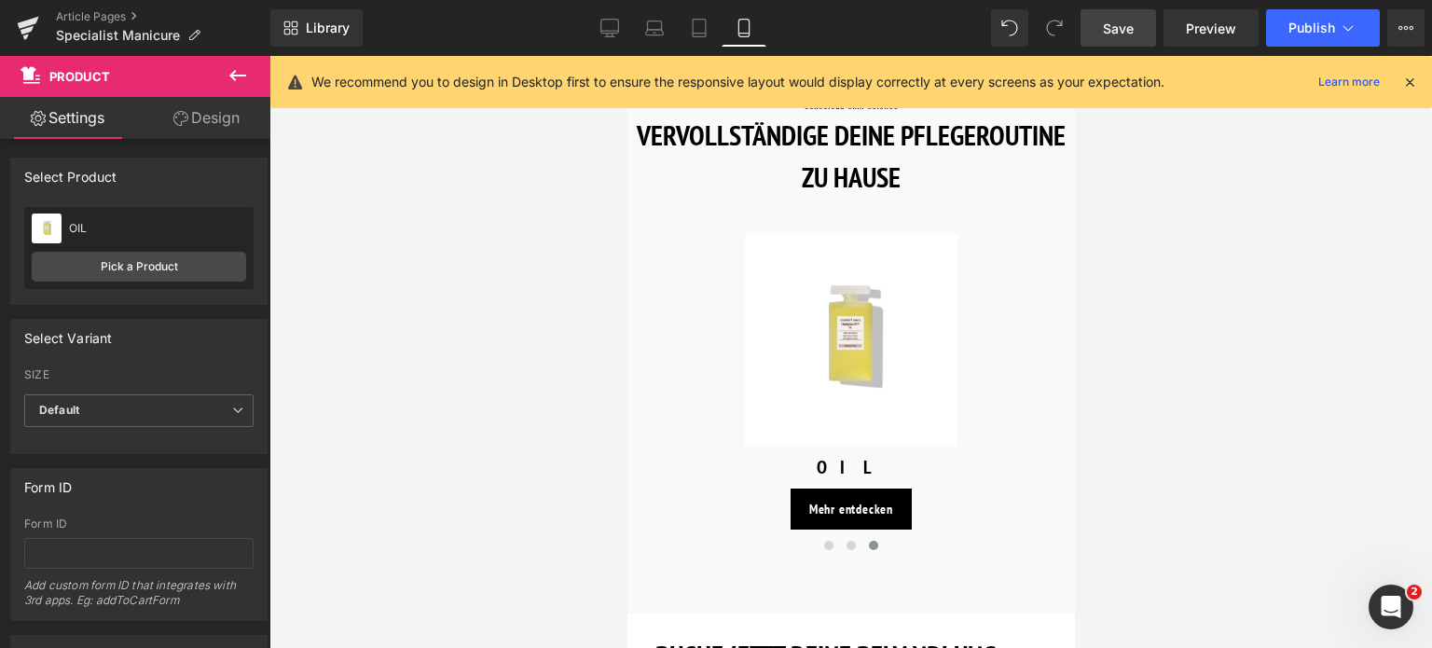
click at [1117, 22] on span "Save" at bounding box center [1118, 29] width 31 height 20
click at [1342, 26] on icon at bounding box center [1348, 28] width 19 height 19
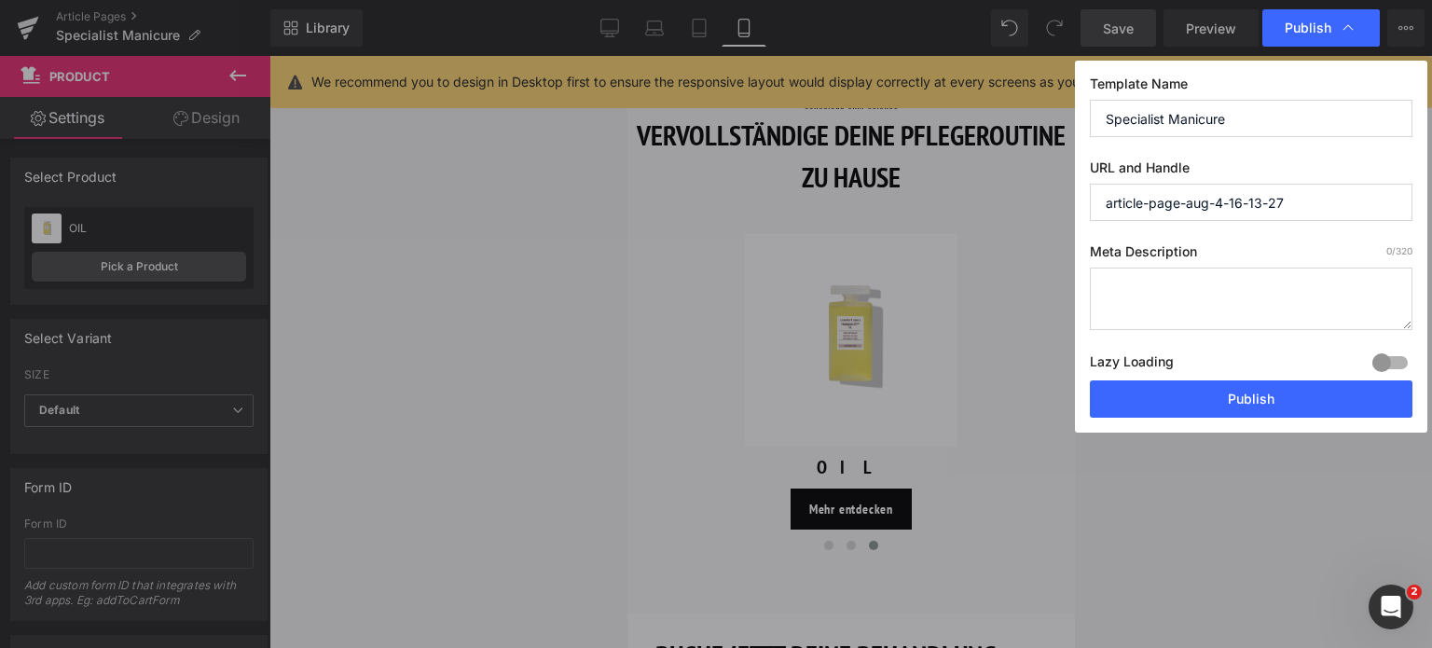
drag, startPoint x: 1266, startPoint y: 113, endPoint x: 1011, endPoint y: 167, distance: 261.1
click at [1011, 167] on div "Publish Template Name Specialist Manicure URL and Handle article-page-aug-4-16-…" at bounding box center [716, 324] width 1432 height 648
drag, startPoint x: 1306, startPoint y: 184, endPoint x: 791, endPoint y: 189, distance: 515.5
click at [795, 190] on div "Publish Template Name Specialist Manicure URL and Handle article-page-aug-4-16-…" at bounding box center [716, 324] width 1432 height 648
paste input "Specialist Manicure"
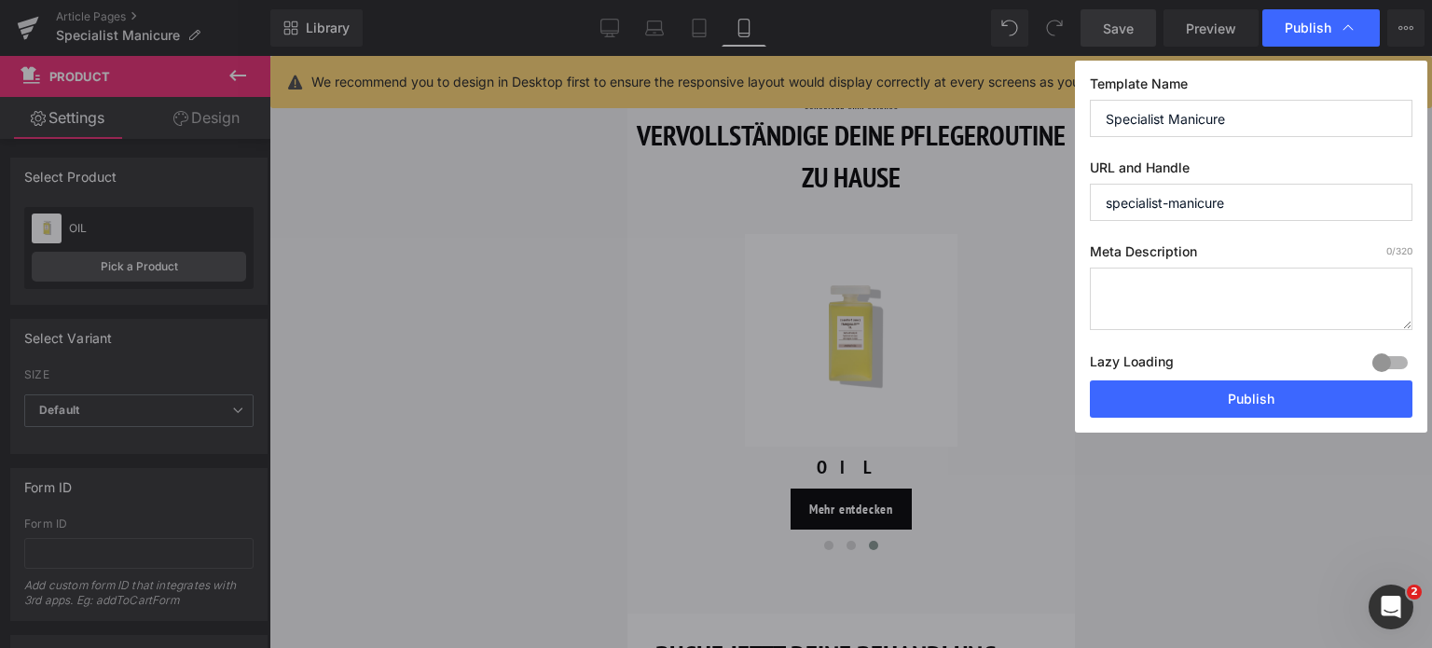
type input "specialist-manicure"
click at [1188, 296] on textarea at bounding box center [1251, 299] width 323 height 62
paste textarea "Verwöhnende Handpflege mit 3D-Peeling, intensiver Feuchtigkeit & sanfter Reinig…"
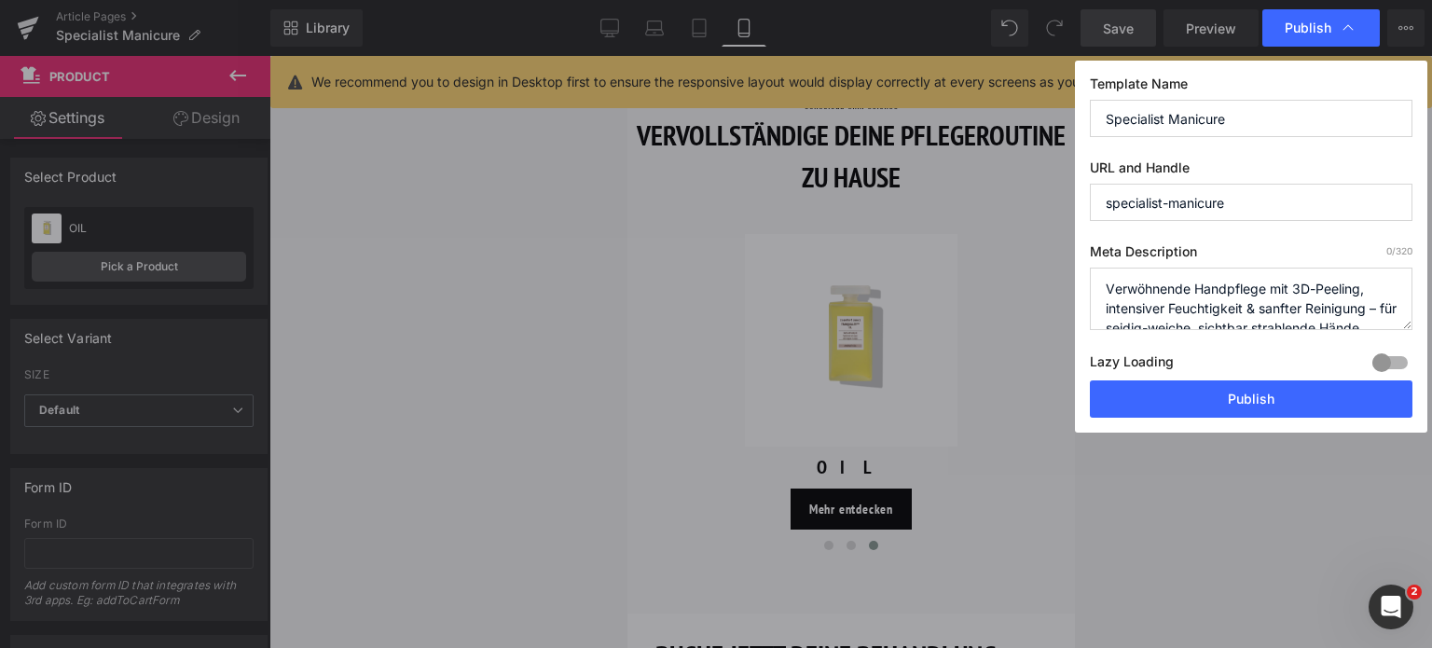
scroll to position [6, 0]
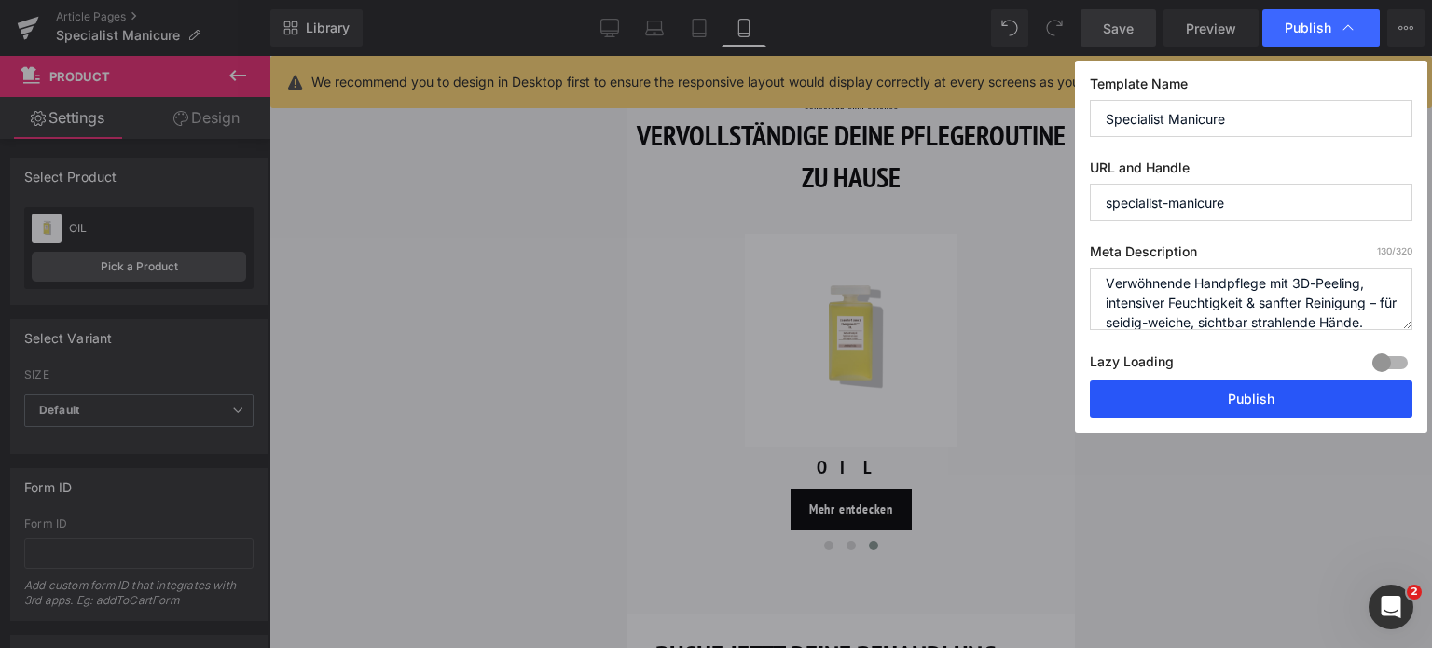
type textarea "Verwöhnende Handpflege mit 3D-Peeling, intensiver Feuchtigkeit & sanfter Reinig…"
click at [1257, 398] on button "Publish" at bounding box center [1251, 398] width 323 height 37
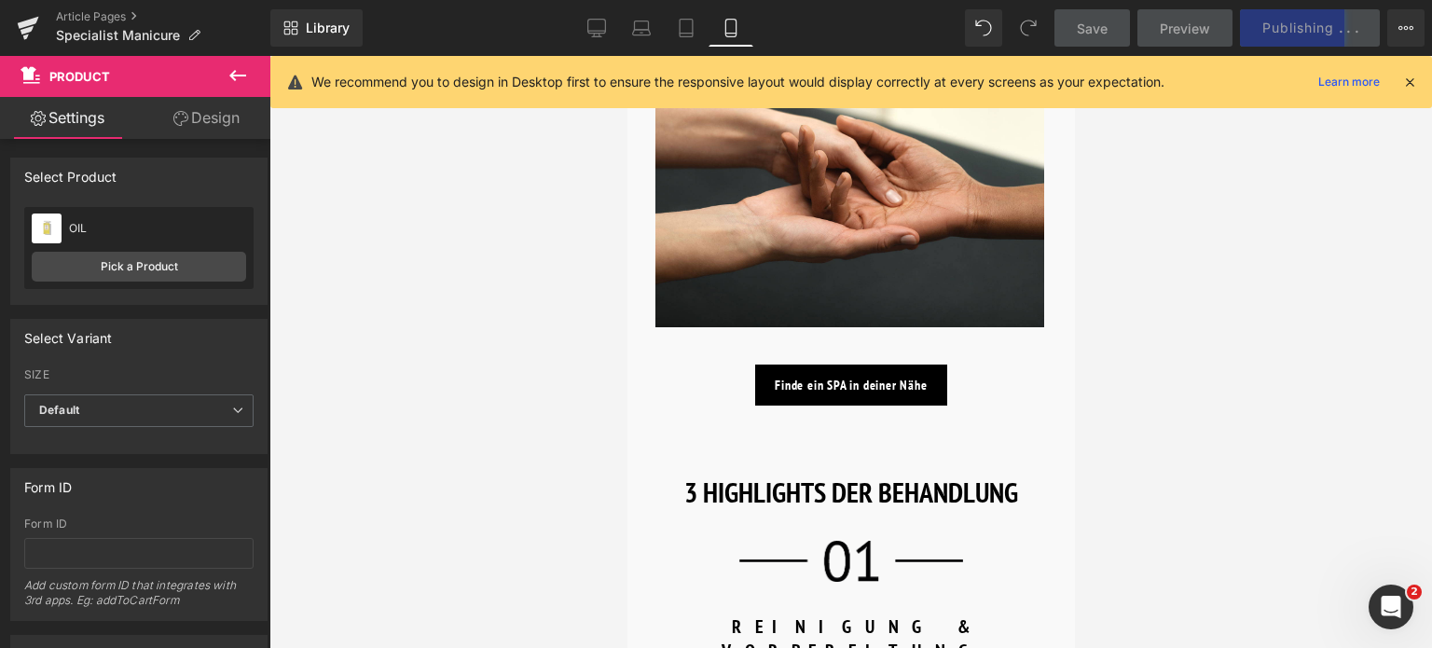
scroll to position [1025, 0]
click at [791, 389] on link "Finde ein SPA in deiner Nähe" at bounding box center [849, 384] width 191 height 41
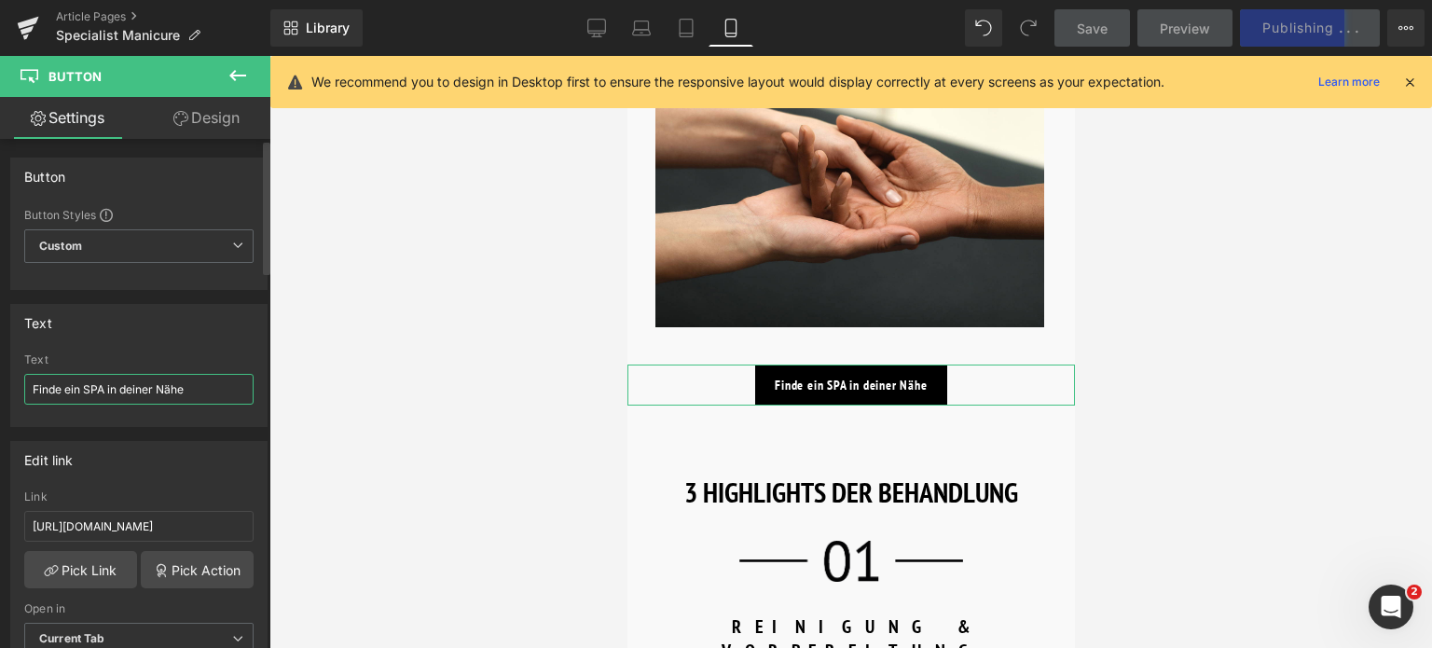
drag, startPoint x: 194, startPoint y: 385, endPoint x: 0, endPoint y: 390, distance: 194.0
click at [0, 390] on div "Text Finde ein SPA in deiner Nähe Text Finde ein SPA in deiner Nähe" at bounding box center [139, 358] width 279 height 137
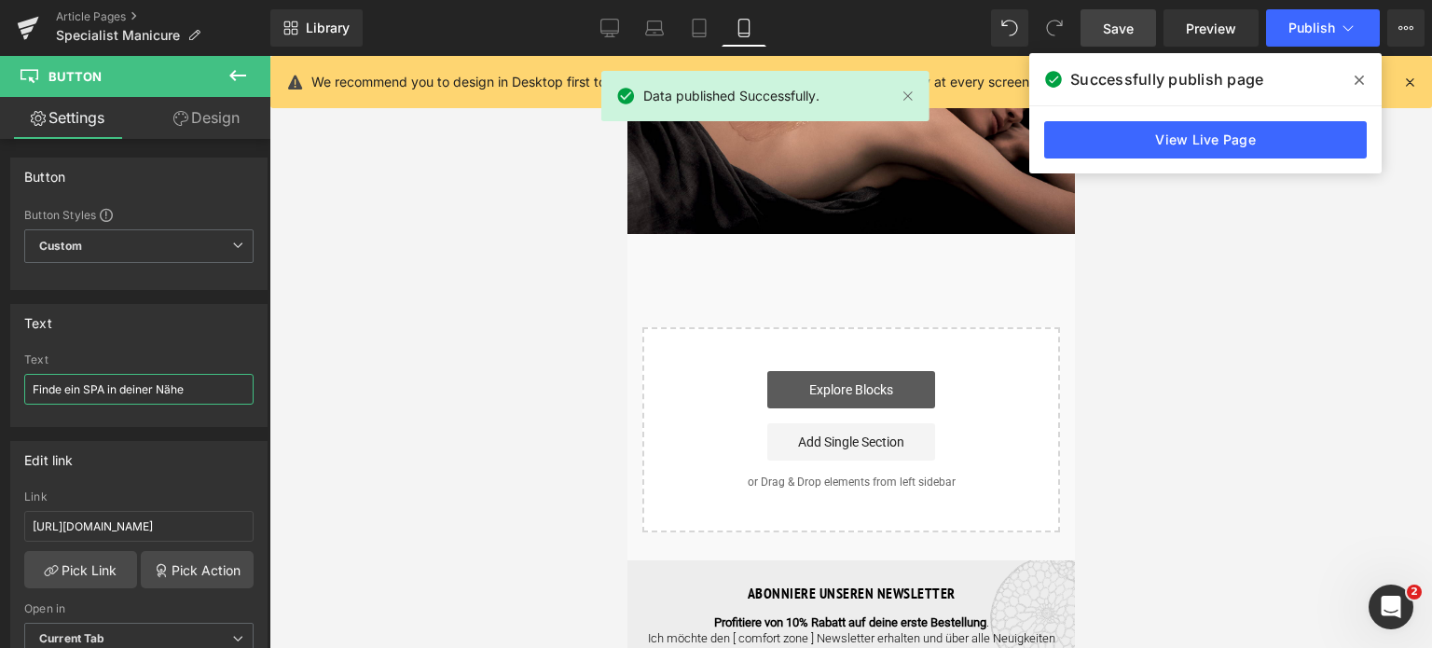
scroll to position [2424, 0]
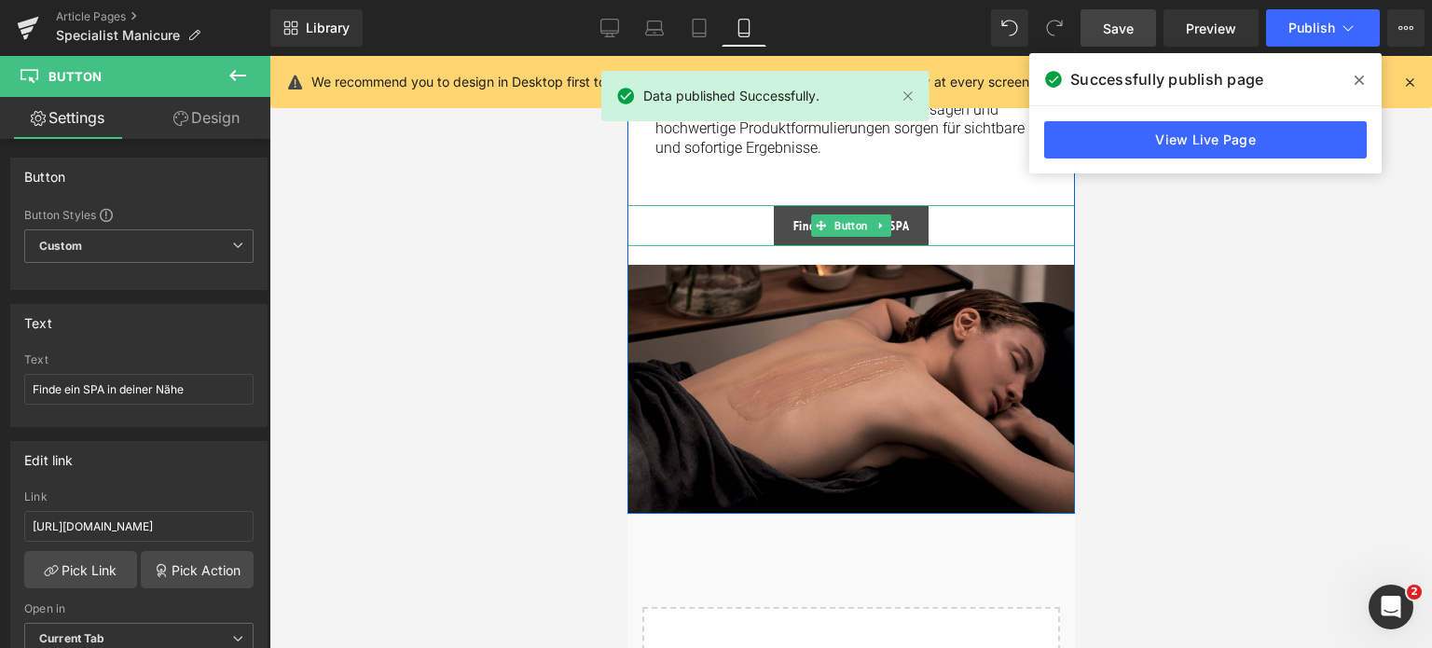
click at [818, 214] on span at bounding box center [820, 225] width 20 height 22
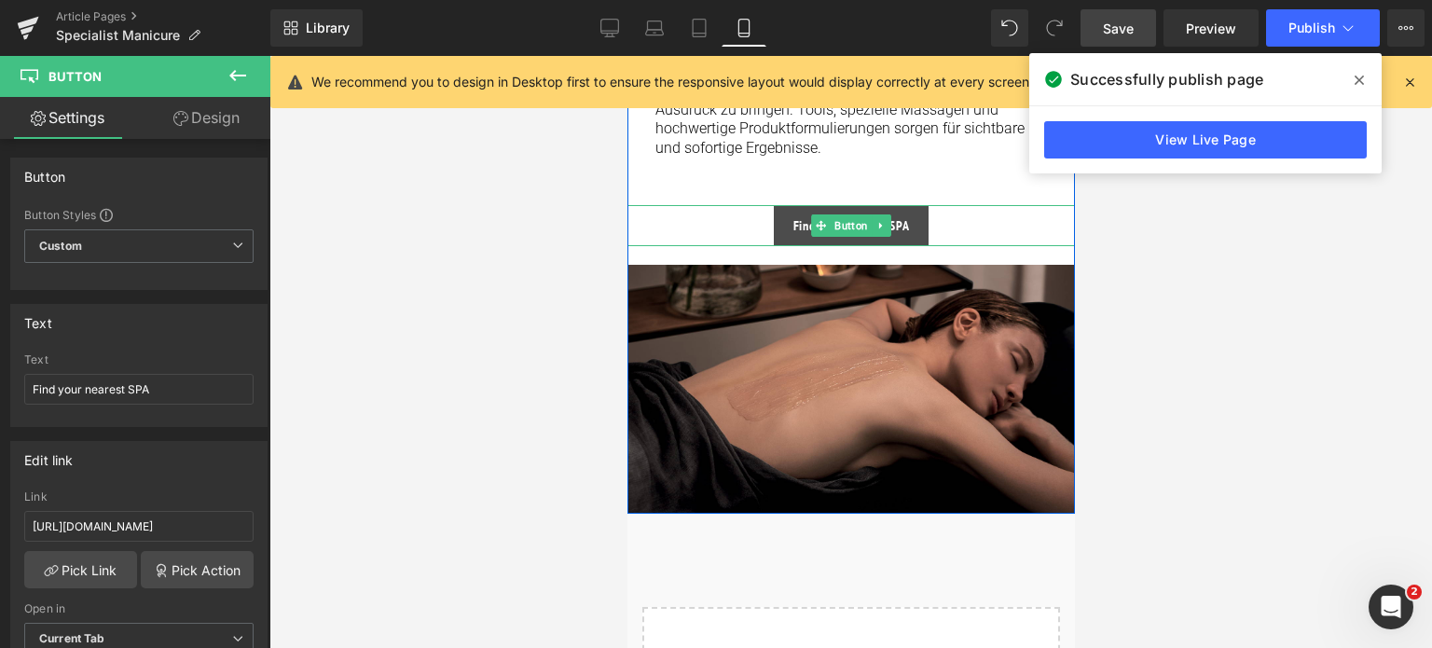
click at [787, 205] on link "Find your nearest SPA" at bounding box center [851, 225] width 156 height 41
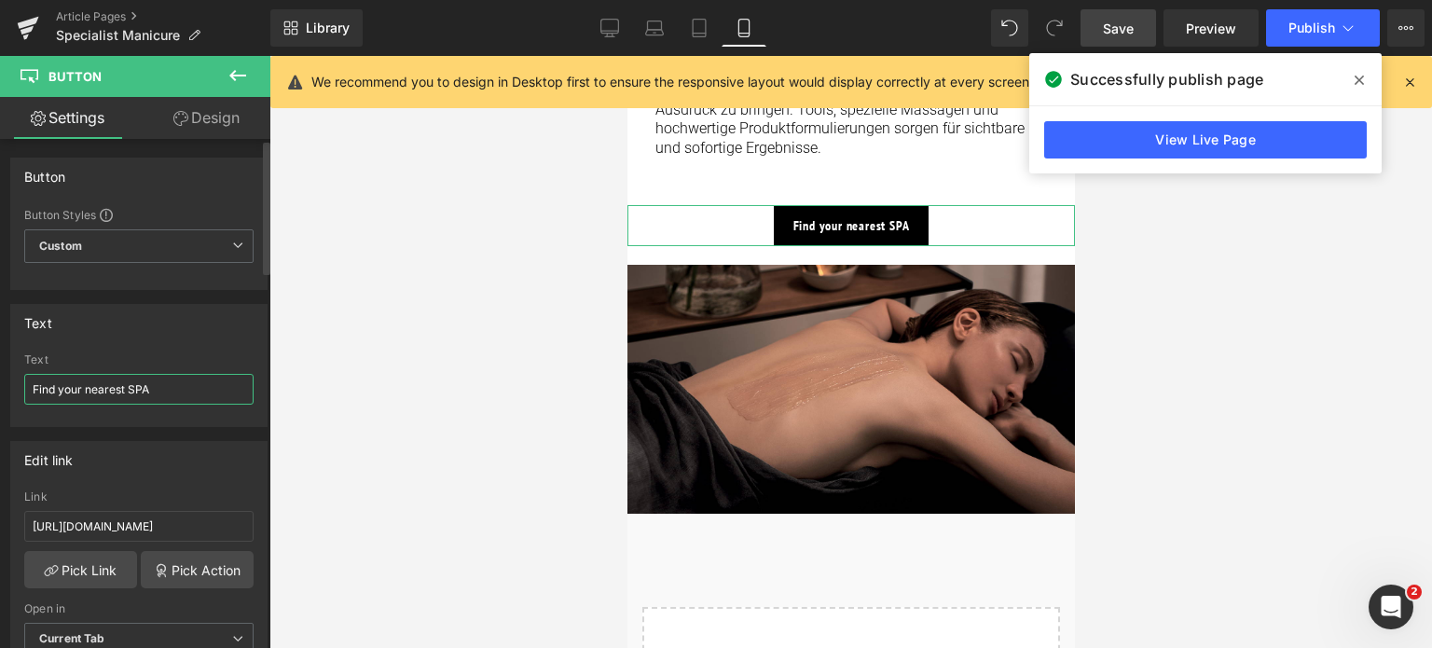
drag, startPoint x: 198, startPoint y: 374, endPoint x: 0, endPoint y: 383, distance: 197.8
click at [0, 383] on div "Text Find your nearest SPA Text Find your nearest SPA" at bounding box center [139, 358] width 279 height 137
type input "Finde ein SPA in deiner Nähe"
drag, startPoint x: 216, startPoint y: 530, endPoint x: 0, endPoint y: 488, distance: 220.5
click at [0, 488] on div "Edit link [URL][DOMAIN_NAME] Link [URL][DOMAIN_NAME] Pick Link Pick Action Curr…" at bounding box center [139, 554] width 279 height 255
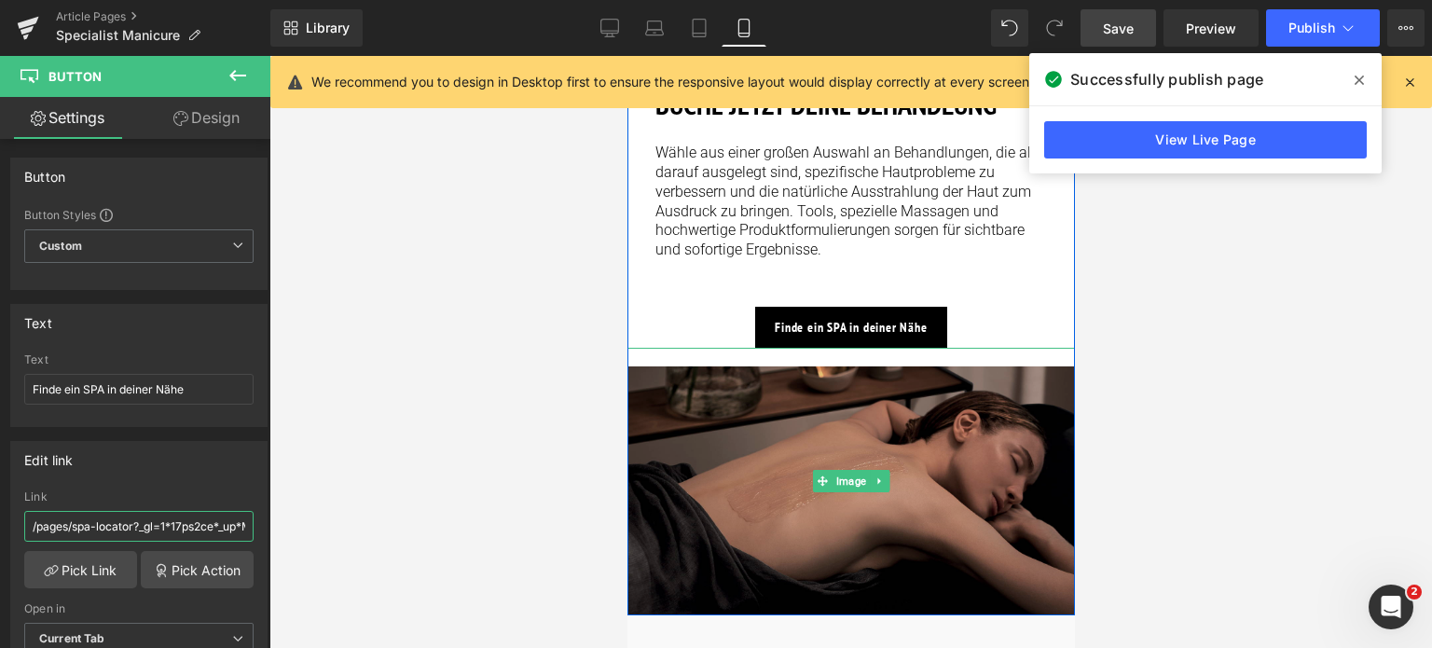
scroll to position [2051, 0]
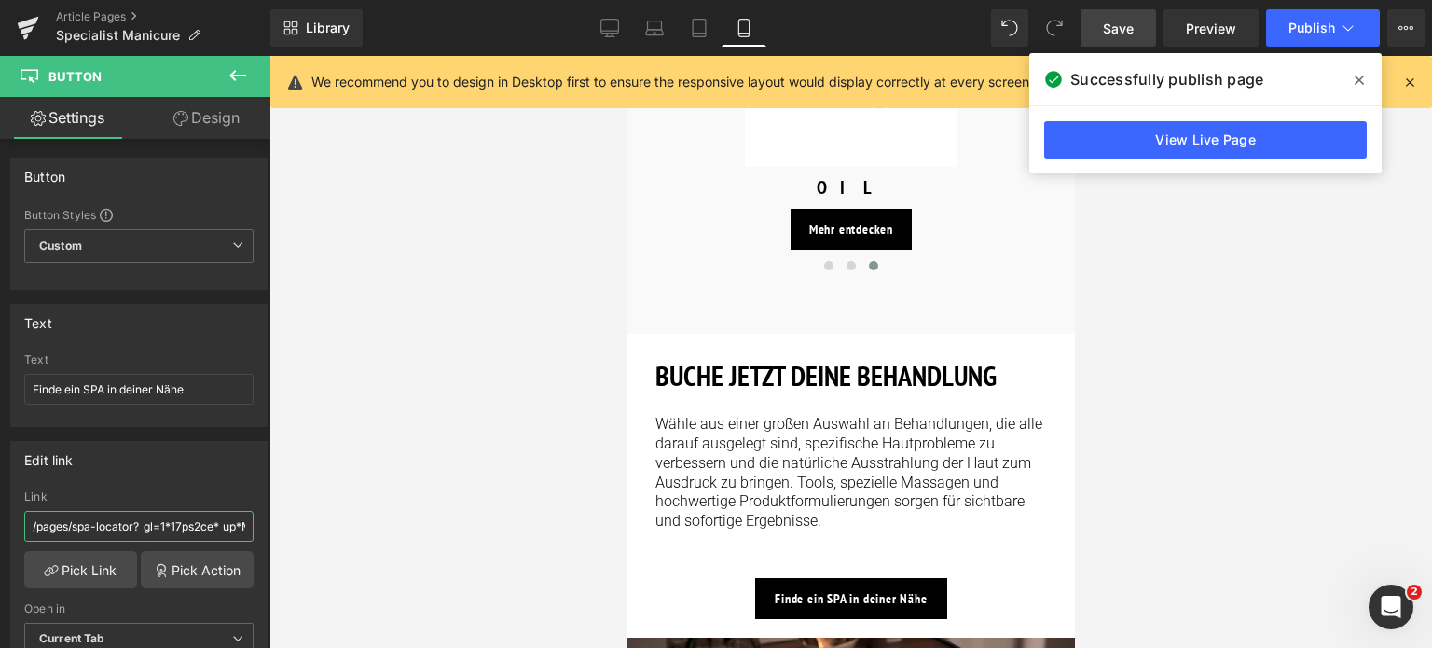
type input "/pages/spa-locator?_gl=1*17ps2ce*_up*MQ..&gclid=CjwKCAjwxNW2BhAkEiwA24Cm9Ew9Tuk…"
click at [1119, 30] on span "Save" at bounding box center [1118, 29] width 31 height 20
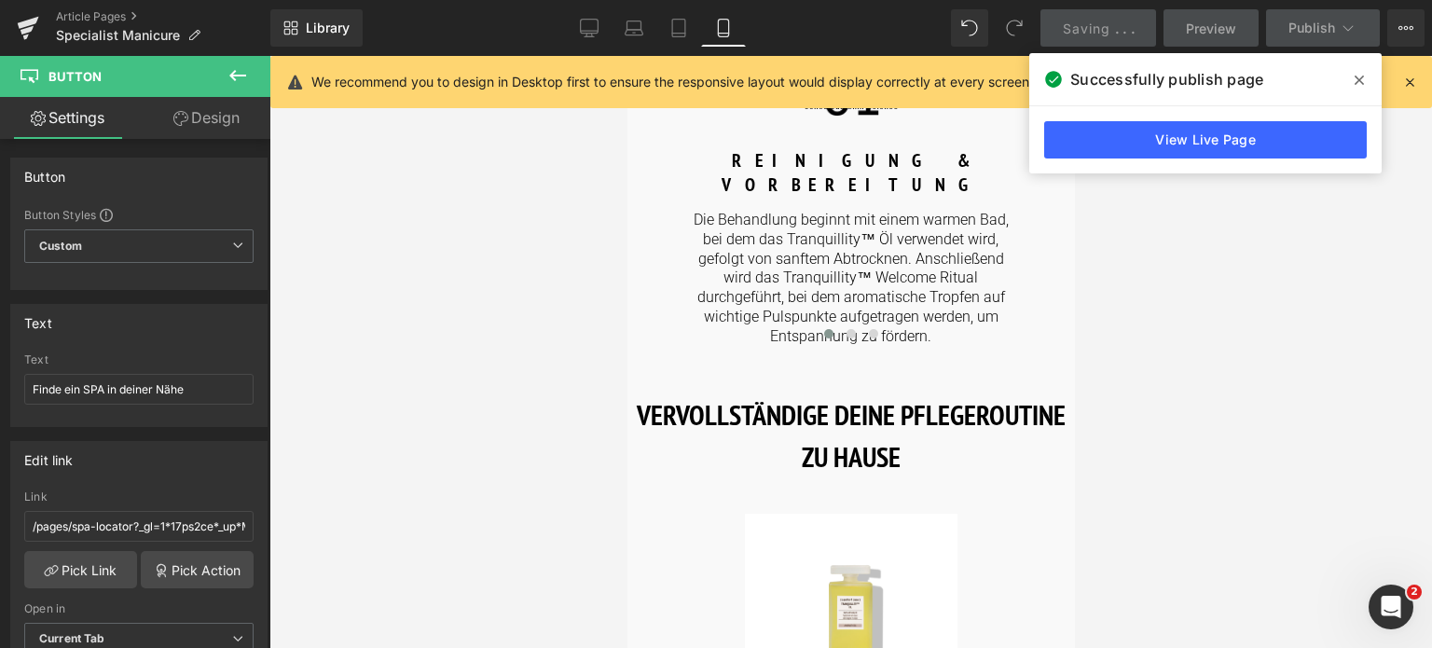
scroll to position [1119, 0]
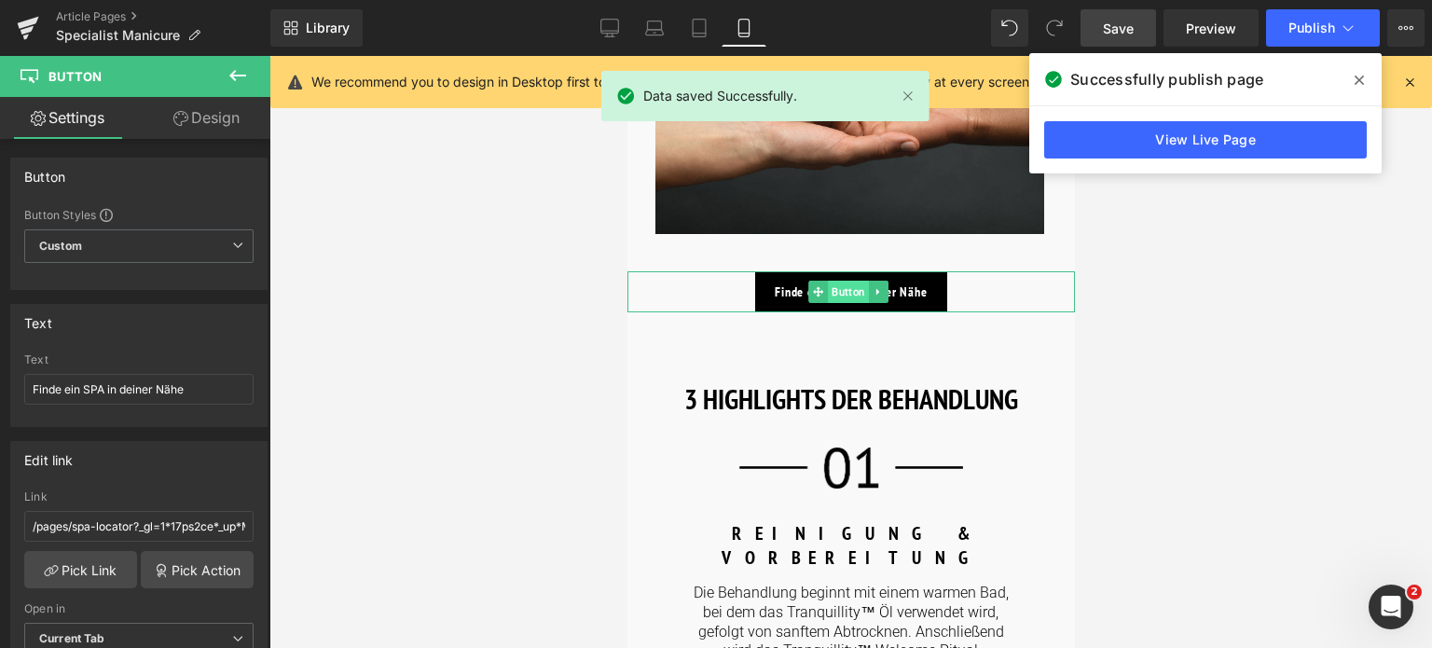
click at [838, 292] on span "Button" at bounding box center [847, 292] width 41 height 22
drag, startPoint x: 219, startPoint y: 529, endPoint x: 0, endPoint y: 476, distance: 225.2
click at [0, 476] on div "Edit link [URL][DOMAIN_NAME] Link [URL][DOMAIN_NAME] Pick Link Pick Action Curr…" at bounding box center [139, 554] width 279 height 255
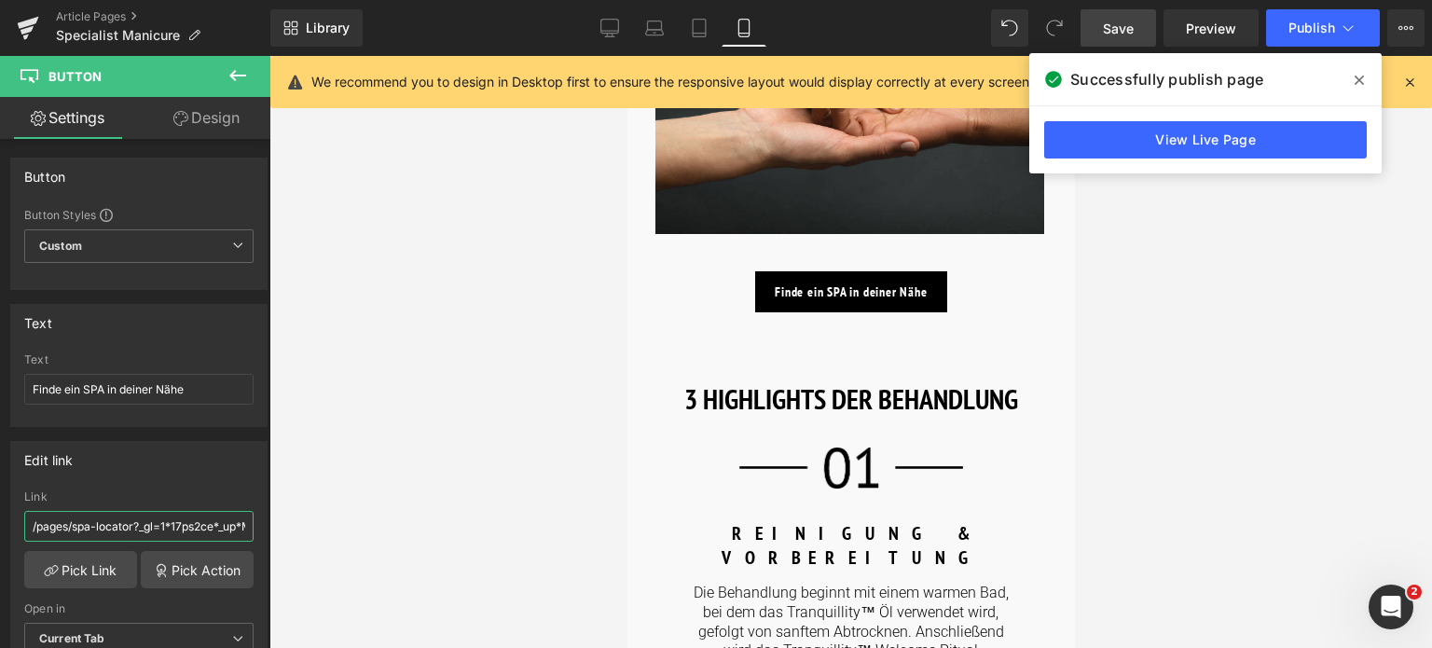
type input "/pages/spa-locator?_gl=1*17ps2ce*_up*MQ..&gclid=CjwKCAjwxNW2BhAkEiwA24Cm9Ew9Tuk…"
click at [1119, 36] on span "Save" at bounding box center [1118, 29] width 31 height 20
click at [1346, 27] on icon at bounding box center [1348, 28] width 19 height 19
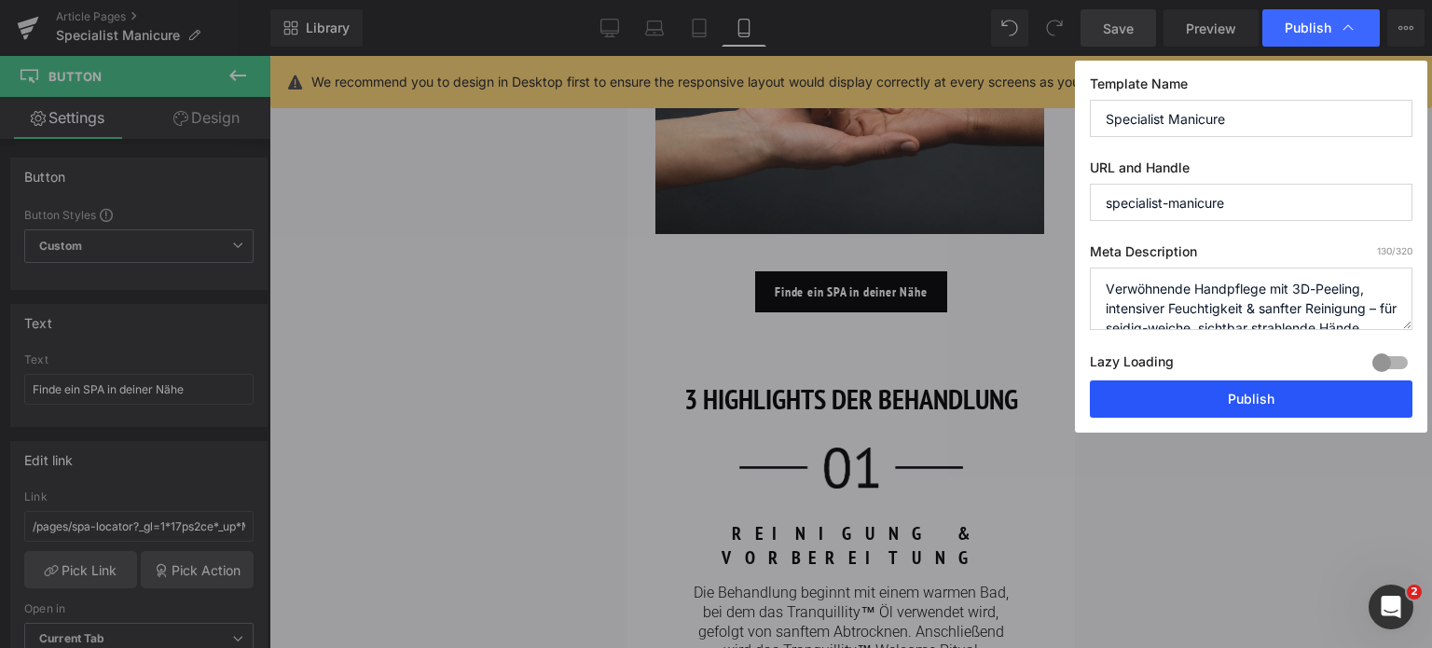
click at [1242, 397] on button "Publish" at bounding box center [1251, 398] width 323 height 37
